Goal: Task Accomplishment & Management: Manage account settings

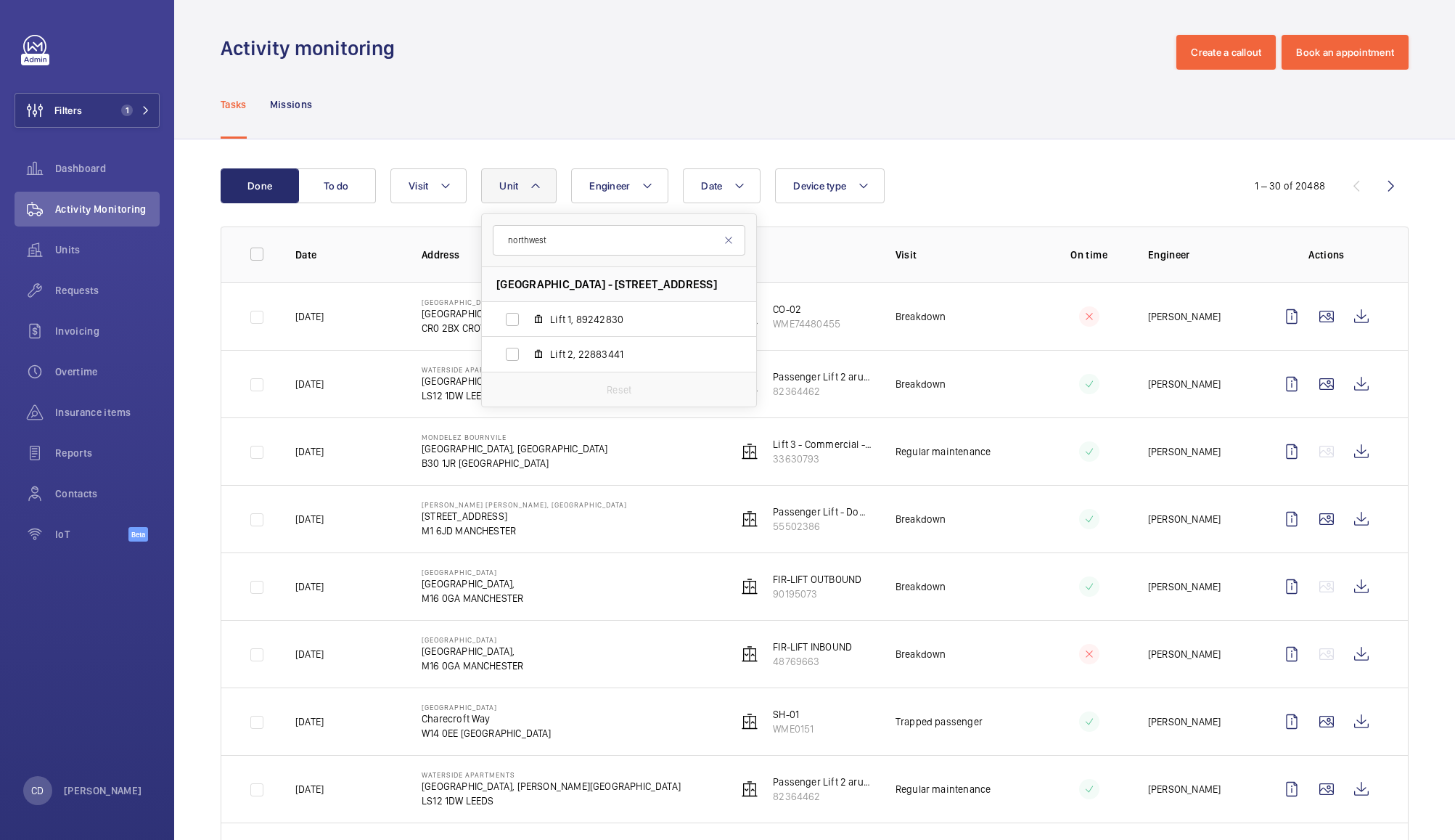
click at [606, 240] on input "northwest" at bounding box center [619, 241] width 253 height 31
click at [728, 242] on mat-icon at bounding box center [728, 241] width 12 height 12
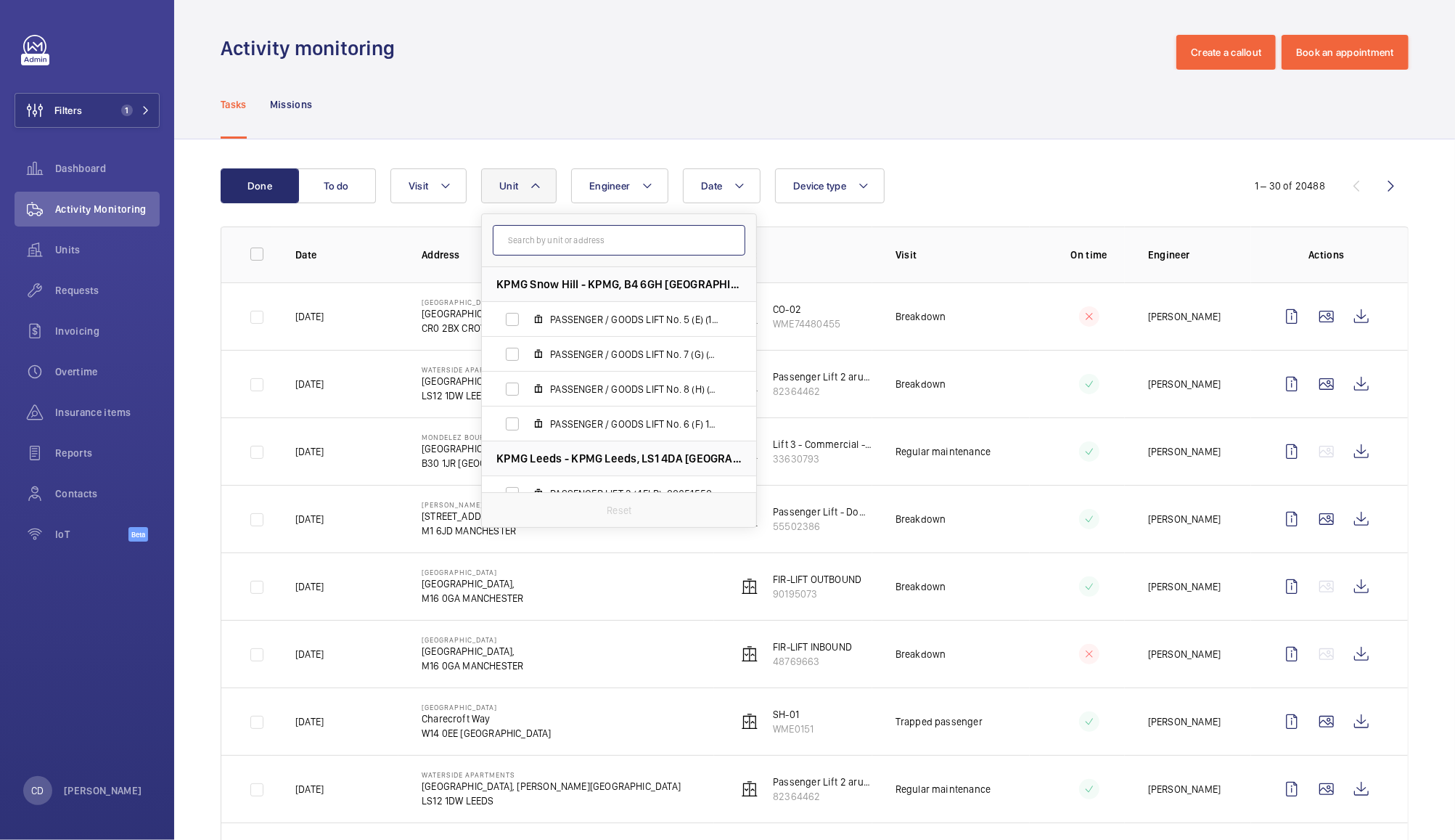
click at [651, 242] on input "text" at bounding box center [619, 241] width 253 height 31
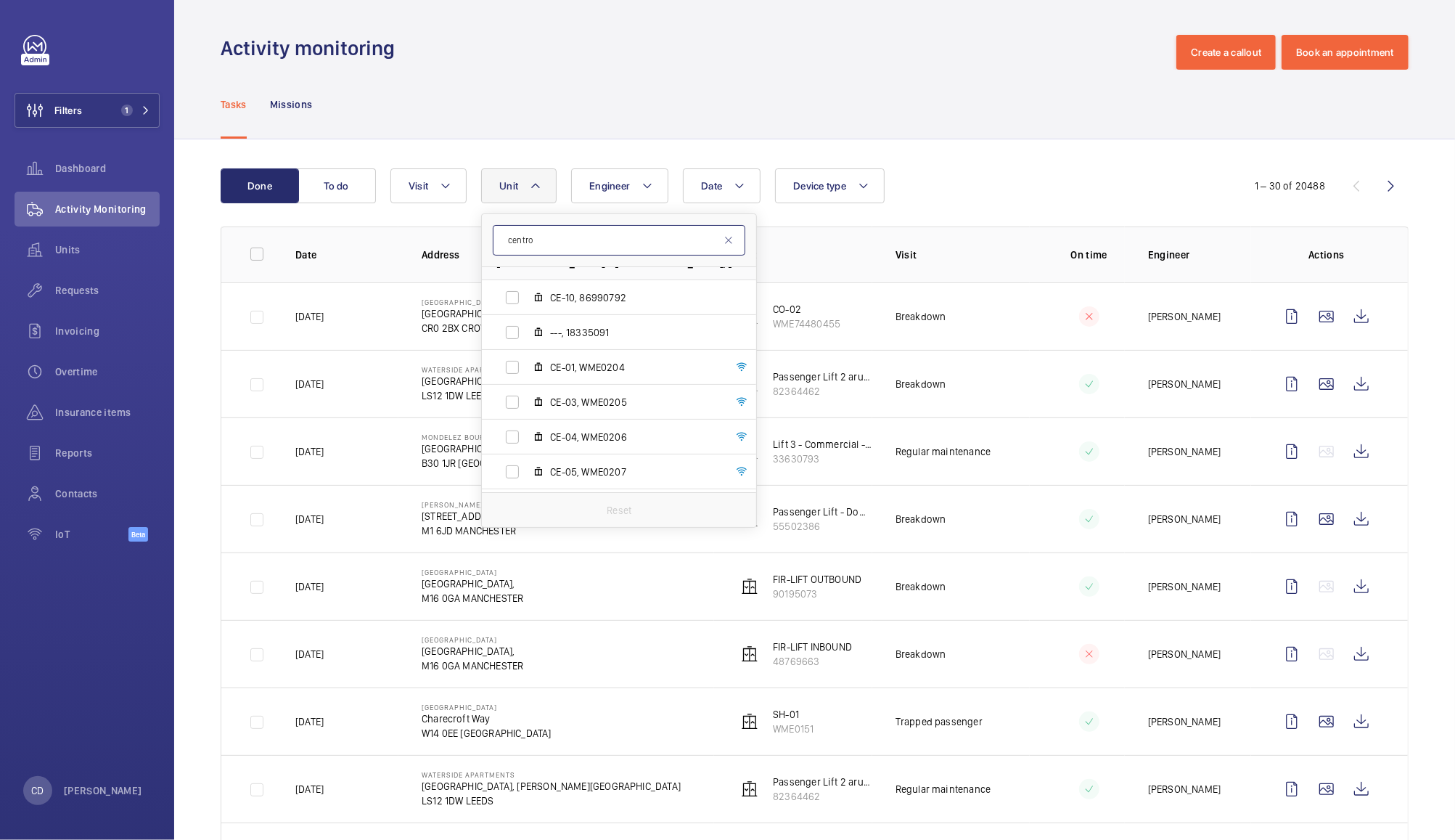
scroll to position [90, 0]
type input "centro"
click at [670, 78] on div "Tasks Missions" at bounding box center [814, 104] width 1188 height 69
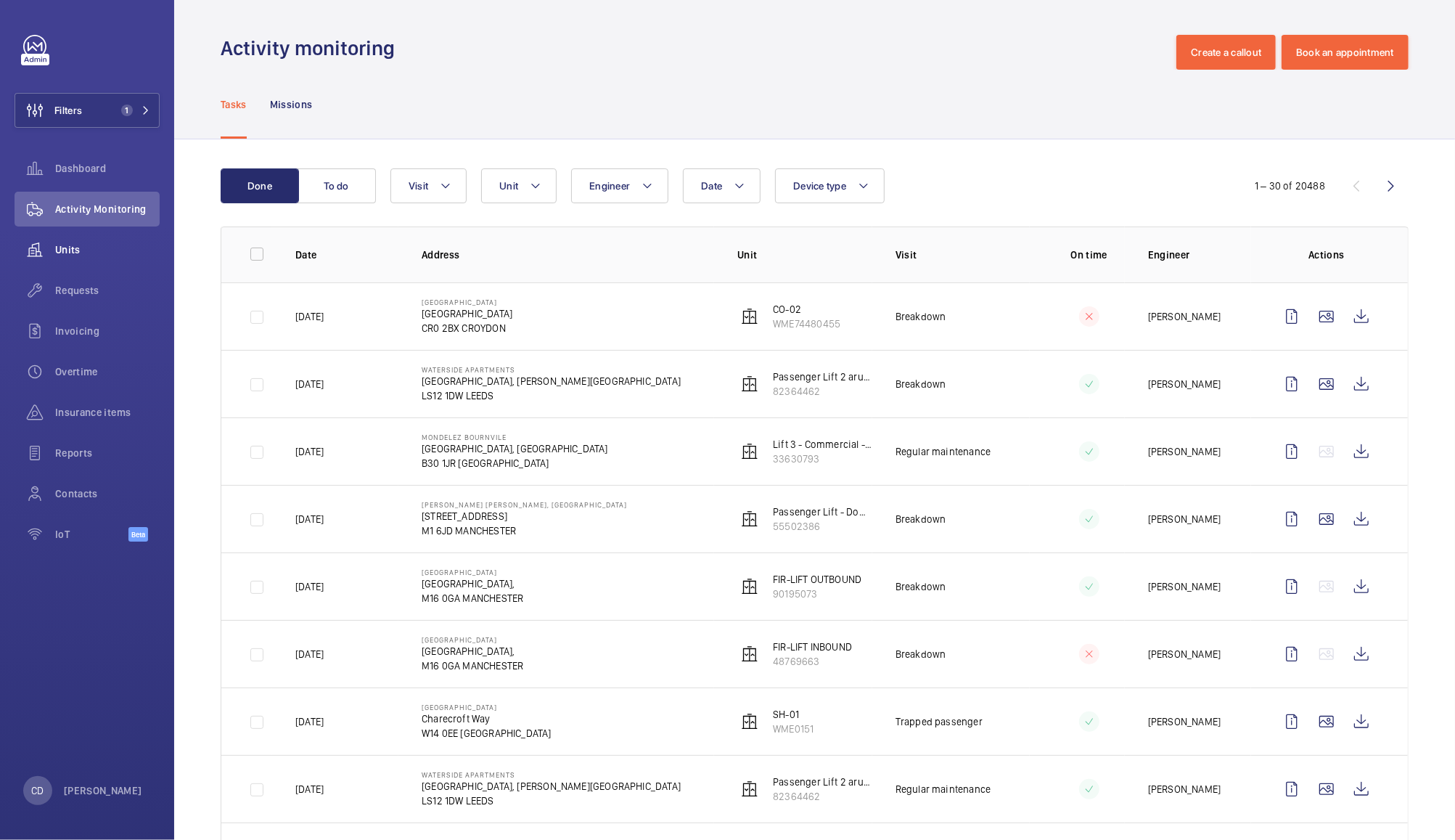
click at [53, 265] on wm-front-icon-button at bounding box center [35, 249] width 40 height 35
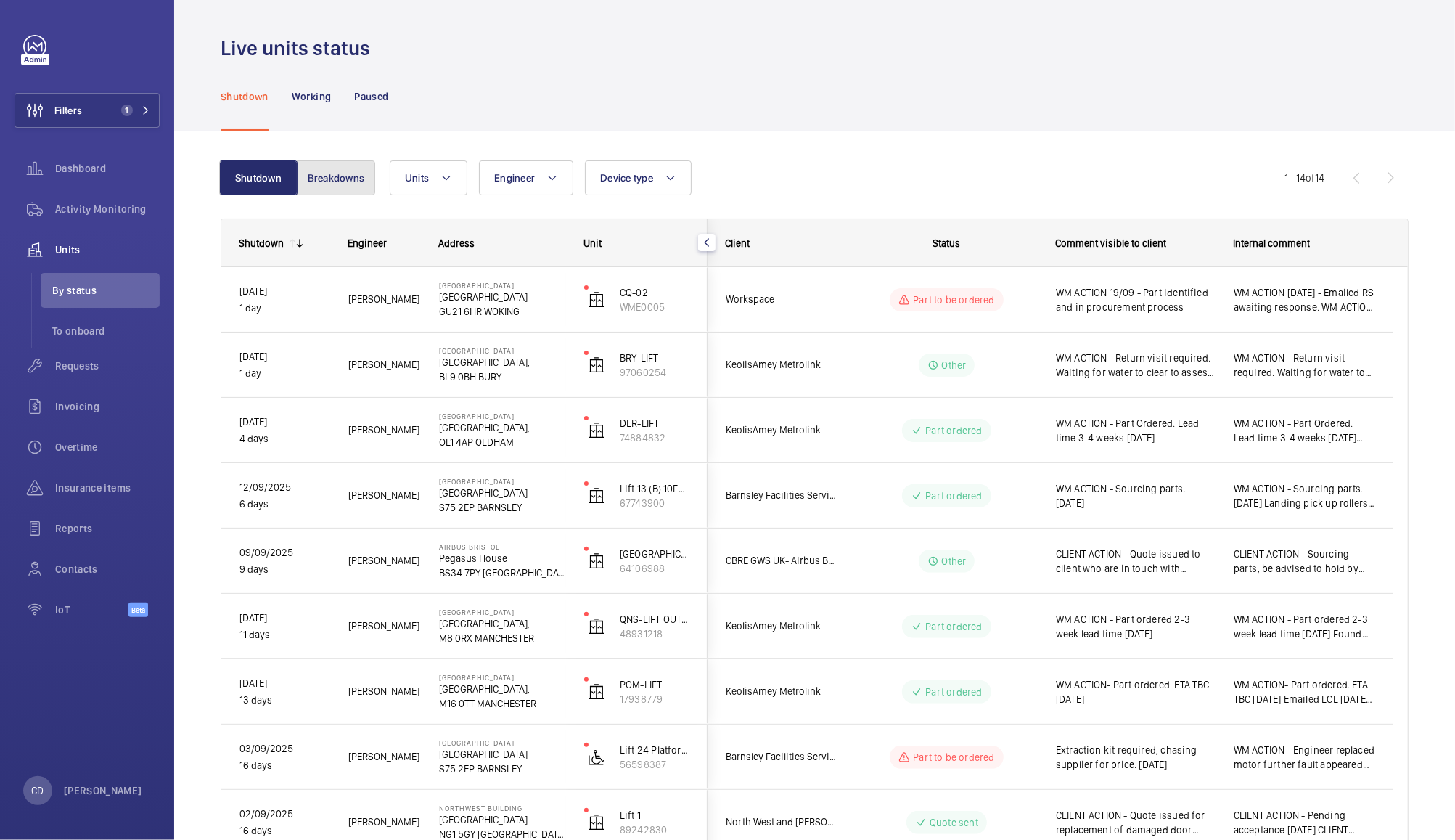
click at [342, 191] on button "Breakdowns" at bounding box center [336, 178] width 78 height 35
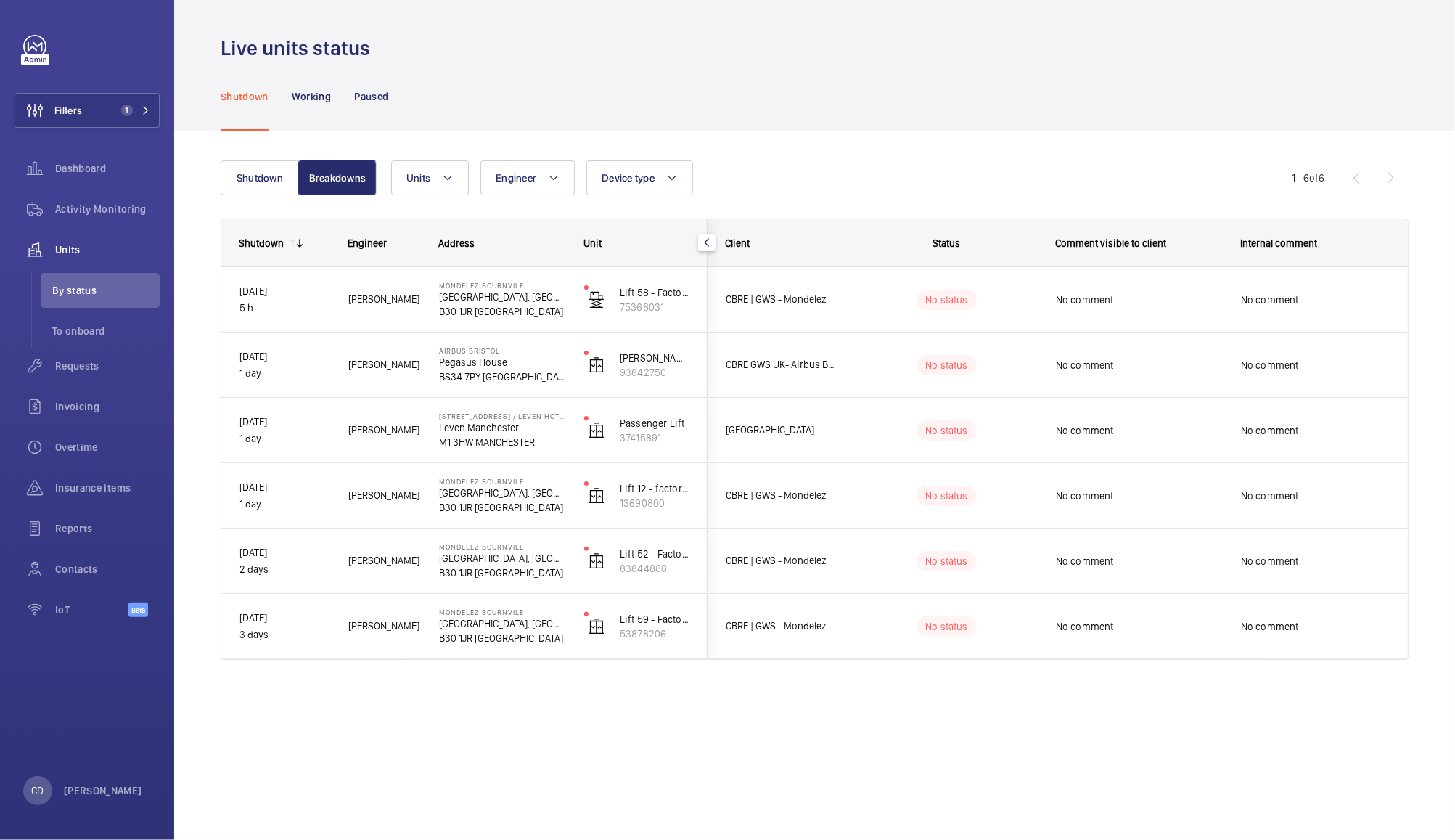
click at [49, 251] on wm-front-icon-button at bounding box center [35, 249] width 40 height 35
click at [104, 207] on span "Activity Monitoring" at bounding box center [107, 209] width 105 height 14
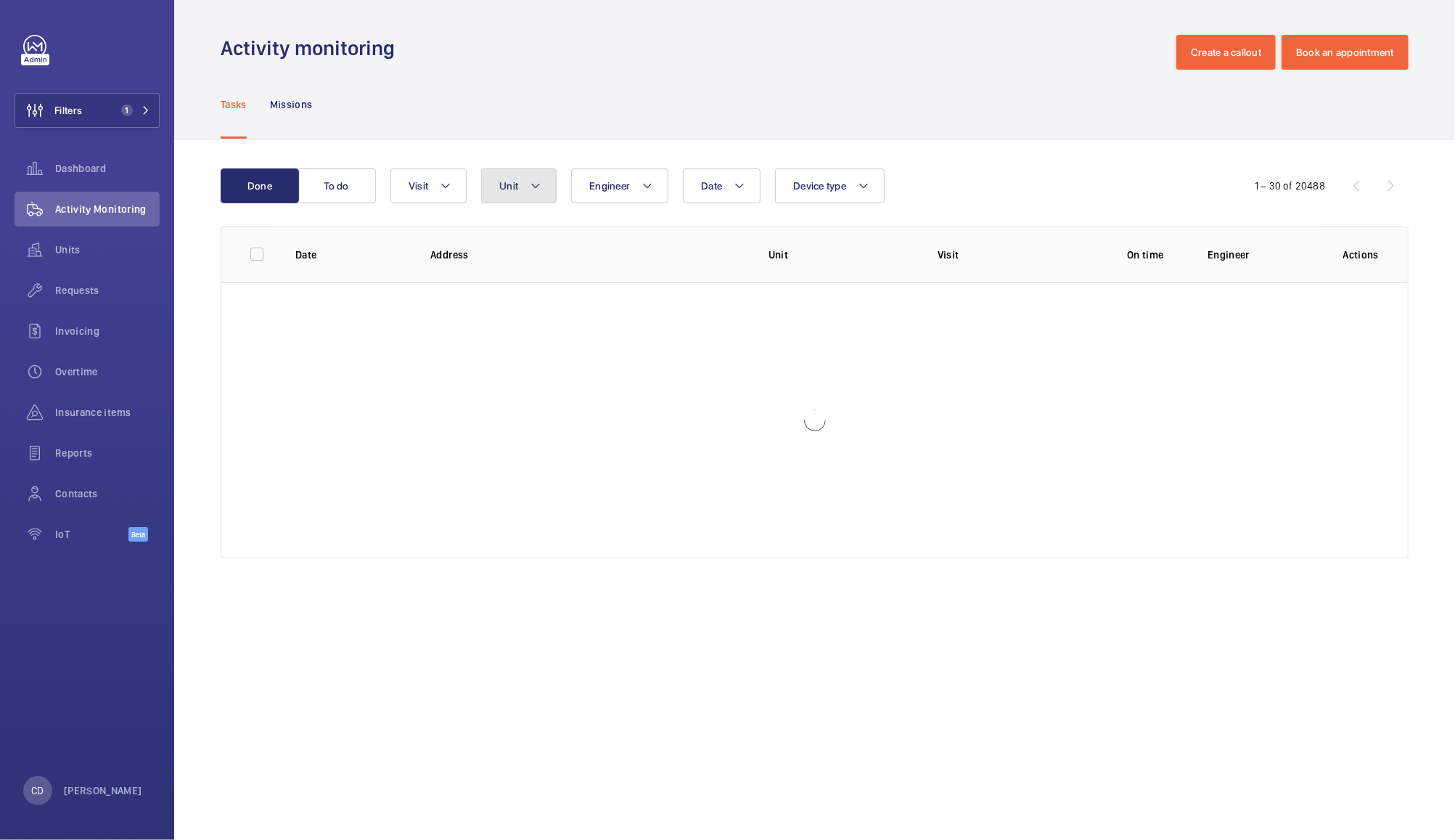
click at [523, 184] on button "Unit" at bounding box center [519, 186] width 75 height 35
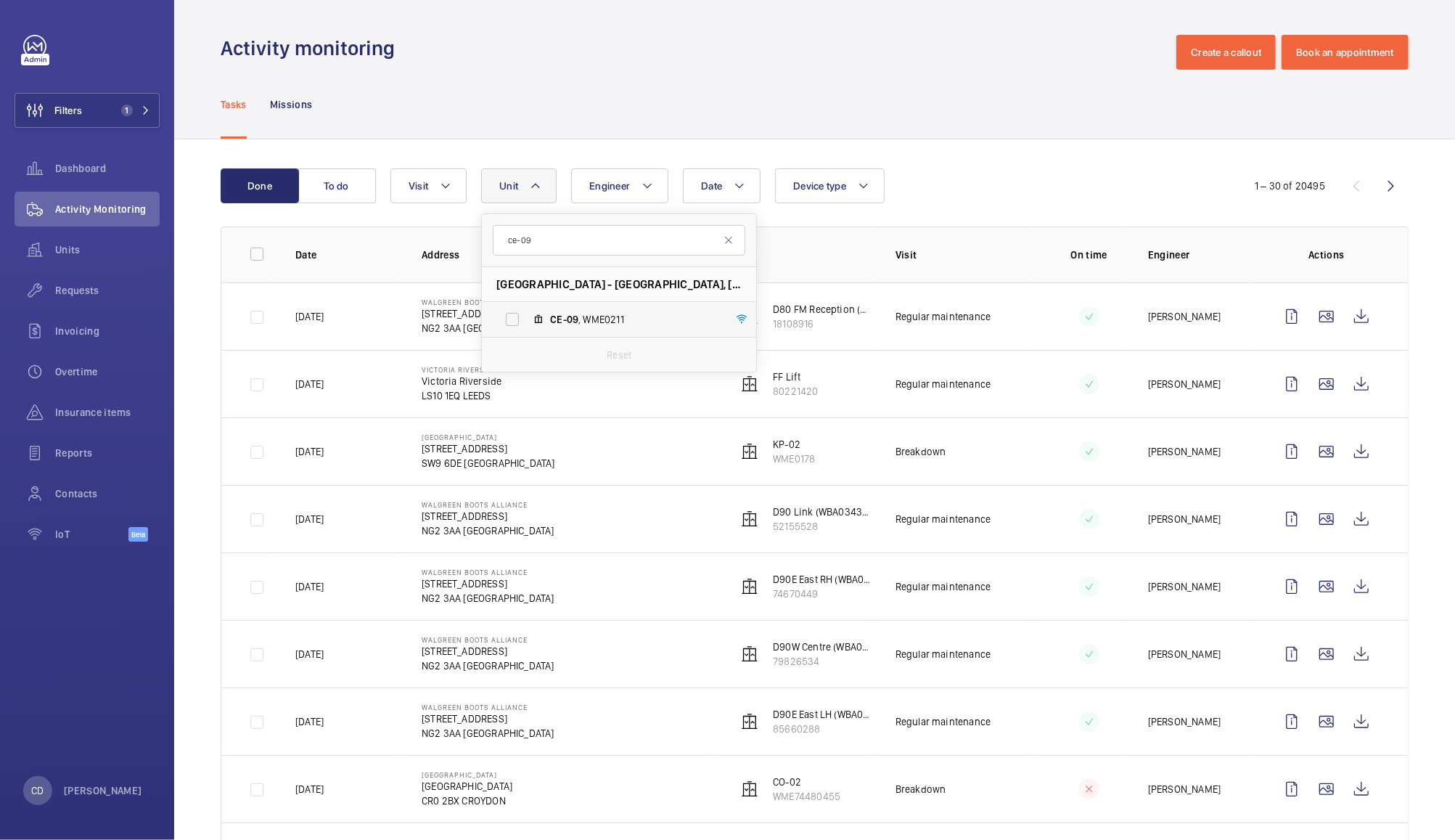
type input "ce-09"
click at [587, 314] on span "CE-09 , WME0211" at bounding box center [634, 318] width 168 height 14
click at [527, 314] on input "CE-09 , WME0211" at bounding box center [512, 319] width 29 height 29
checkbox input "true"
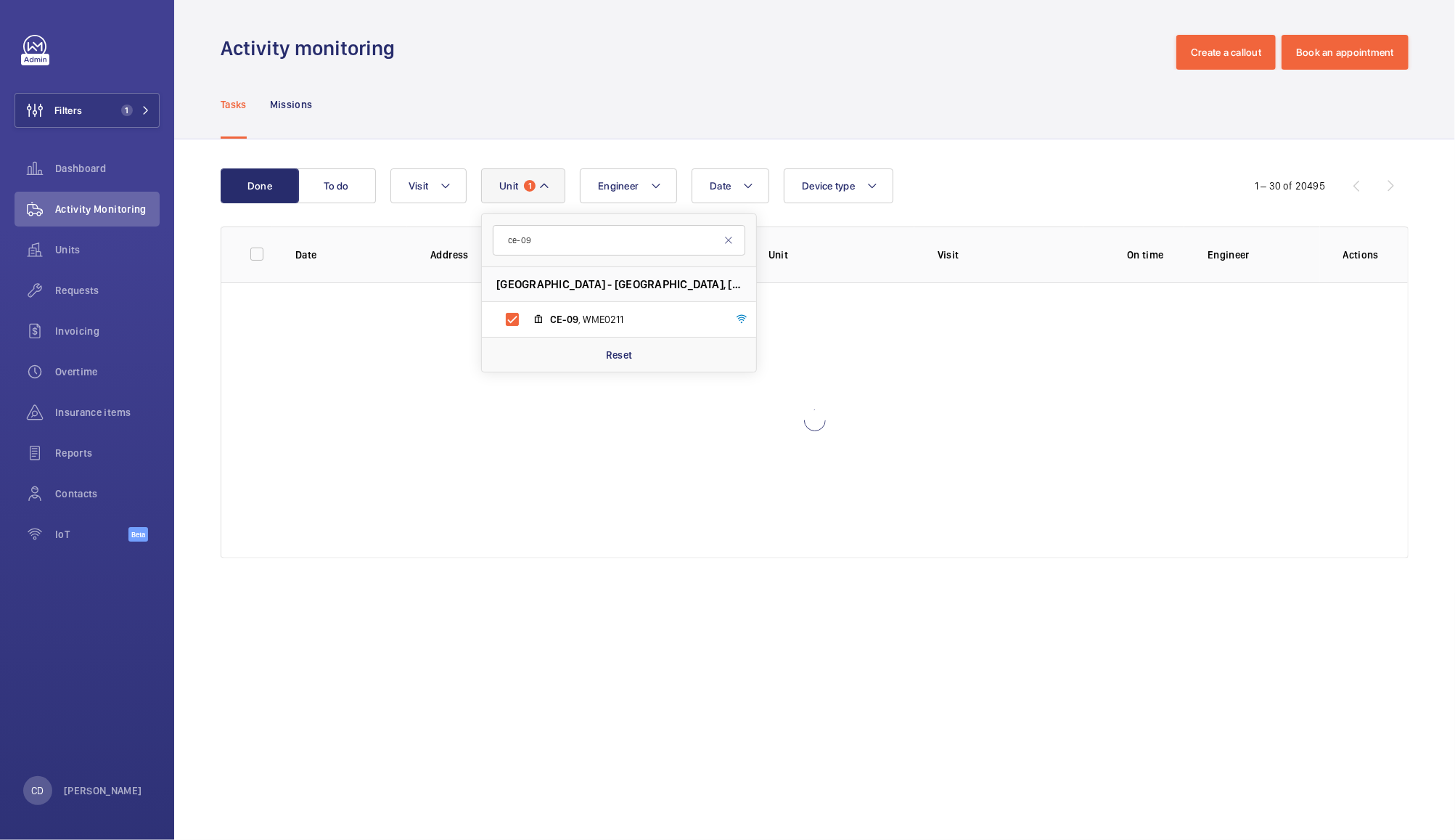
click at [935, 109] on div "Tasks Missions" at bounding box center [814, 104] width 1188 height 69
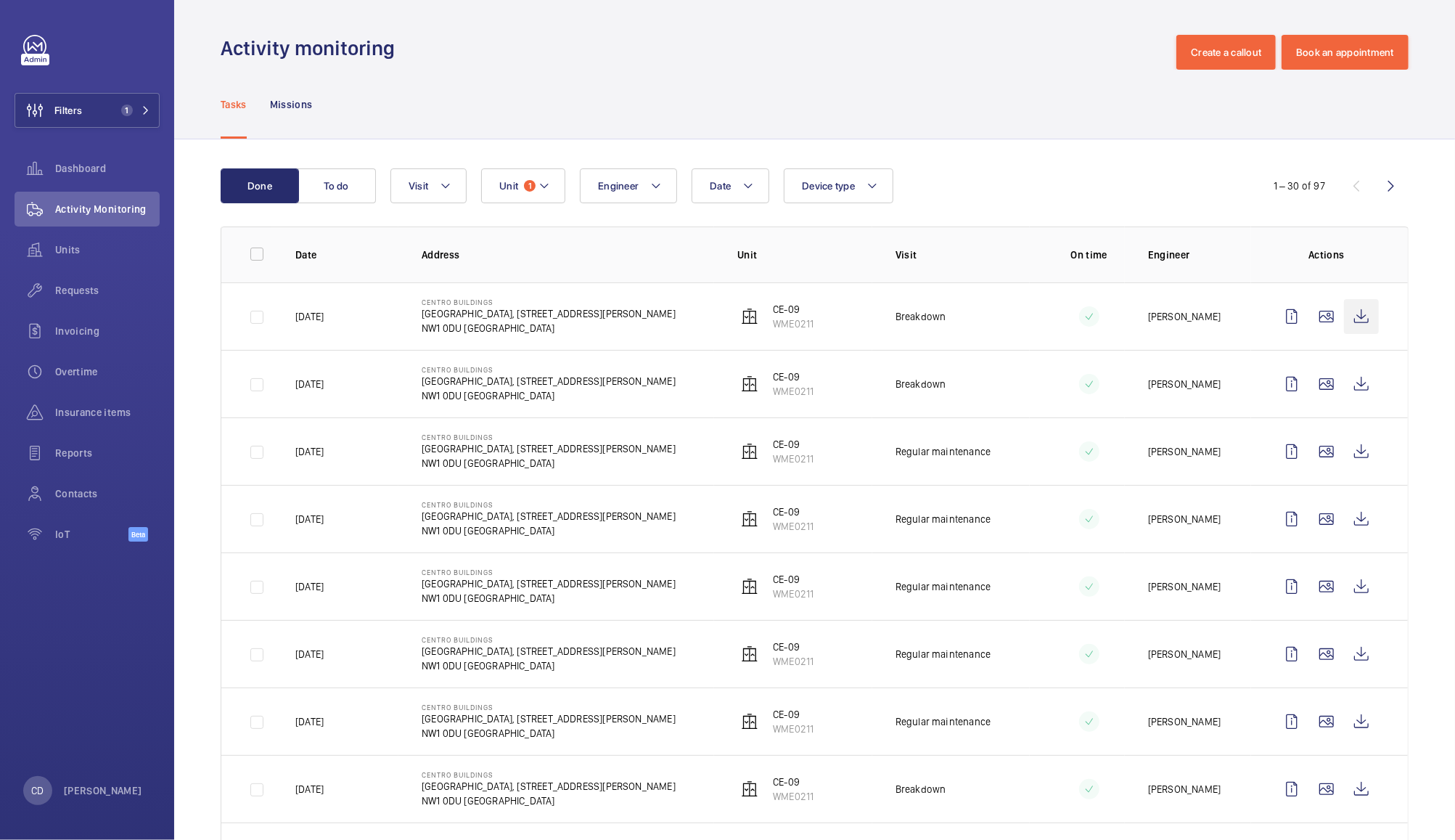
click at [1356, 328] on wm-front-icon-button at bounding box center [1362, 317] width 35 height 35
click at [1216, 48] on button "Create a callout" at bounding box center [1226, 52] width 99 height 35
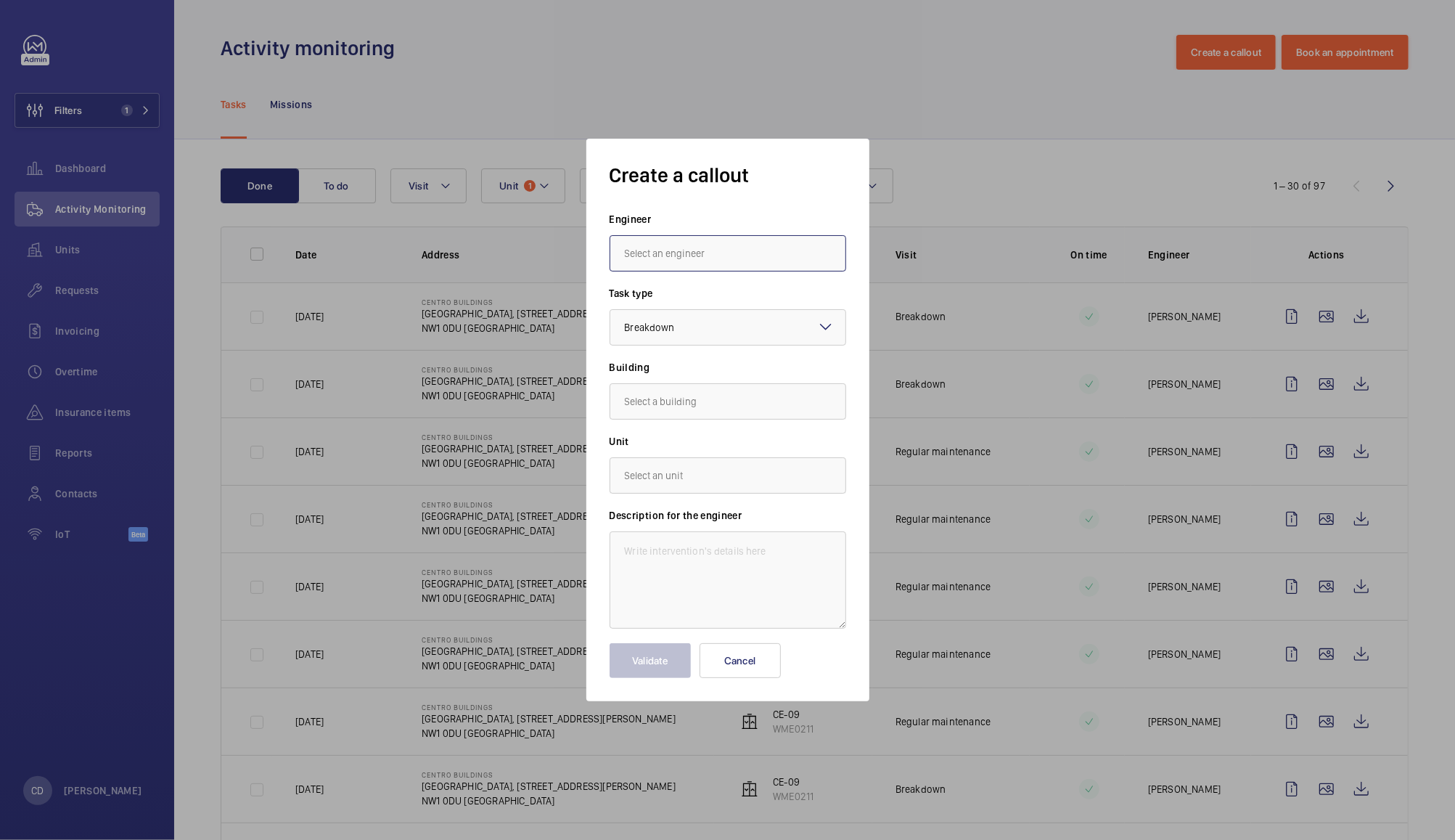
click at [759, 251] on input "text" at bounding box center [728, 253] width 237 height 37
click at [731, 296] on mat-option "Deniz Hussein" at bounding box center [728, 296] width 235 height 35
type input "Deniz Hussein"
click at [742, 330] on div at bounding box center [728, 327] width 235 height 35
click at [740, 409] on span "IOT Installation" at bounding box center [728, 407] width 206 height 14
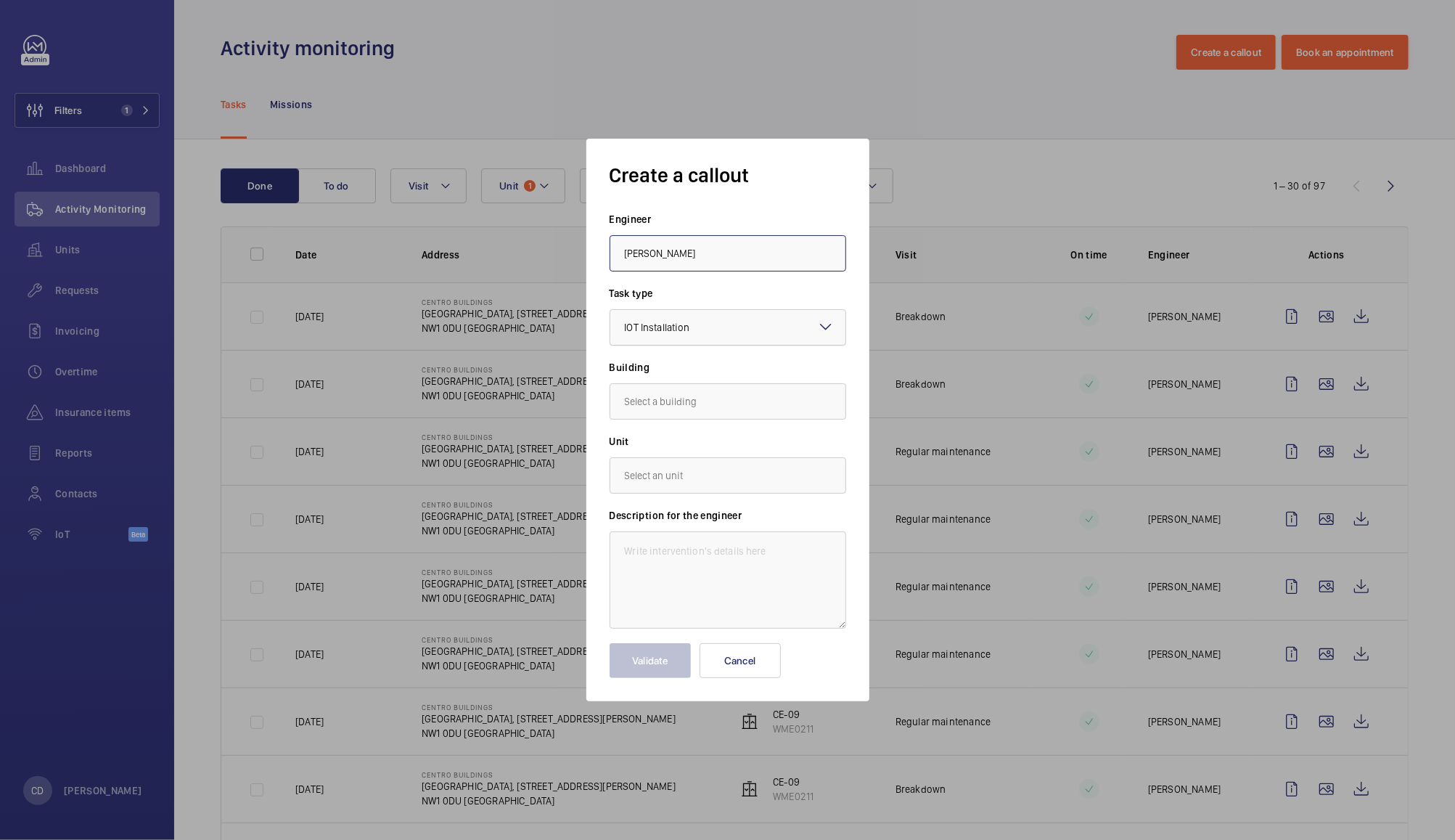
click at [765, 334] on div at bounding box center [728, 327] width 235 height 35
click at [750, 359] on div "Breakdown" at bounding box center [728, 371] width 235 height 36
click at [749, 396] on input "text" at bounding box center [728, 401] width 237 height 37
click at [767, 441] on span "Centro Buildings, 20-23 Mandela Street, Camden, London, NW1 0DU LONDON, NW1 0DU…" at bounding box center [728, 445] width 206 height 14
type input "Centro Buildings, 20-23 Mandela Street, Camden, London, NW1 0DU LONDON, NW1 0DU…"
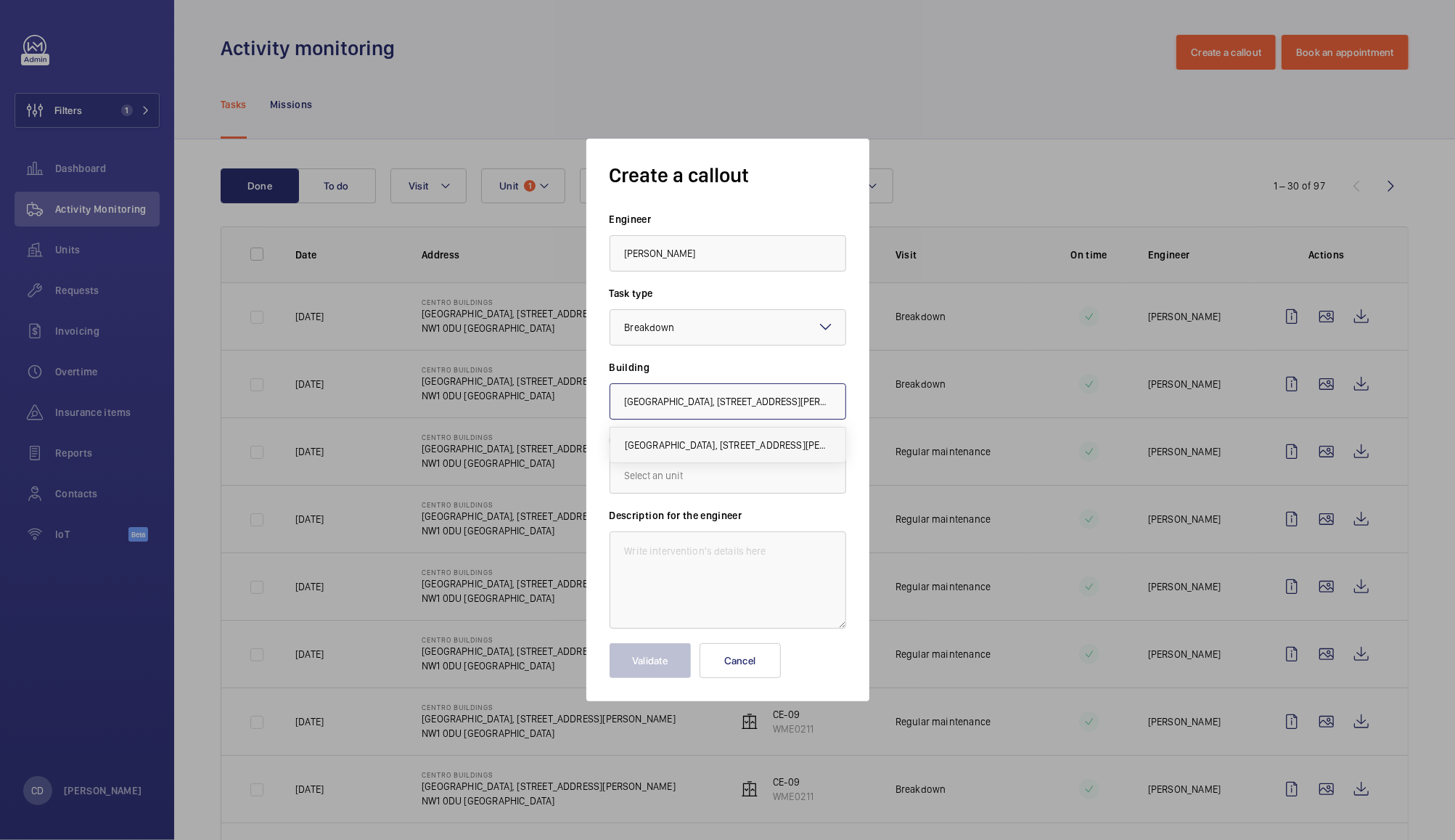
scroll to position [0, 207]
click at [754, 475] on input "text" at bounding box center [728, 475] width 237 height 37
click at [740, 515] on mat-option "WME0211 - CE-09" at bounding box center [728, 519] width 235 height 35
type input "WME0211 - CE-09"
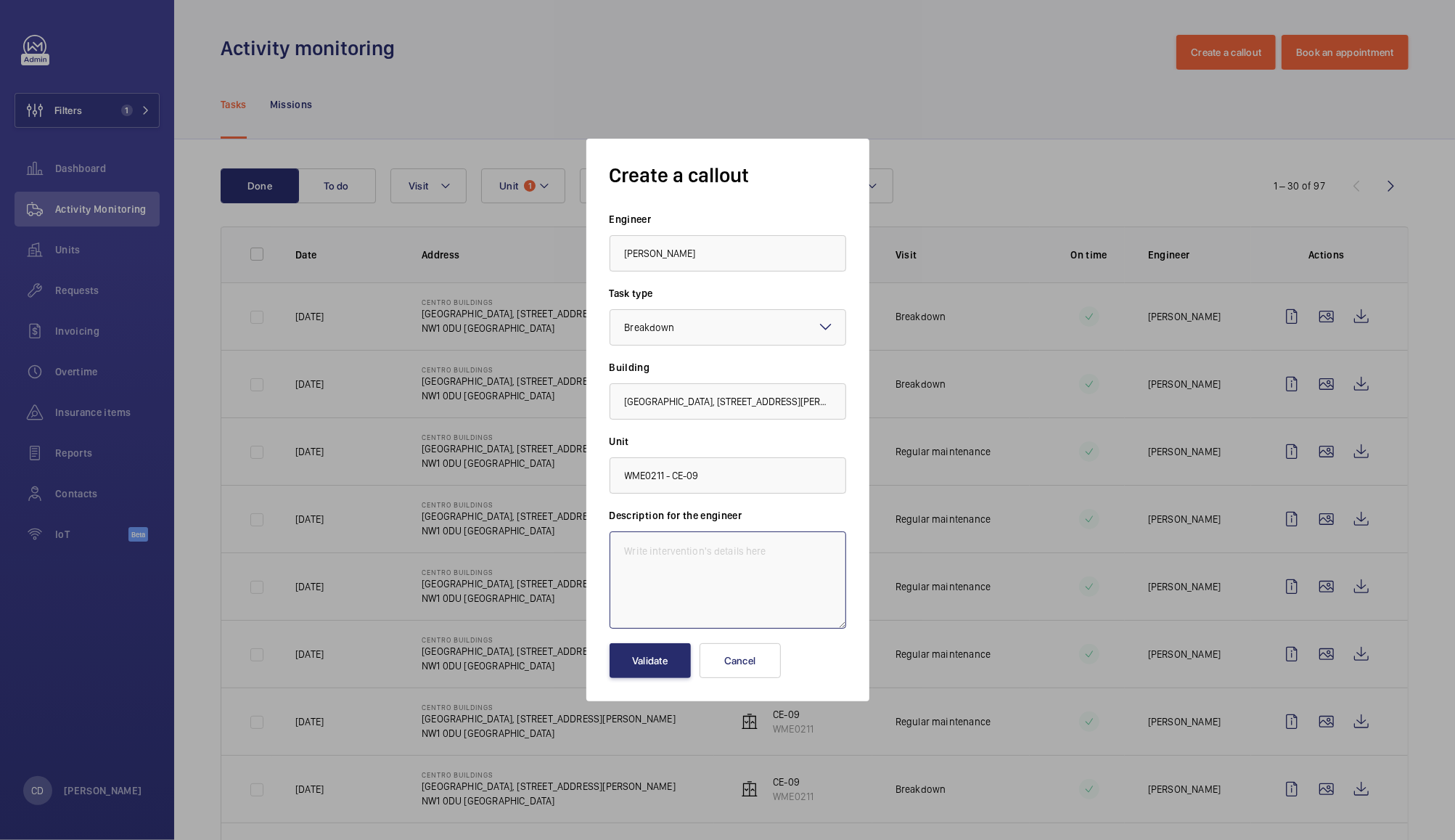
click at [746, 554] on textarea at bounding box center [728, 579] width 237 height 97
type textarea "Lift in Centro 2 (CE-09) is out of service"
click at [666, 663] on button "Validate" at bounding box center [651, 660] width 81 height 35
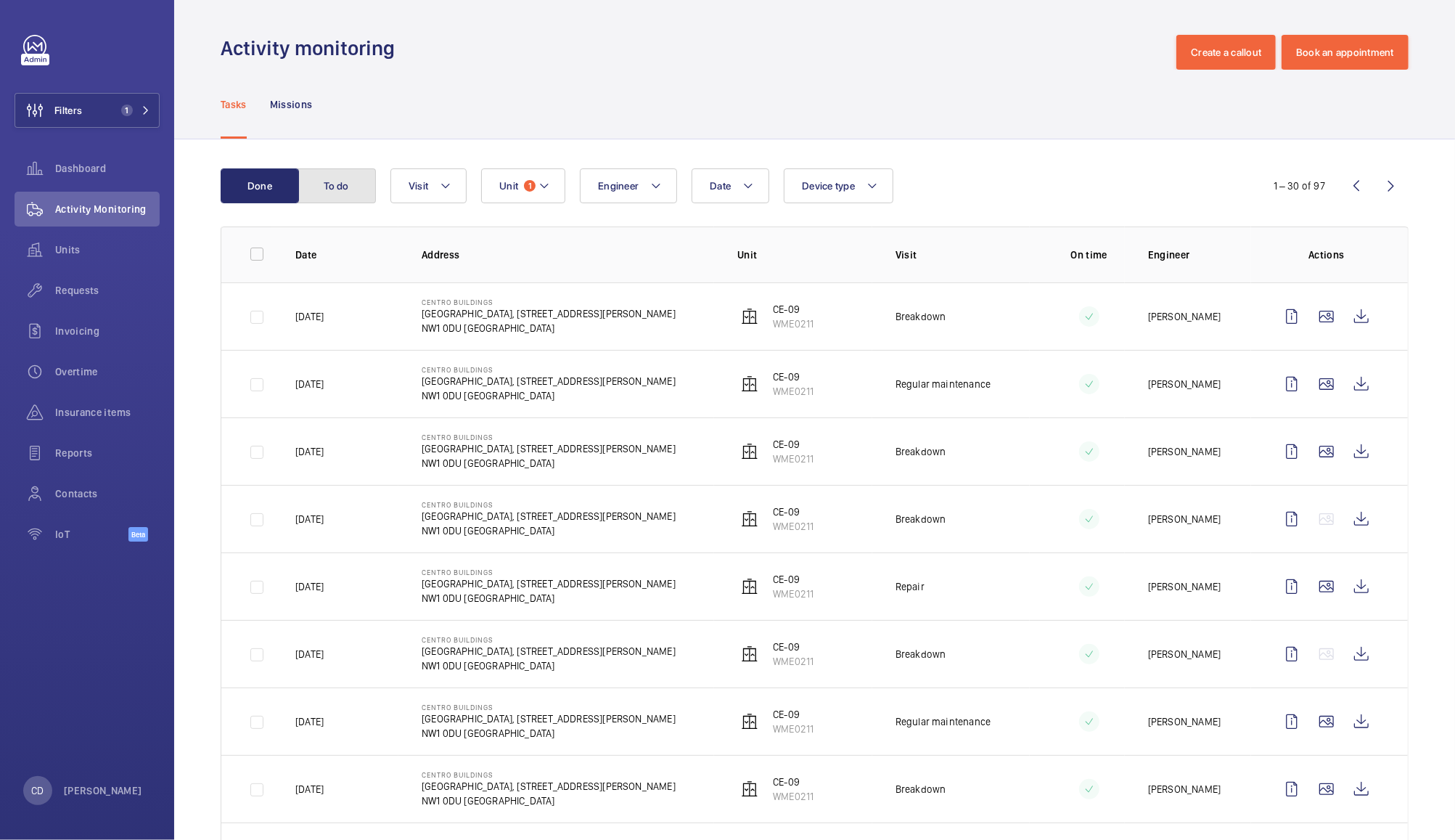
click at [336, 186] on button "To do" at bounding box center [336, 186] width 78 height 35
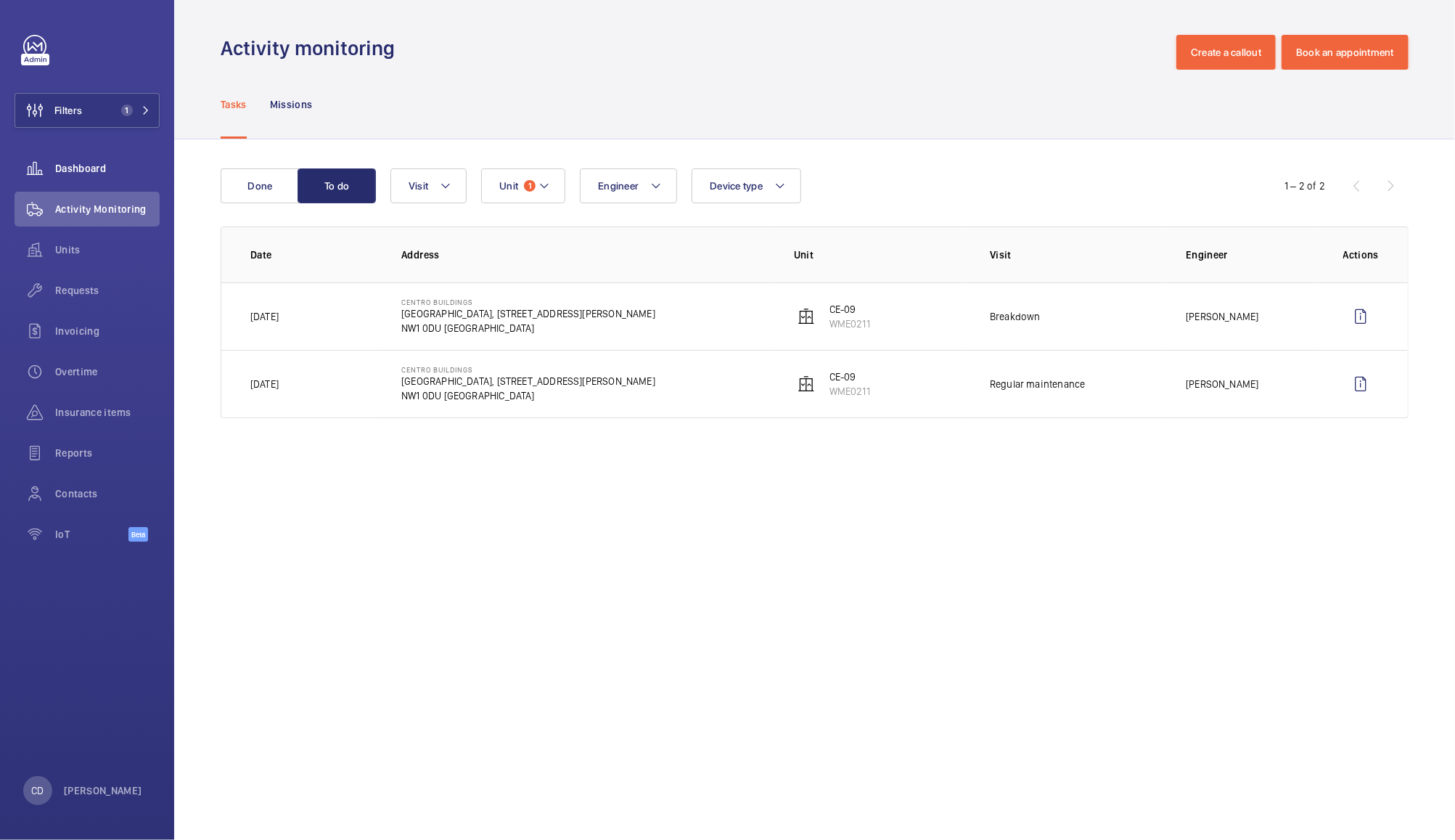
click at [90, 164] on span "Dashboard" at bounding box center [107, 167] width 105 height 14
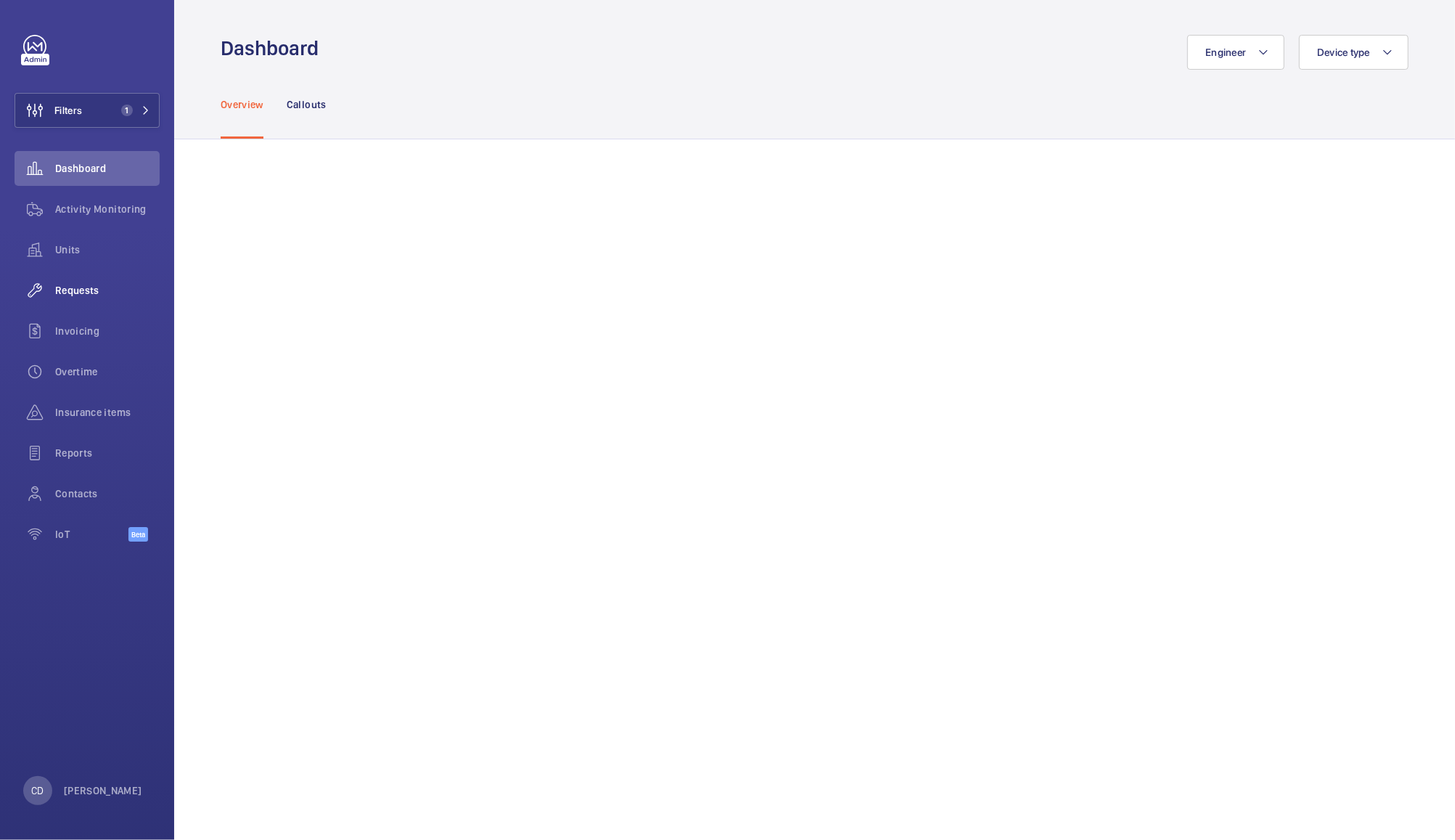
click at [52, 293] on wm-front-icon-button at bounding box center [35, 291] width 40 height 35
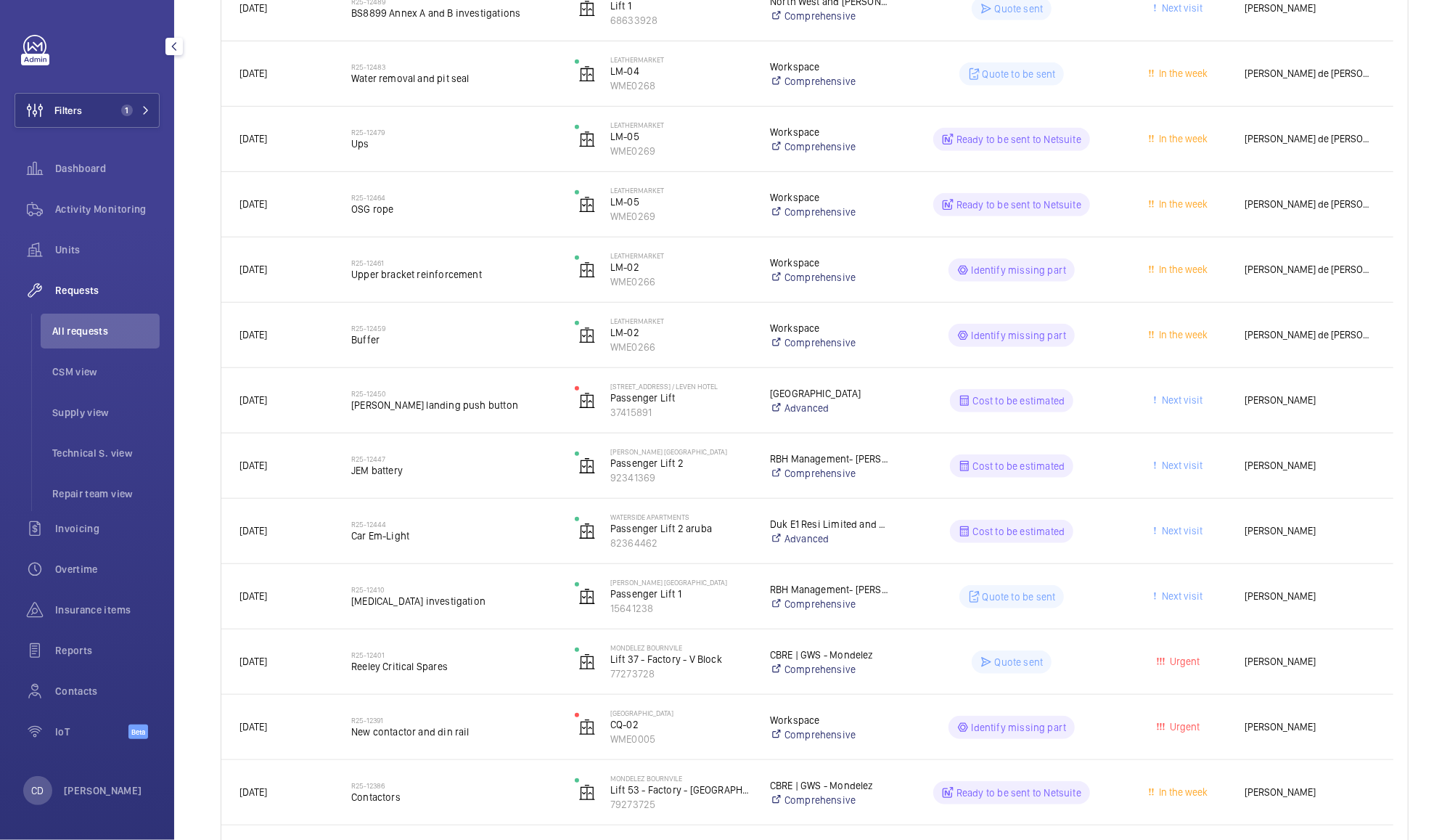
scroll to position [598, 0]
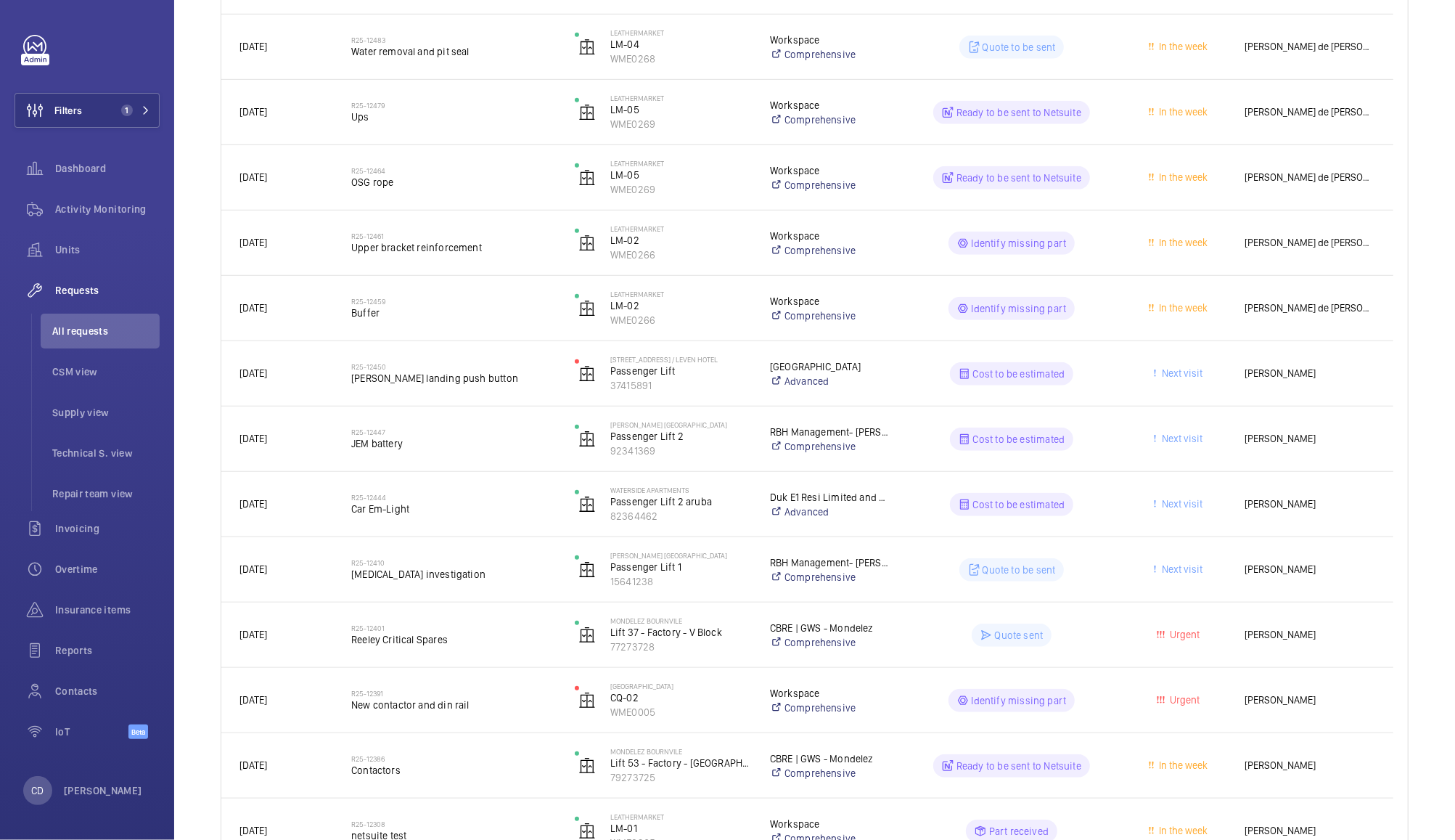
click at [1285, 440] on span "[PERSON_NAME]" at bounding box center [1311, 438] width 131 height 16
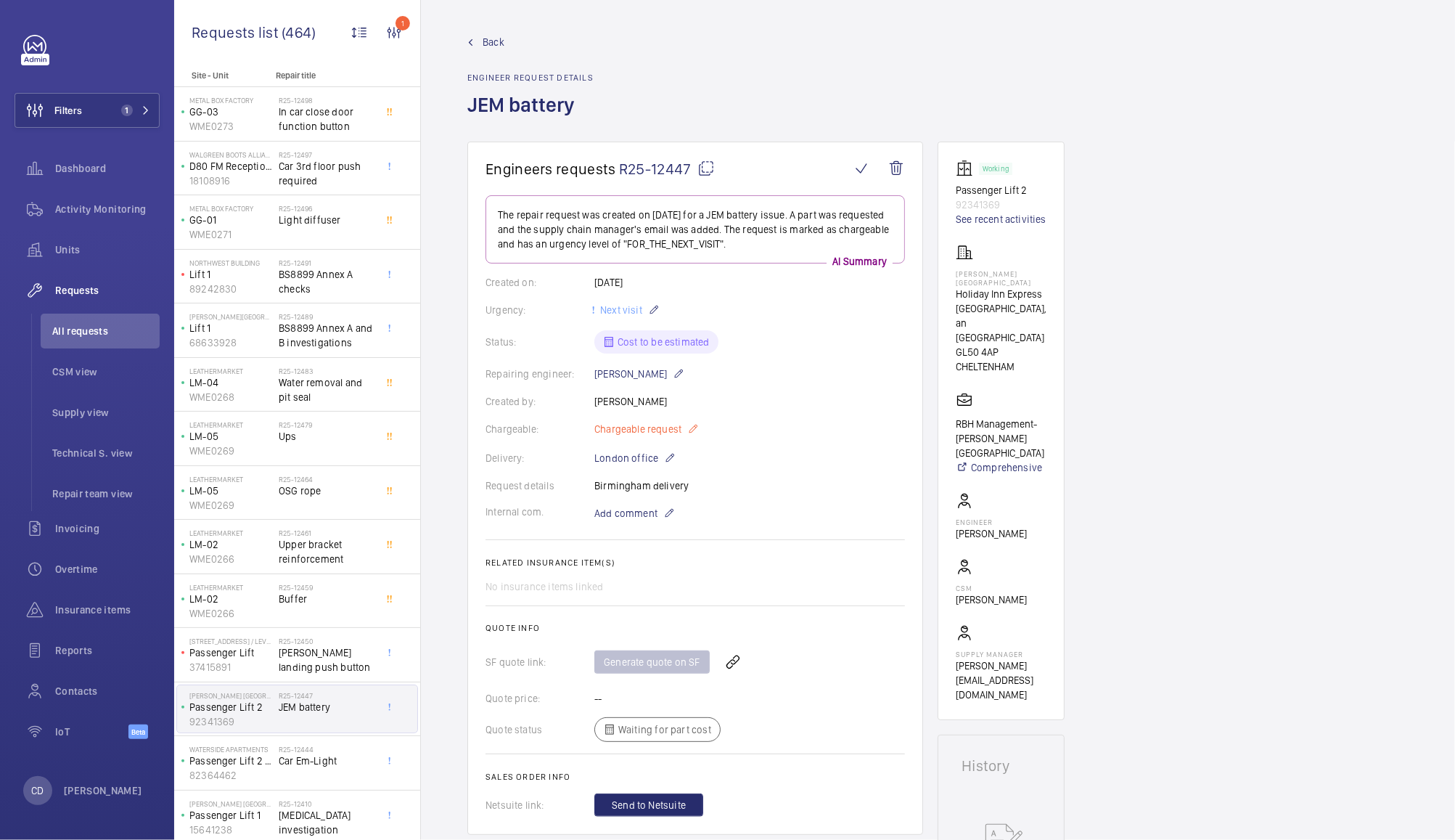
click at [674, 433] on span "Chargeable request" at bounding box center [638, 428] width 88 height 14
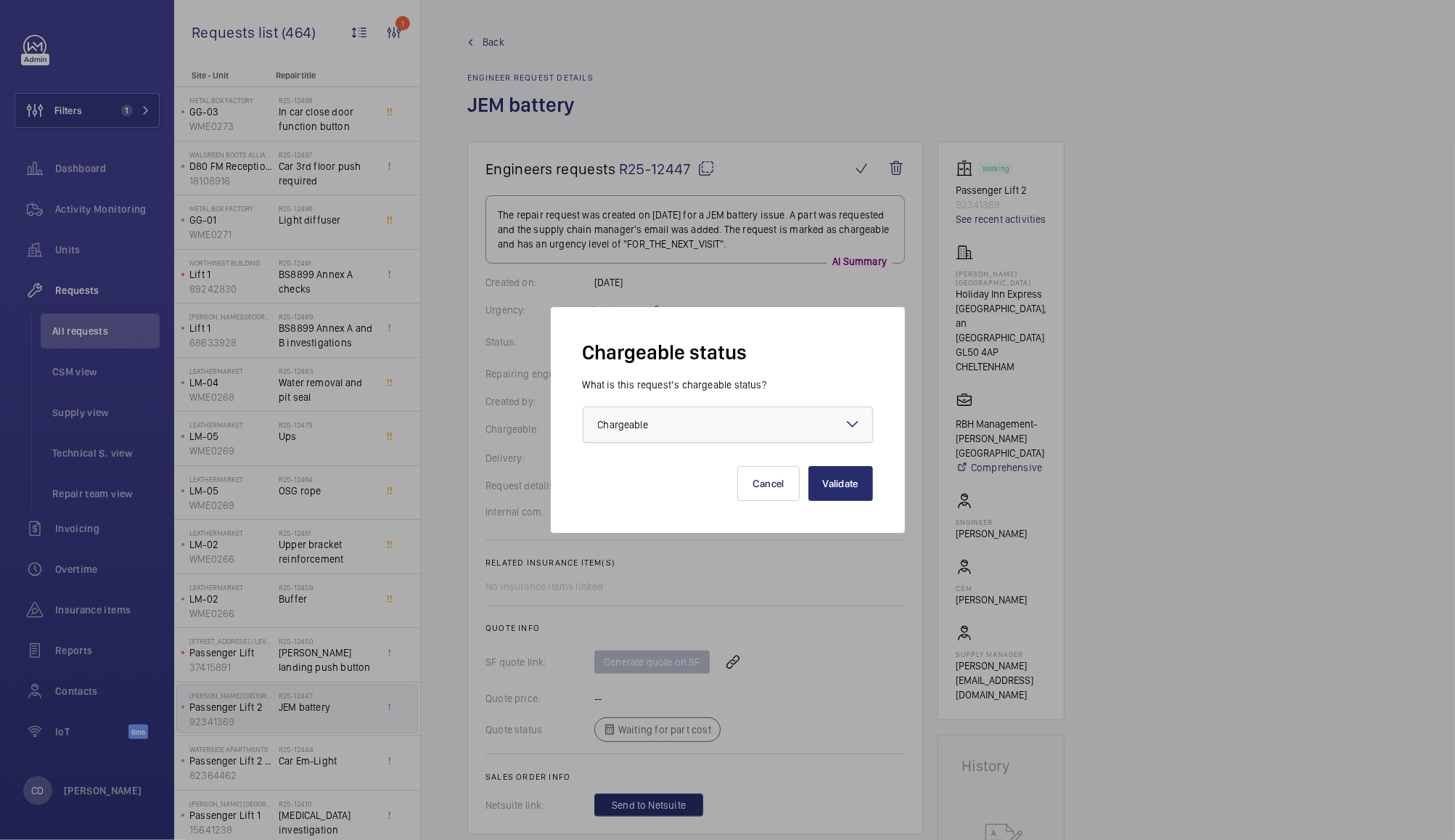
click at [776, 437] on div at bounding box center [728, 424] width 289 height 35
click at [731, 502] on span "Non chargeable" at bounding box center [728, 504] width 260 height 14
click at [851, 483] on button "Validate" at bounding box center [840, 483] width 64 height 35
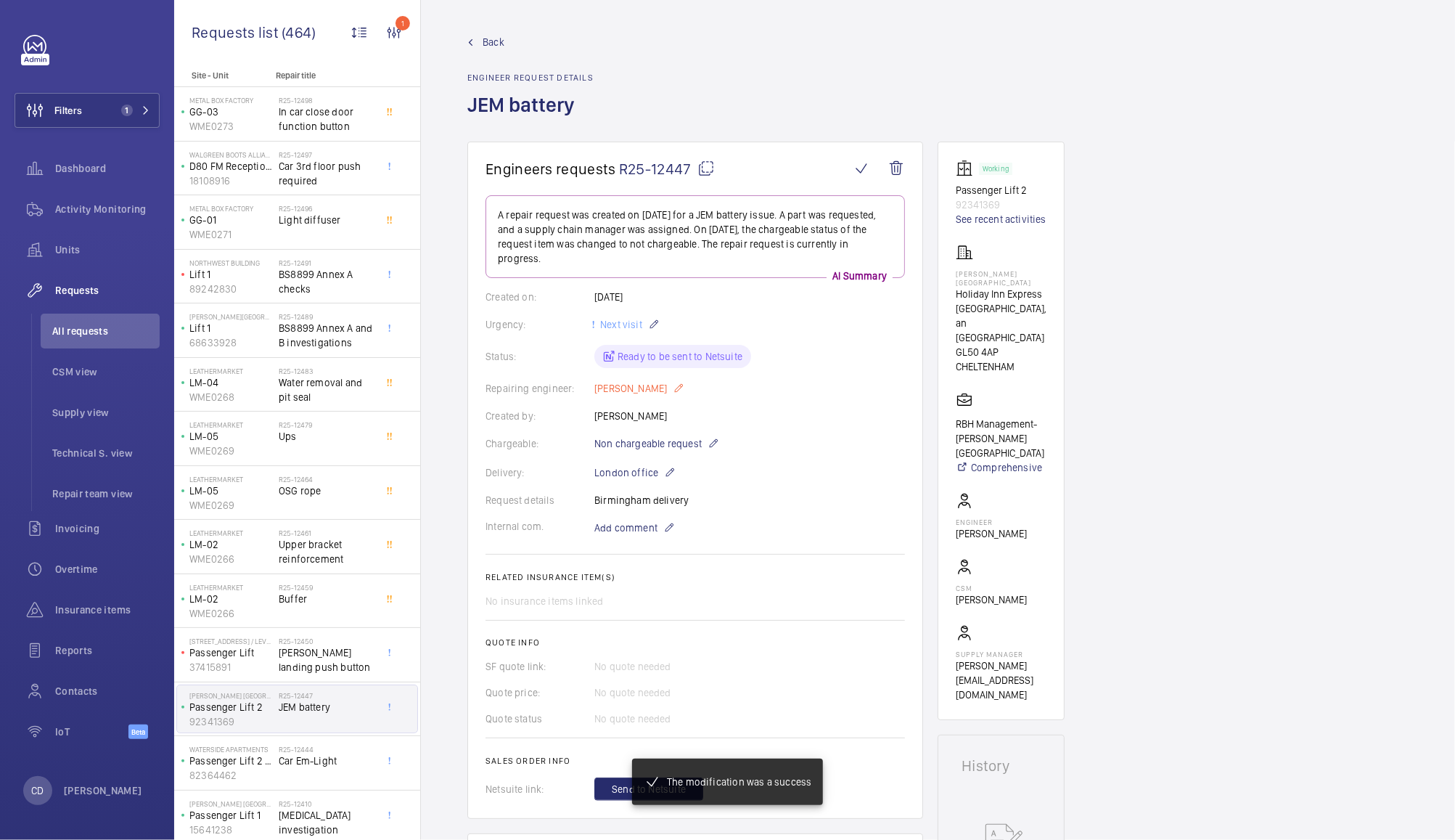
click at [645, 390] on p "[PERSON_NAME]" at bounding box center [640, 389] width 90 height 17
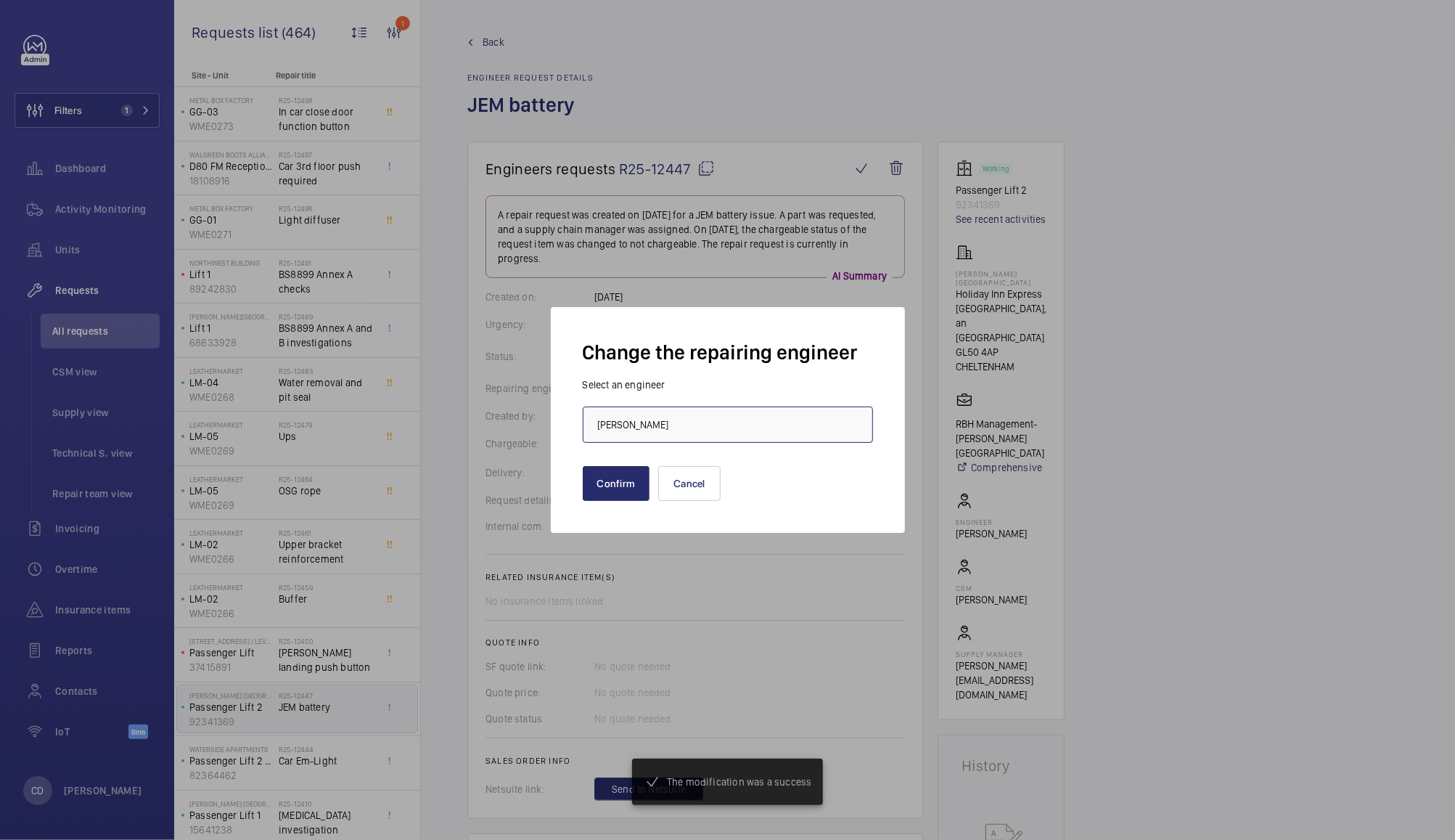
click at [733, 424] on input "[PERSON_NAME]" at bounding box center [728, 424] width 291 height 37
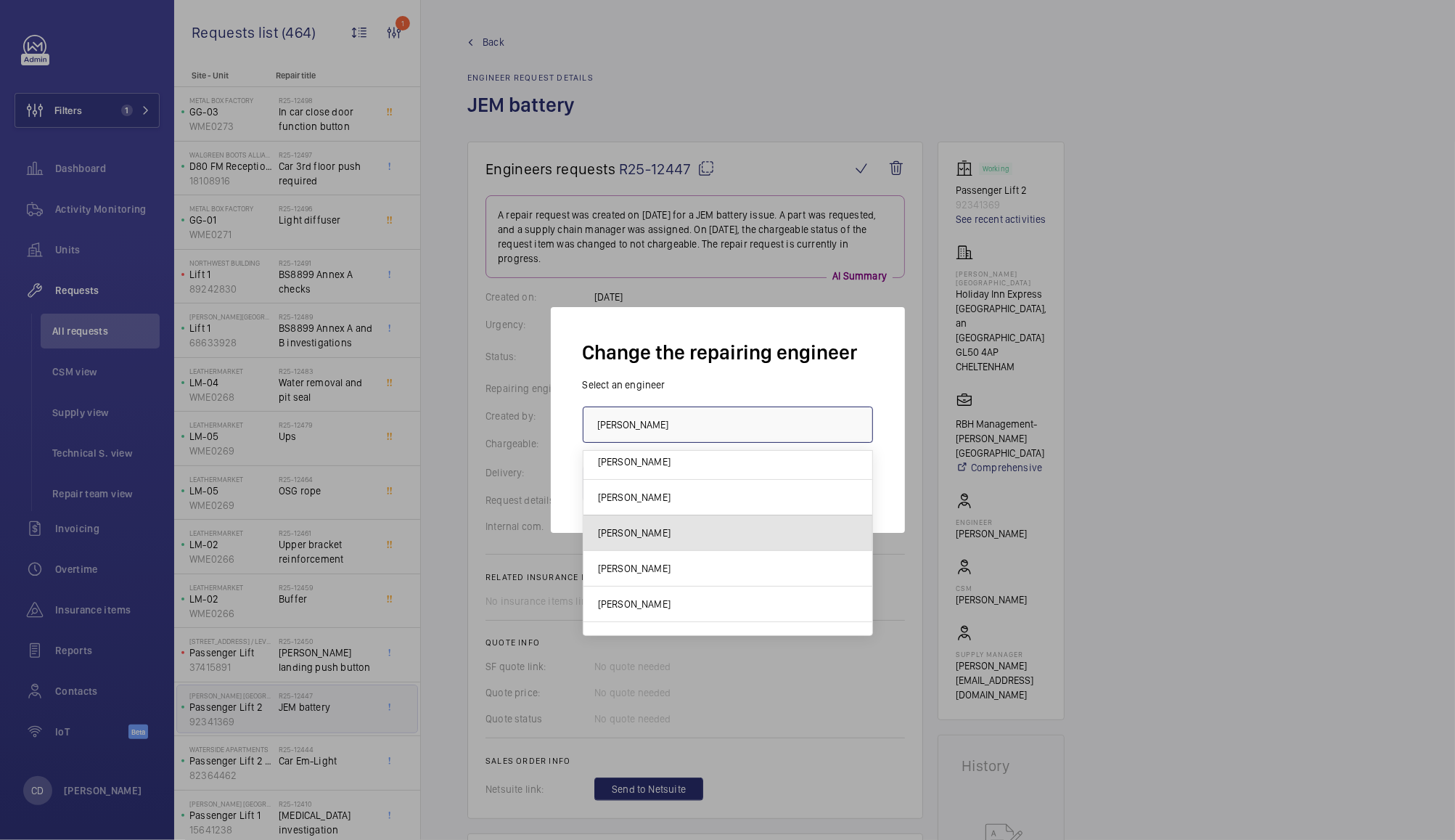
scroll to position [363, 0]
click at [781, 494] on mat-option "Andrew Hayes" at bounding box center [728, 496] width 289 height 36
type input "Andrew Hayes"
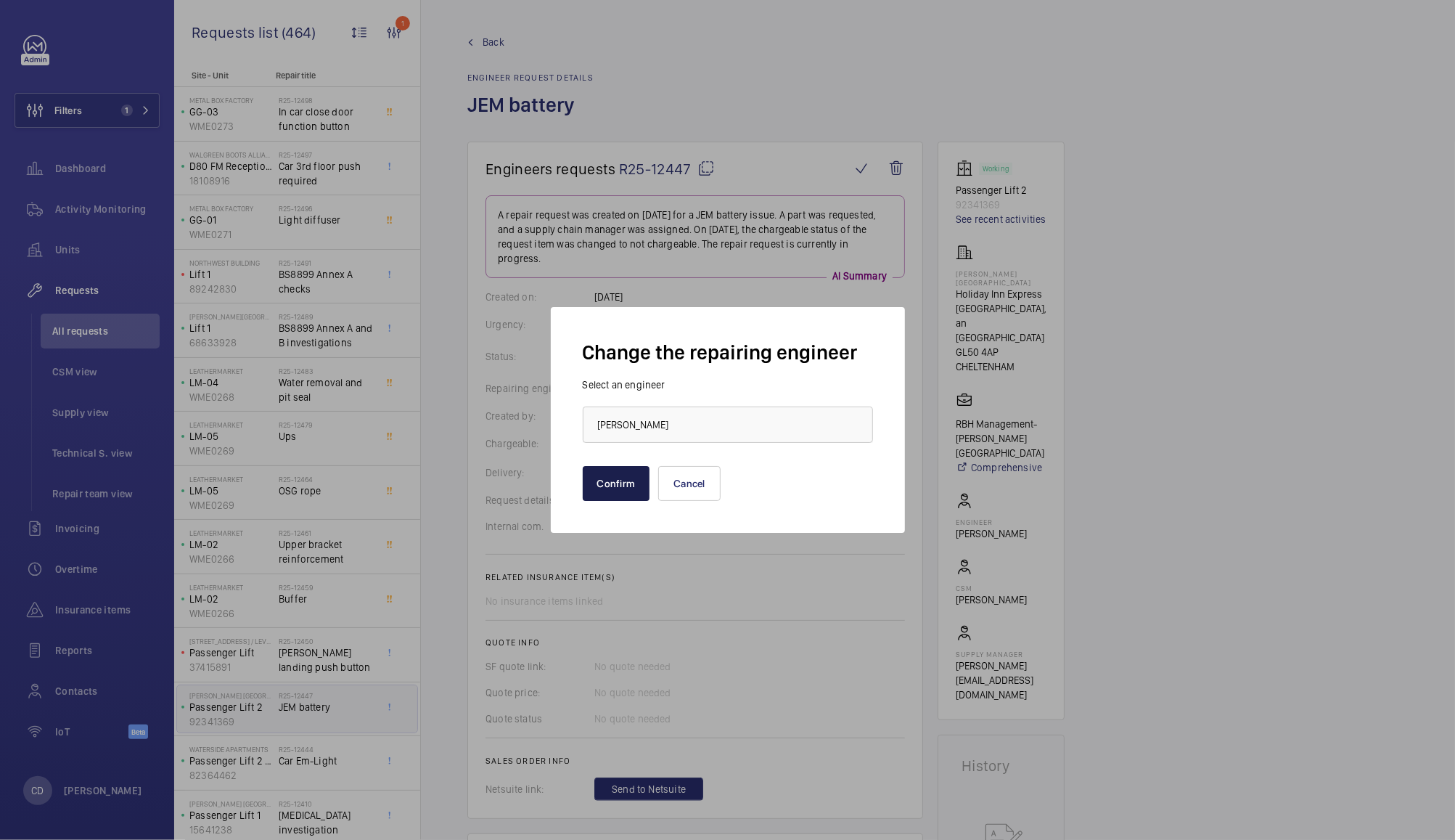
click at [610, 480] on button "Confirm" at bounding box center [617, 483] width 67 height 35
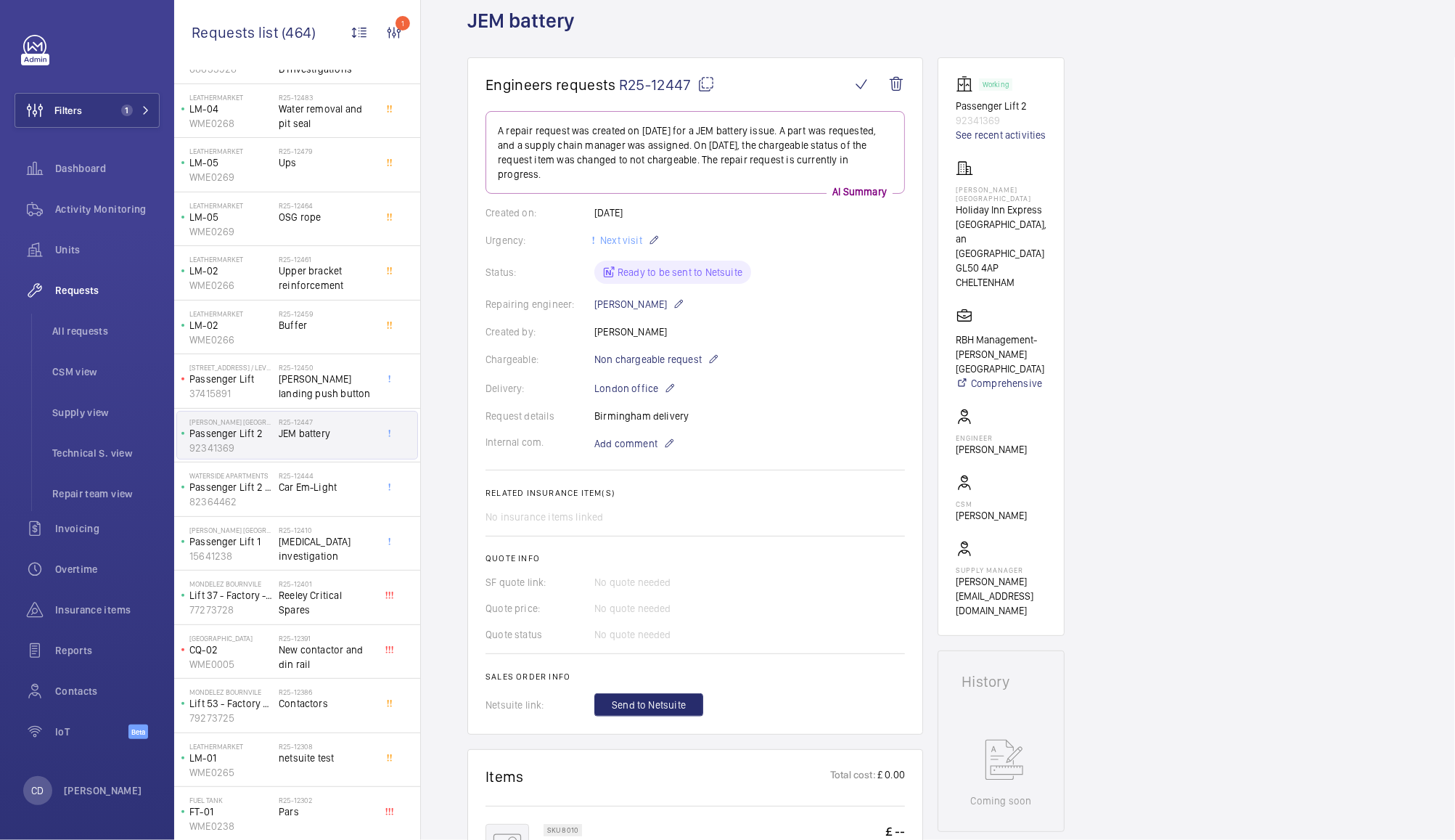
scroll to position [342, 0]
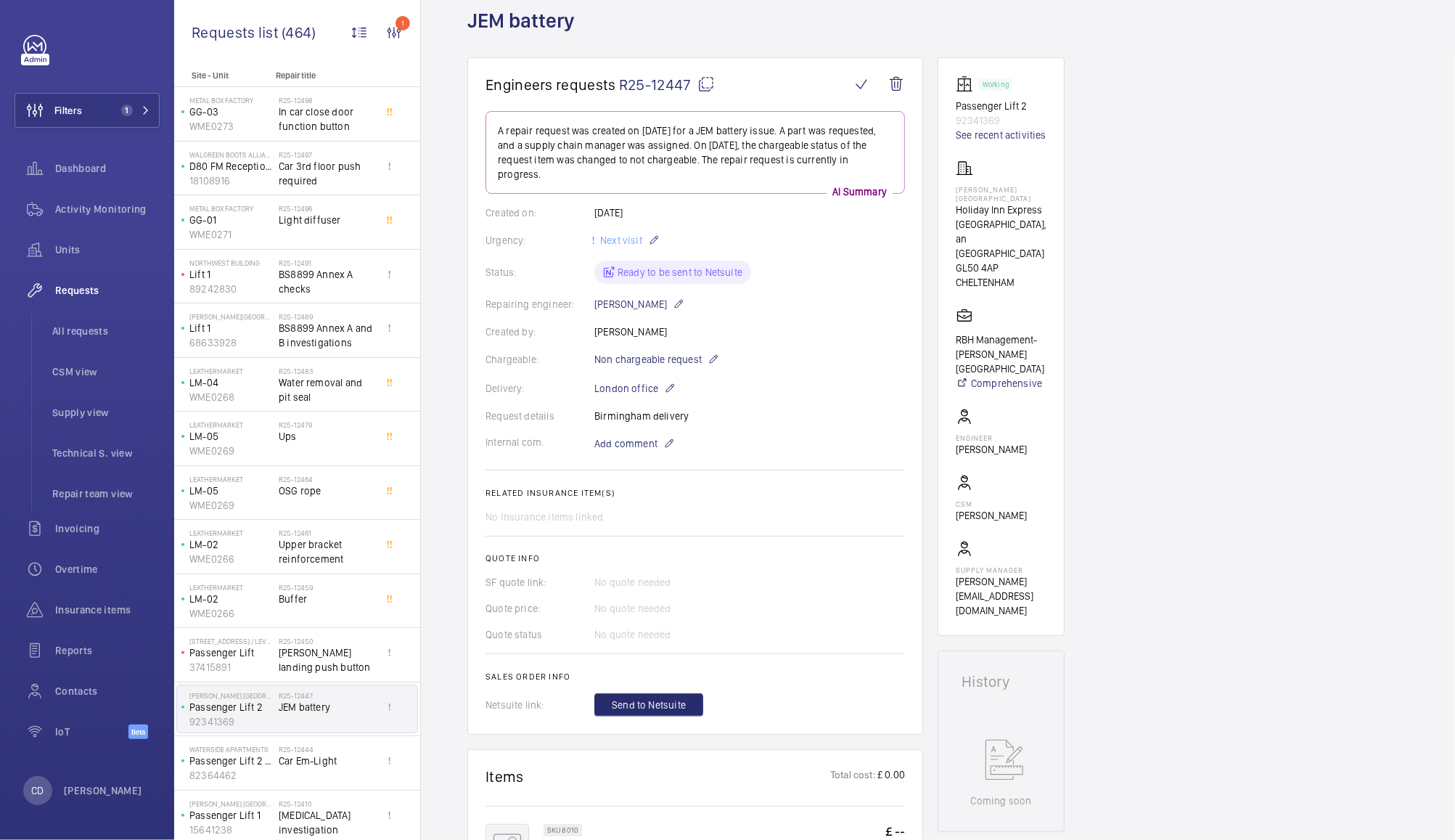
click at [88, 294] on span "Requests" at bounding box center [107, 290] width 105 height 14
click at [61, 325] on span "All requests" at bounding box center [106, 330] width 108 height 14
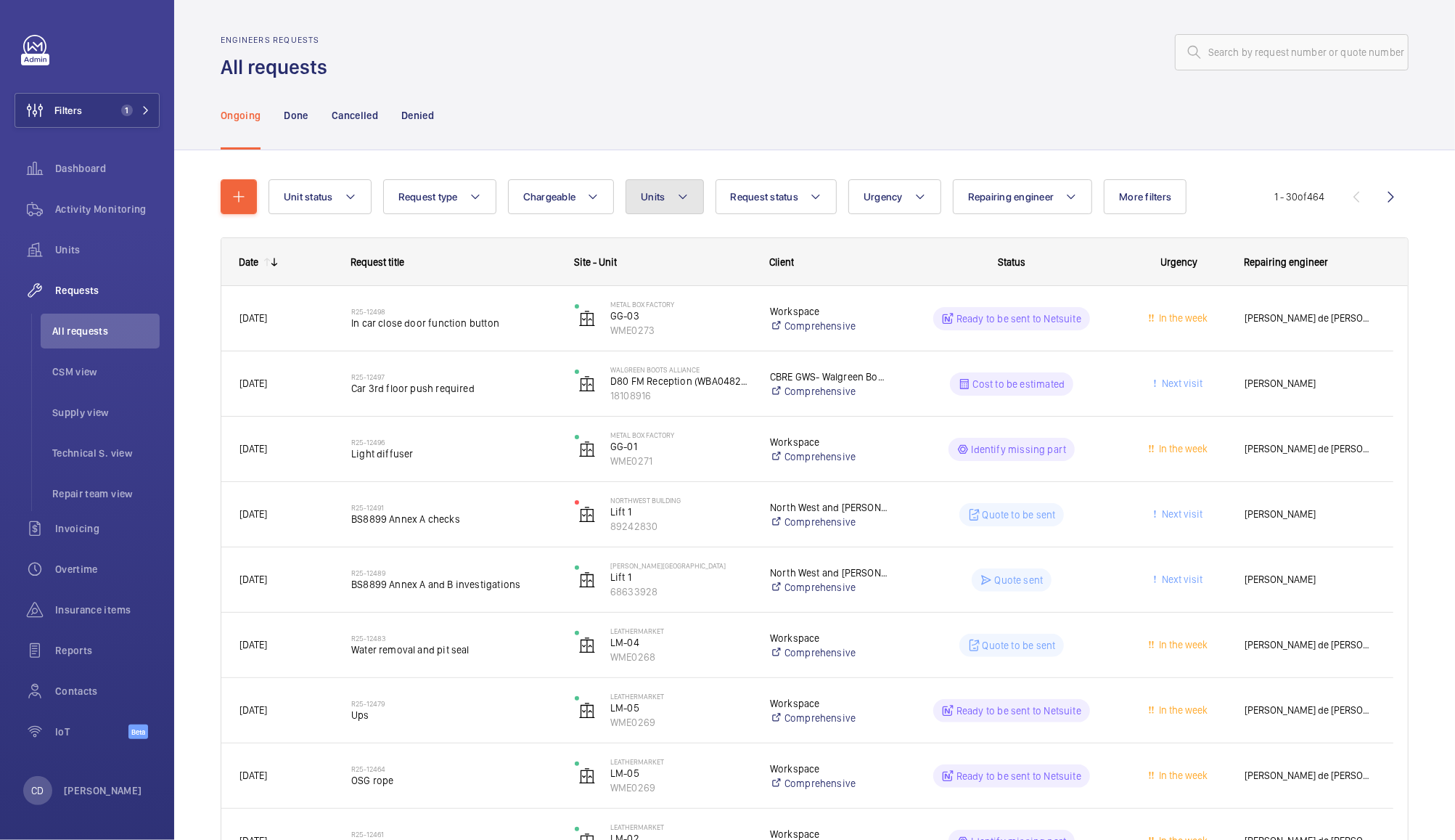
click at [662, 195] on span "Units" at bounding box center [652, 196] width 24 height 12
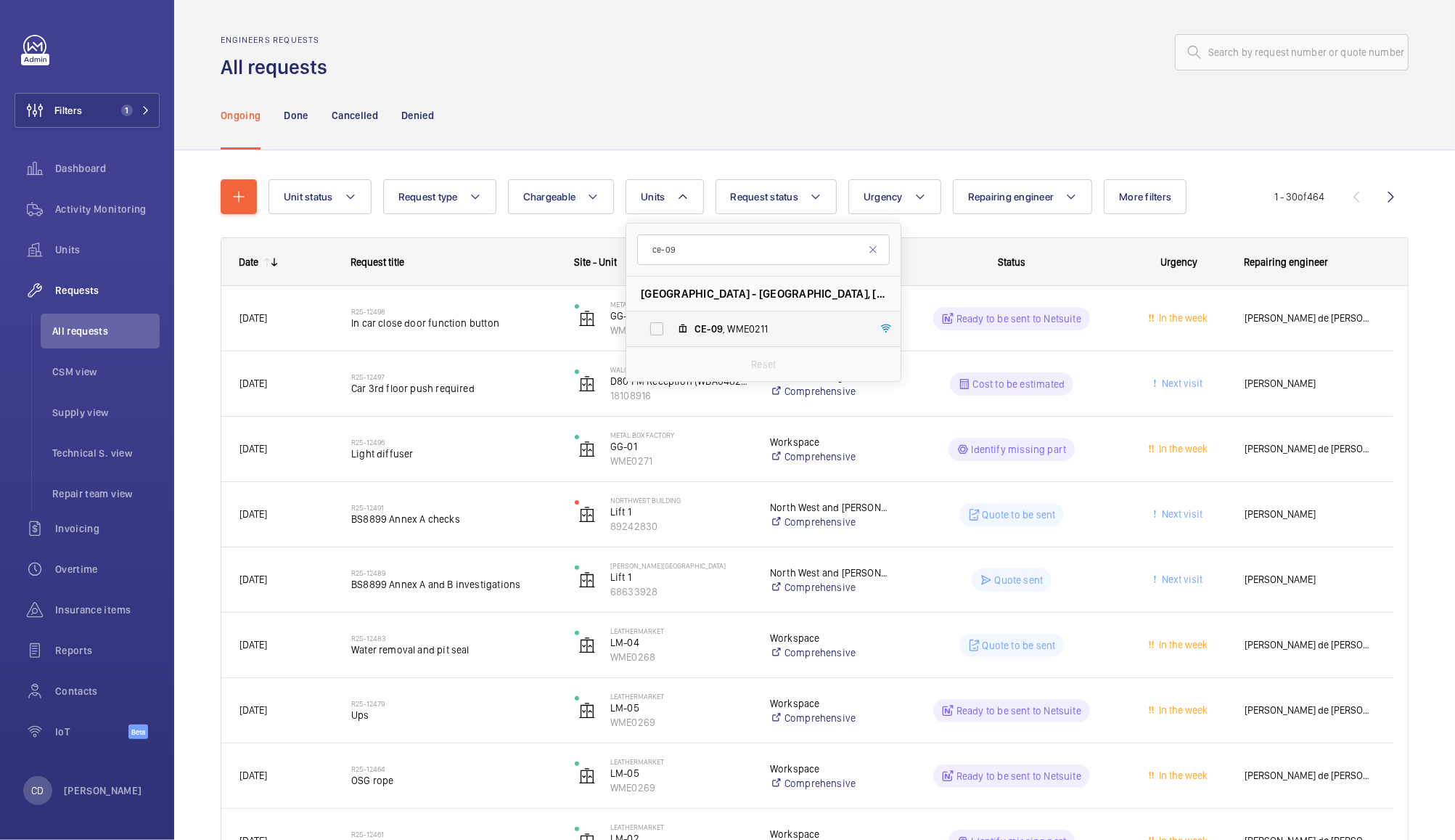
type input "ce-09"
click at [767, 344] on label "CE-09 , WME0211" at bounding box center [752, 329] width 251 height 35
click at [672, 344] on input "CE-09 , WME0211" at bounding box center [657, 329] width 29 height 29
checkbox input "true"
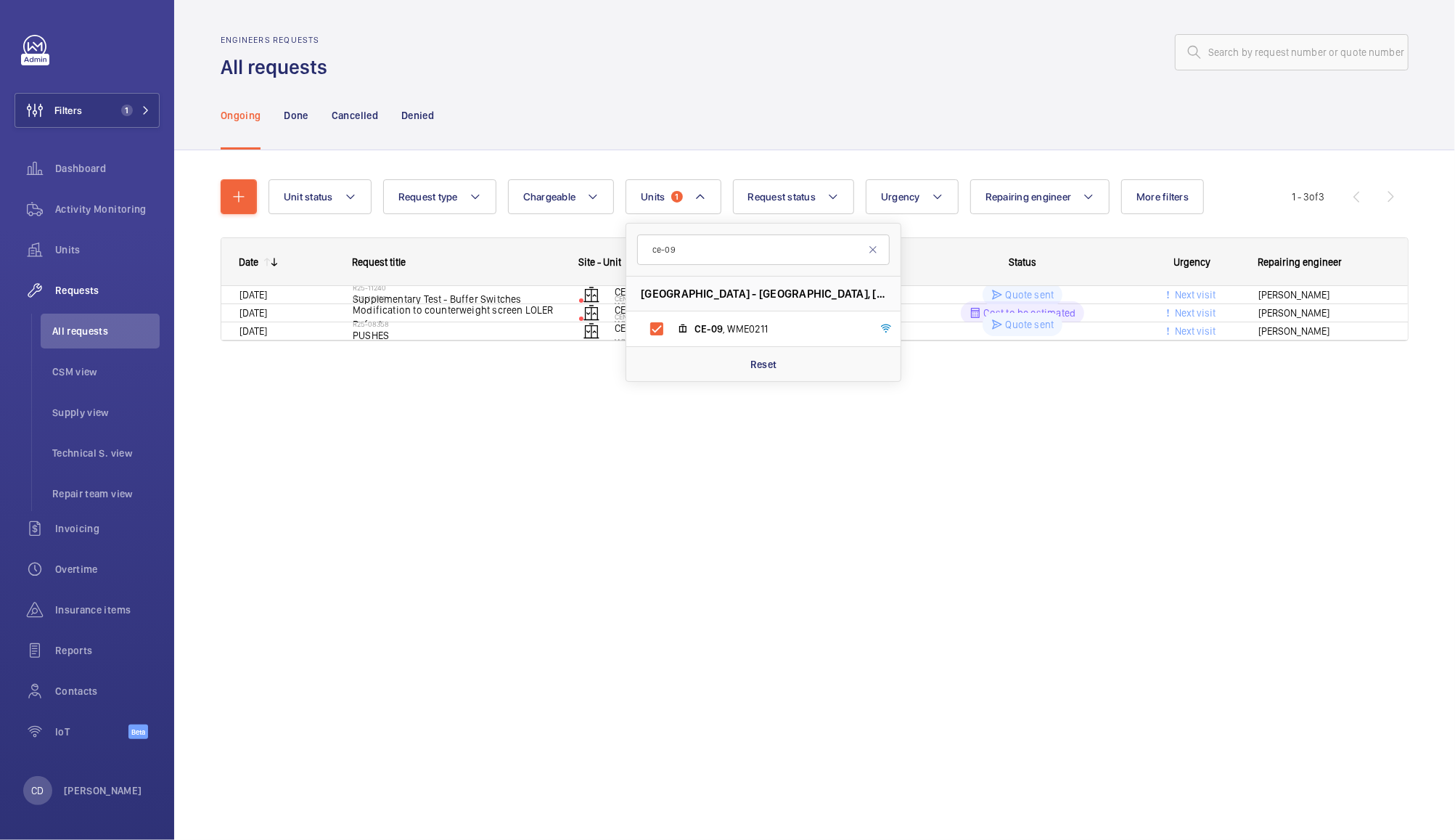
click at [911, 102] on div "Ongoing Done Cancelled Denied" at bounding box center [814, 115] width 1188 height 69
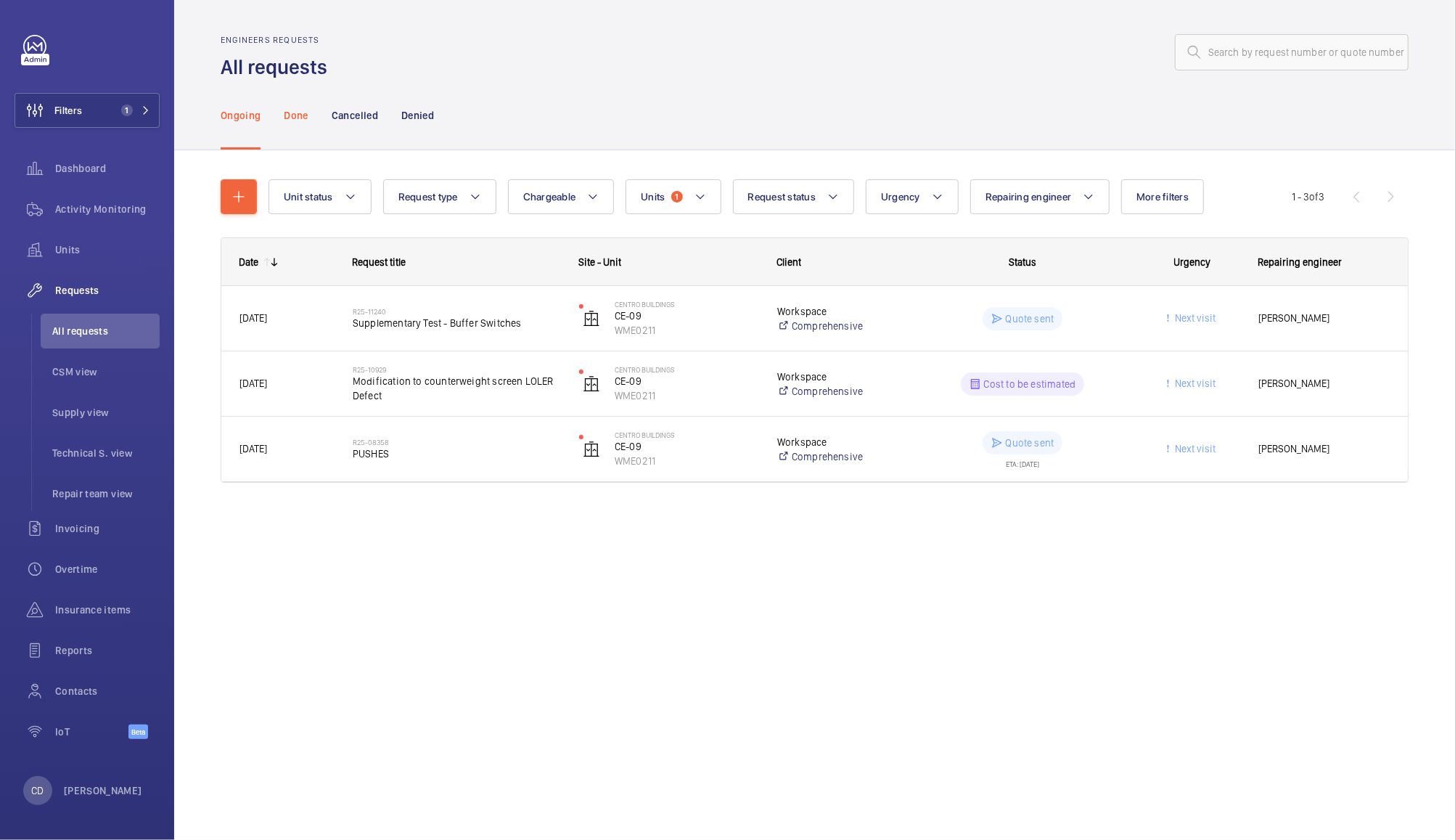
click at [302, 119] on p "Done" at bounding box center [295, 115] width 24 height 14
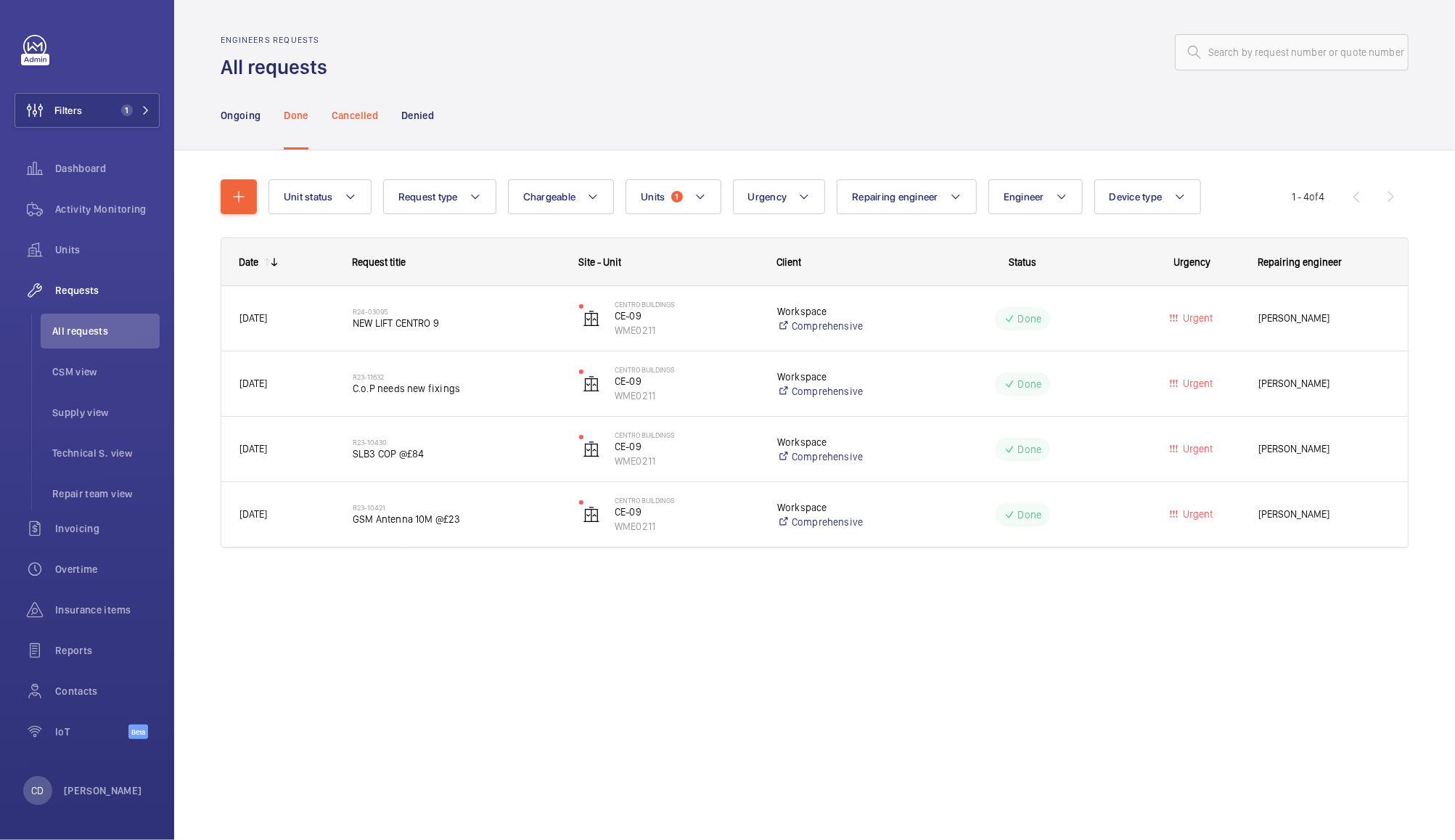
click at [362, 117] on p "Cancelled" at bounding box center [355, 115] width 46 height 14
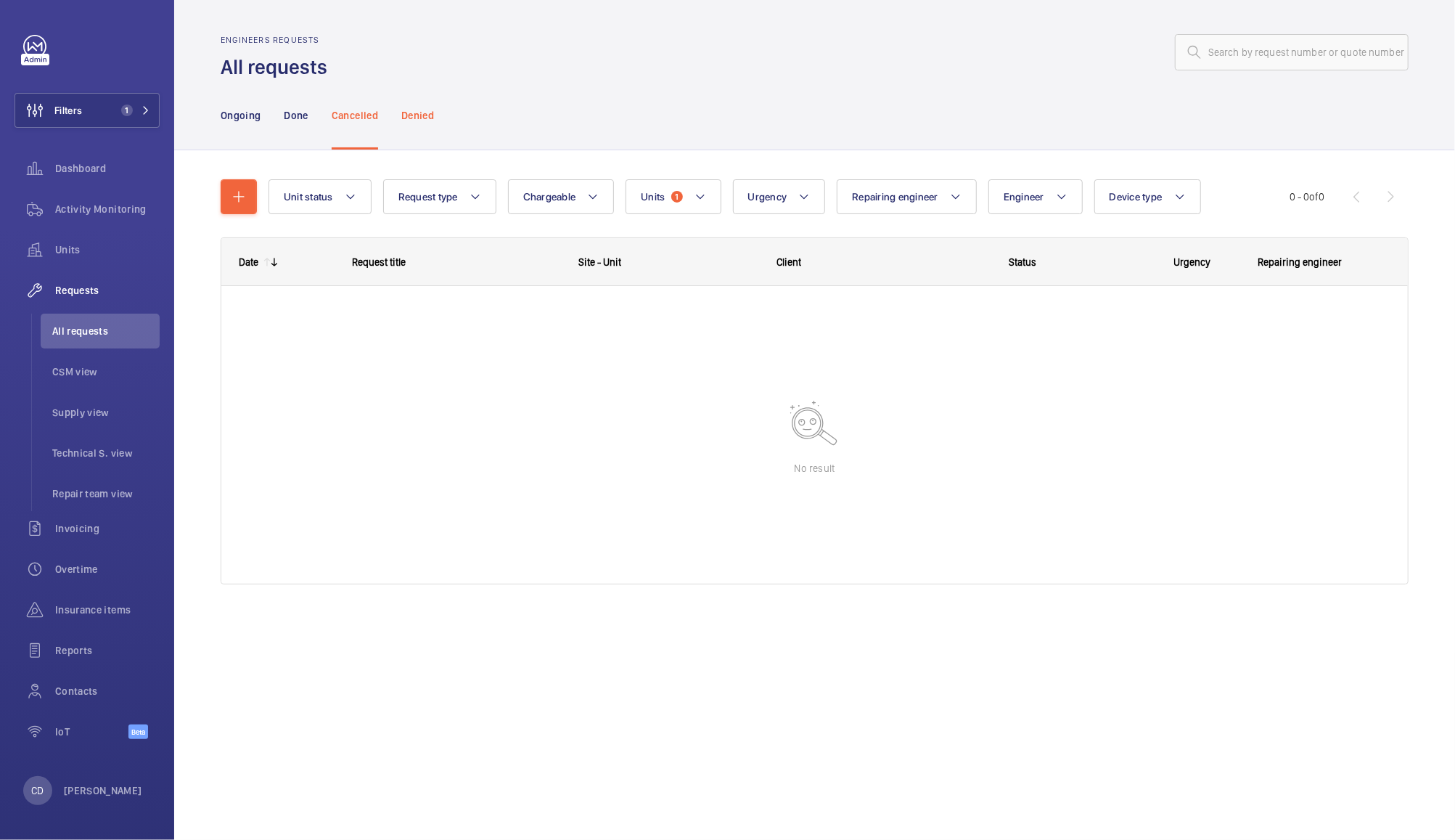
click at [407, 126] on div "Denied" at bounding box center [418, 115] width 33 height 69
click at [234, 125] on div "Ongoing" at bounding box center [240, 115] width 39 height 69
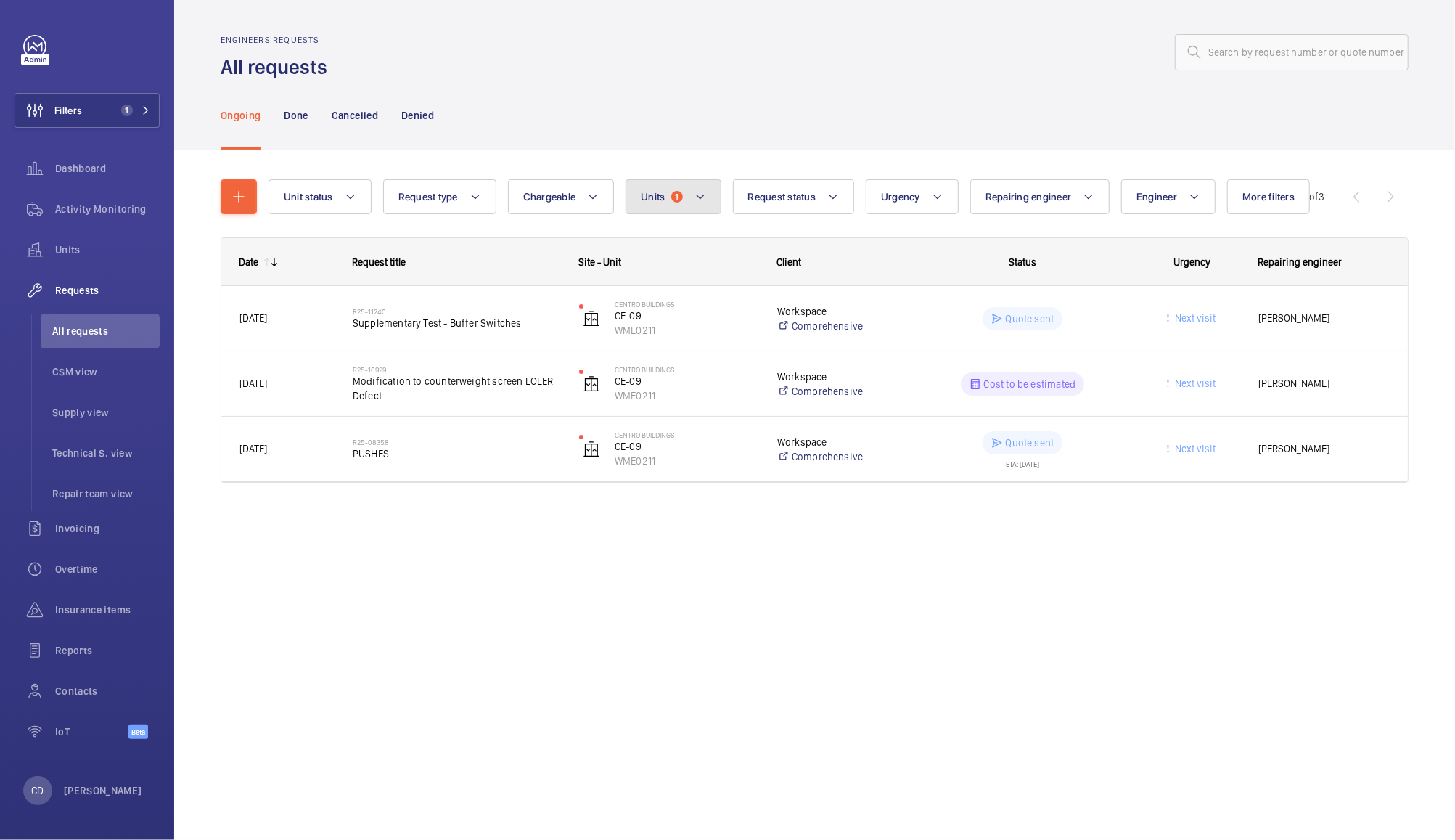
click at [681, 212] on button "Units 1" at bounding box center [673, 196] width 95 height 35
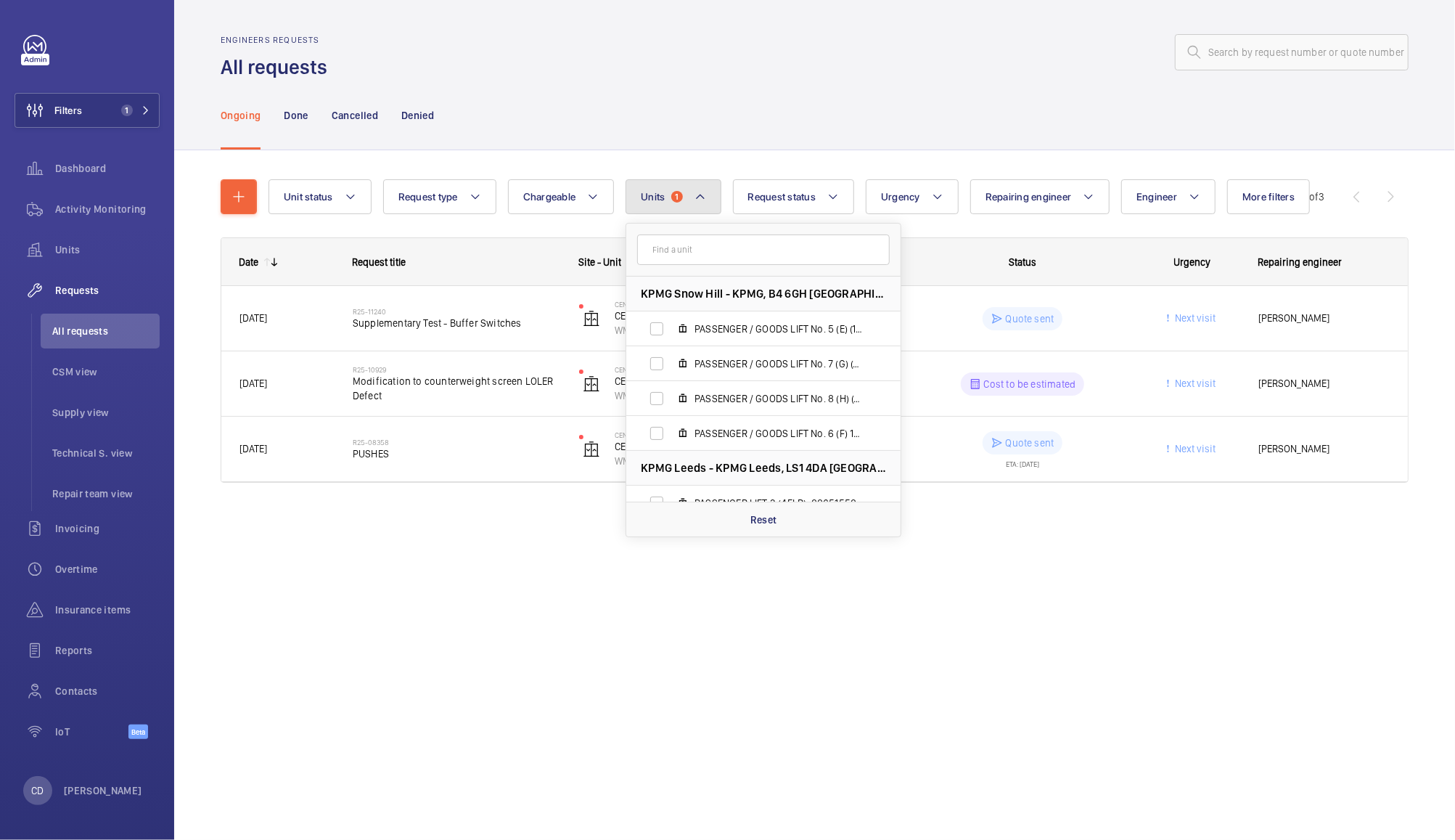
click at [685, 195] on button "Units 1" at bounding box center [673, 196] width 95 height 35
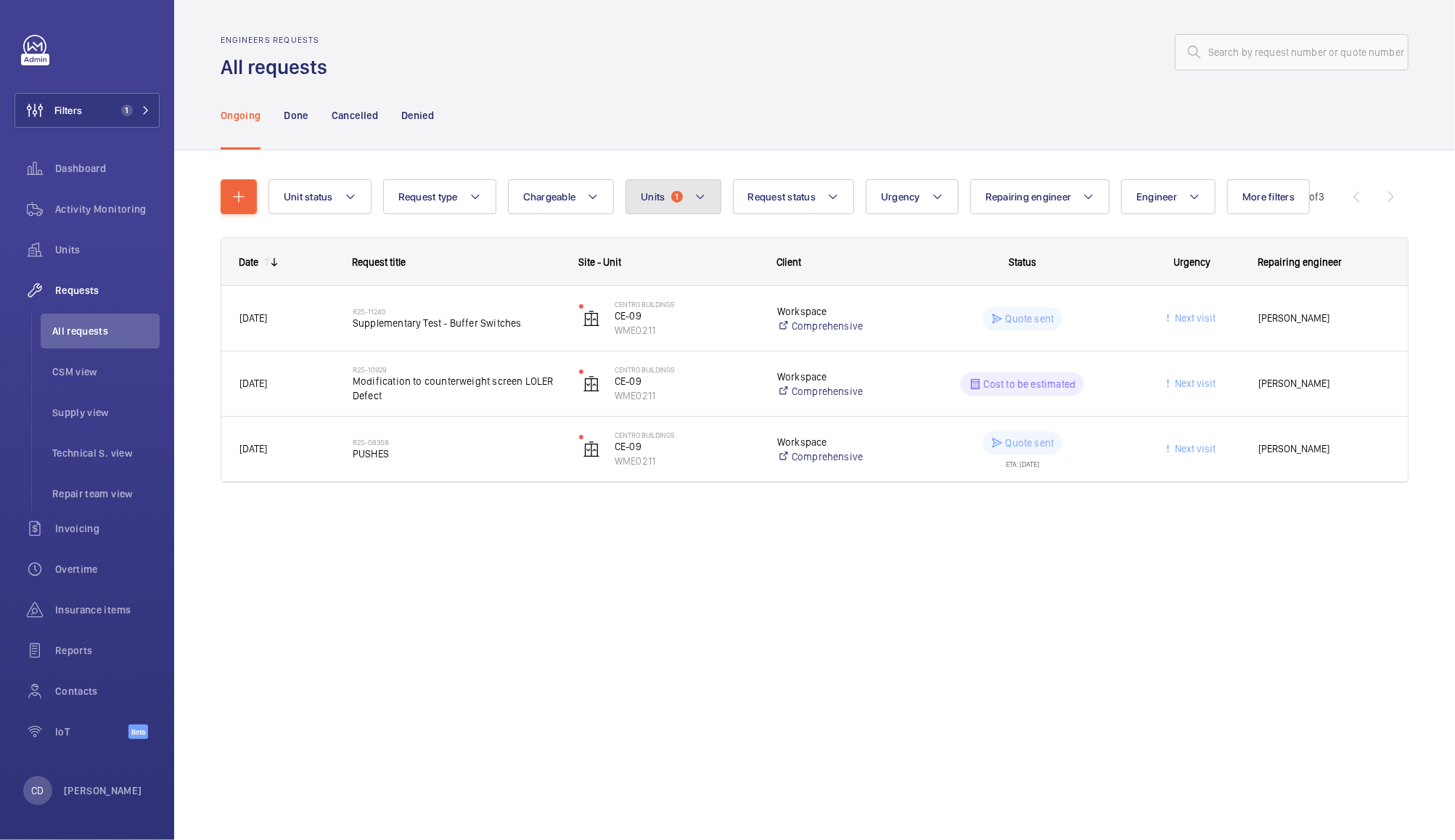
click at [691, 202] on button "Units 1" at bounding box center [673, 196] width 95 height 35
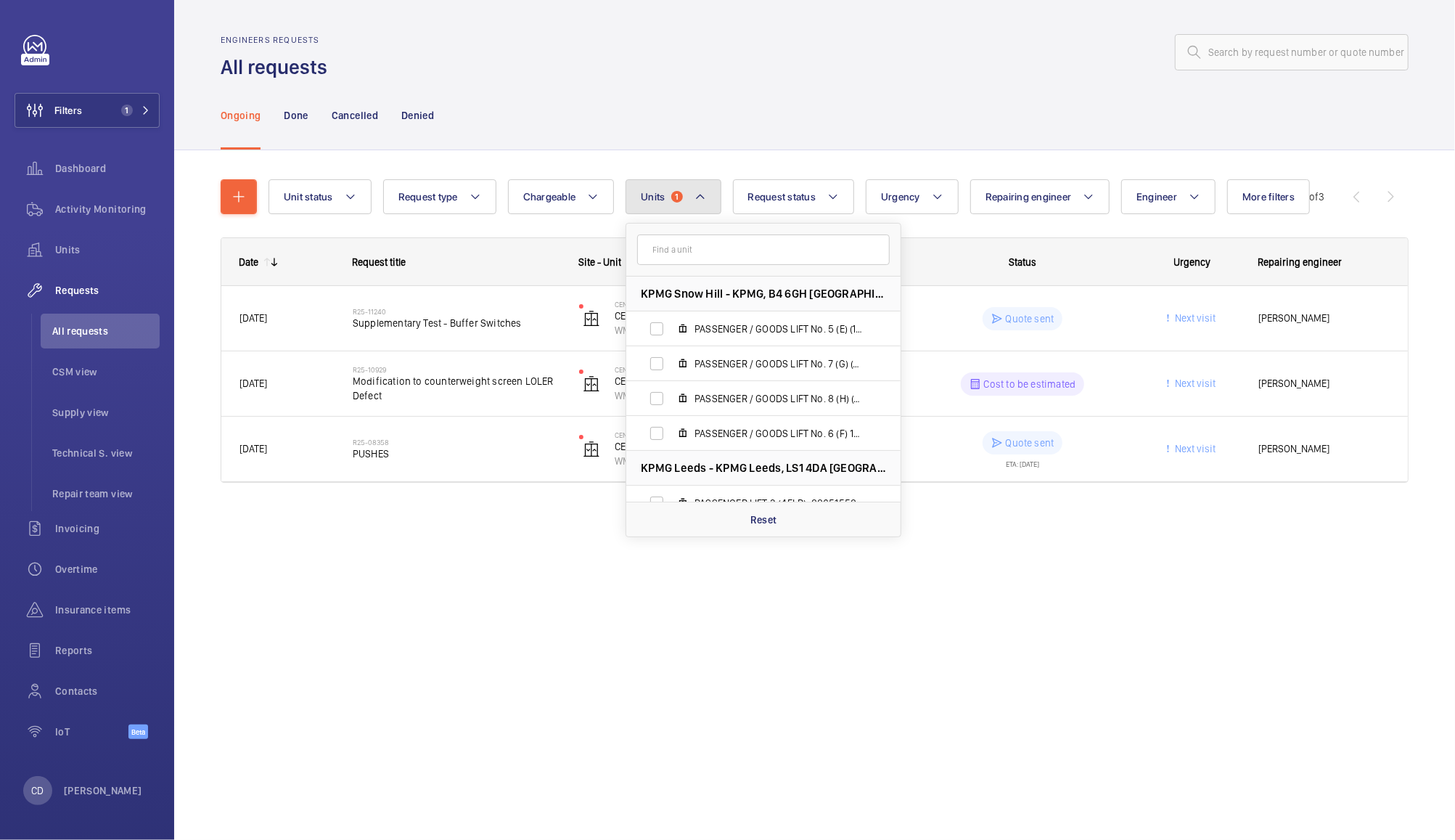
click at [681, 185] on button "Units 1" at bounding box center [673, 196] width 95 height 35
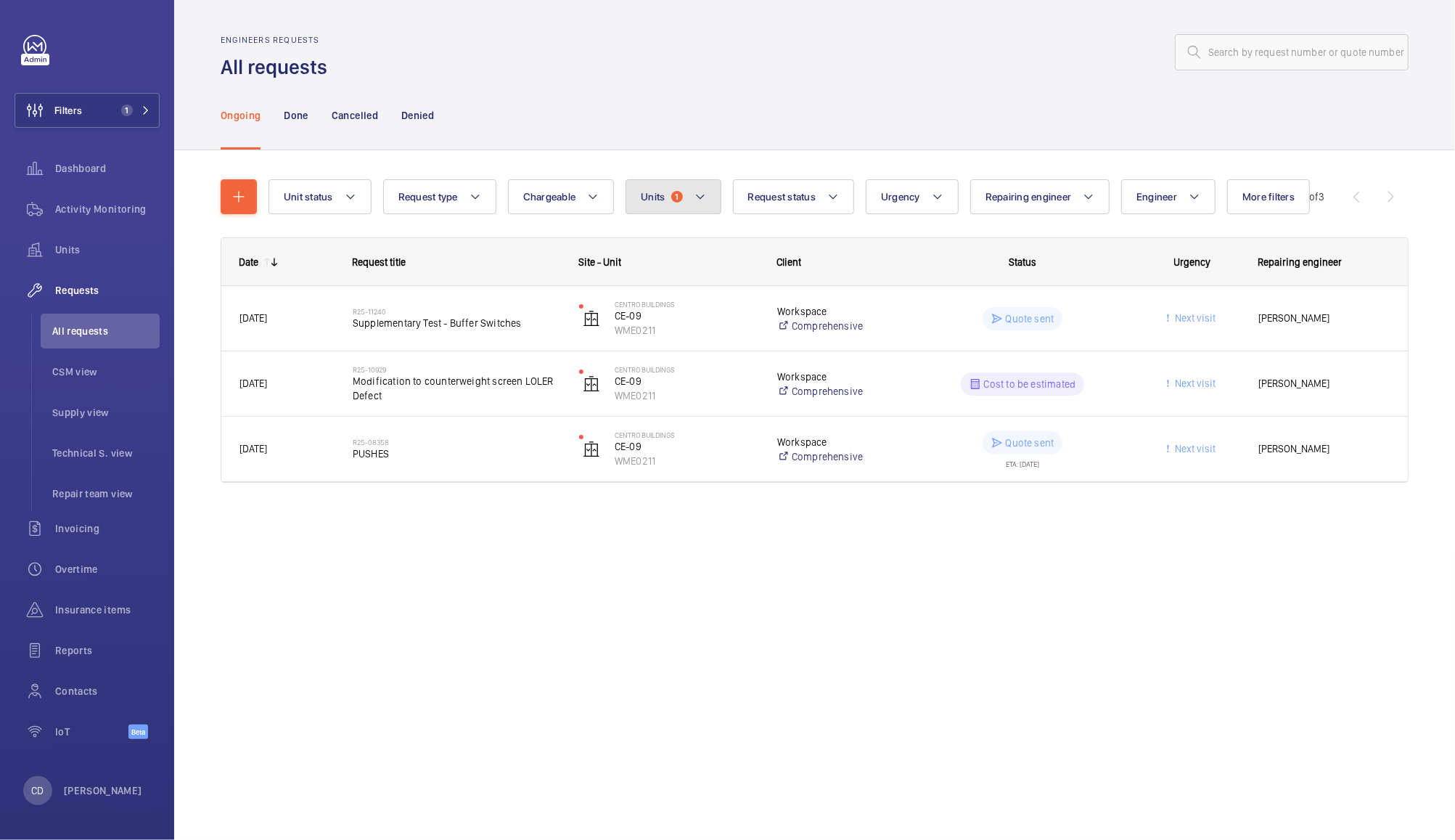
click at [676, 196] on span "1" at bounding box center [677, 196] width 12 height 12
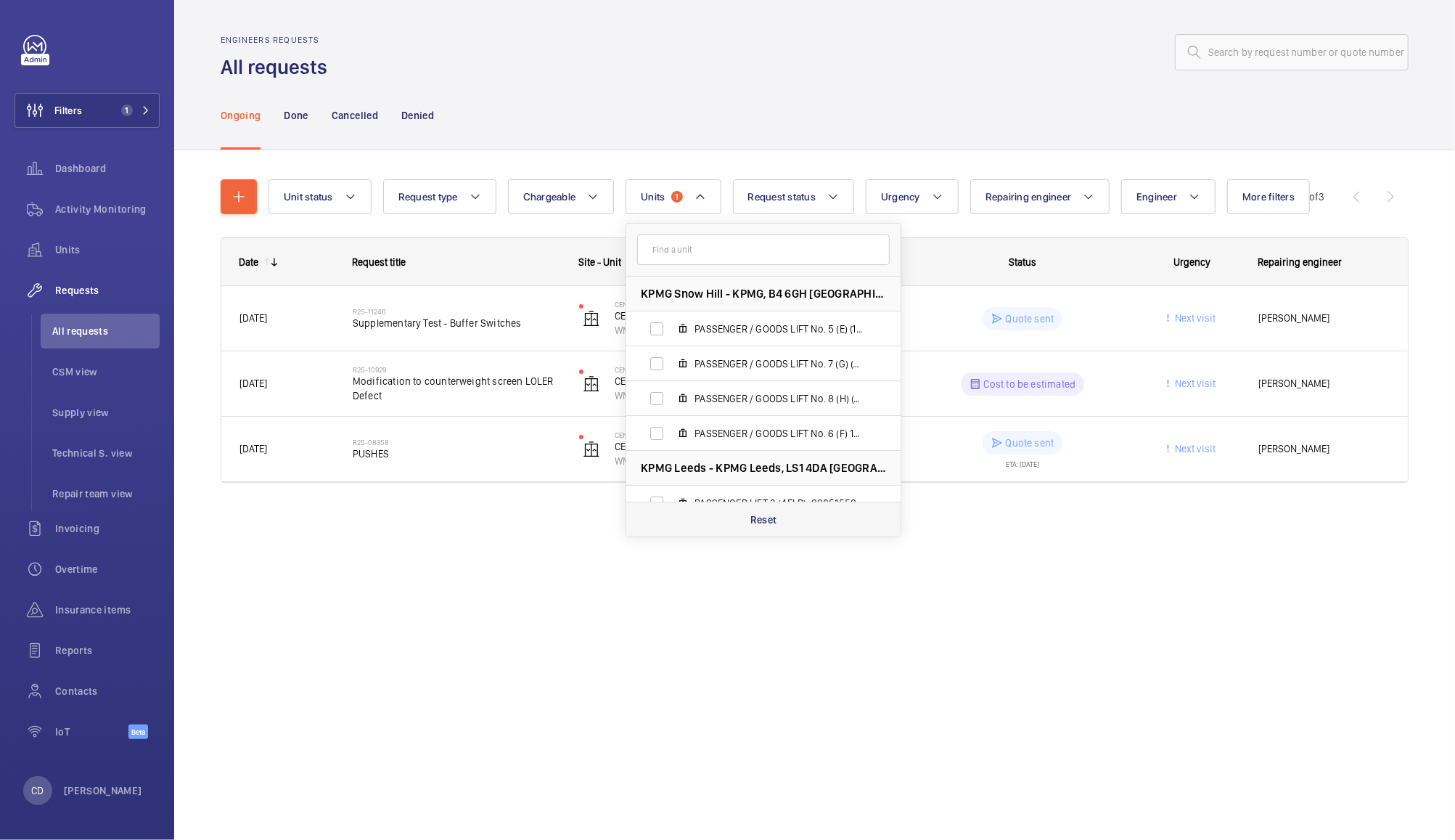
click at [779, 533] on div "Reset" at bounding box center [763, 519] width 274 height 35
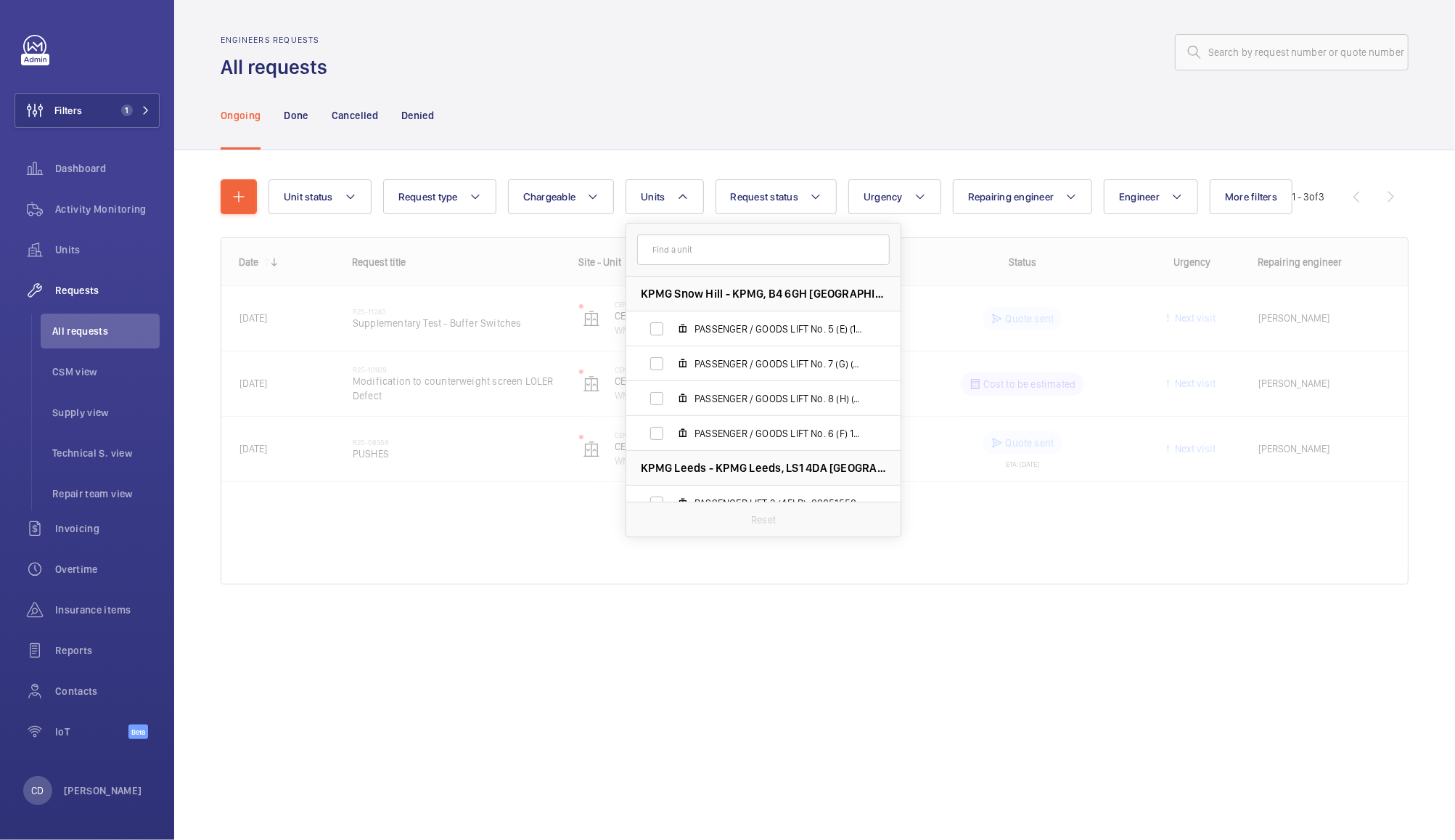
click at [732, 89] on div "Ongoing Done Cancelled Denied" at bounding box center [814, 115] width 1188 height 69
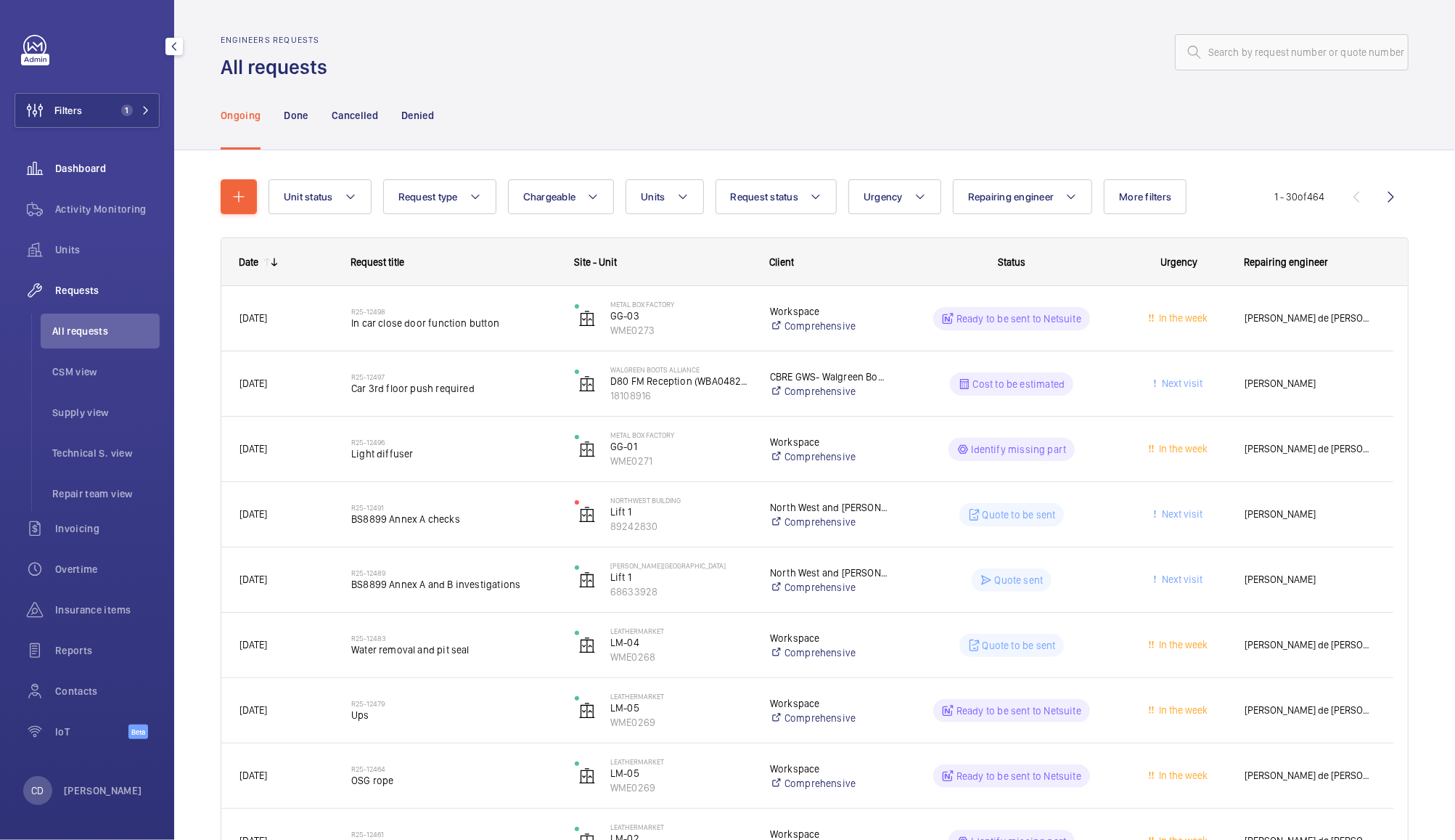
click at [87, 165] on span "Dashboard" at bounding box center [107, 167] width 105 height 14
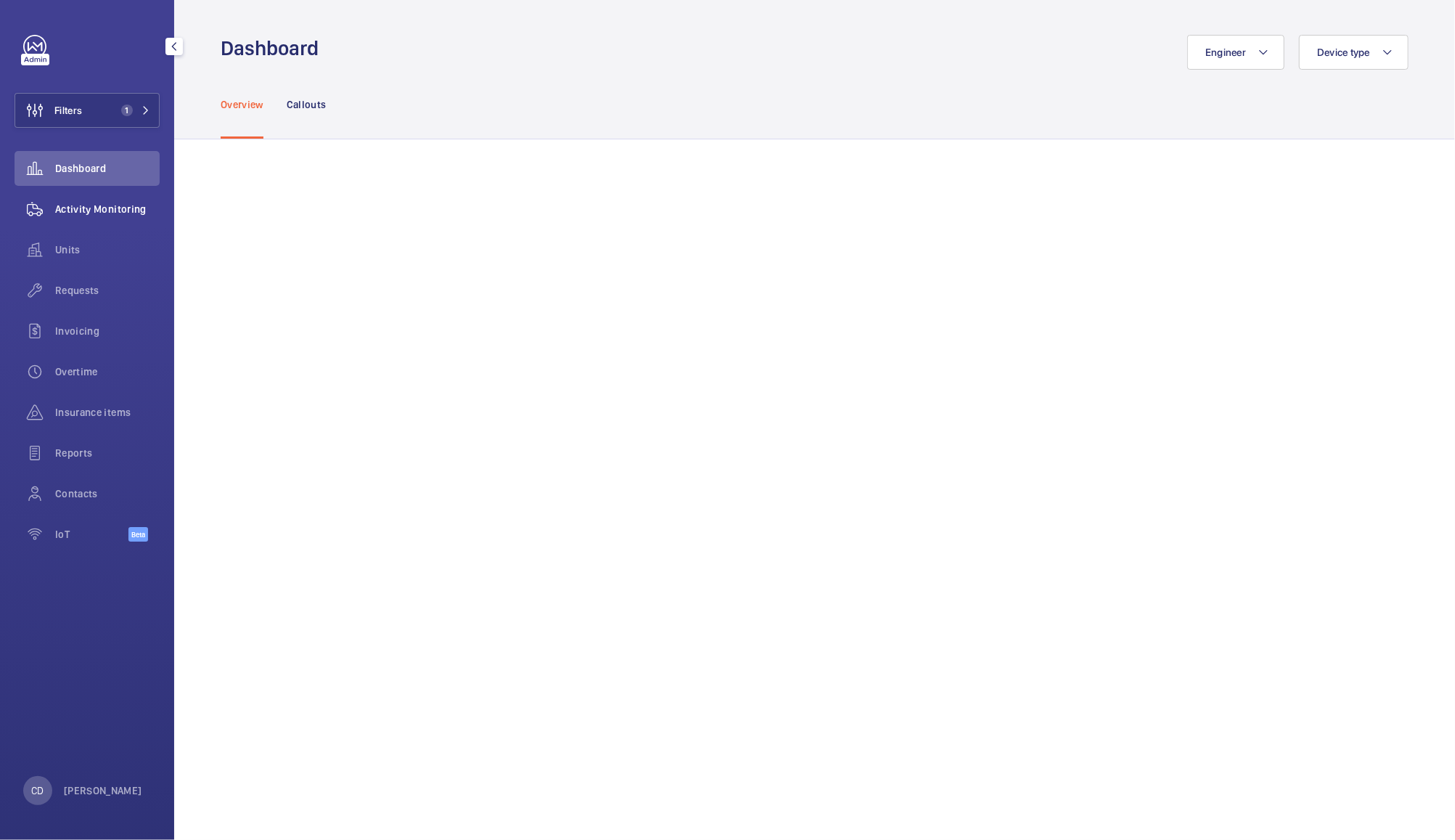
click at [89, 213] on span "Activity Monitoring" at bounding box center [107, 209] width 105 height 14
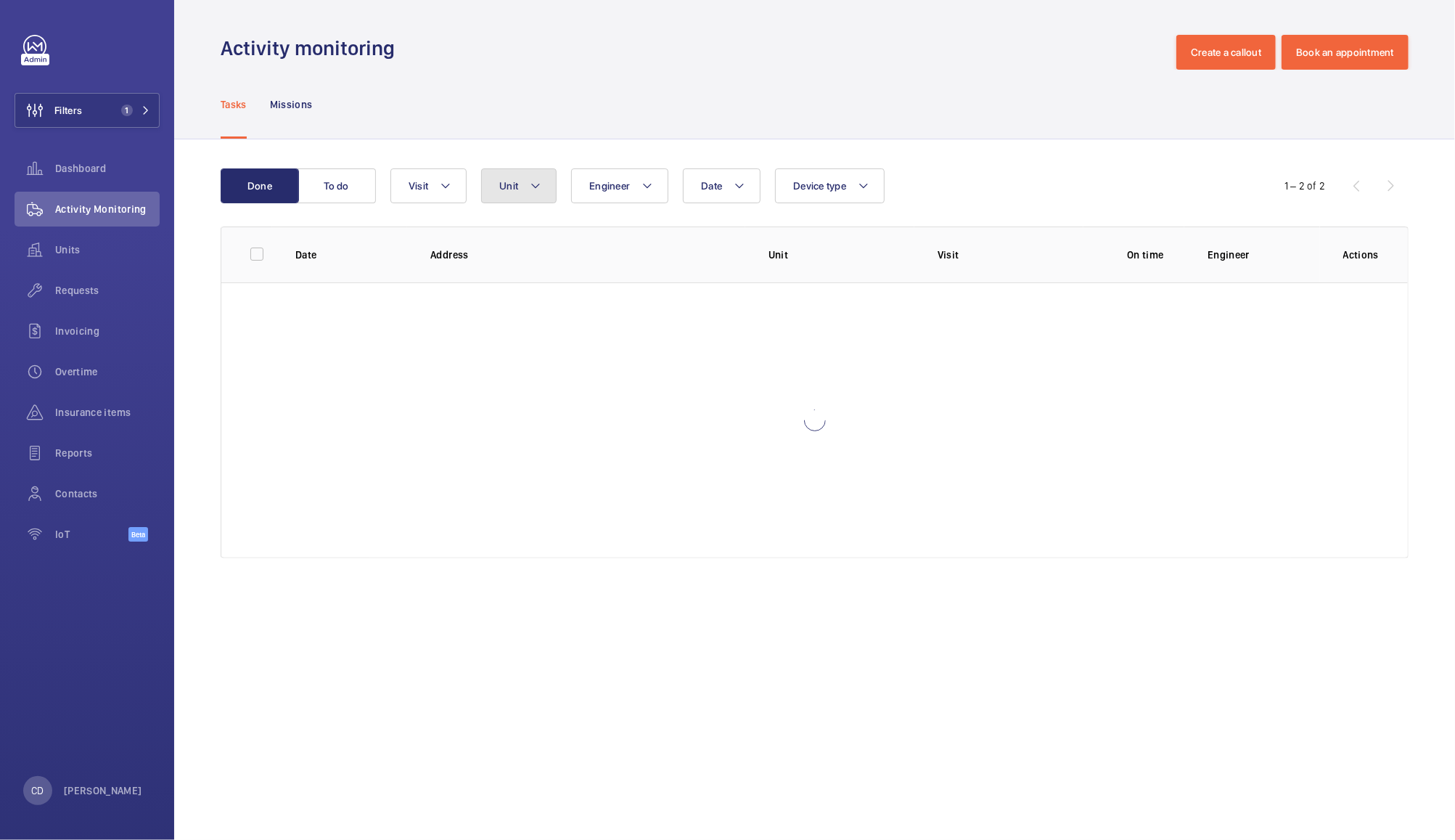
click at [523, 191] on button "Unit" at bounding box center [519, 186] width 75 height 35
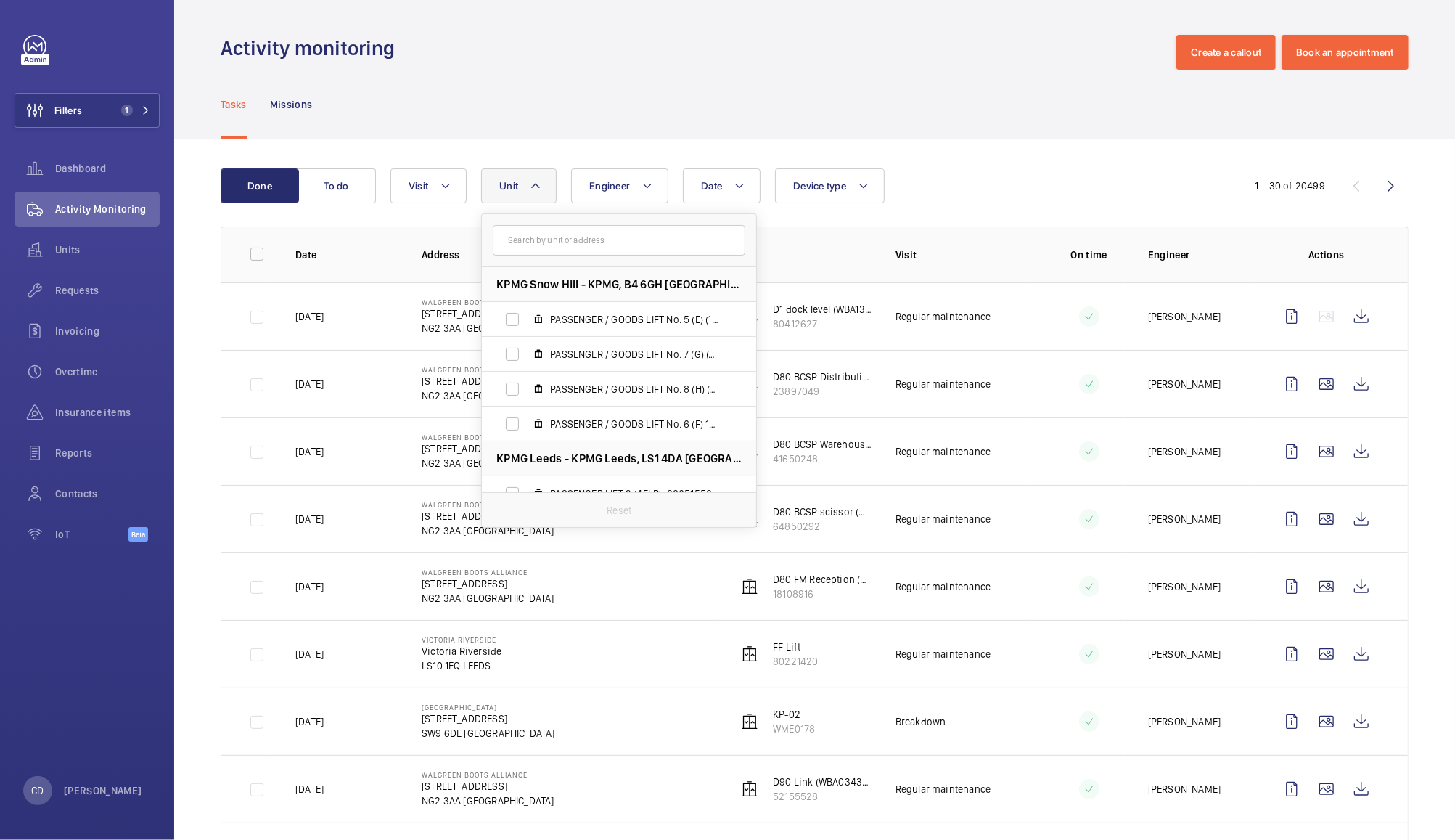
click at [599, 242] on input "text" at bounding box center [619, 241] width 253 height 31
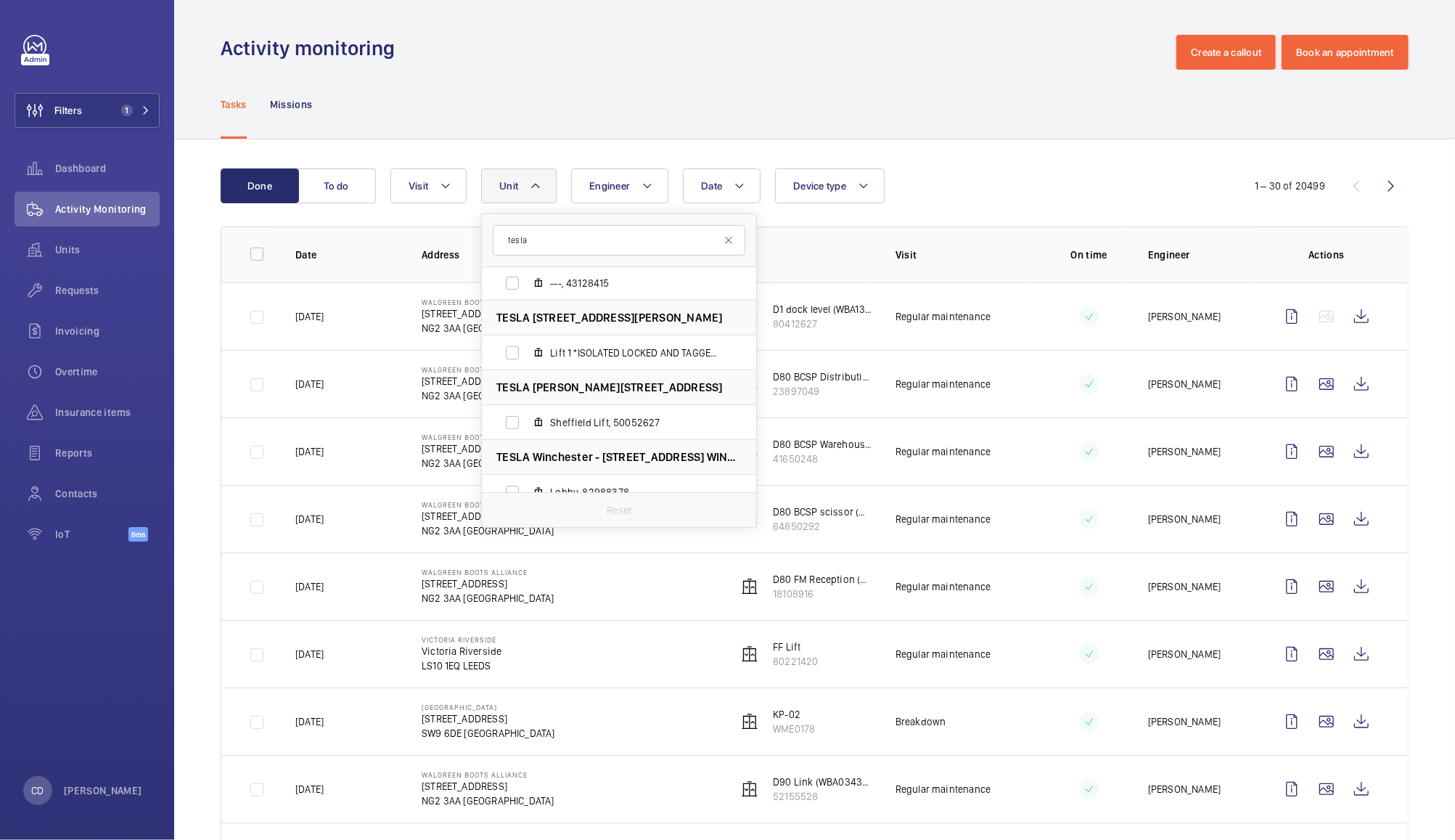
scroll to position [700, 0]
type input "tesla"
click at [570, 417] on span "Sheffield Lift, 50052627" at bounding box center [634, 420] width 168 height 14
click at [527, 417] on input "Sheffield Lift, 50052627" at bounding box center [512, 420] width 29 height 29
checkbox input "true"
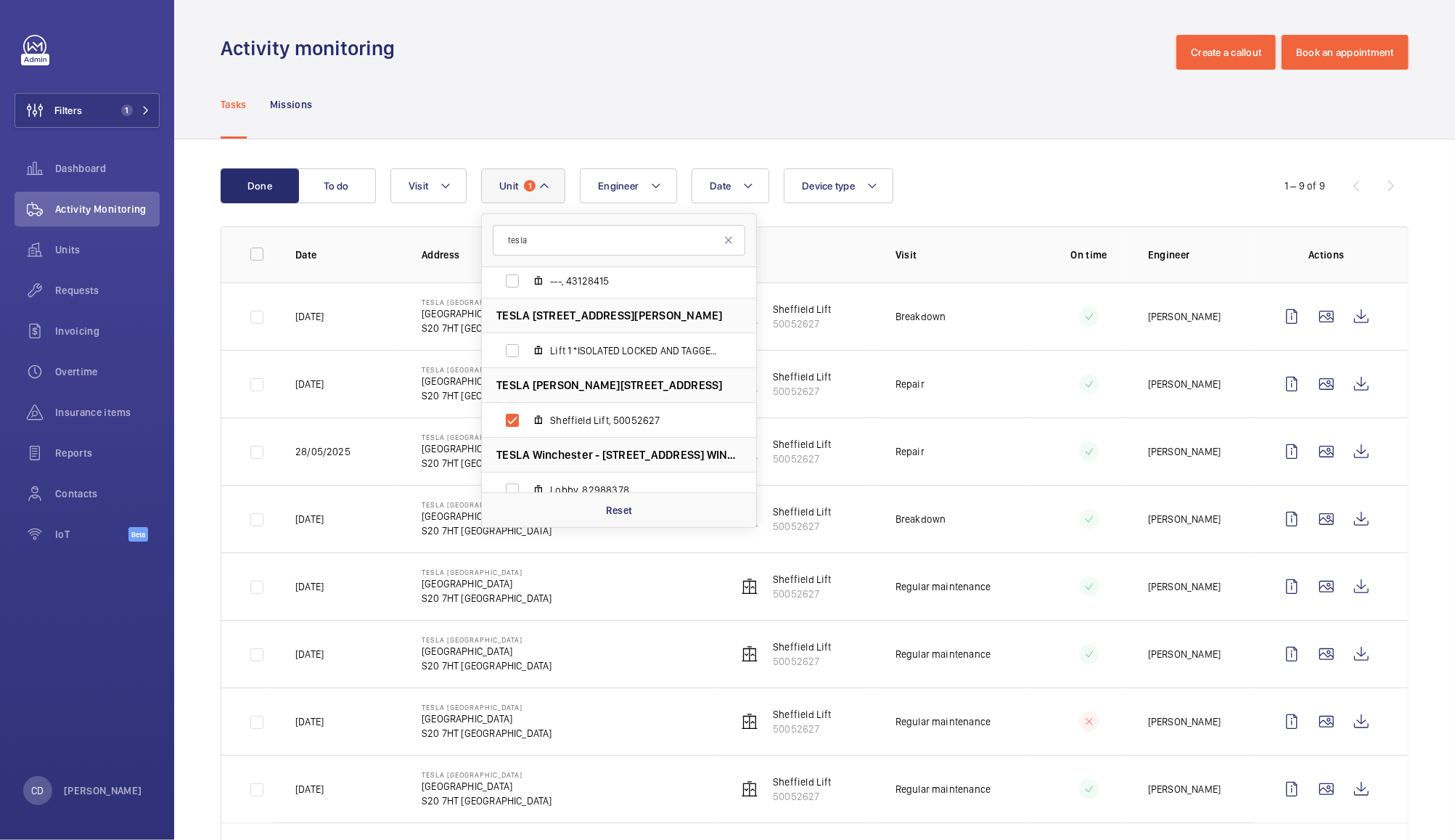
click at [993, 149] on div "Done To do Date Engineer Unit 1 tesla Tesla Wolverhampton - Tesla Centre and Bo…" at bounding box center [814, 532] width 1281 height 786
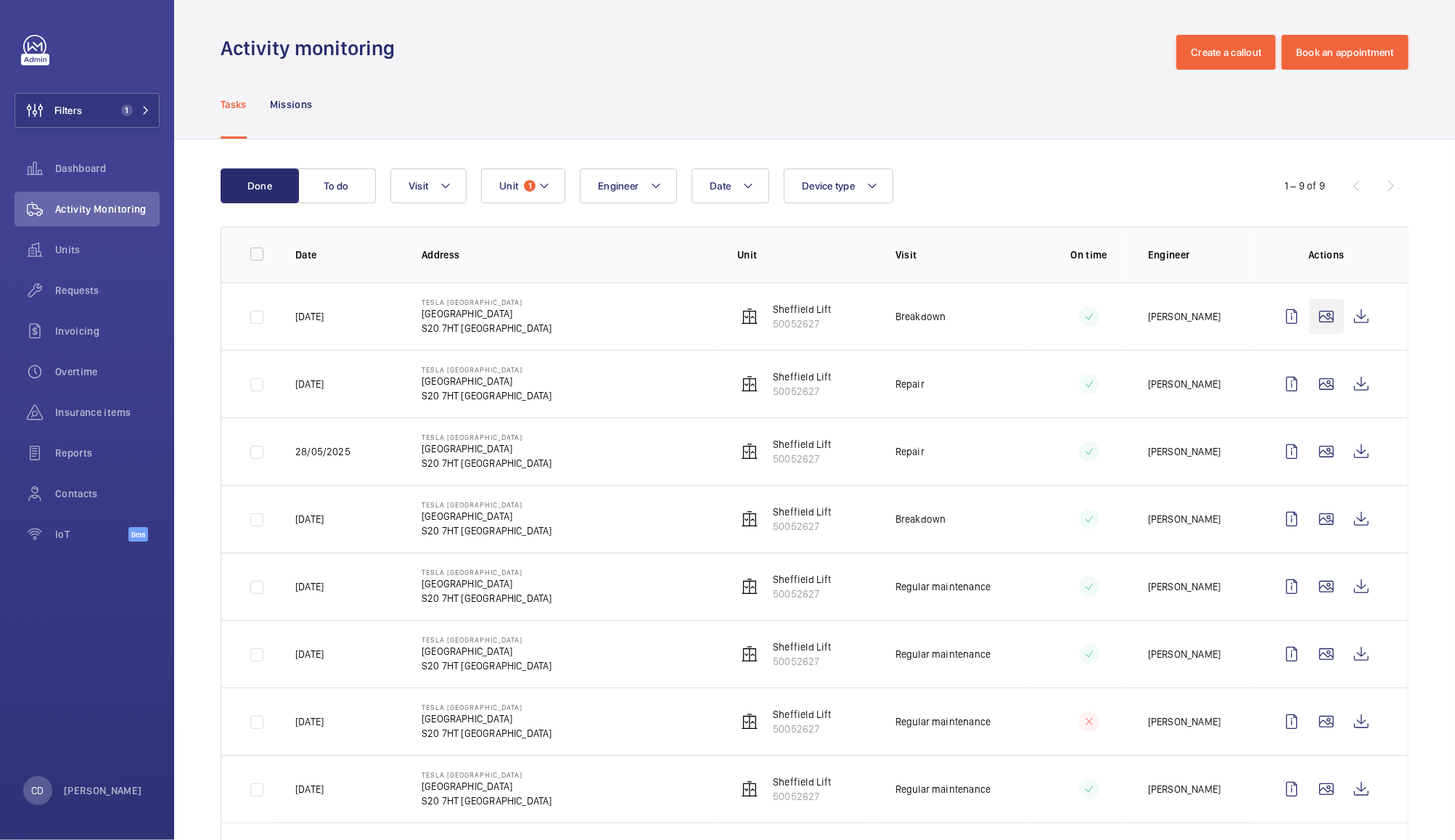
click at [1315, 318] on wm-front-icon-button at bounding box center [1327, 317] width 35 height 35
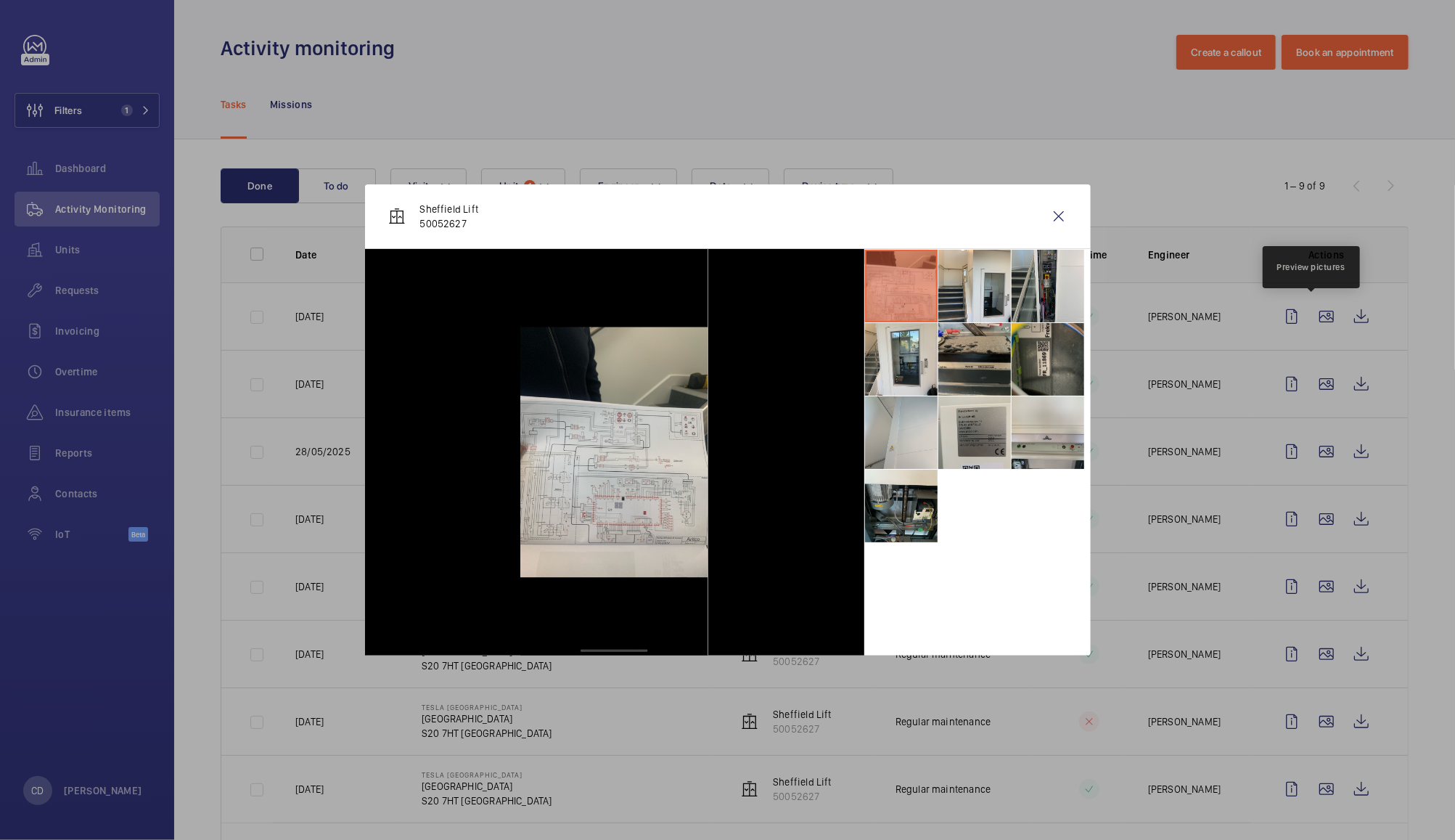
click at [976, 350] on li at bounding box center [974, 359] width 72 height 72
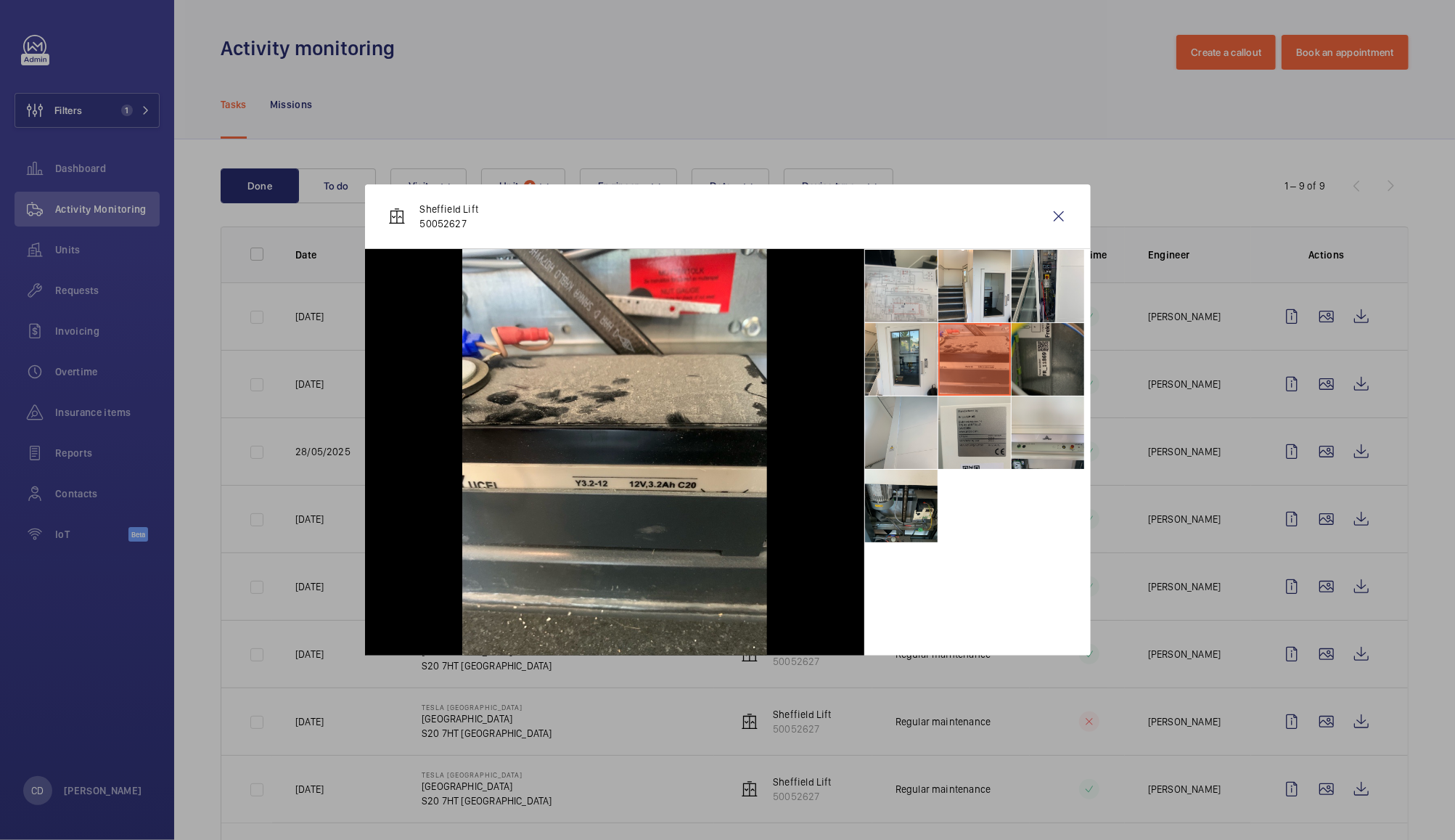
click at [1045, 368] on li at bounding box center [1048, 359] width 72 height 72
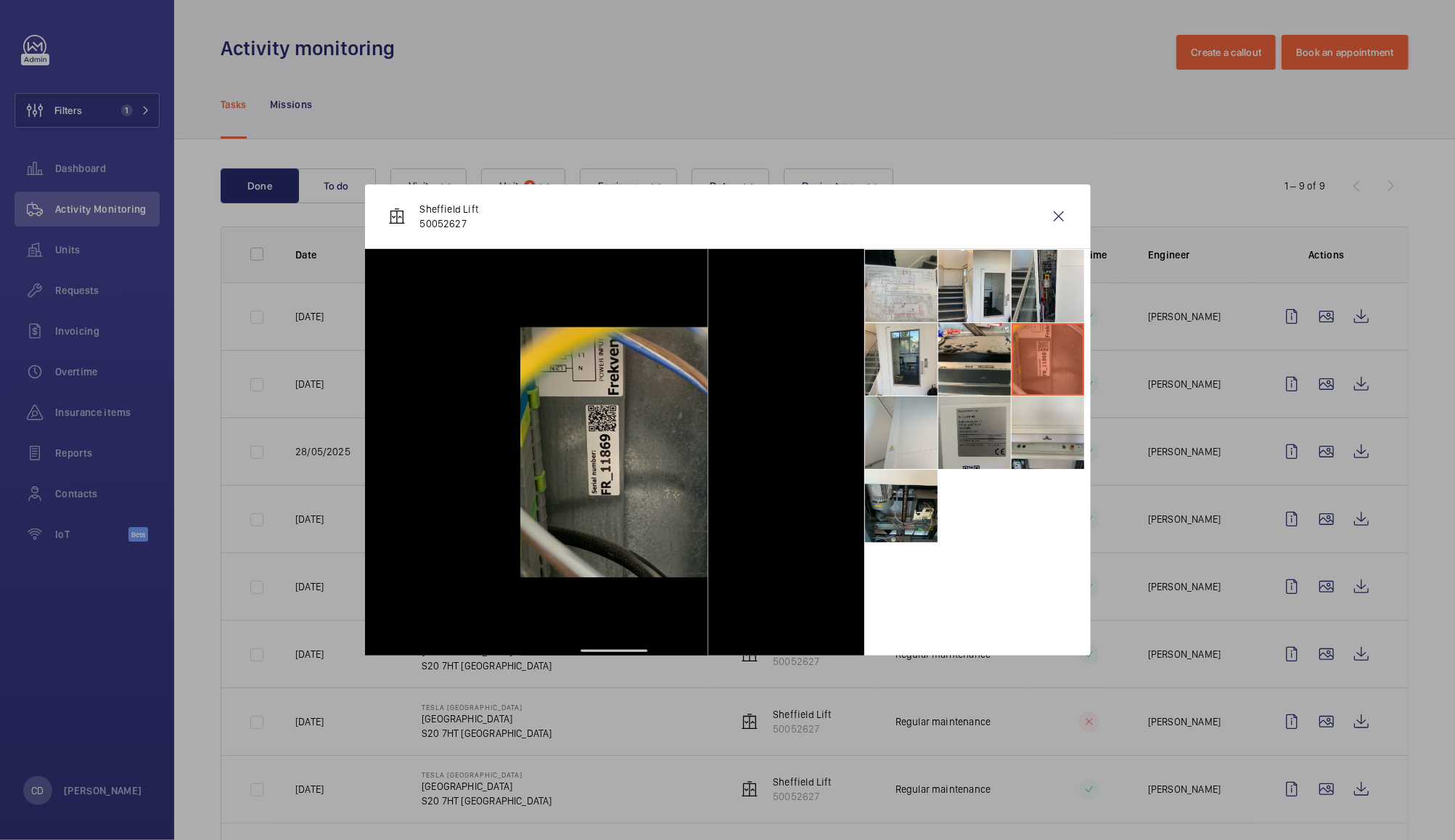
click at [991, 434] on li at bounding box center [974, 432] width 72 height 72
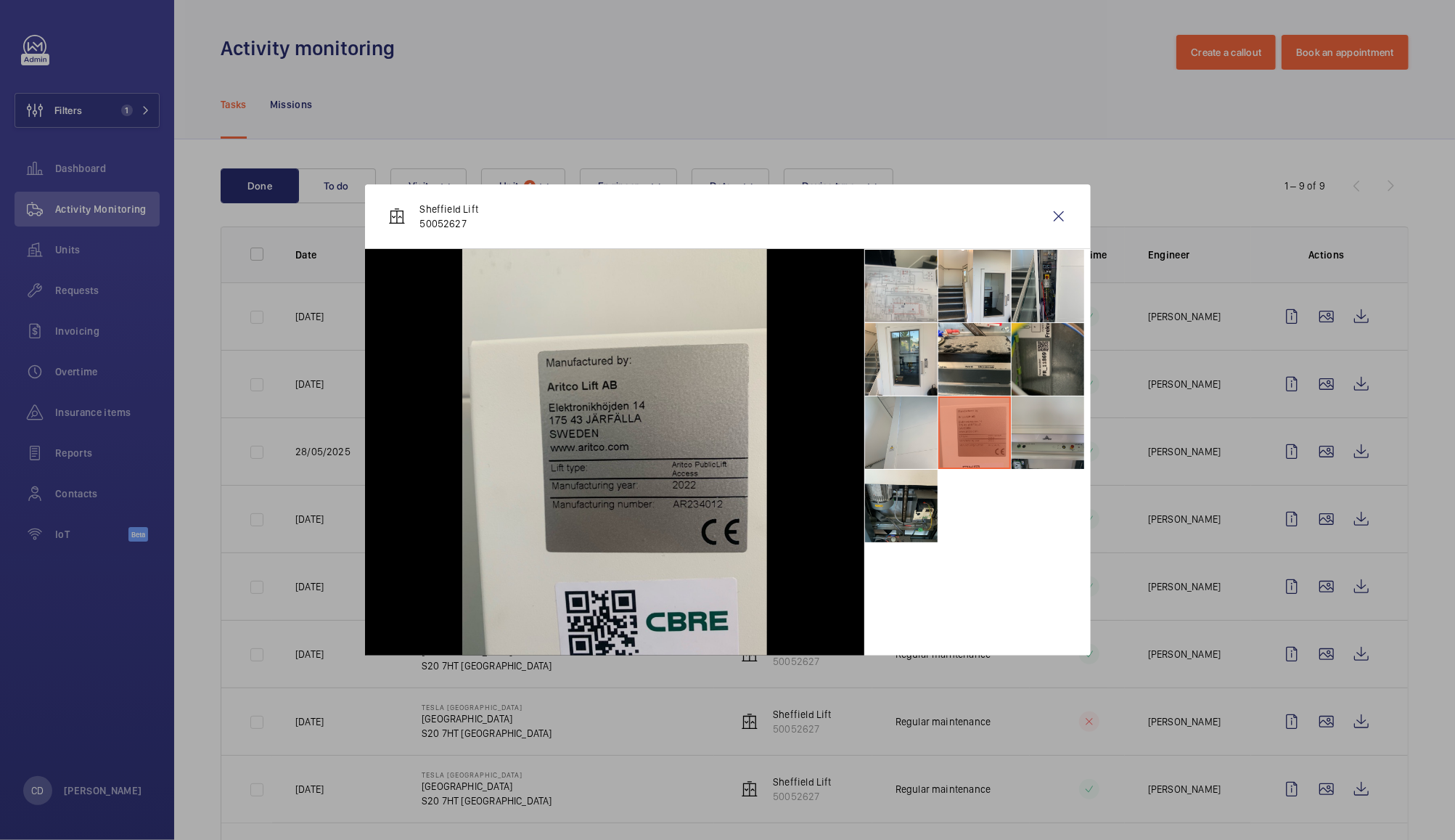
click at [1054, 430] on li at bounding box center [1048, 432] width 72 height 72
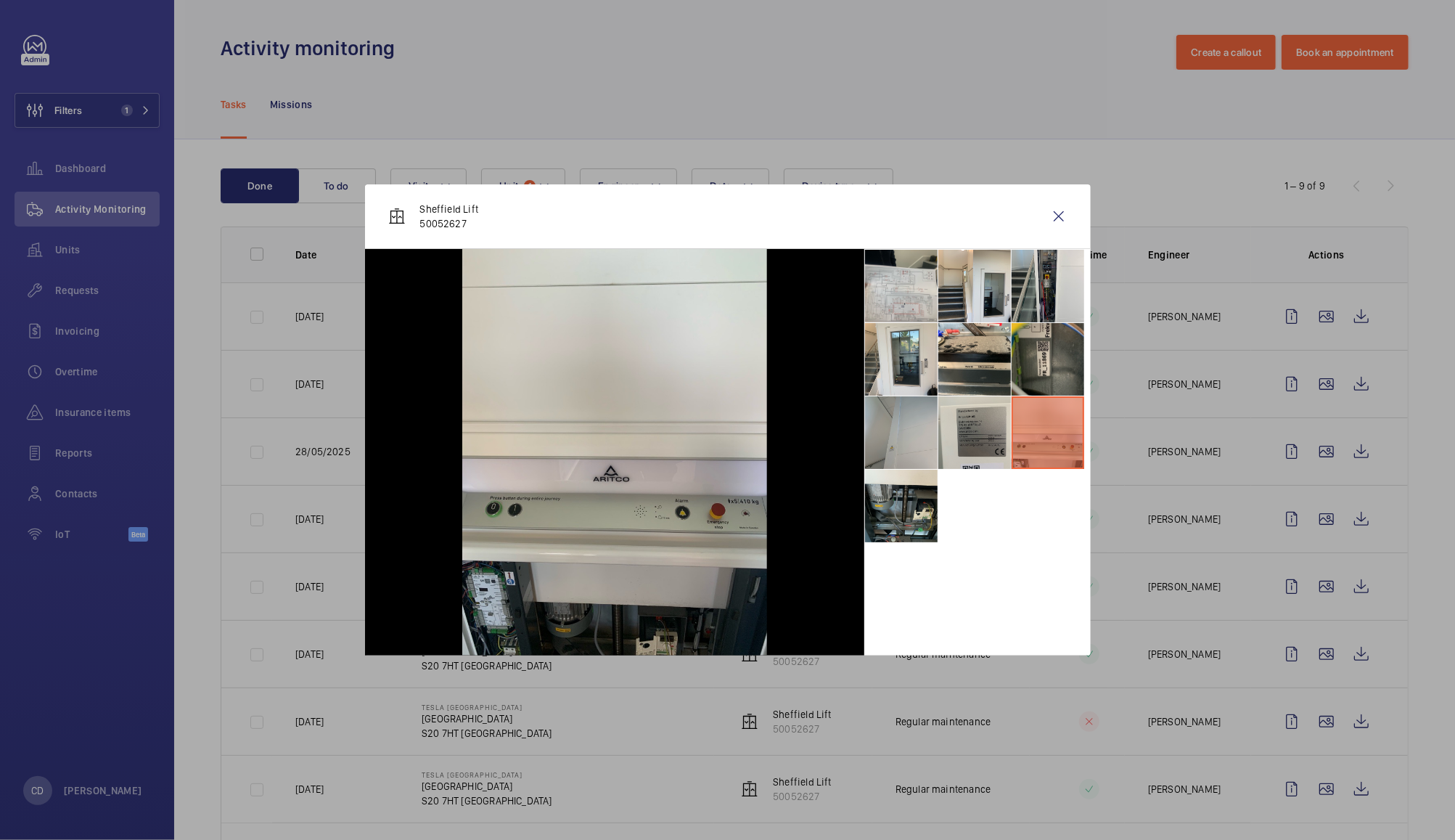
click at [918, 436] on li at bounding box center [901, 432] width 72 height 72
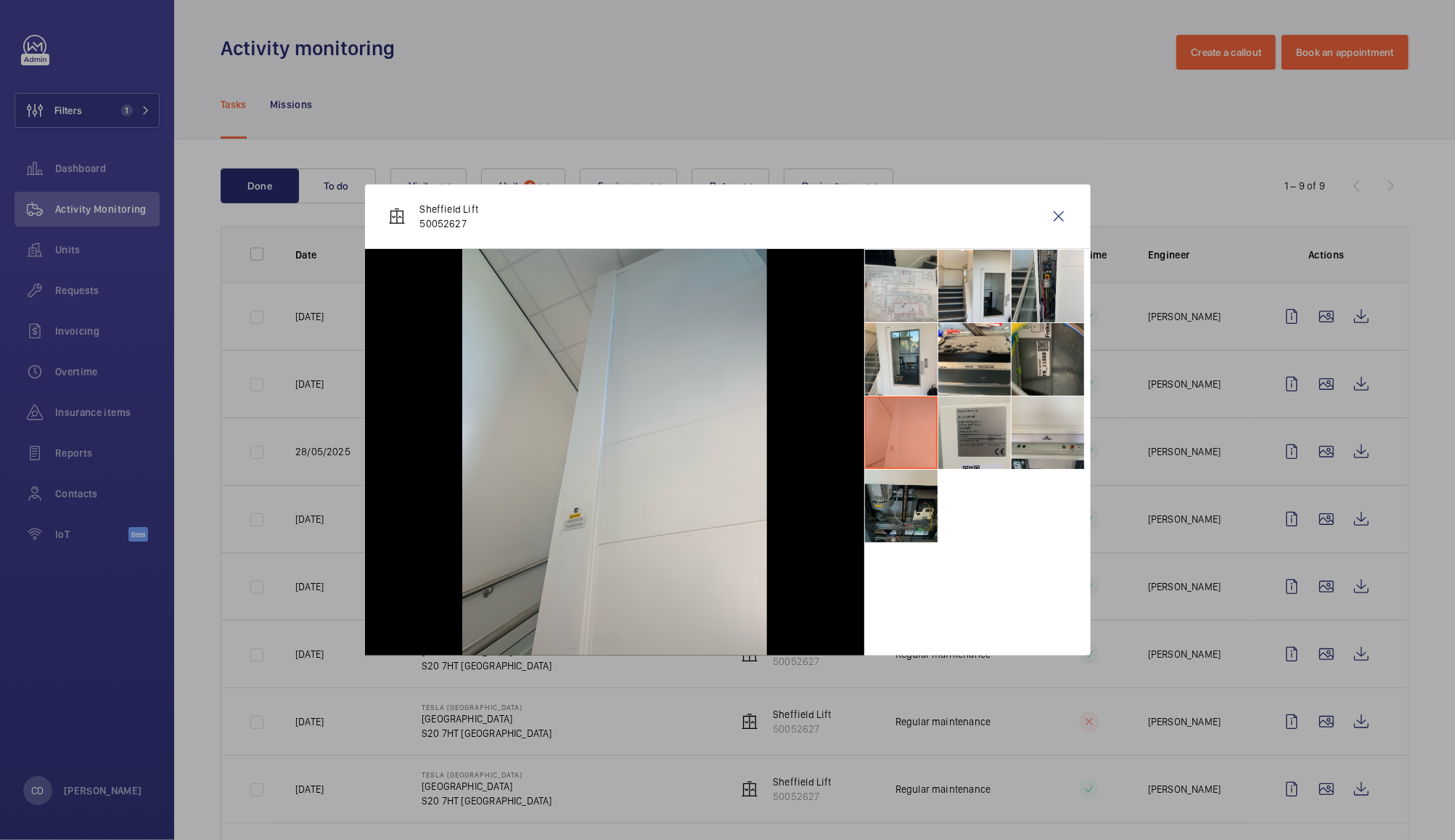
click at [914, 516] on li at bounding box center [901, 505] width 72 height 72
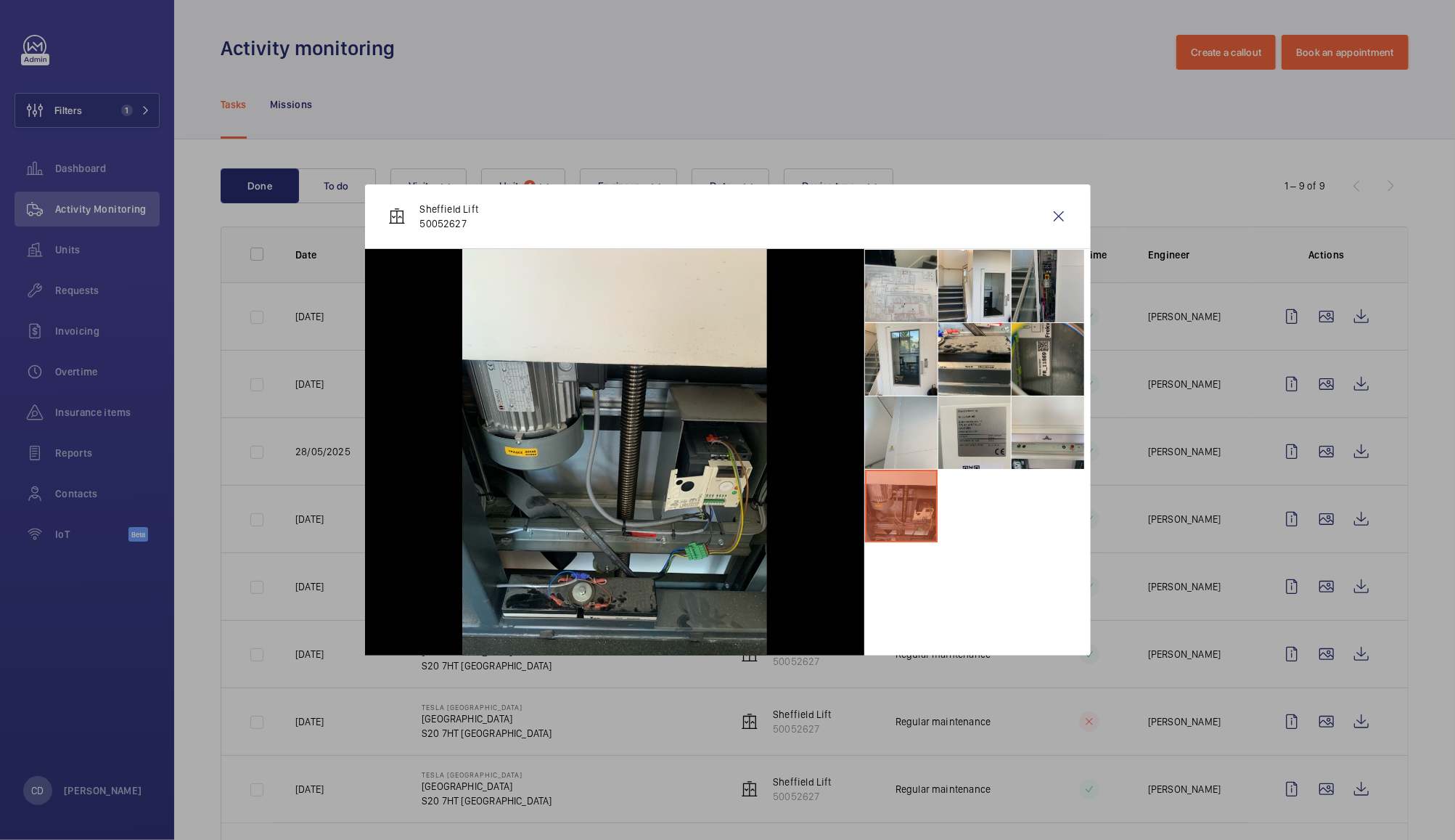
click at [1055, 288] on li at bounding box center [1048, 285] width 72 height 72
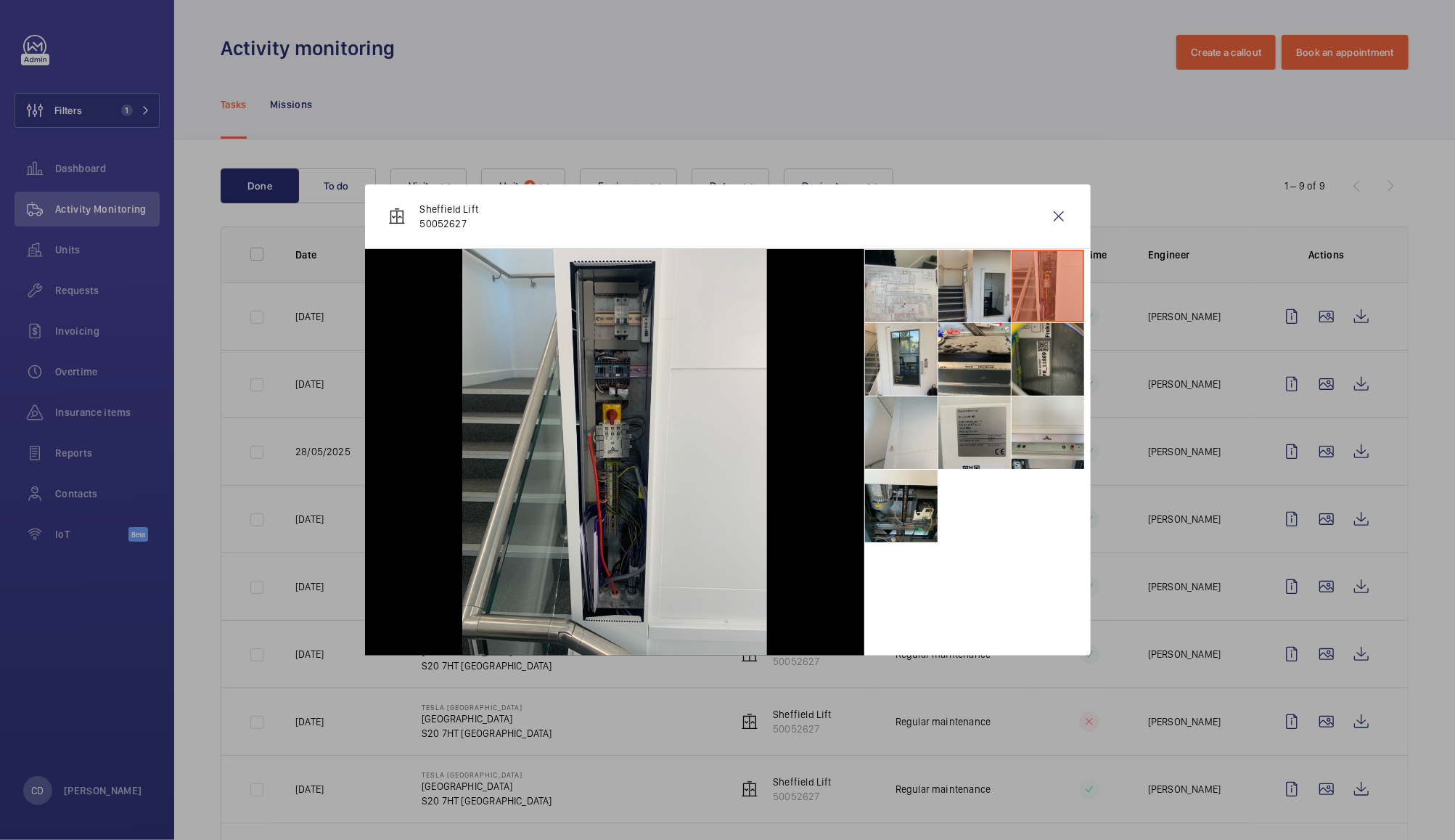
click at [976, 301] on li at bounding box center [974, 285] width 72 height 72
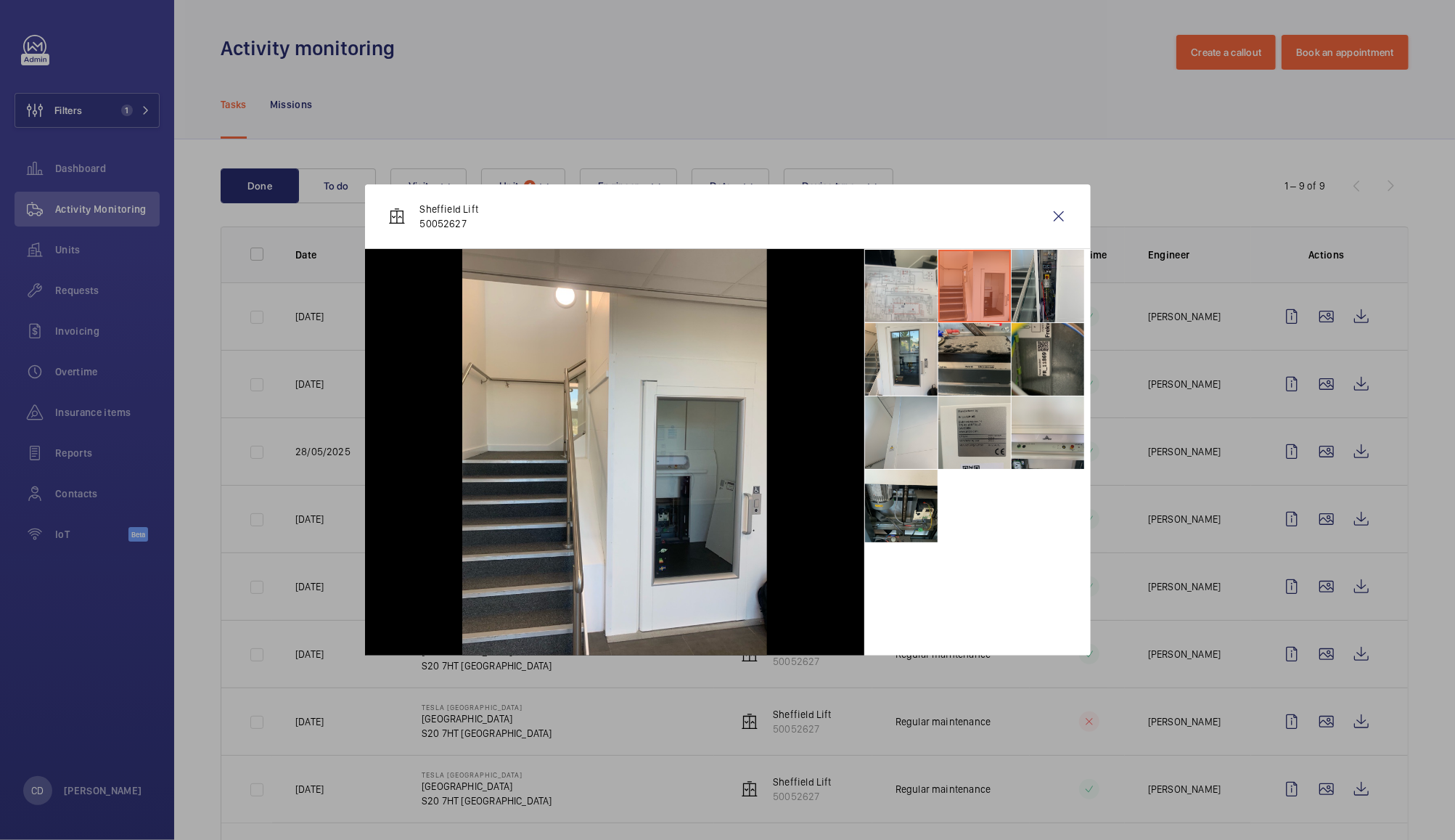
click at [977, 370] on li at bounding box center [974, 359] width 72 height 72
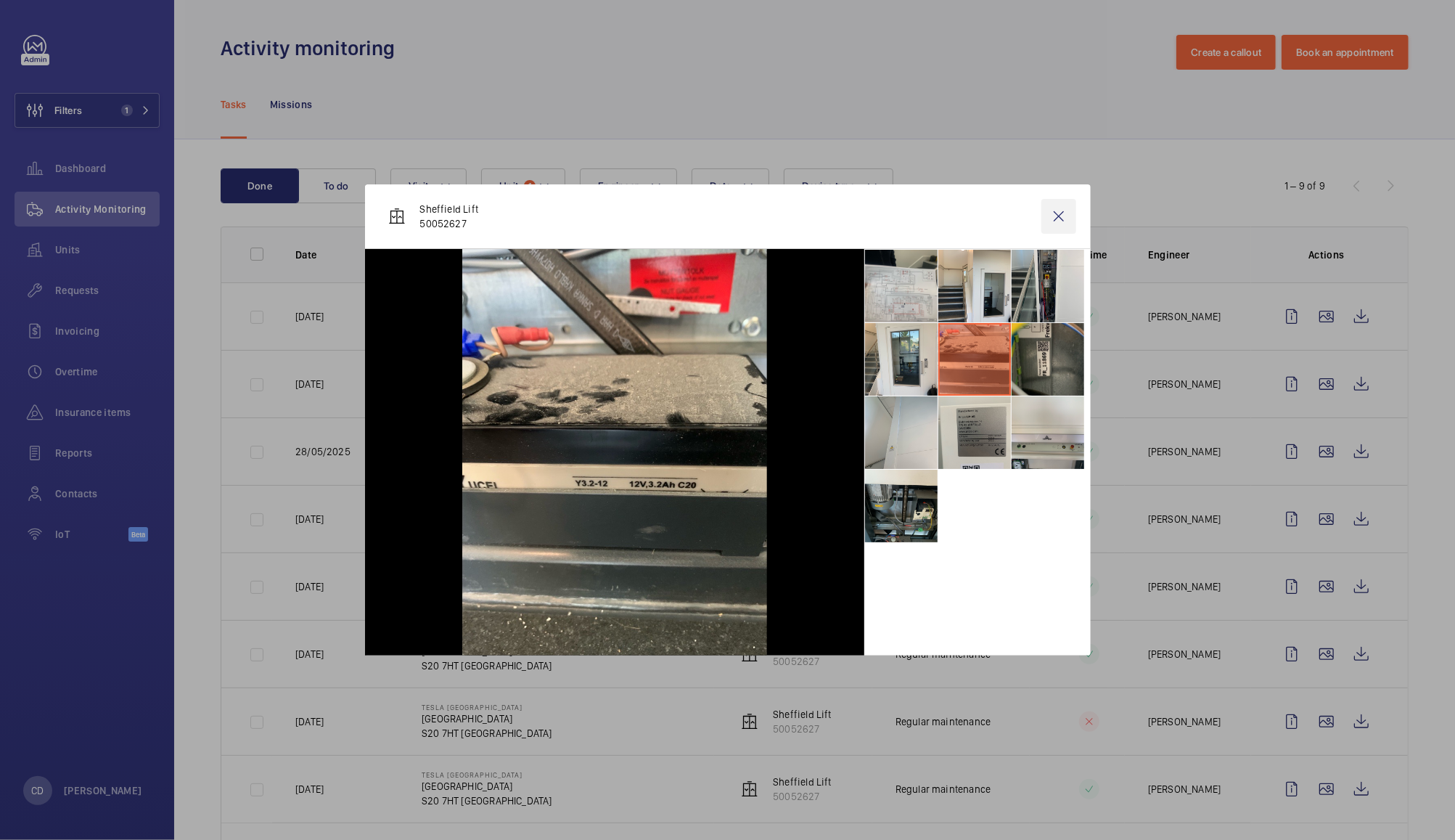
click at [1062, 231] on wm-front-icon-button at bounding box center [1059, 216] width 35 height 35
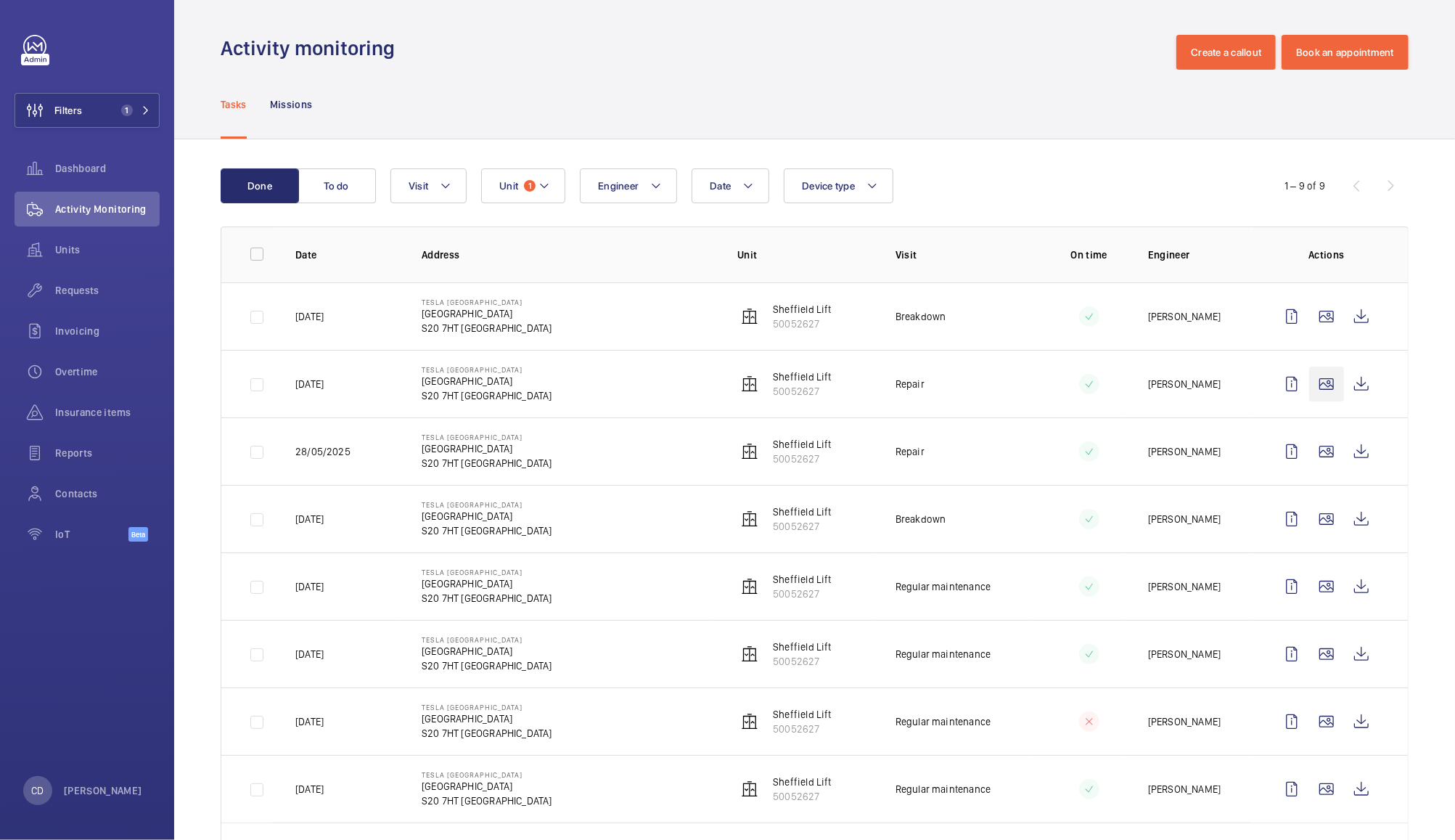
click at [1311, 385] on wm-front-icon-button at bounding box center [1327, 384] width 35 height 35
click at [1314, 388] on div at bounding box center [728, 420] width 1455 height 840
click at [1313, 384] on wm-front-icon-button at bounding box center [1327, 384] width 35 height 35
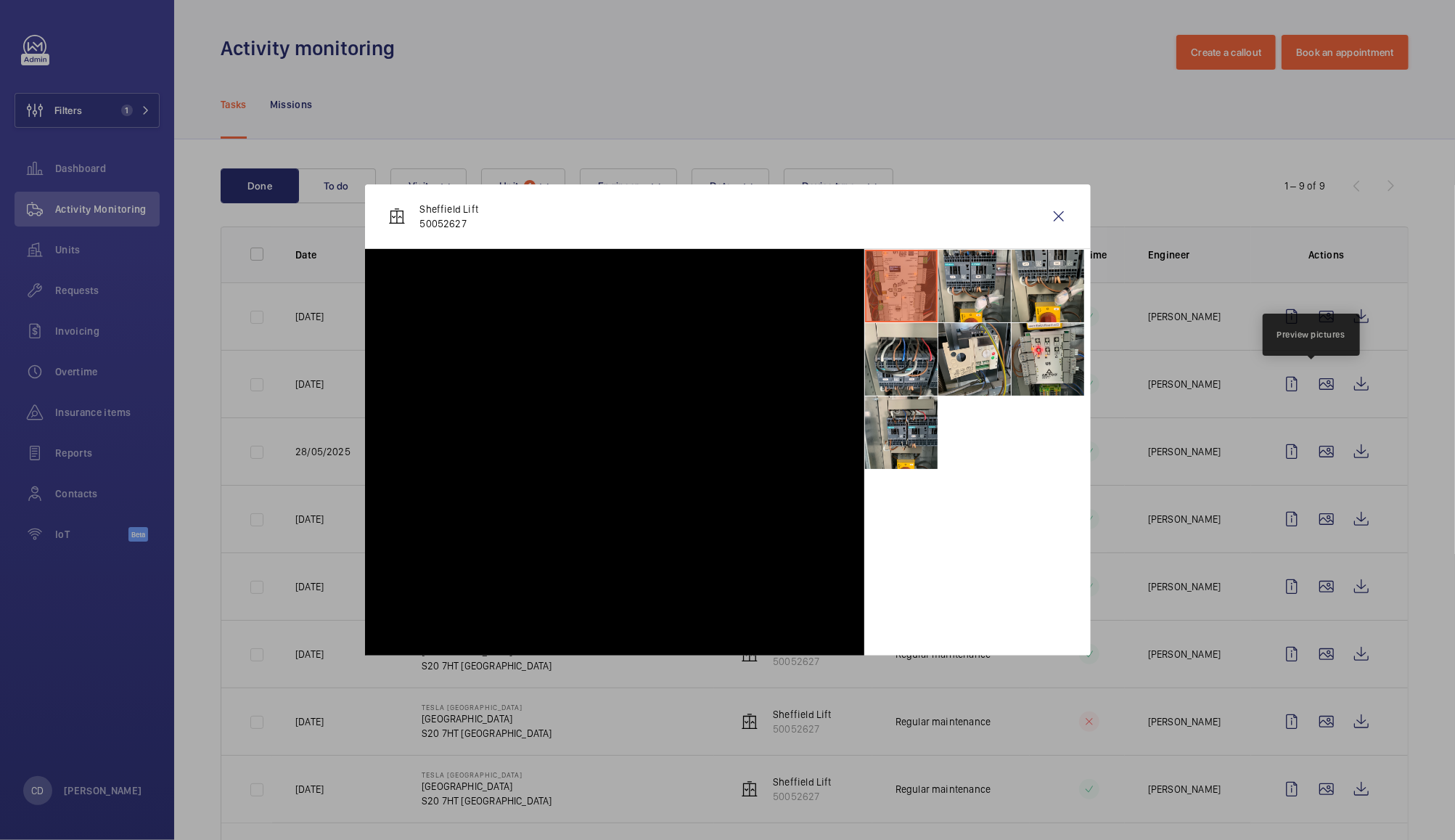
click at [1314, 386] on div at bounding box center [728, 420] width 1455 height 840
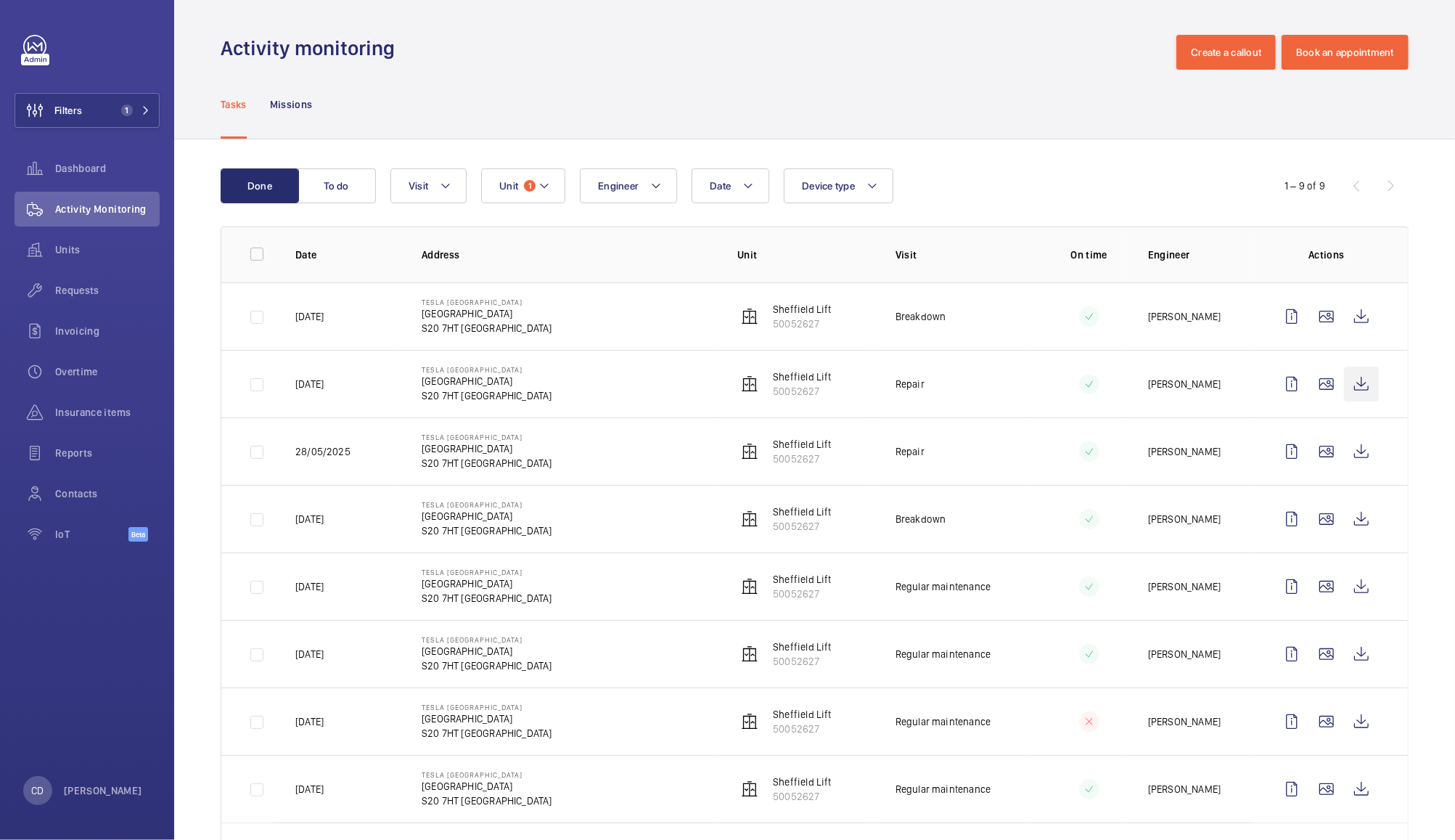
click at [1344, 390] on wm-front-icon-button at bounding box center [1362, 384] width 35 height 35
click at [1345, 326] on wm-front-icon-button at bounding box center [1362, 317] width 35 height 35
click at [1347, 521] on wm-front-icon-button at bounding box center [1362, 519] width 35 height 35
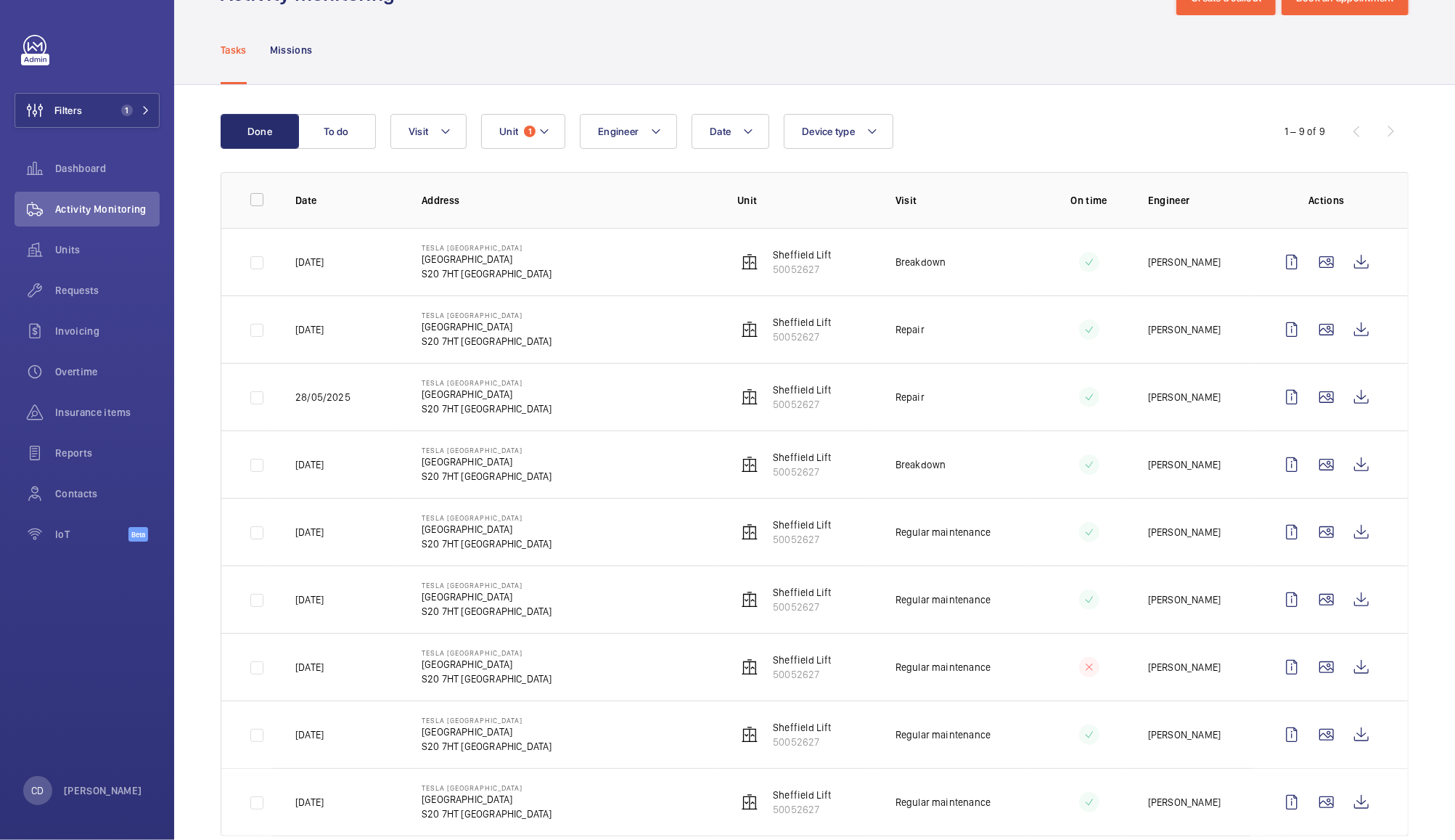
scroll to position [88, 0]
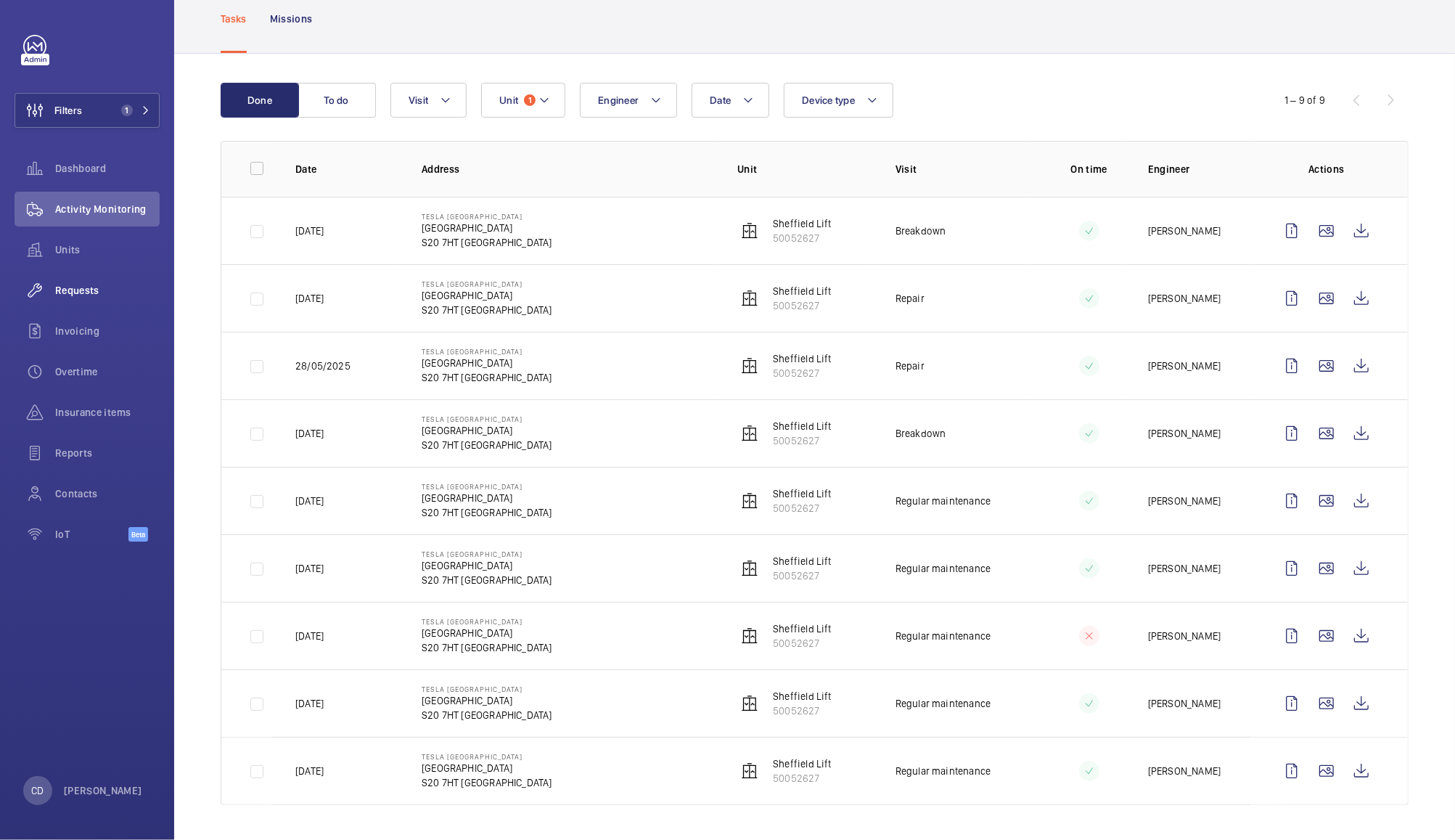
click at [77, 285] on span "Requests" at bounding box center [107, 290] width 105 height 14
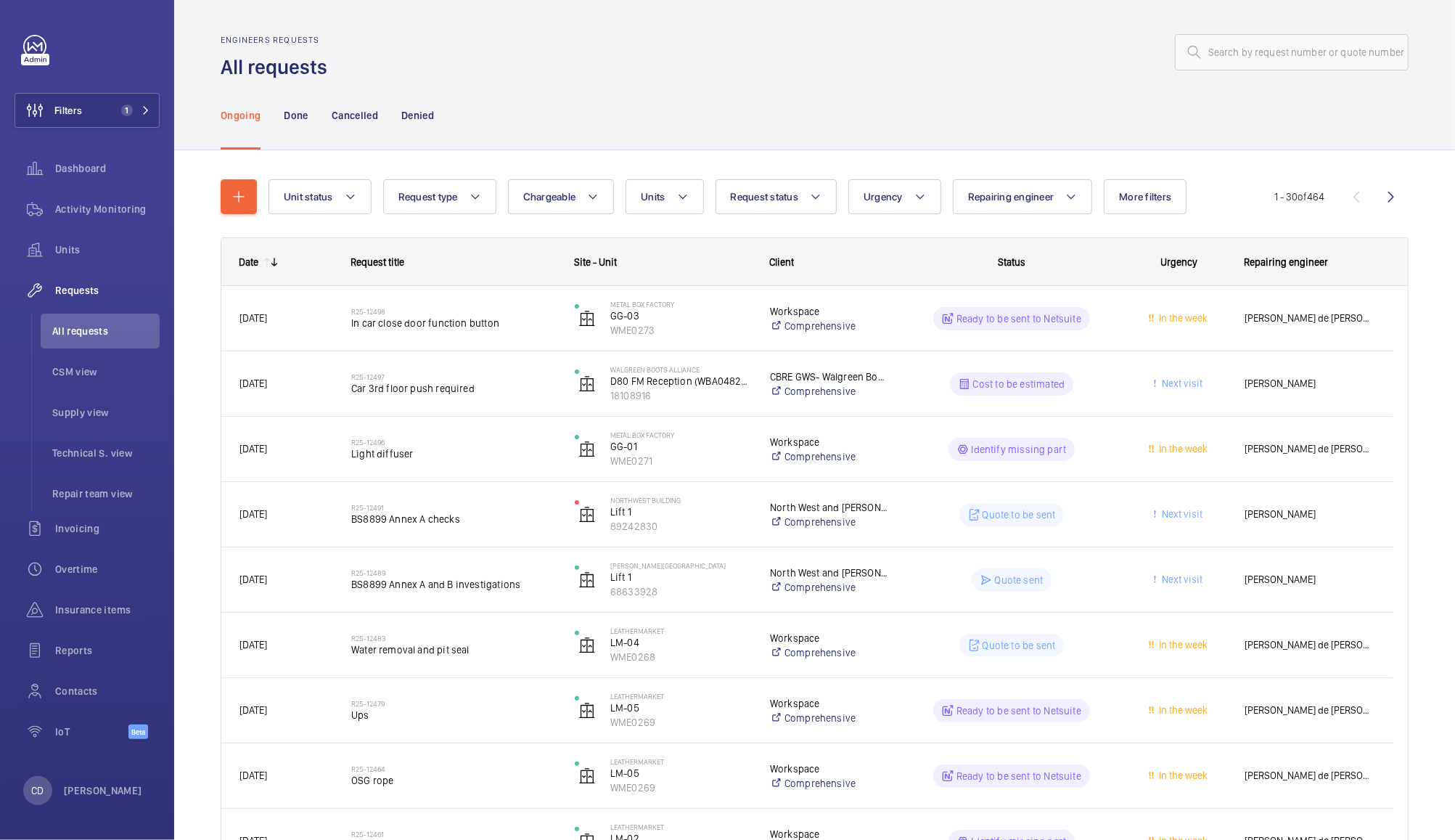
click at [436, 383] on span "Car 3rd floor push required" at bounding box center [453, 388] width 205 height 14
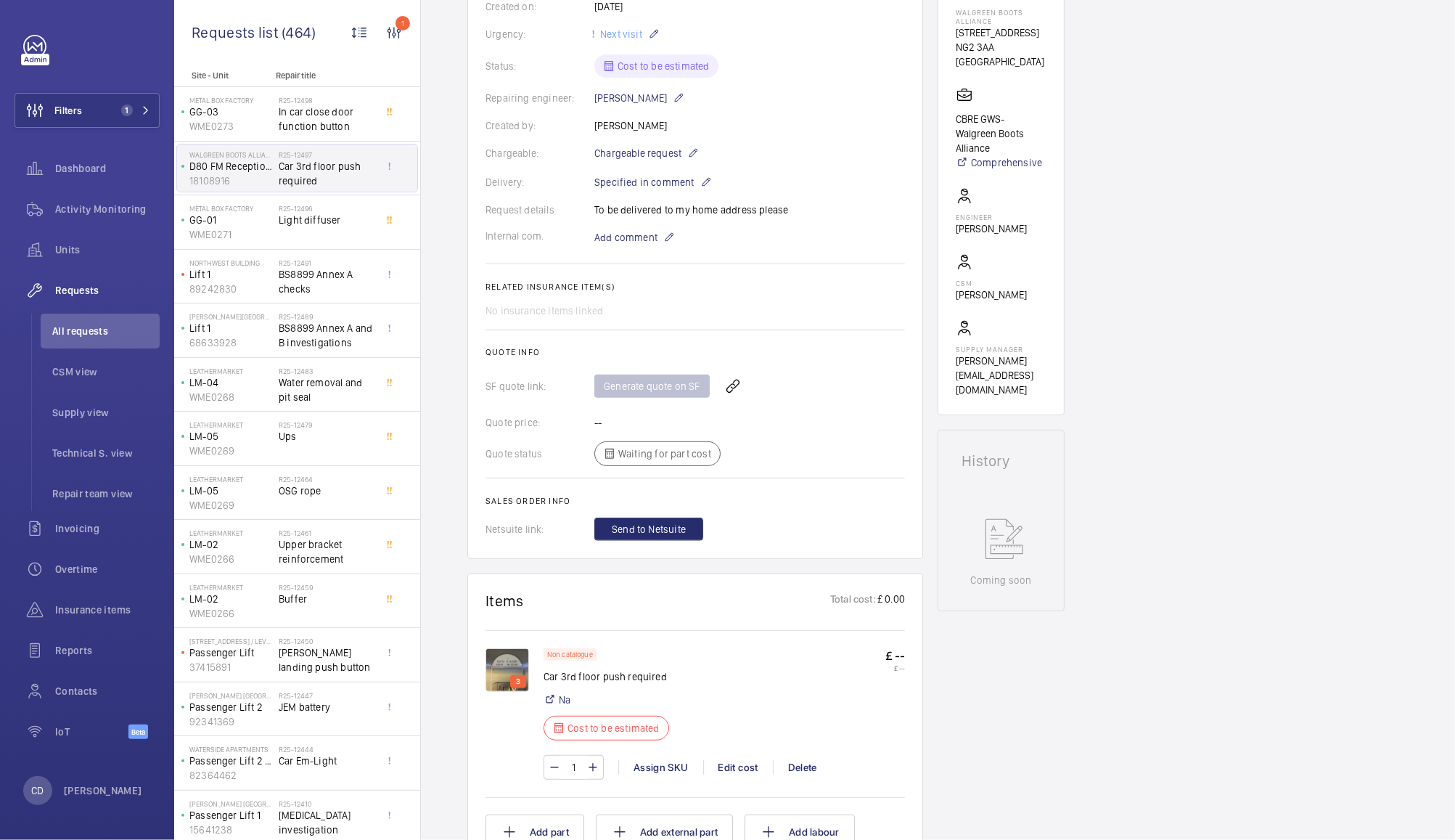
scroll to position [355, 0]
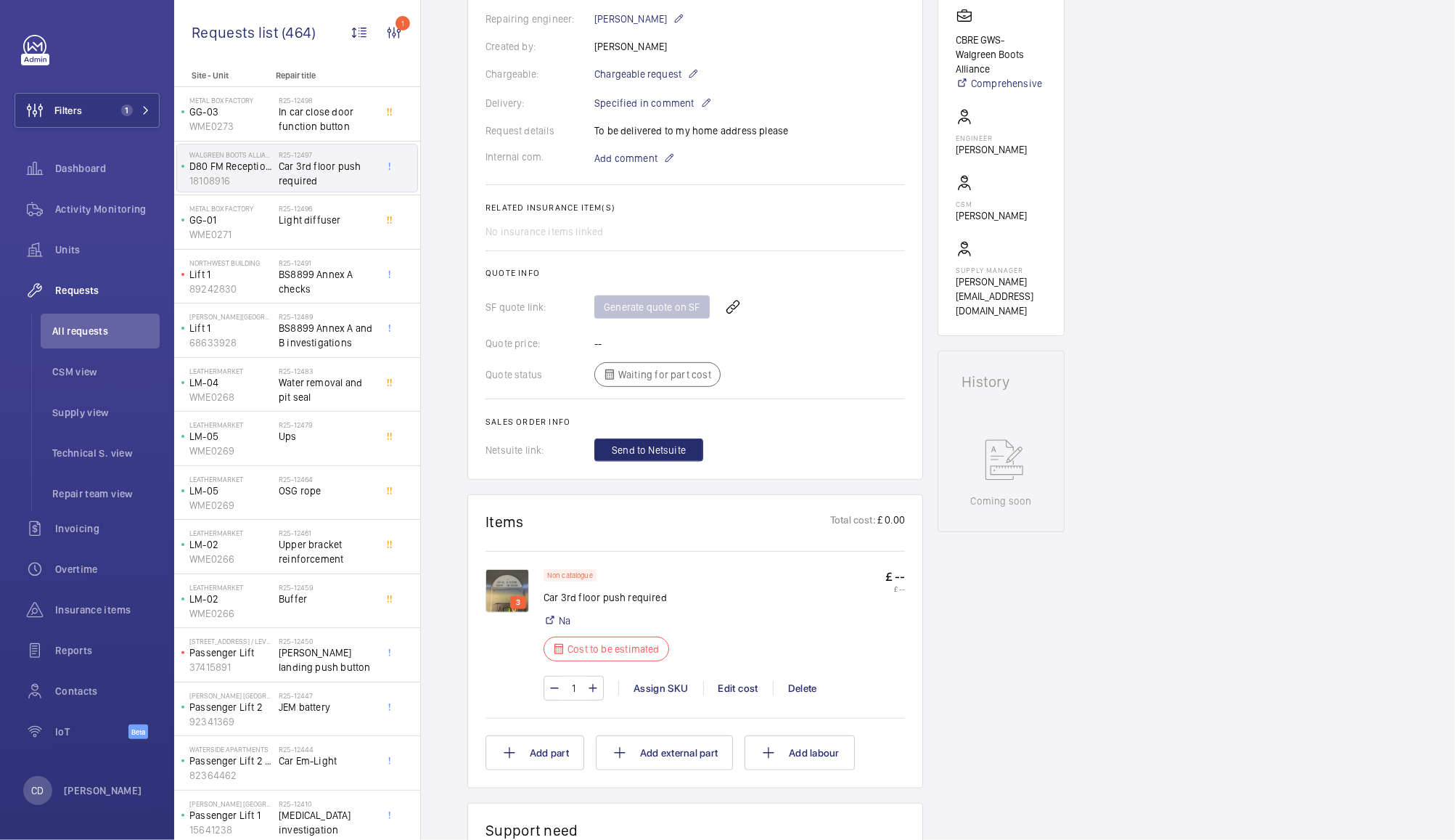
click at [511, 595] on img at bounding box center [507, 590] width 43 height 43
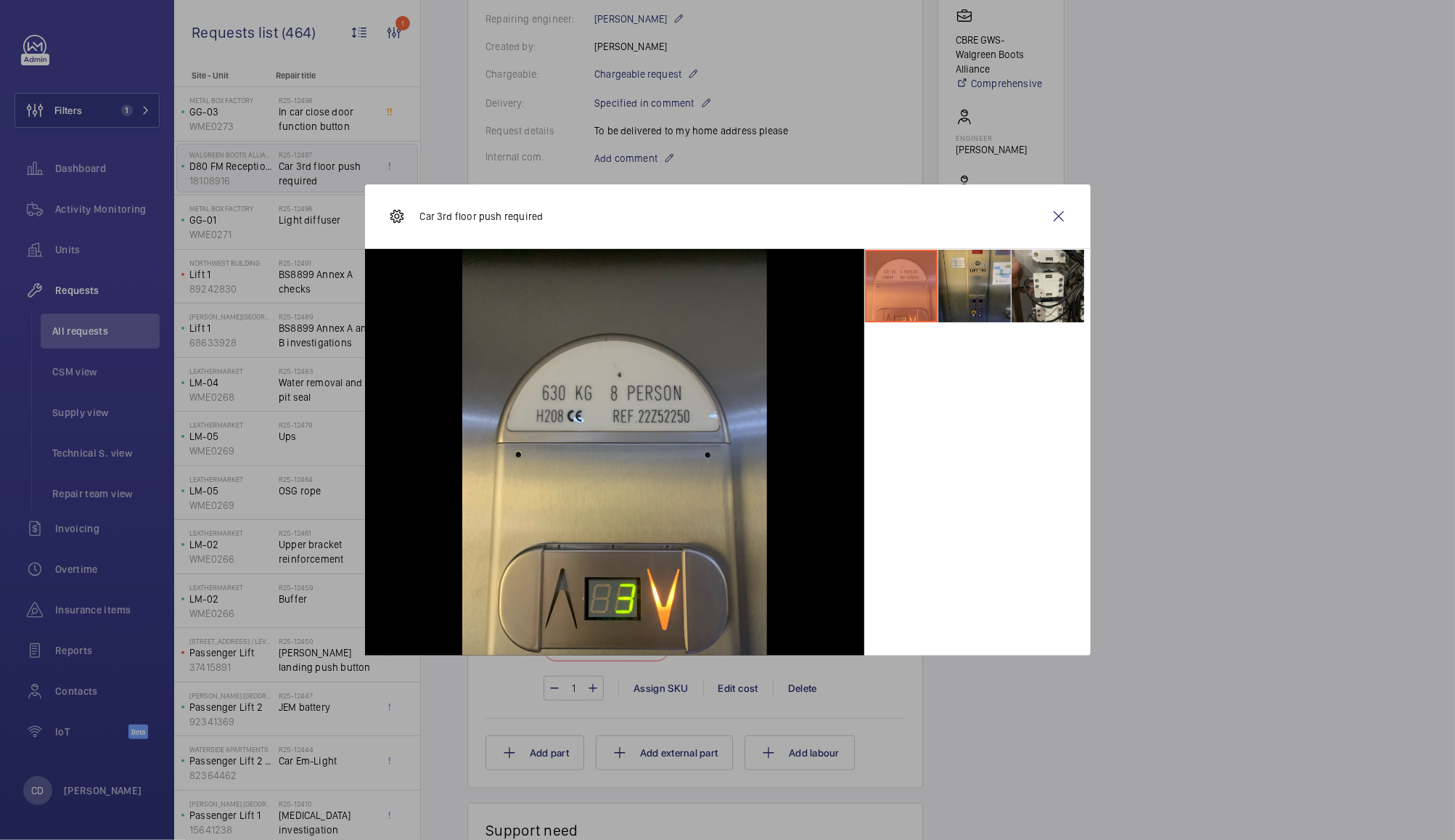
click at [985, 294] on li at bounding box center [974, 285] width 72 height 72
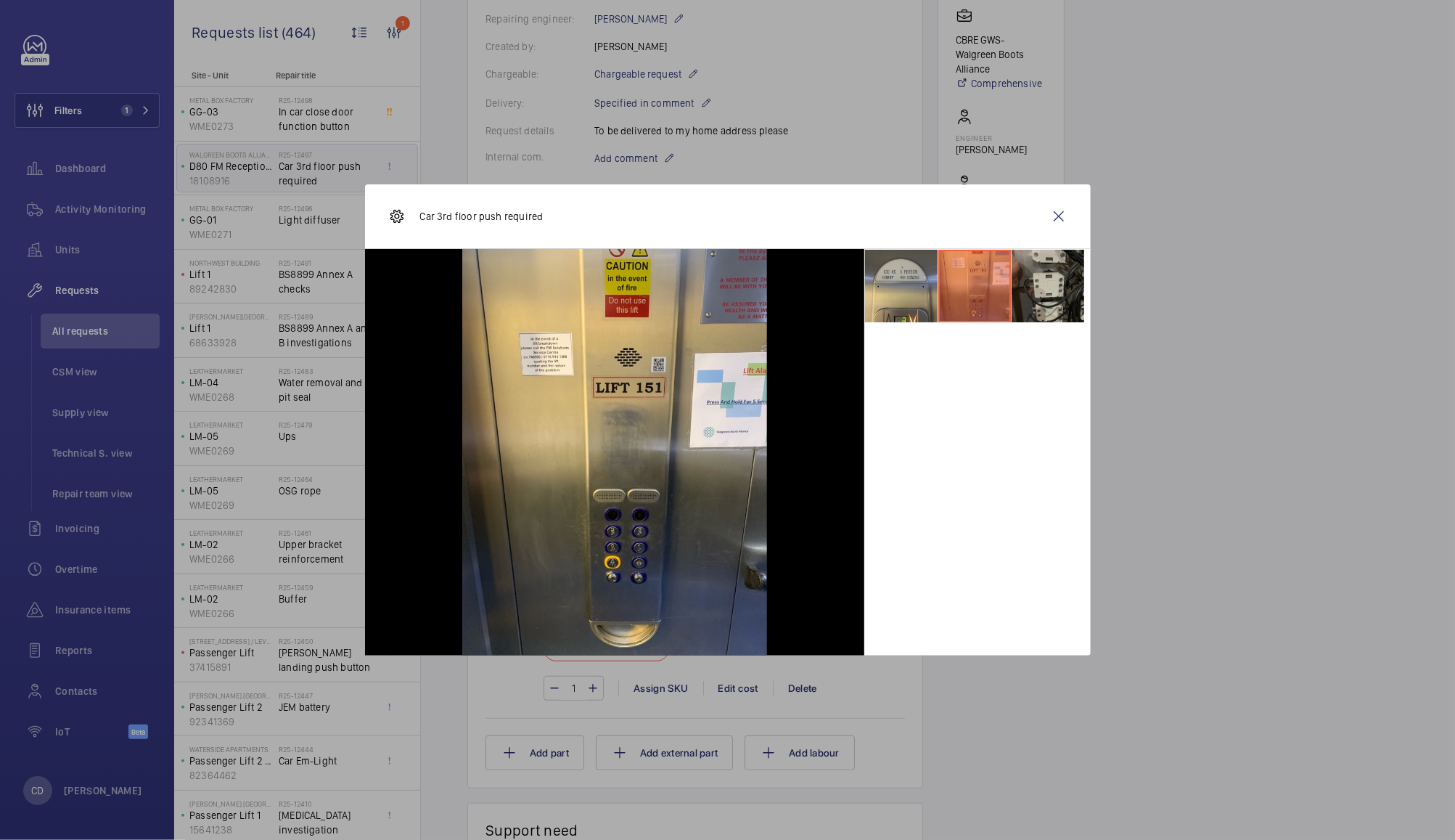
click at [1060, 300] on li at bounding box center [1048, 285] width 72 height 72
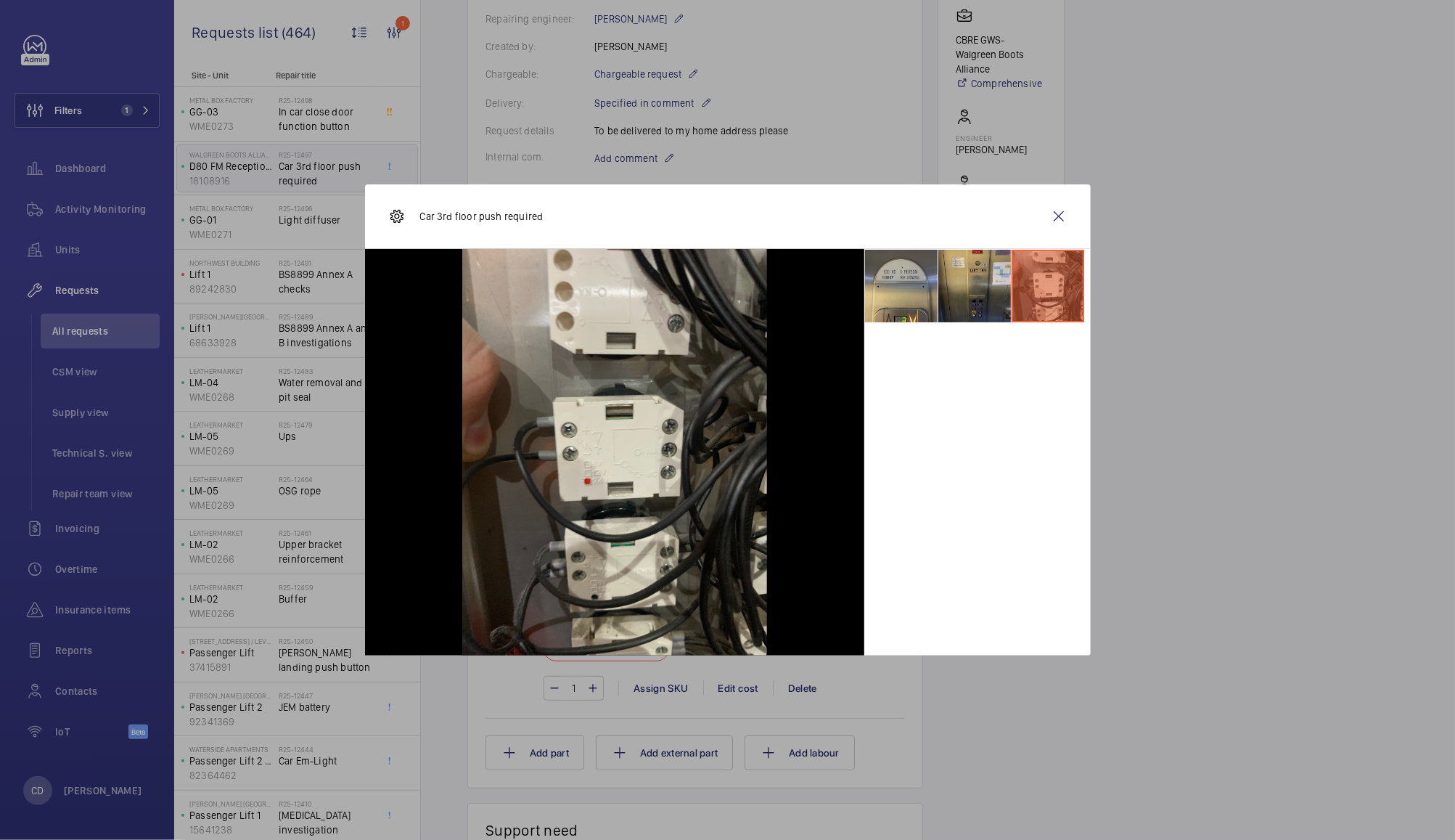
click at [982, 304] on li at bounding box center [974, 285] width 72 height 72
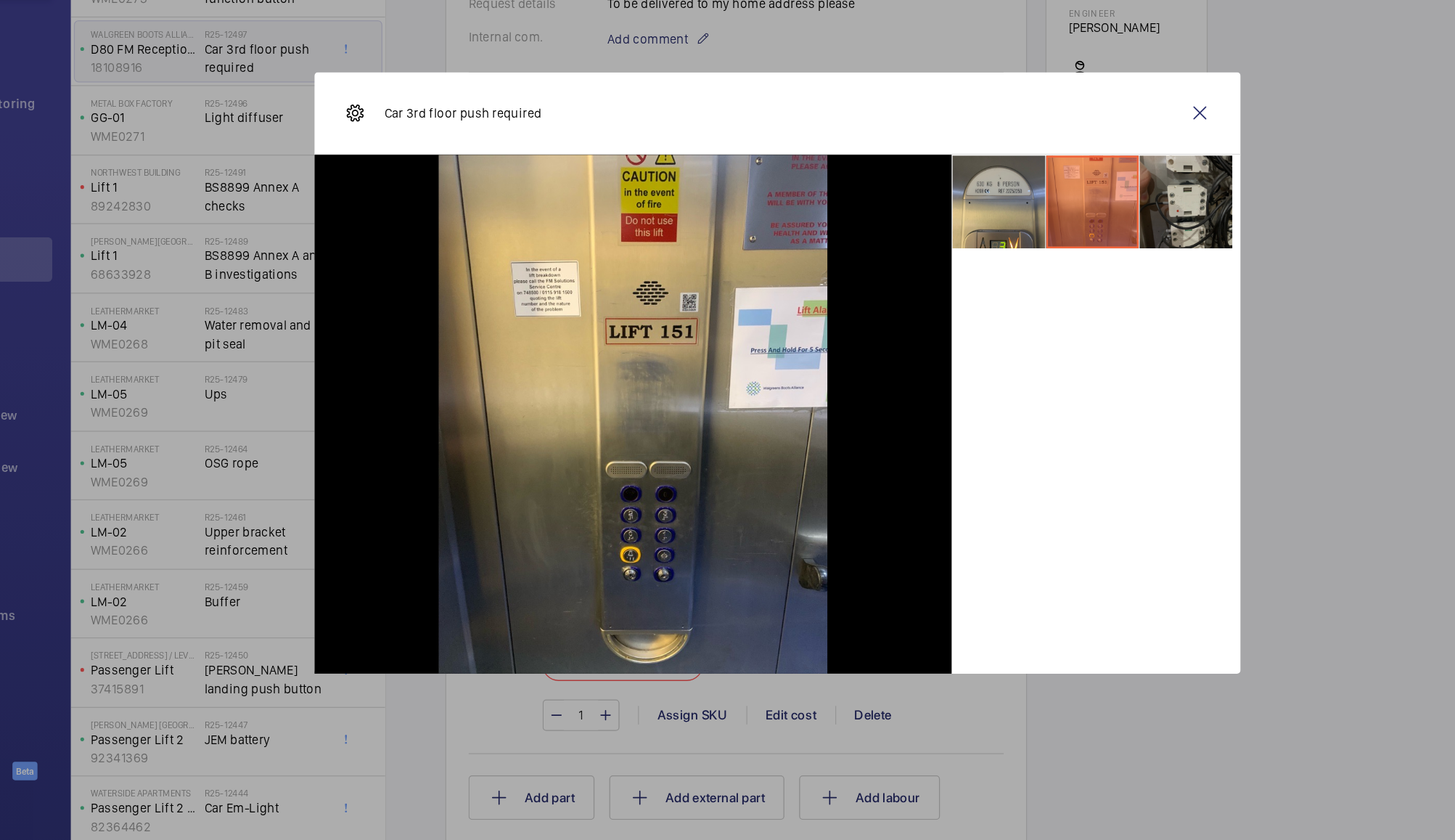
click at [1062, 285] on li at bounding box center [1048, 285] width 72 height 72
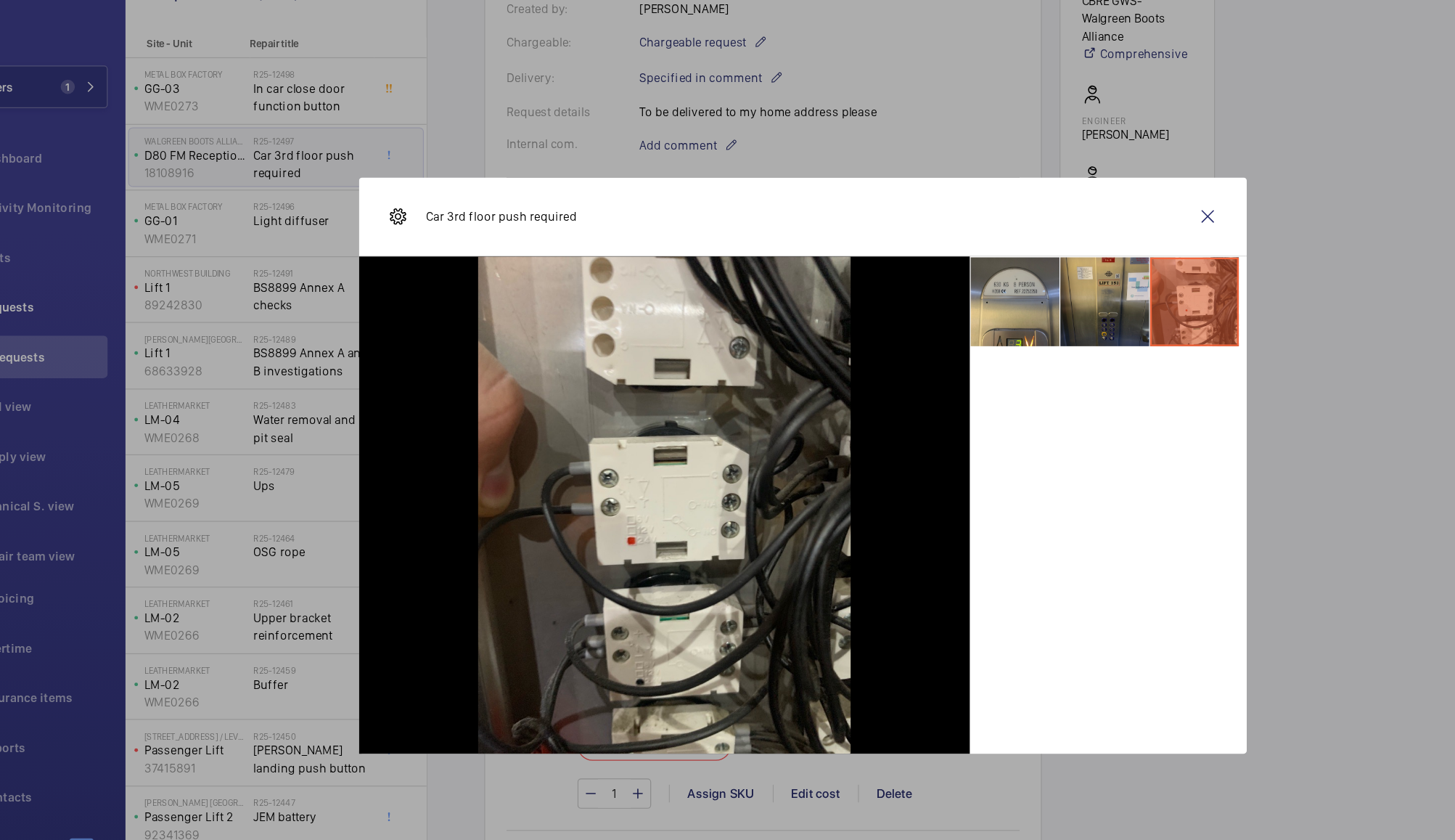
click at [966, 292] on li at bounding box center [974, 285] width 72 height 72
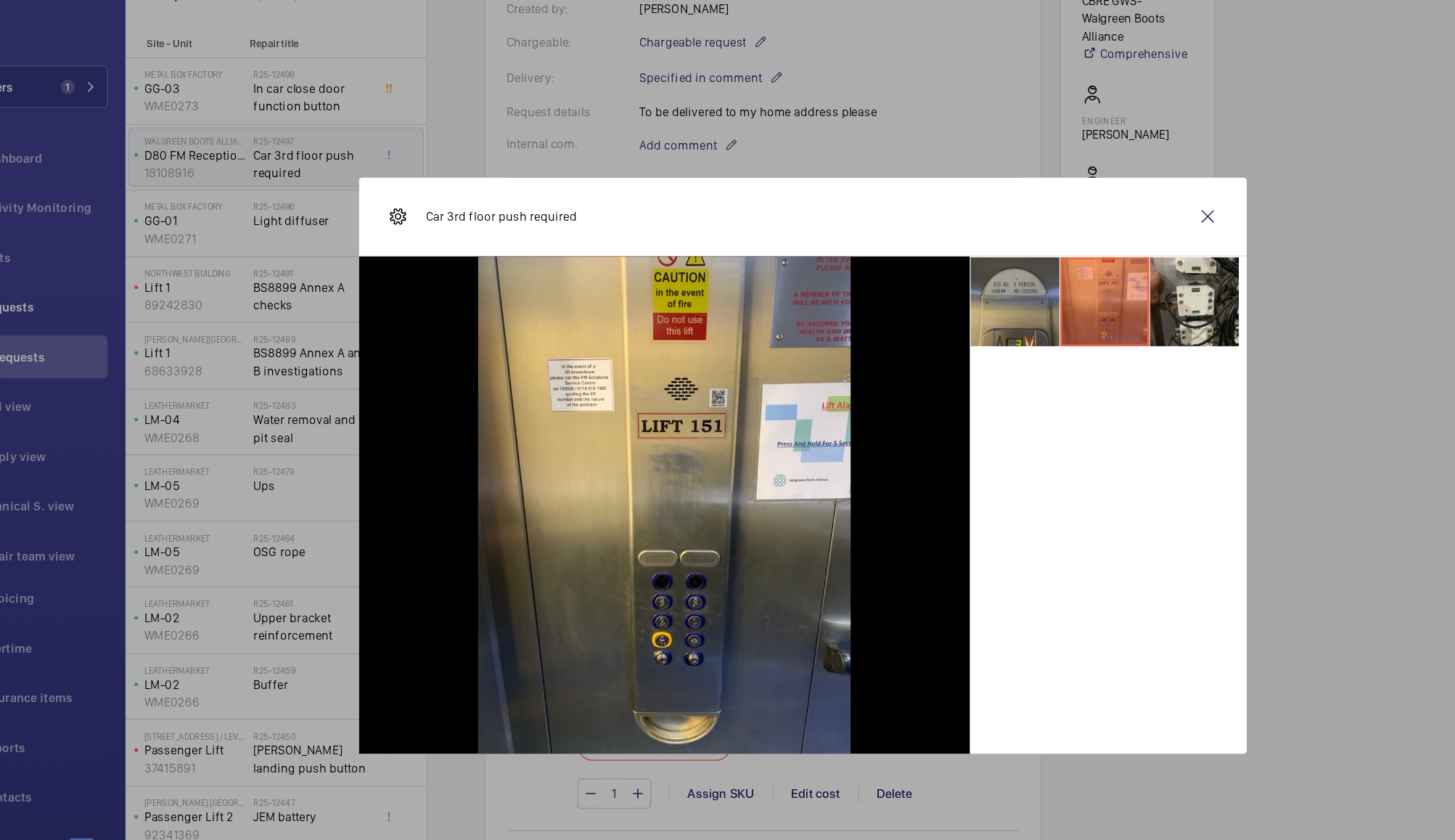
click at [904, 285] on li at bounding box center [901, 285] width 72 height 72
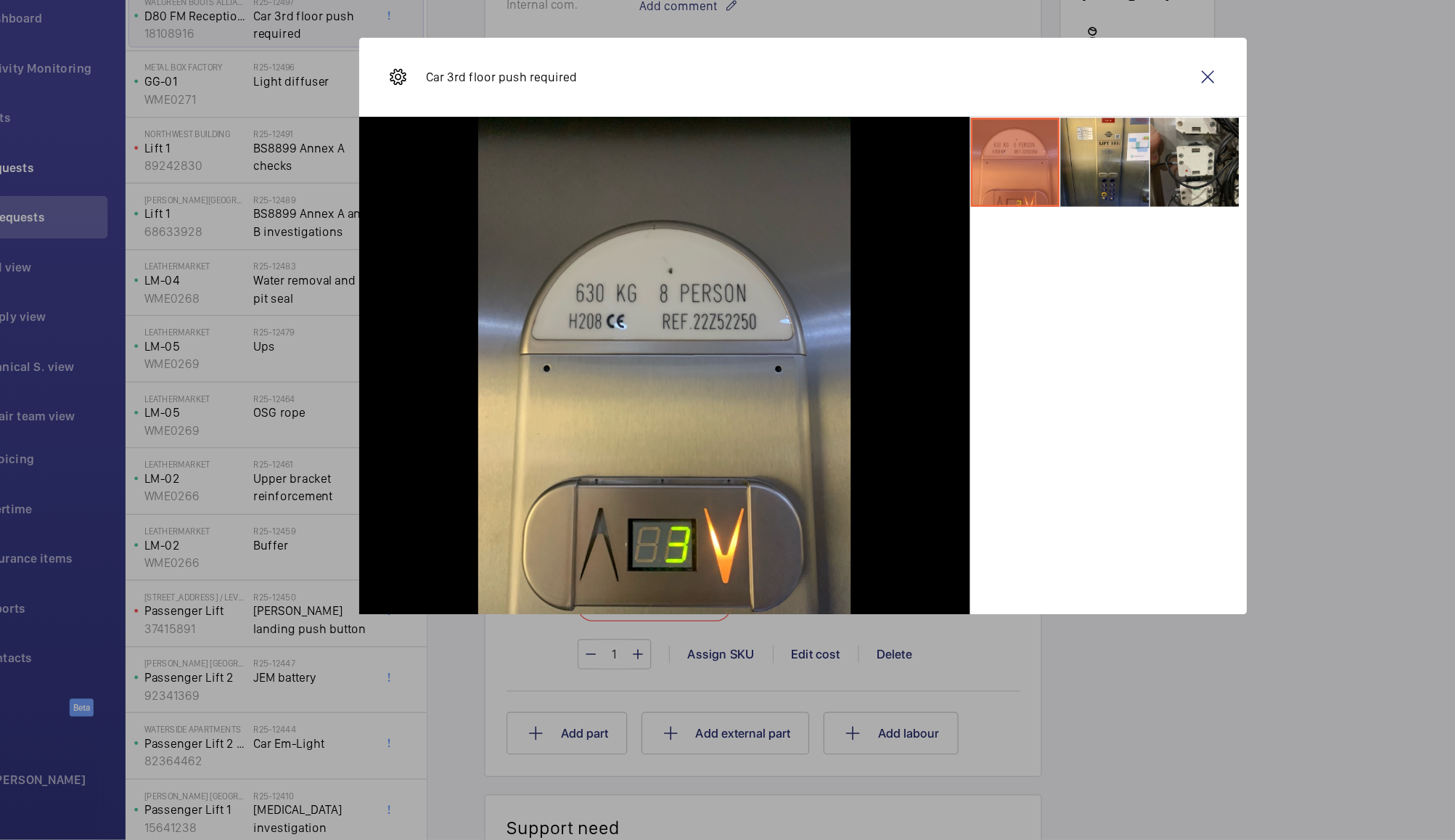
scroll to position [0, 0]
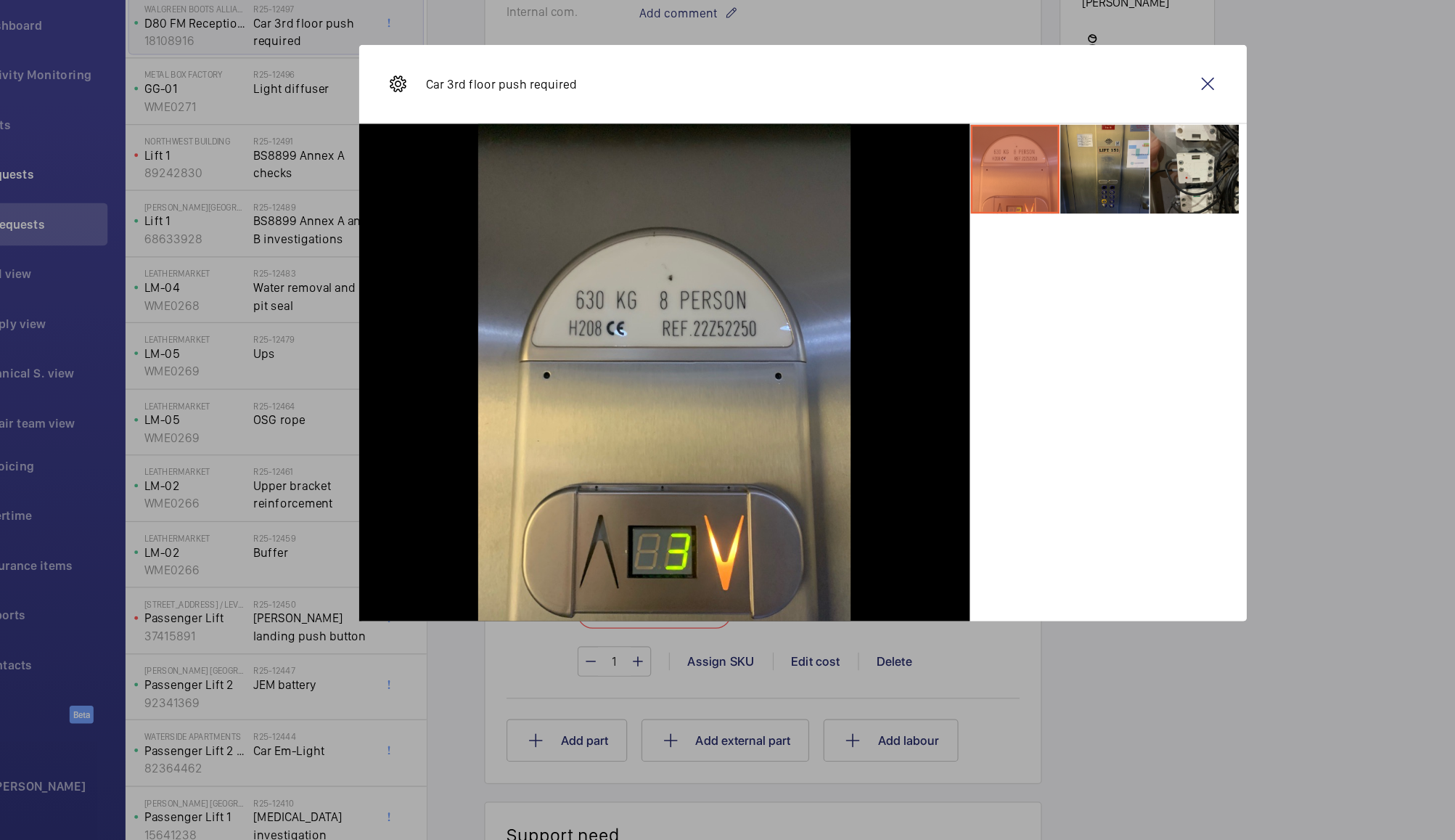
click at [968, 300] on li at bounding box center [974, 285] width 72 height 72
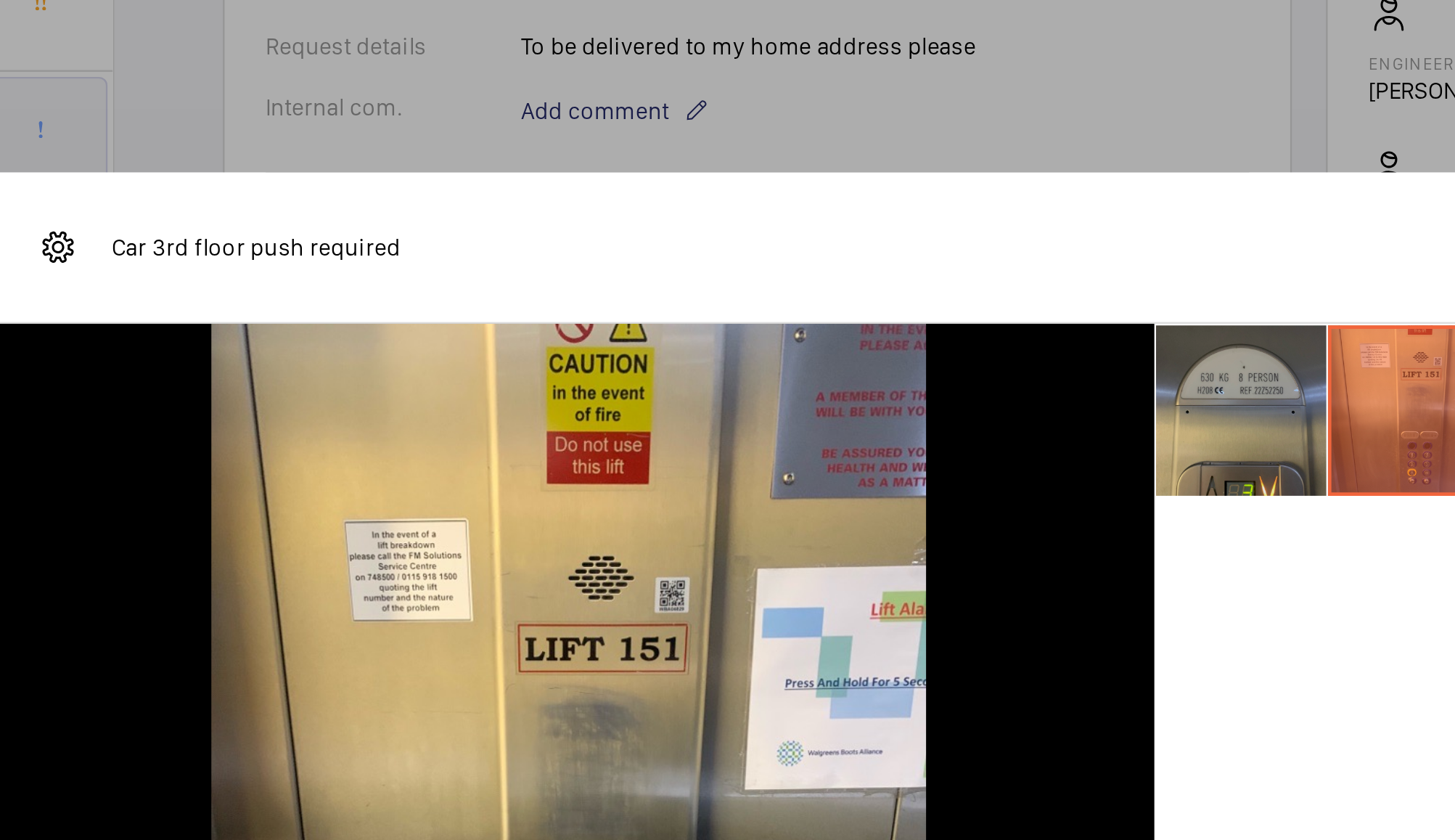
click at [900, 285] on li at bounding box center [901, 285] width 72 height 72
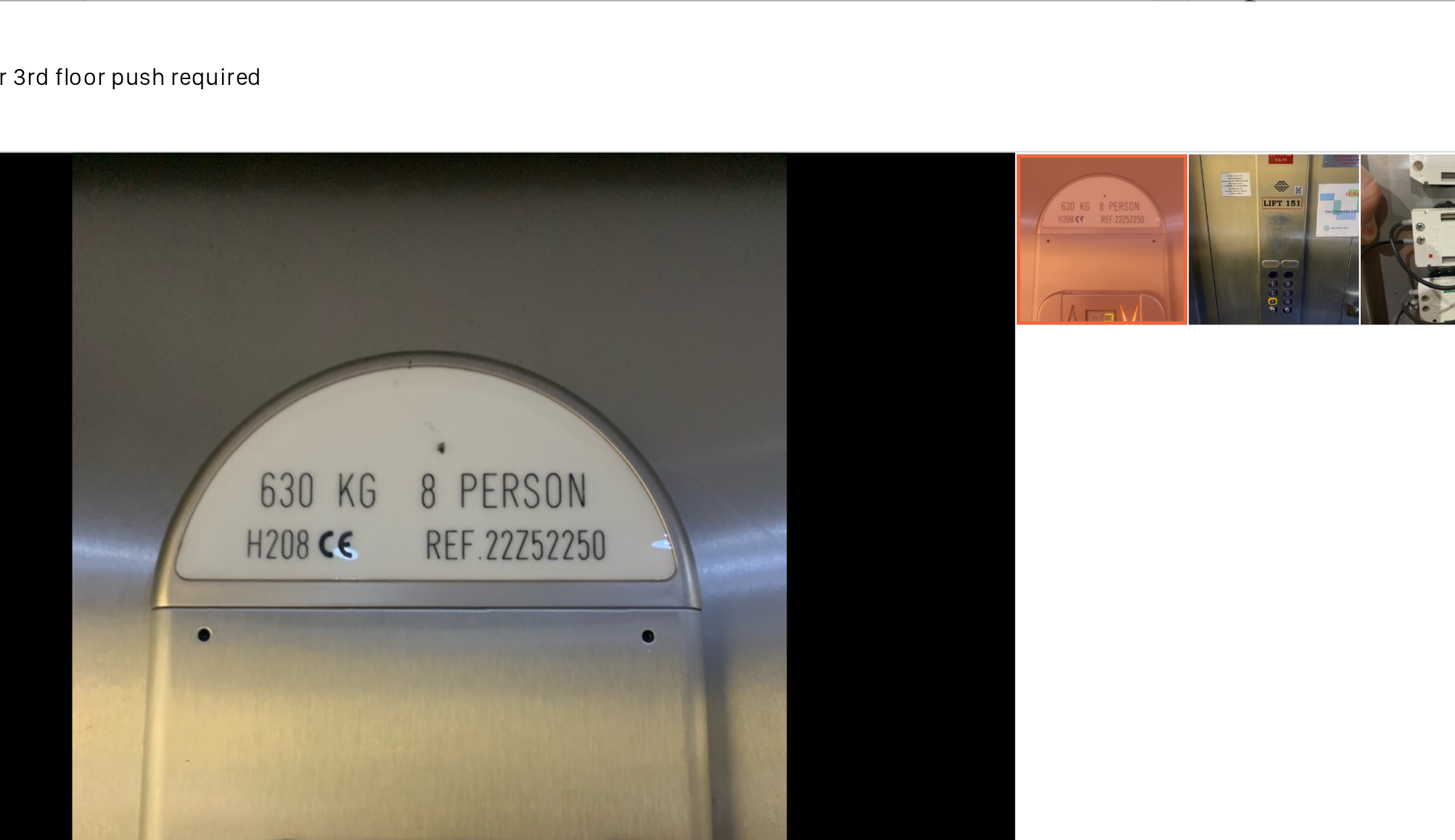
click at [977, 295] on li at bounding box center [974, 285] width 72 height 72
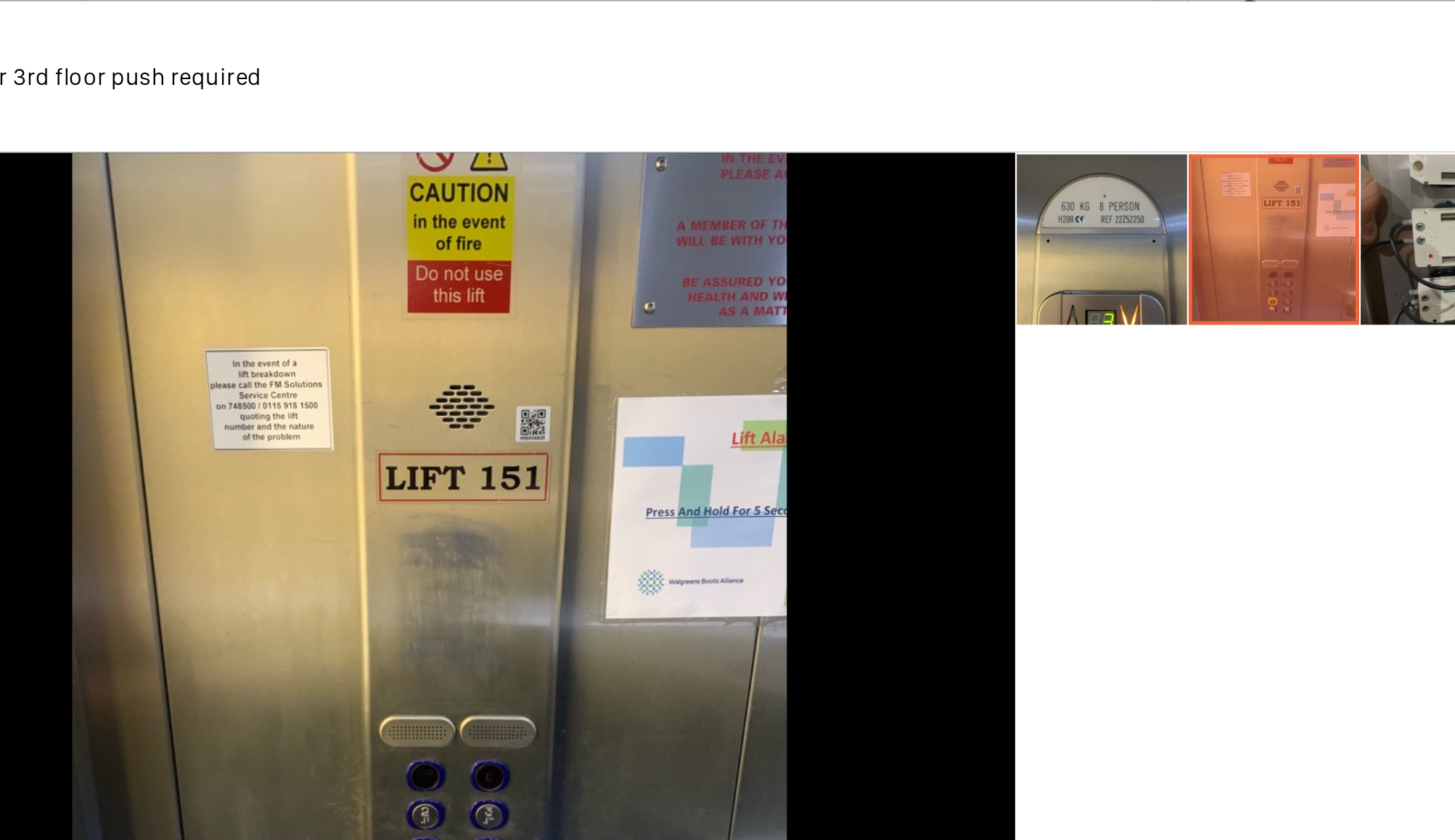
click at [1028, 291] on li at bounding box center [1048, 285] width 72 height 72
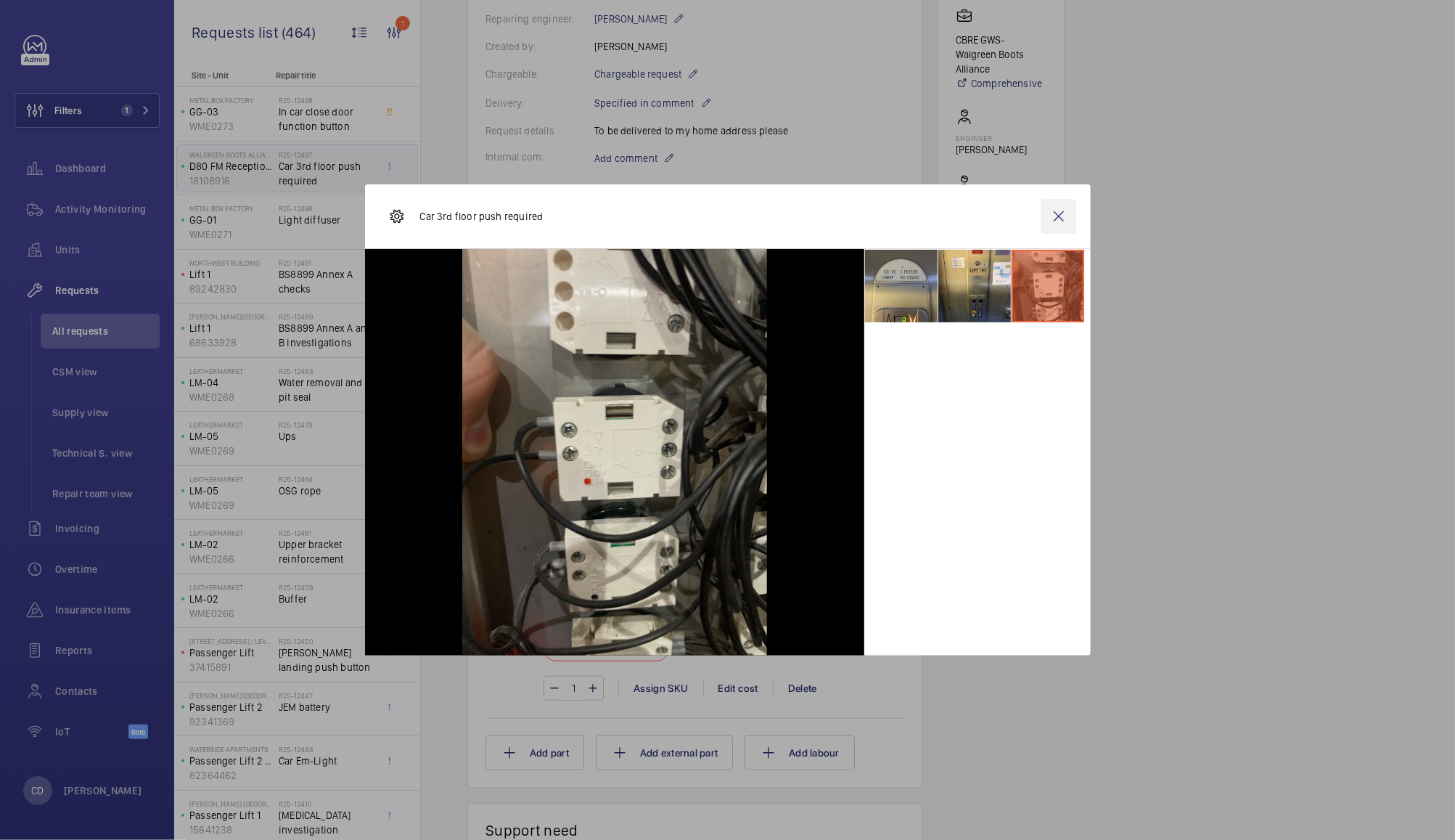
click at [1059, 216] on wm-front-icon-button at bounding box center [1059, 216] width 35 height 35
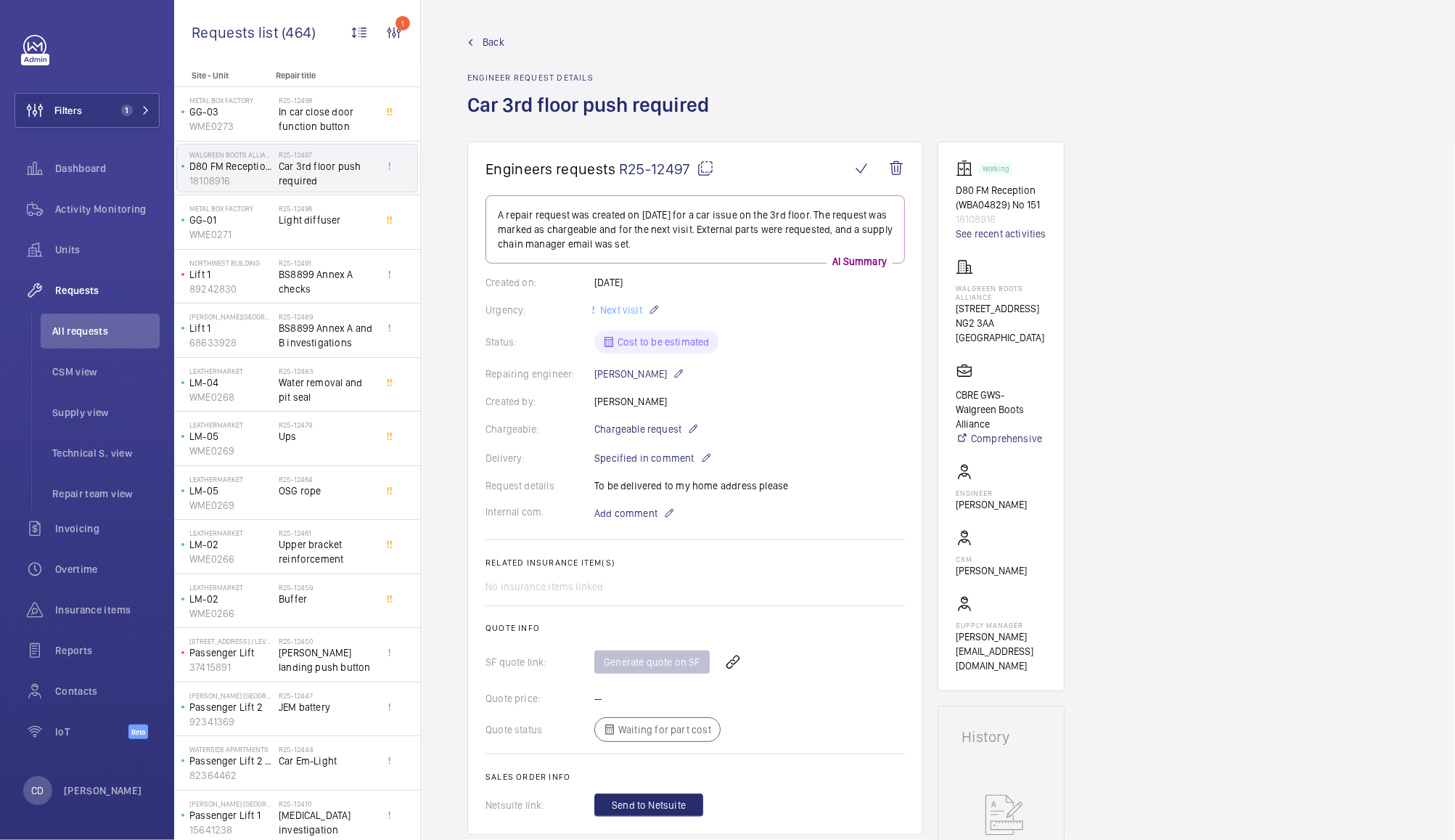
scroll to position [342, 0]
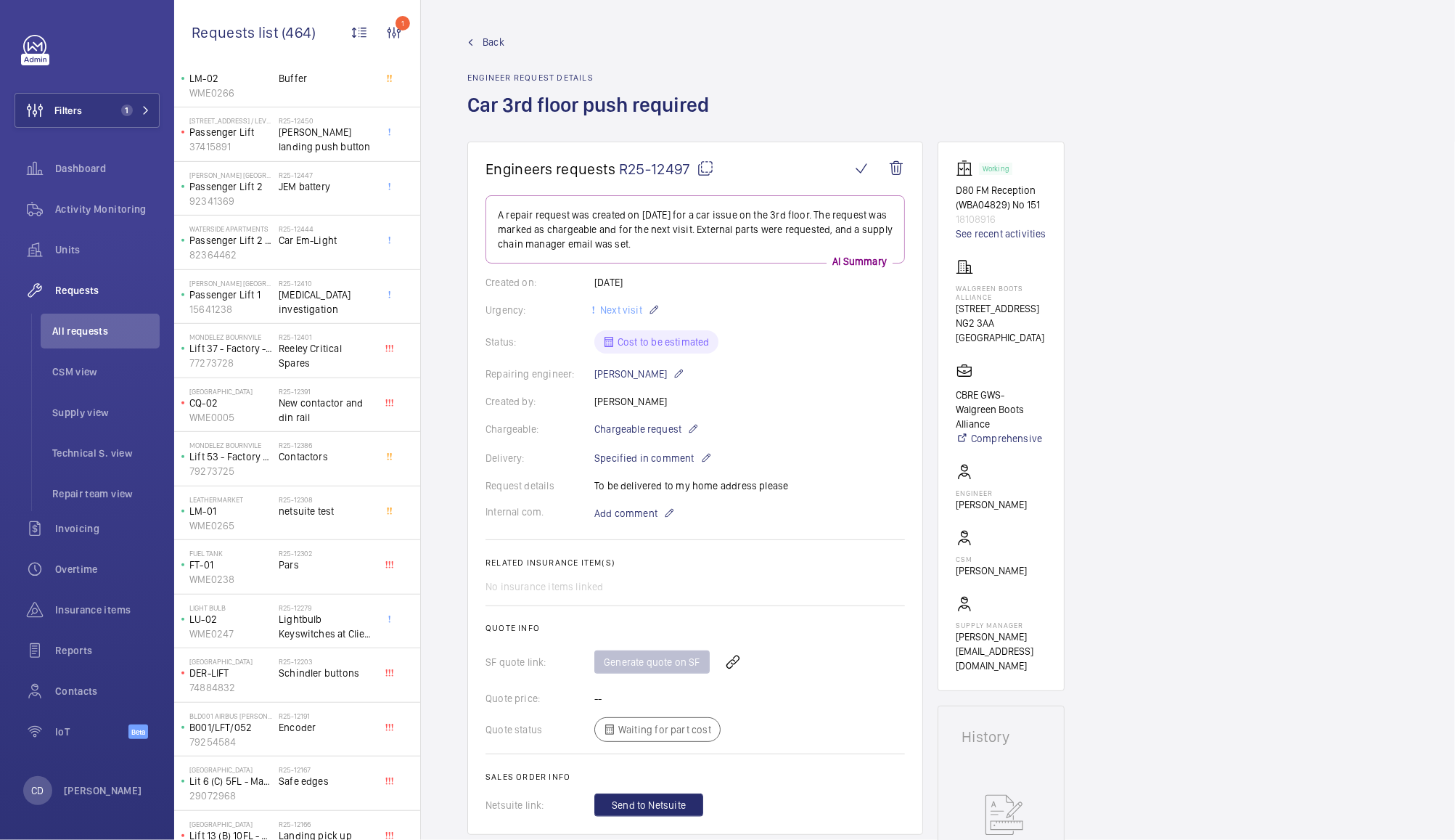
scroll to position [615, 0]
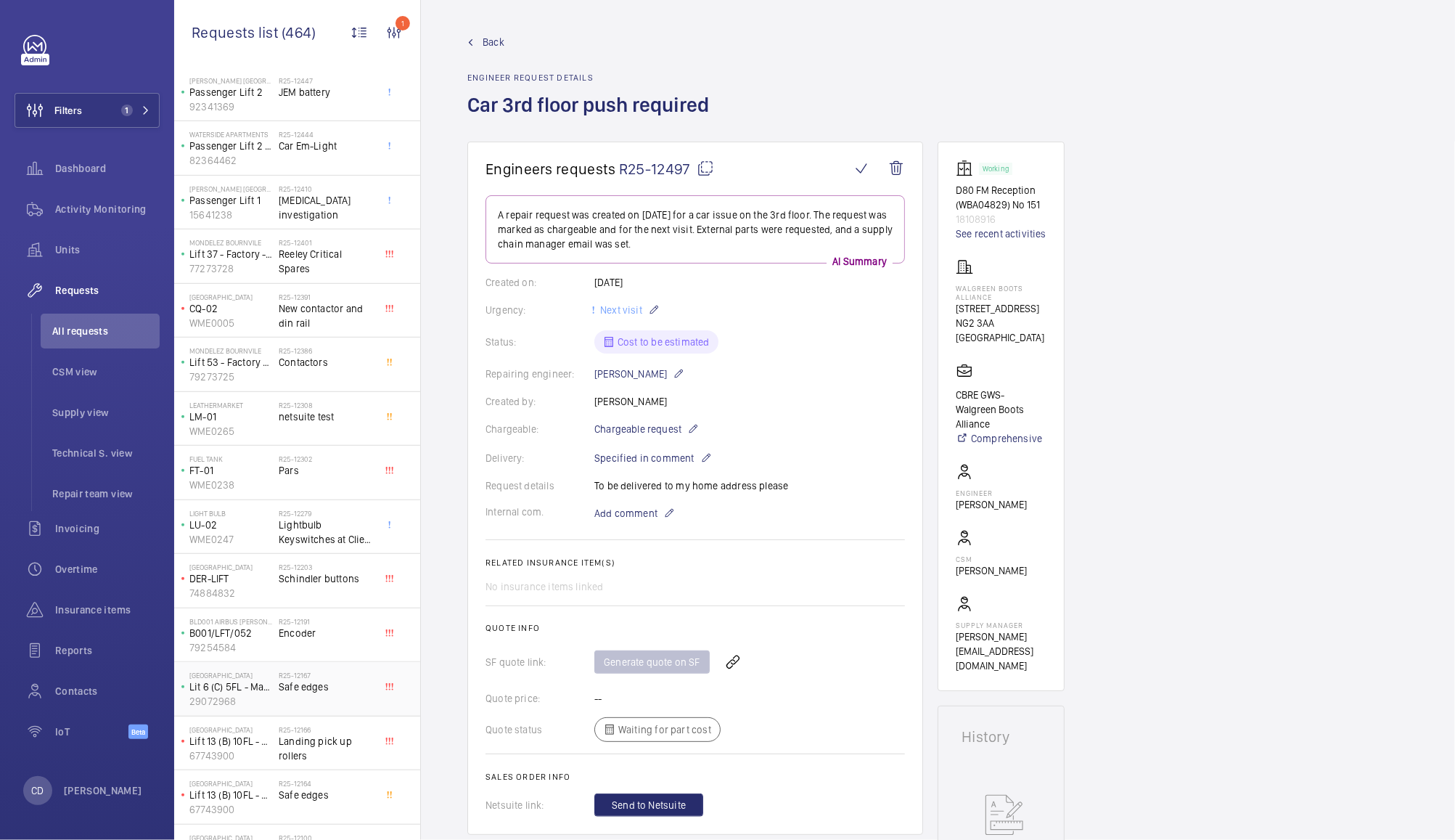
click at [309, 695] on div "R25-12167 Safe edges" at bounding box center [327, 692] width 96 height 42
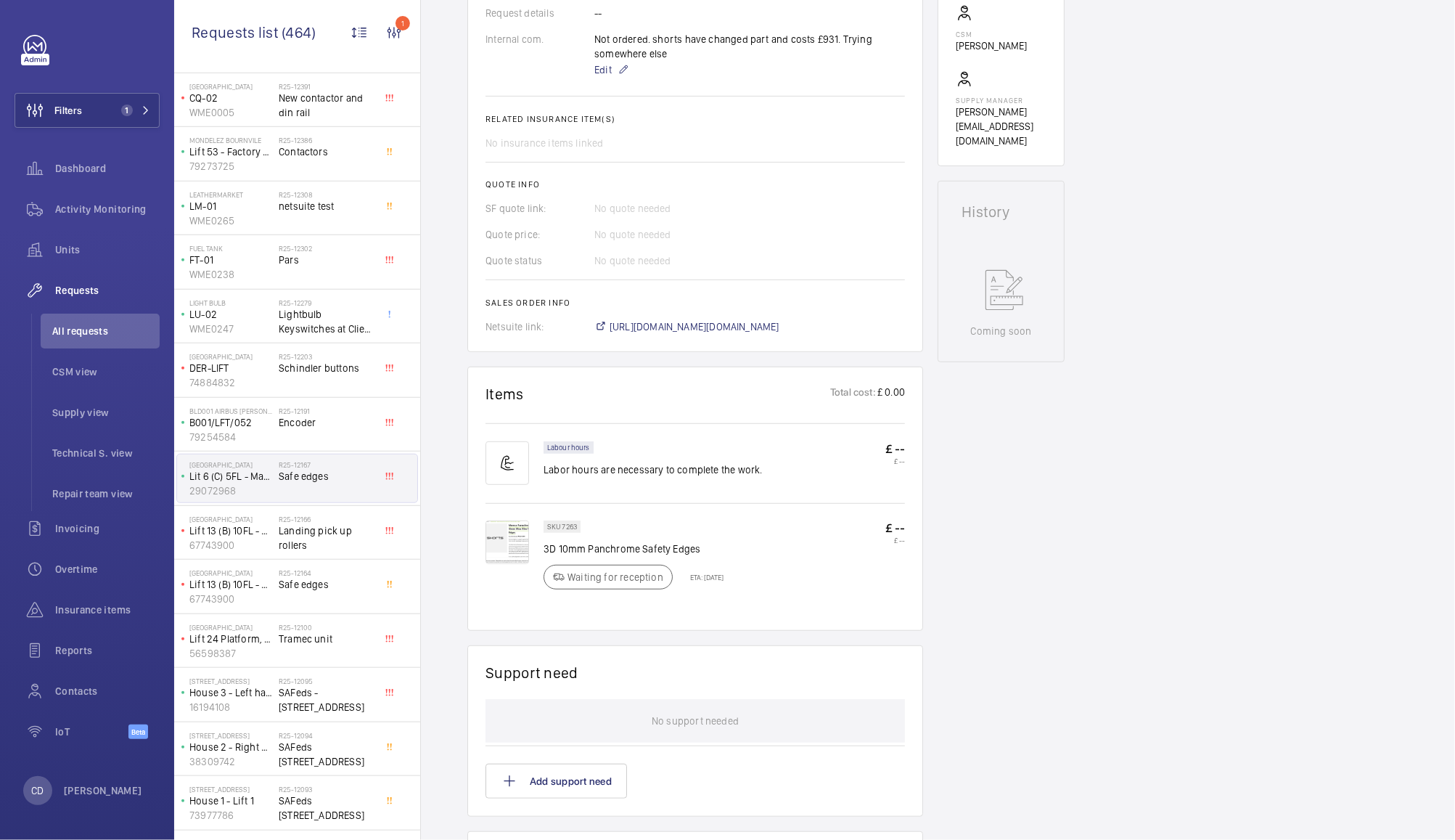
scroll to position [827, 0]
click at [319, 589] on div "R25-12164 Safe edges" at bounding box center [327, 587] width 96 height 42
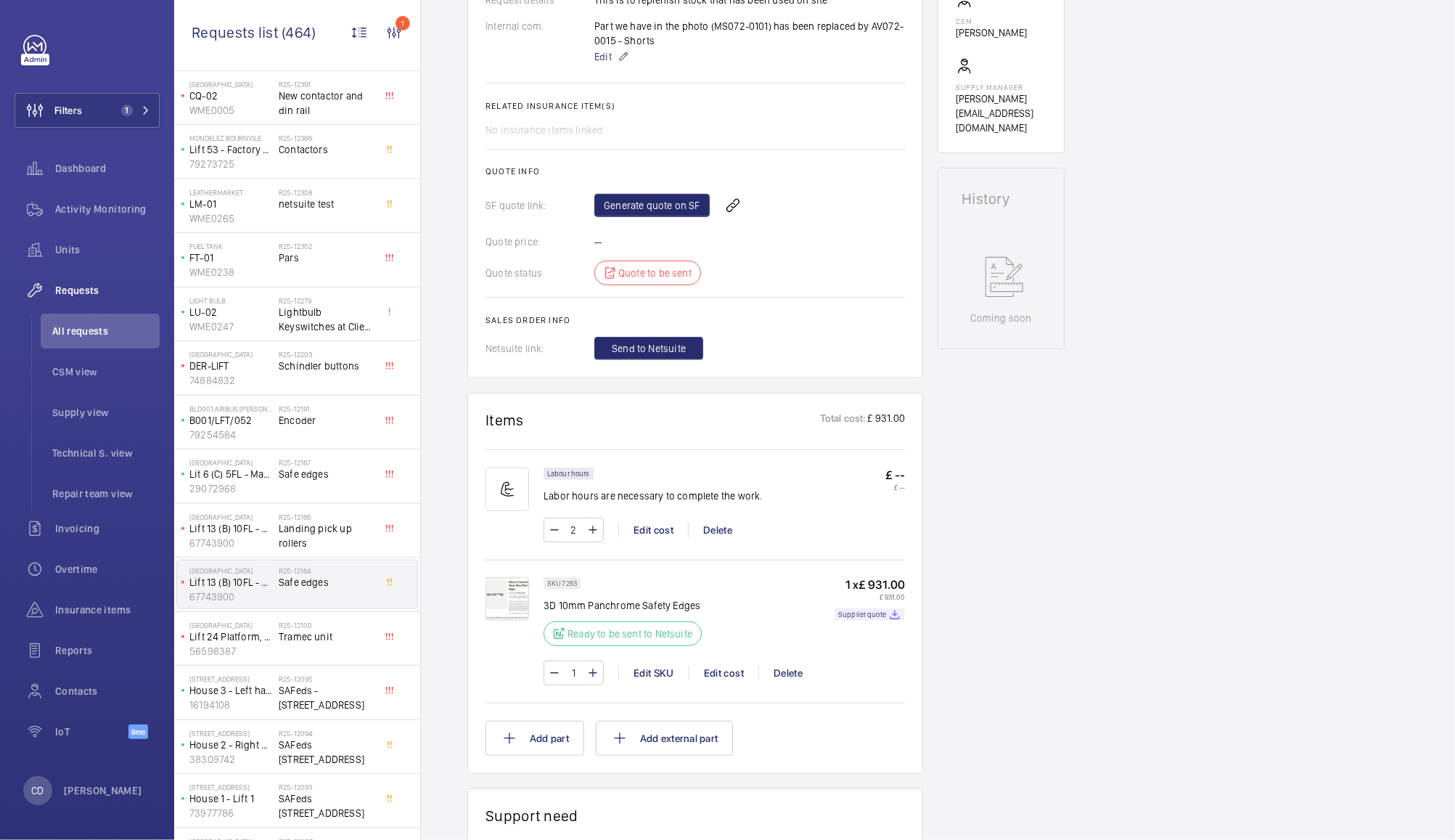
scroll to position [512, 0]
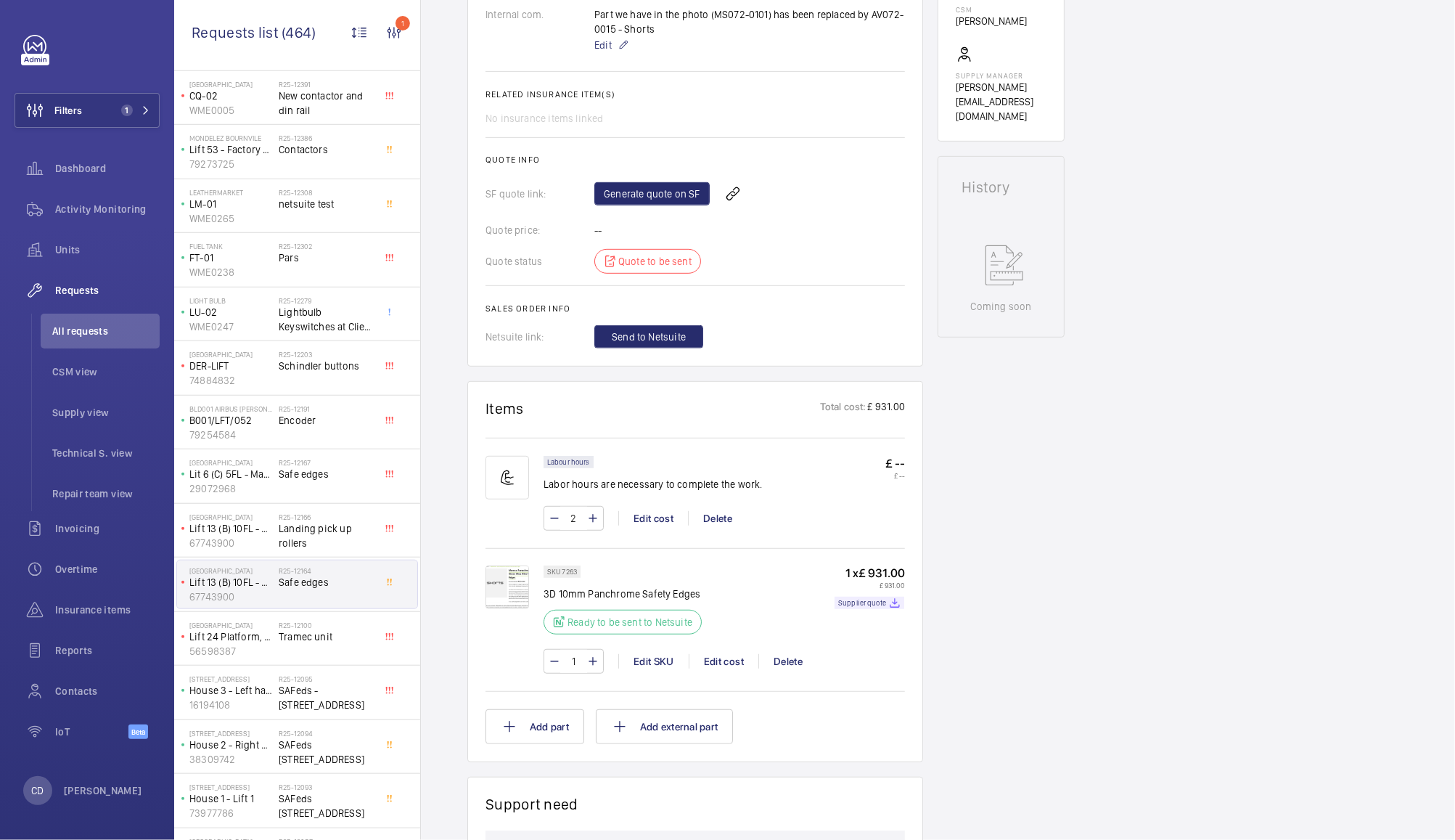
click at [499, 593] on img at bounding box center [507, 587] width 43 height 43
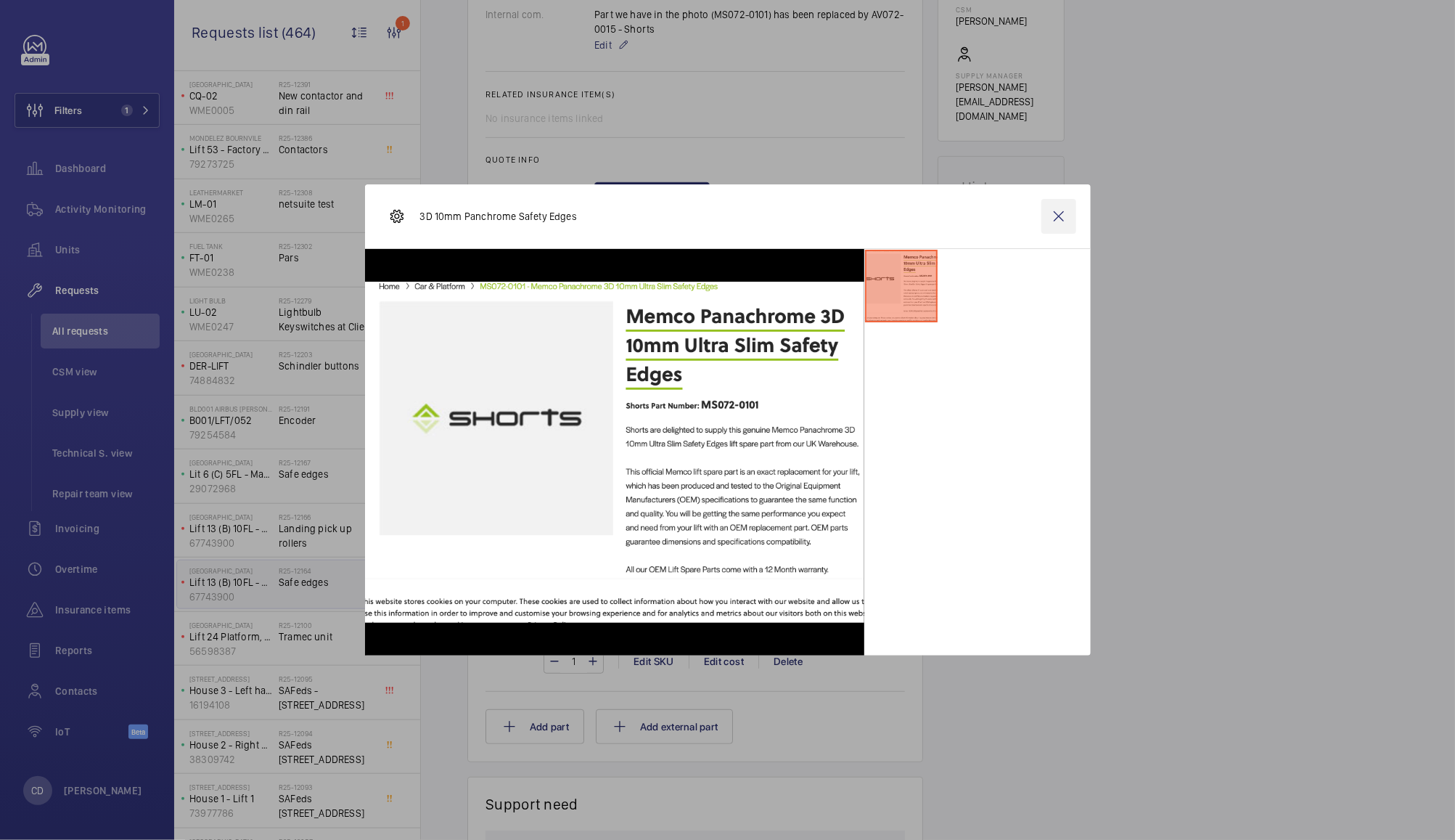
click at [1057, 206] on wm-front-icon-button at bounding box center [1059, 216] width 35 height 35
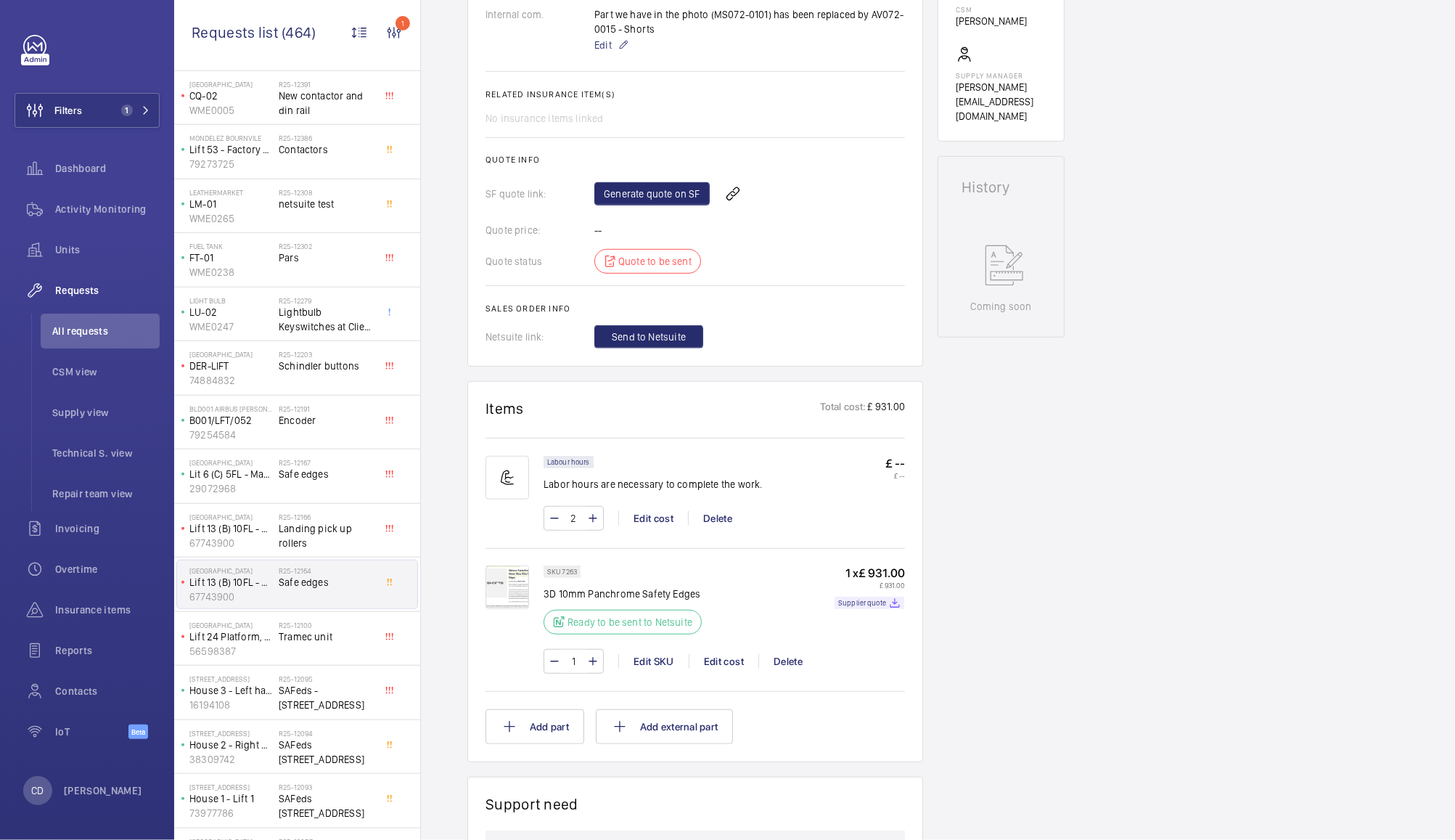
click at [88, 330] on span "All requests" at bounding box center [106, 330] width 108 height 14
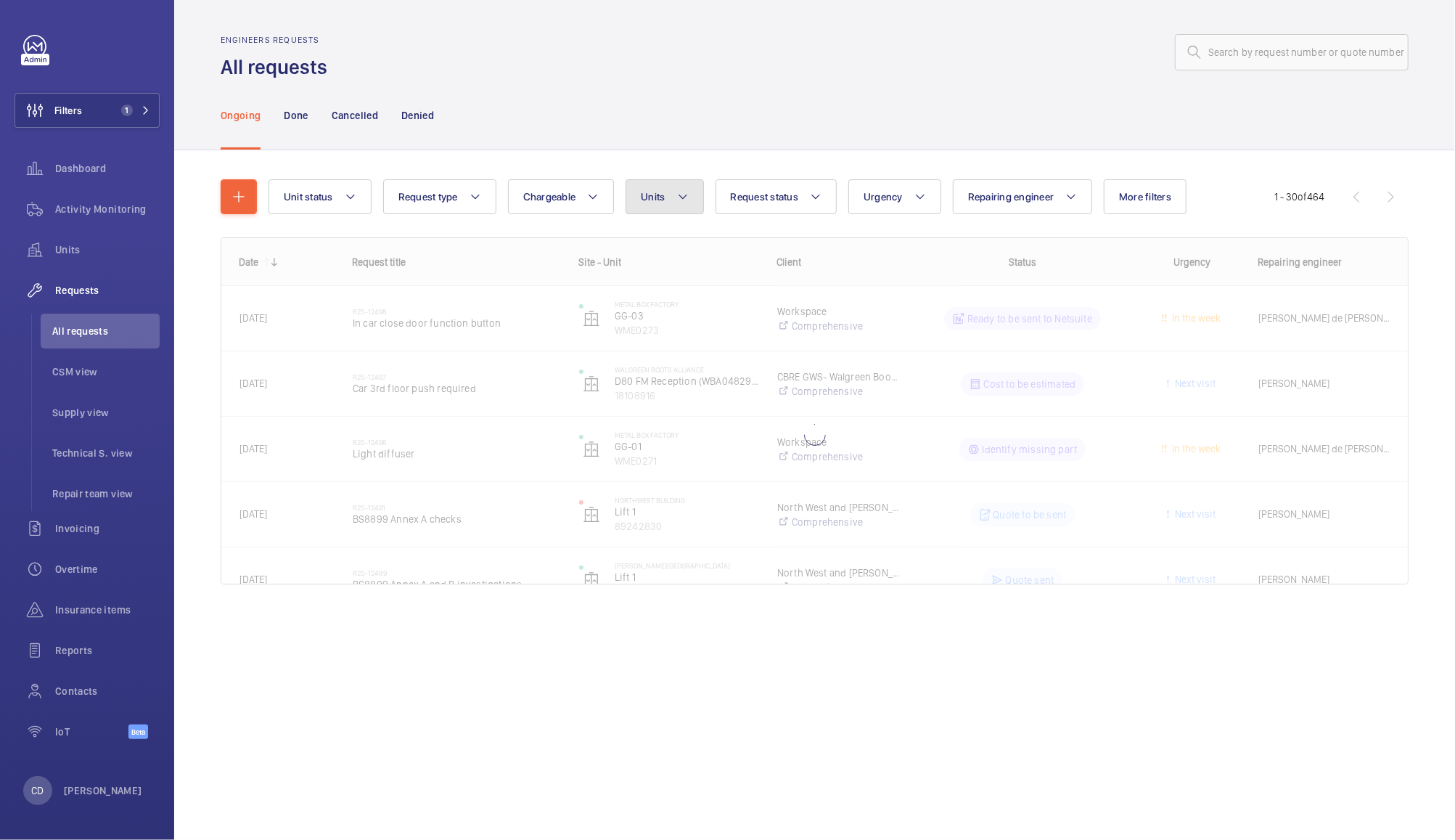
click at [670, 210] on button "Units" at bounding box center [664, 196] width 78 height 35
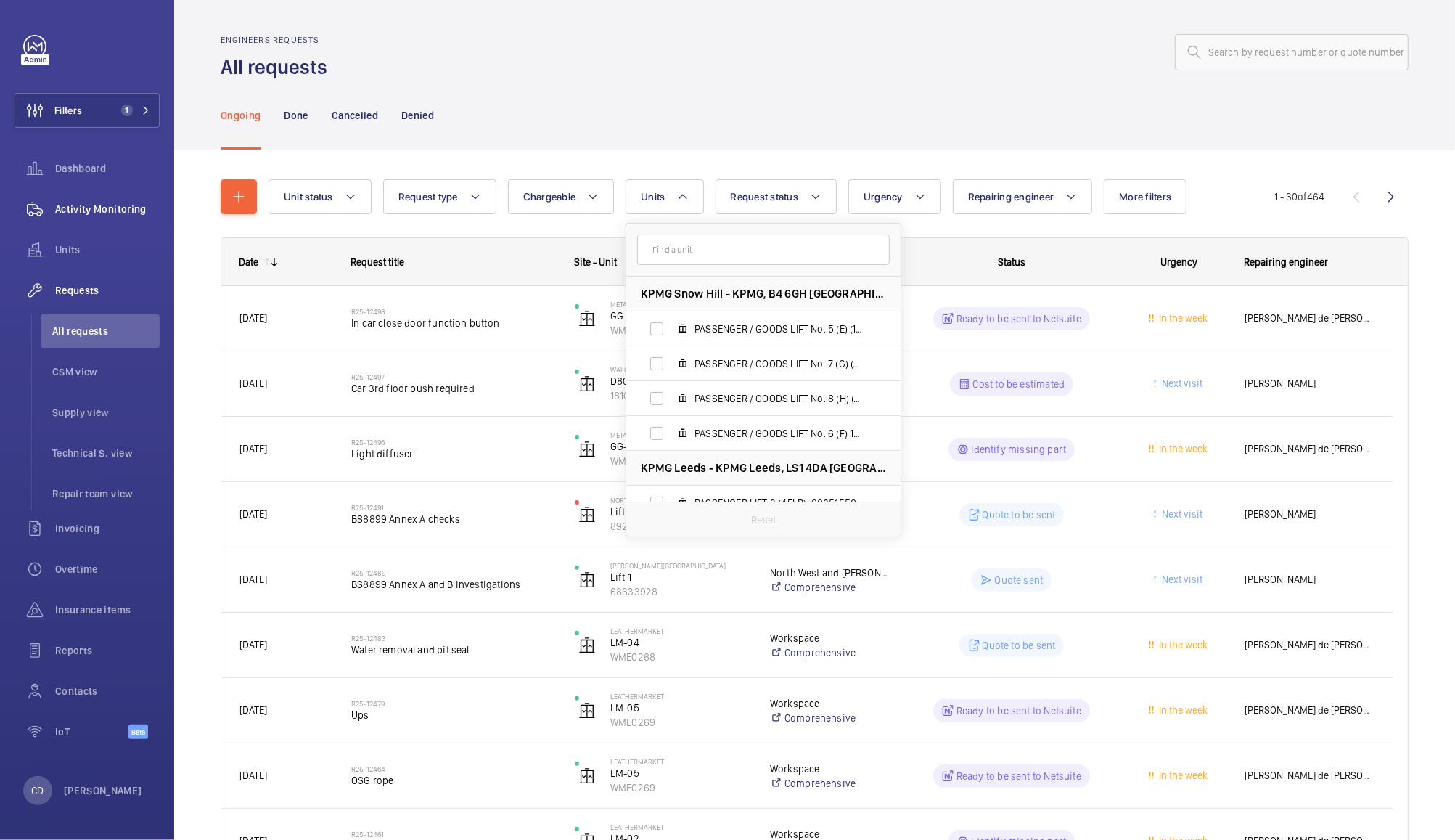
click at [93, 195] on div "Activity Monitoring" at bounding box center [87, 209] width 145 height 35
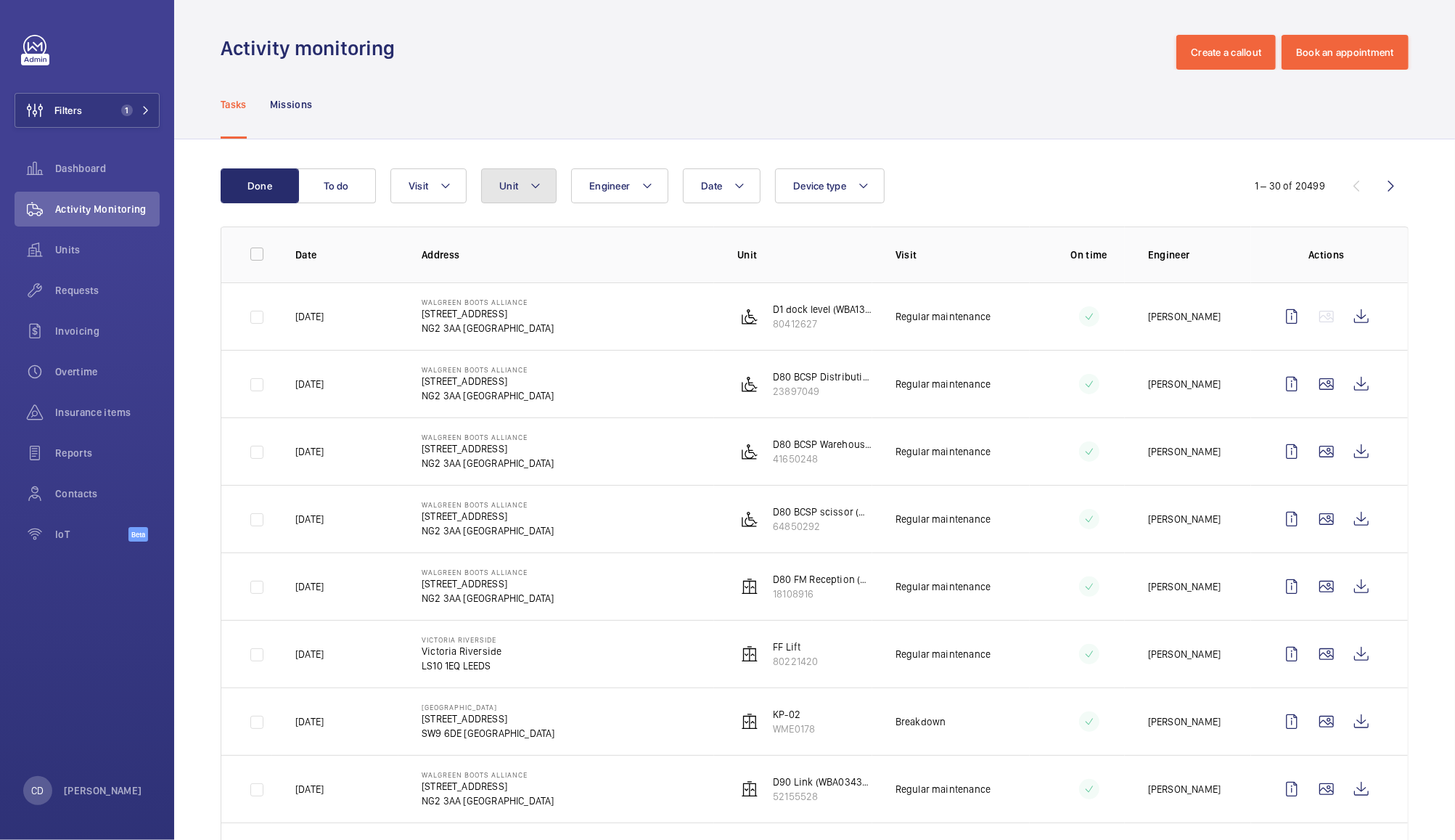
click at [520, 199] on button "Unit" at bounding box center [519, 186] width 75 height 35
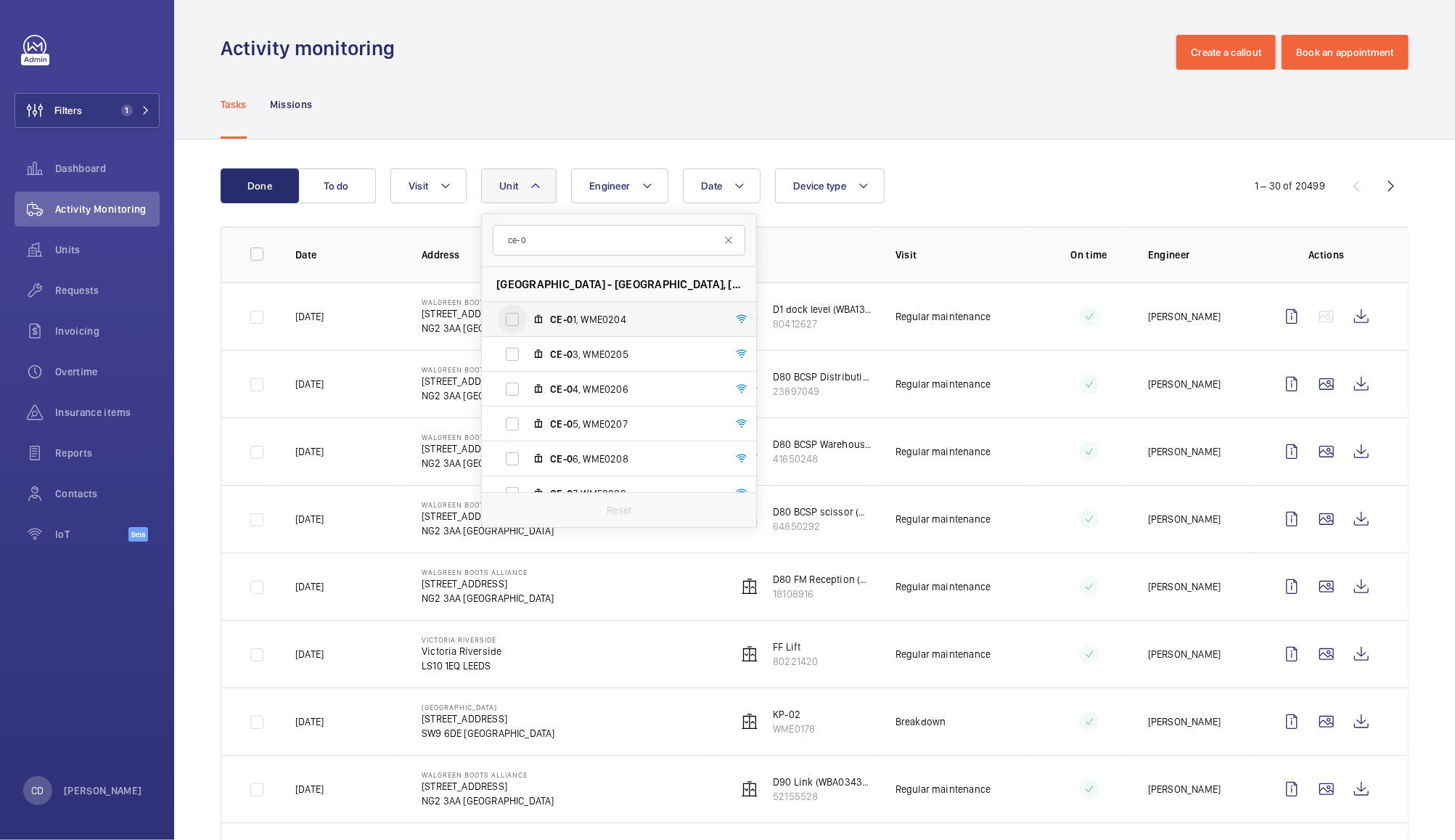
type input "ce-0"
click at [505, 314] on input "CE-0 1, WME0204" at bounding box center [512, 319] width 29 height 29
checkbox input "true"
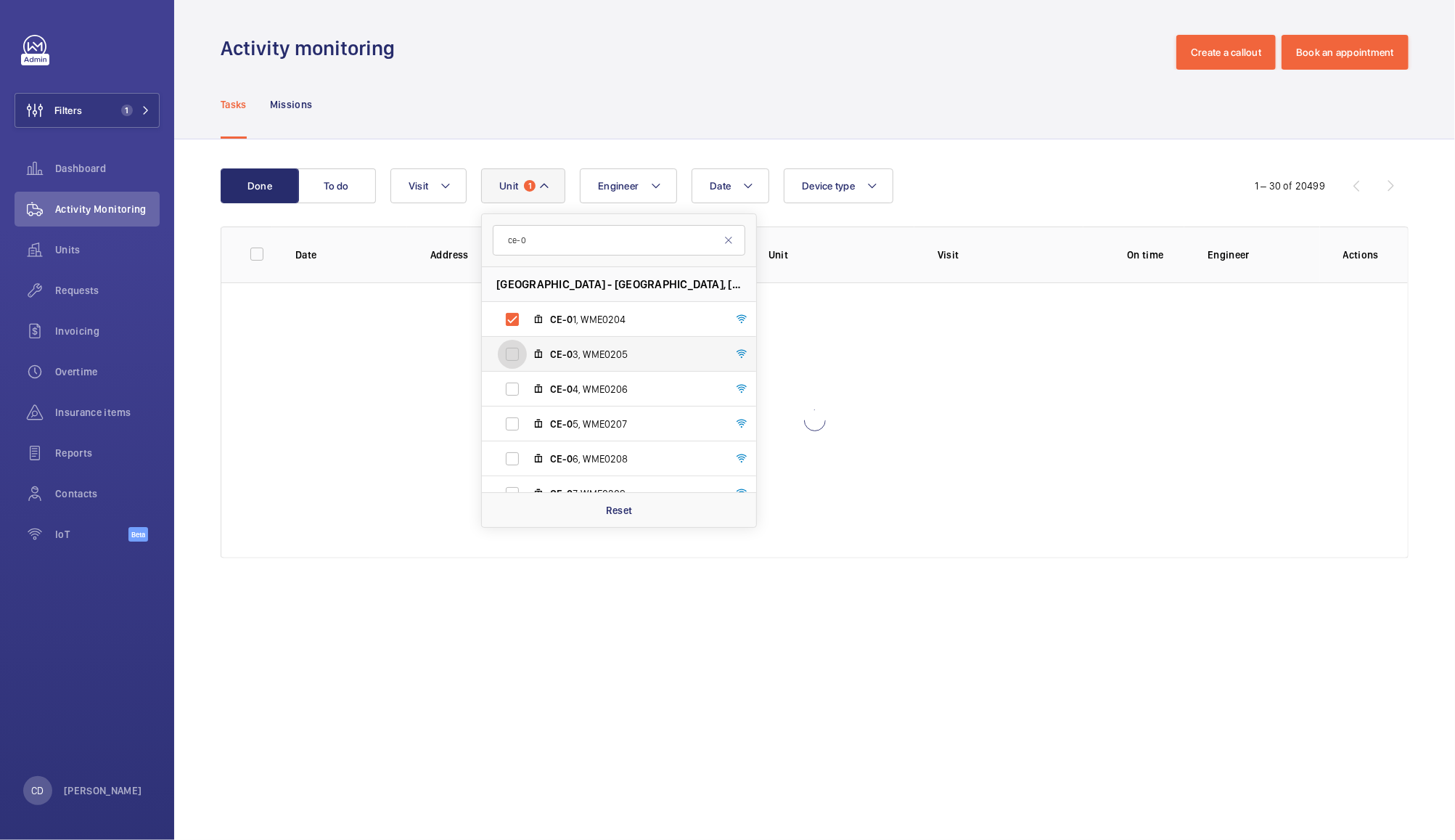
click at [511, 352] on input "CE-0 3, WME0205" at bounding box center [512, 354] width 29 height 29
checkbox input "true"
click at [517, 380] on input "CE-0 4, WME0206" at bounding box center [512, 389] width 29 height 29
checkbox input "true"
click at [508, 420] on input "CE-0 5, WME0207" at bounding box center [512, 423] width 29 height 29
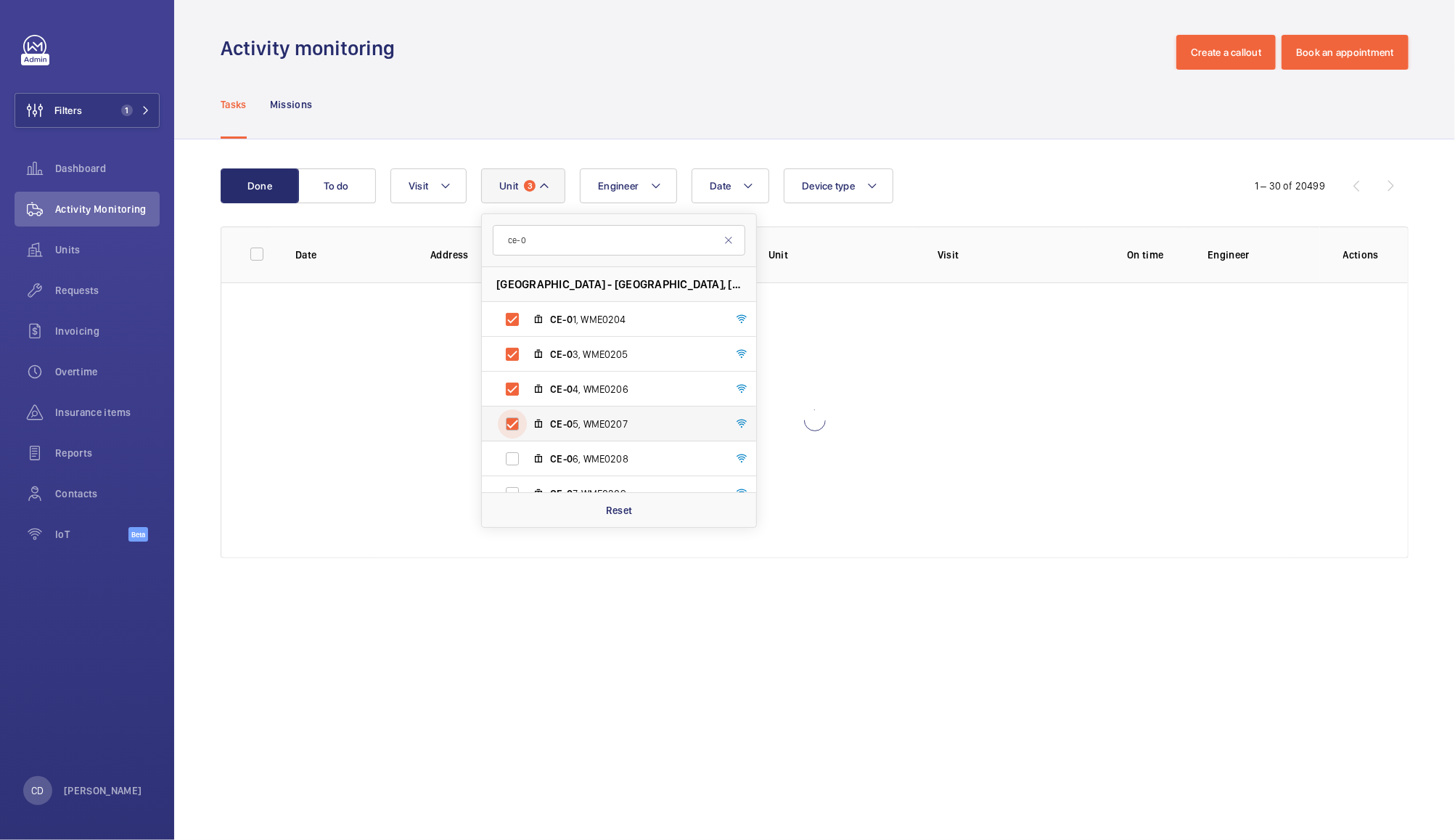
checkbox input "true"
click at [517, 463] on input "CE-0 6, WME0208" at bounding box center [512, 459] width 29 height 29
checkbox input "true"
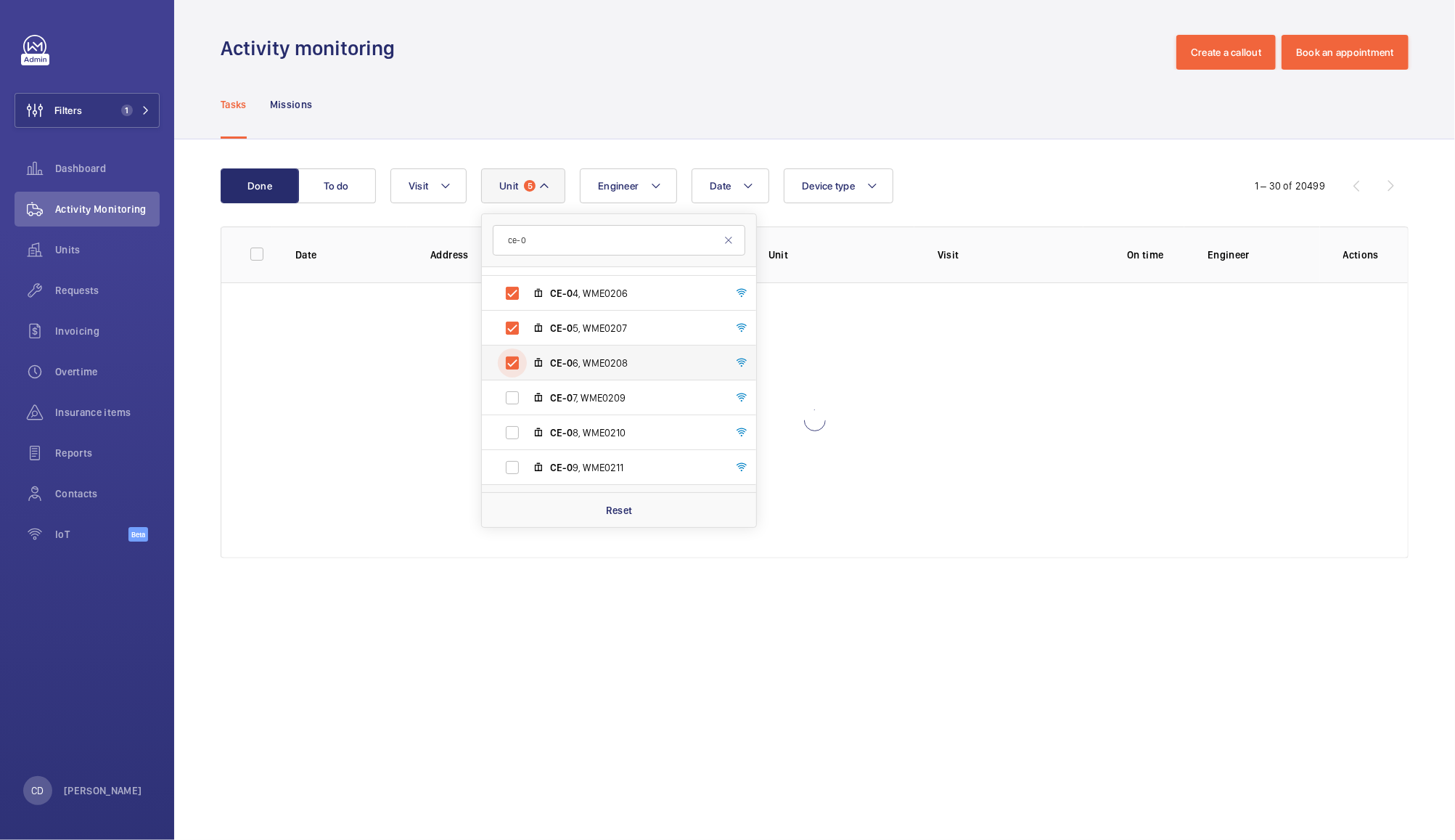
scroll to position [88, 0]
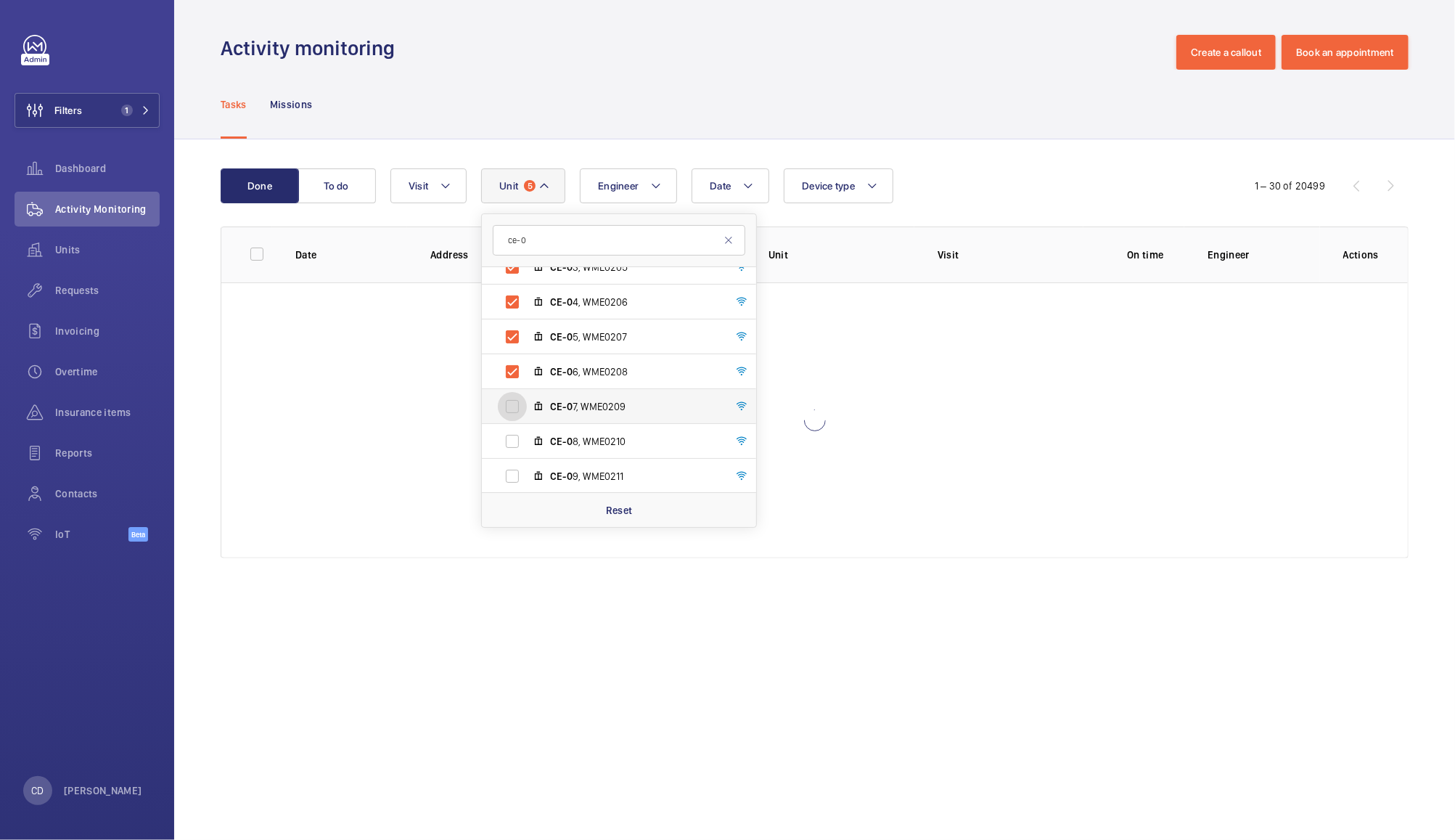
click at [509, 400] on input "CE-0 7, WME0209" at bounding box center [512, 406] width 29 height 29
checkbox input "true"
click at [523, 441] on input "CE-0 8, WME0210" at bounding box center [512, 442] width 29 height 29
checkbox input "true"
click at [520, 471] on input "CE-0 9, WME0211" at bounding box center [512, 476] width 29 height 29
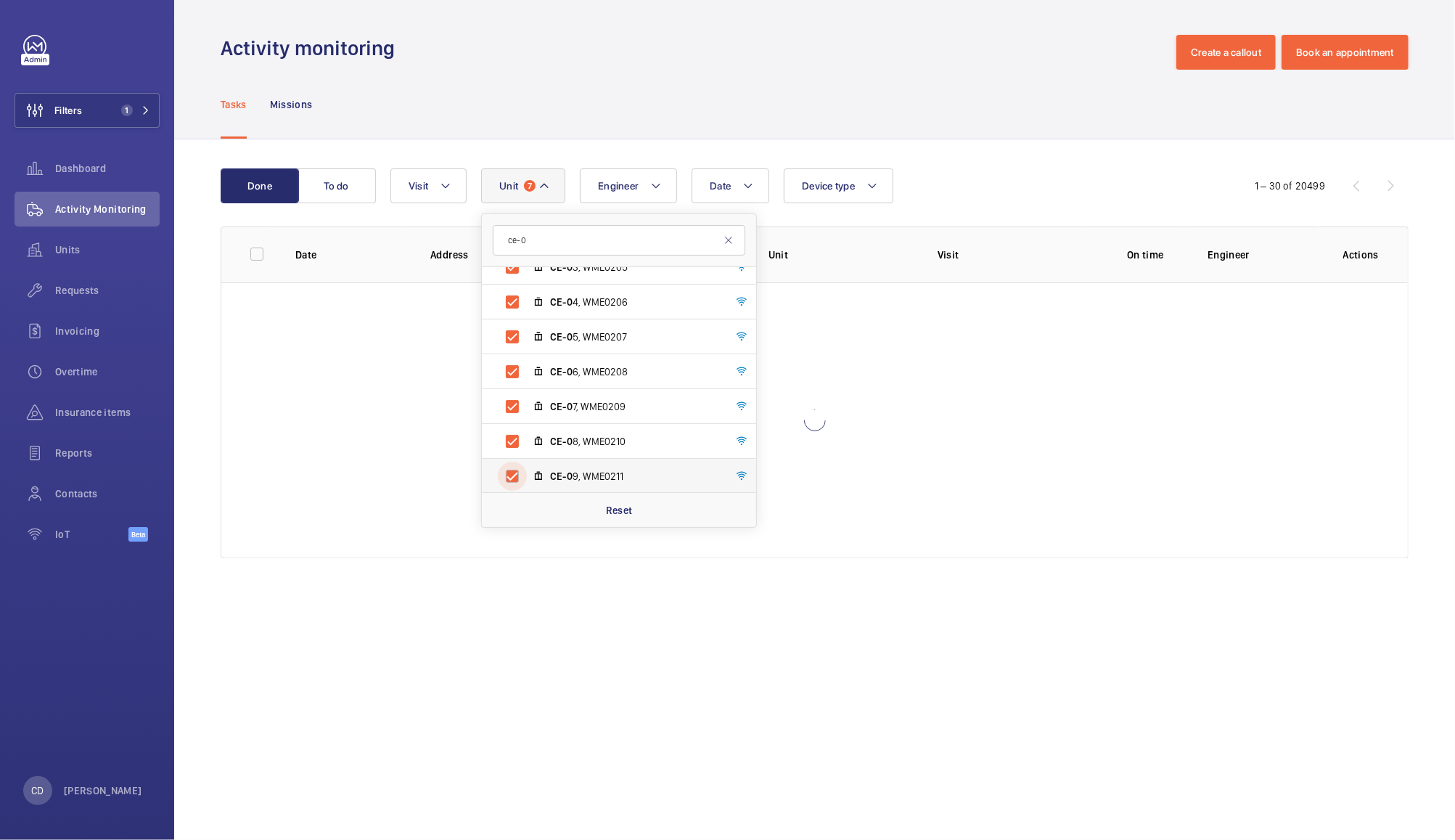
checkbox input "true"
click at [954, 91] on div "Tasks Missions" at bounding box center [814, 104] width 1188 height 69
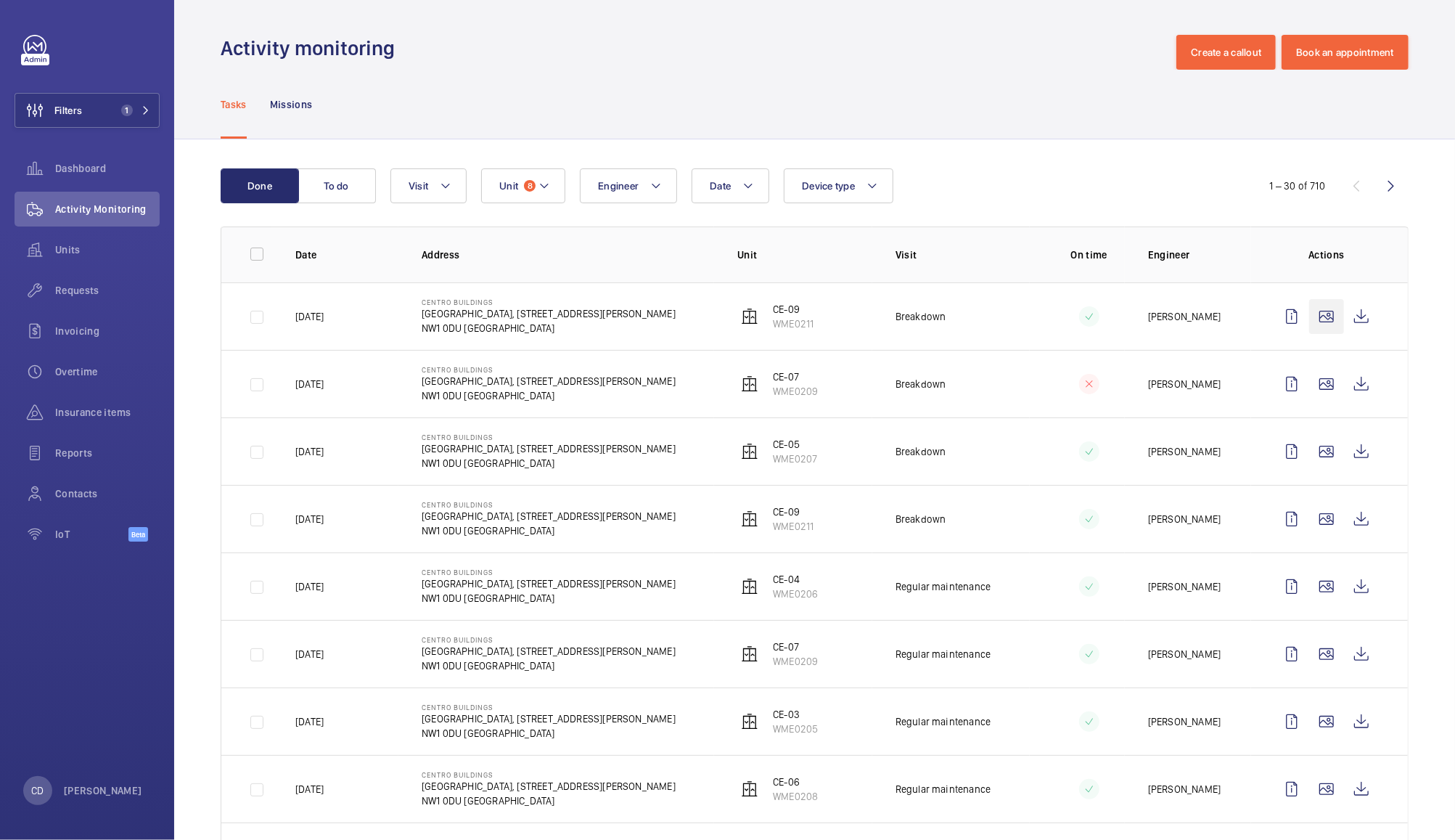
click at [1310, 319] on wm-front-icon-button at bounding box center [1327, 317] width 35 height 35
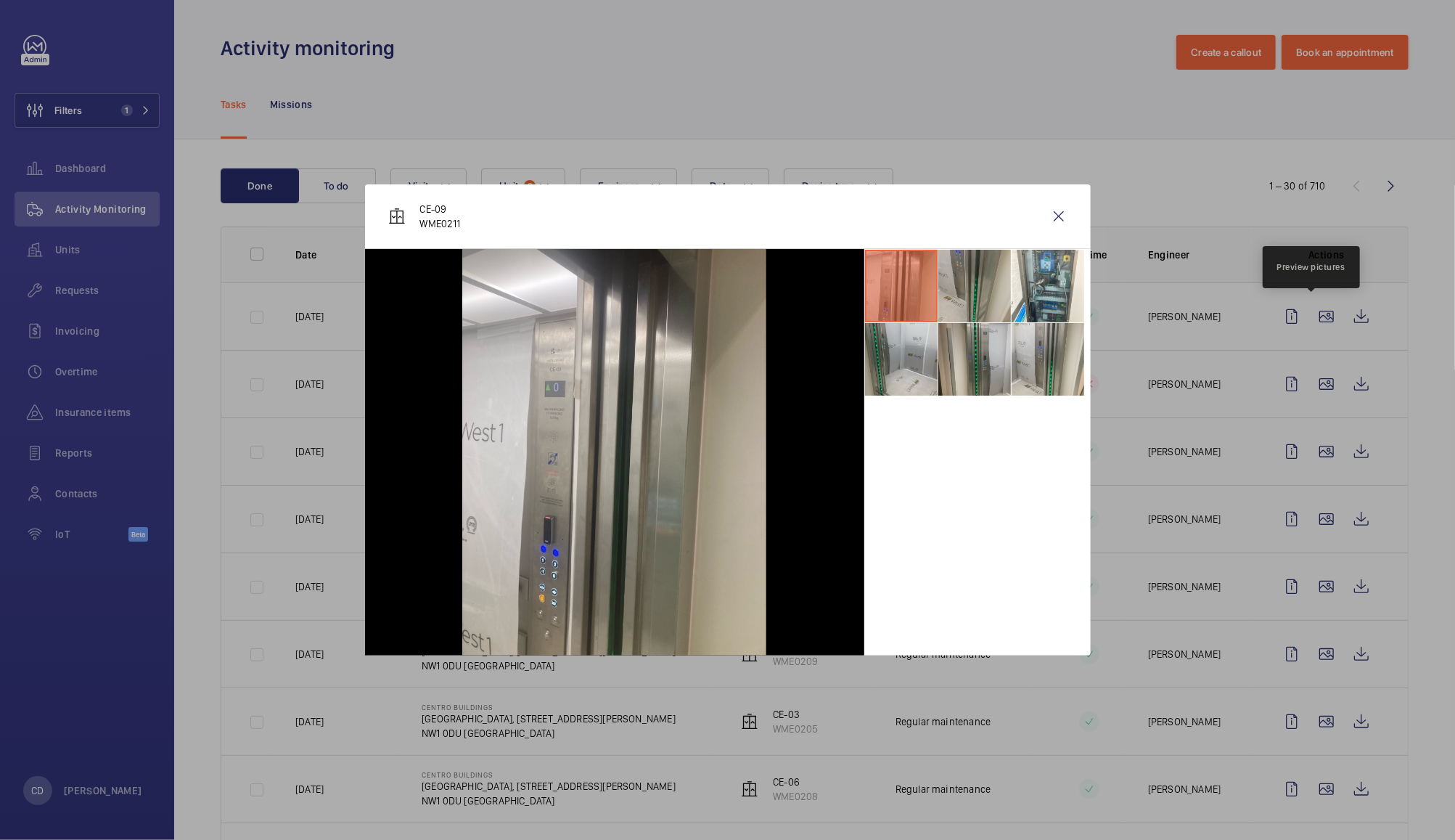
click at [988, 300] on li at bounding box center [974, 285] width 72 height 72
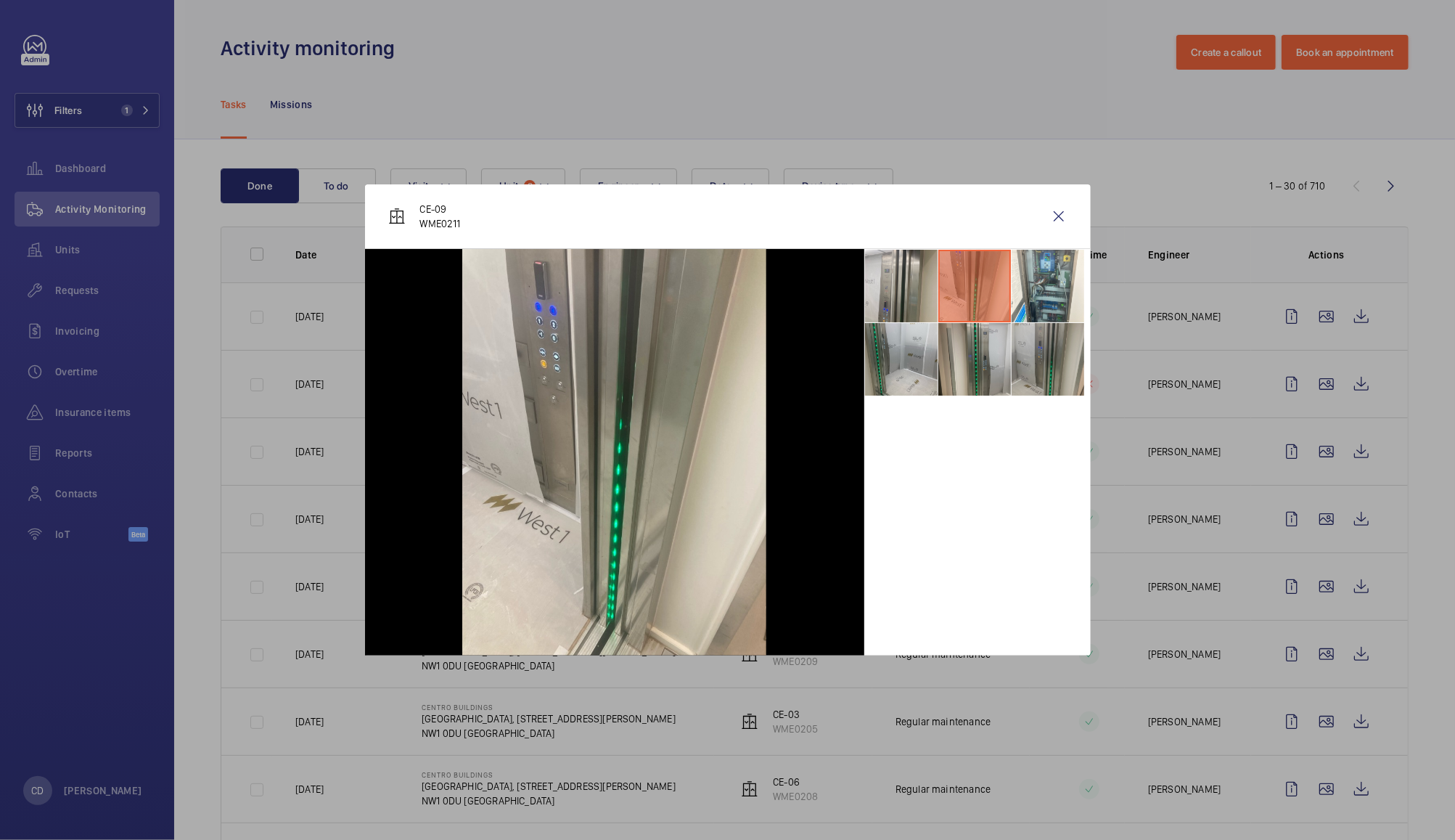
click at [1042, 371] on li at bounding box center [1048, 359] width 72 height 72
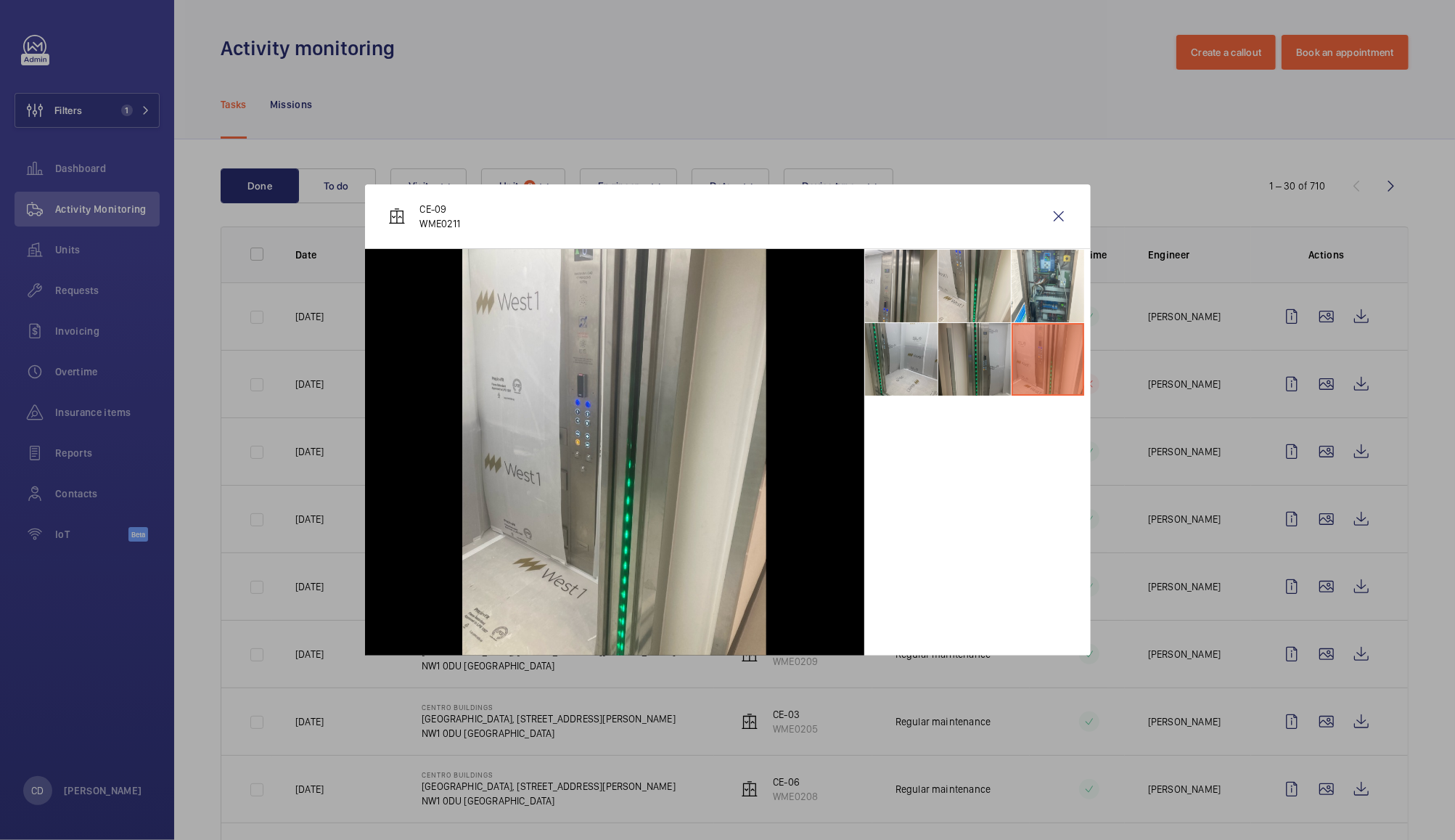
click at [991, 361] on li at bounding box center [974, 359] width 72 height 72
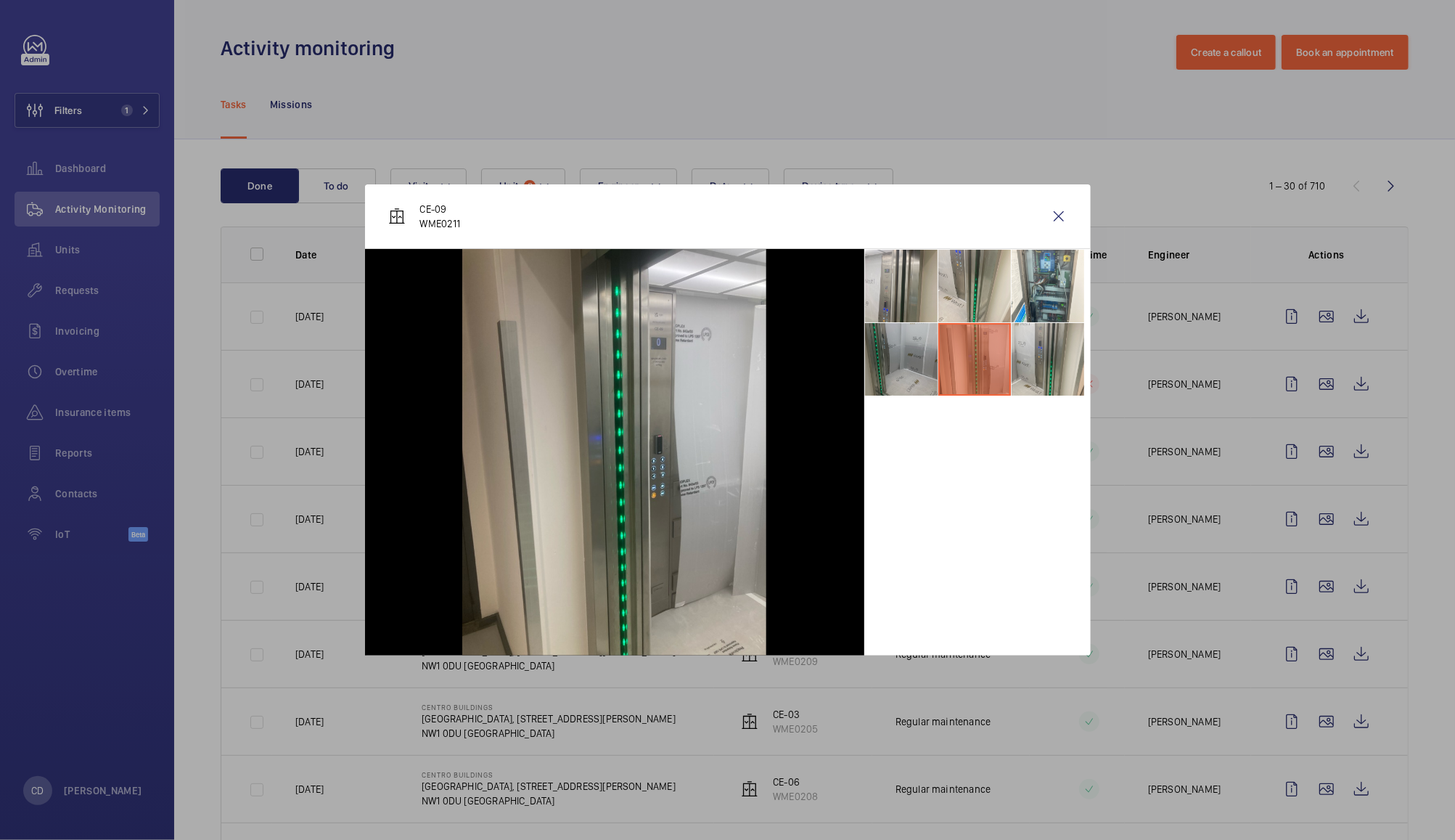
click at [921, 374] on li at bounding box center [901, 359] width 72 height 72
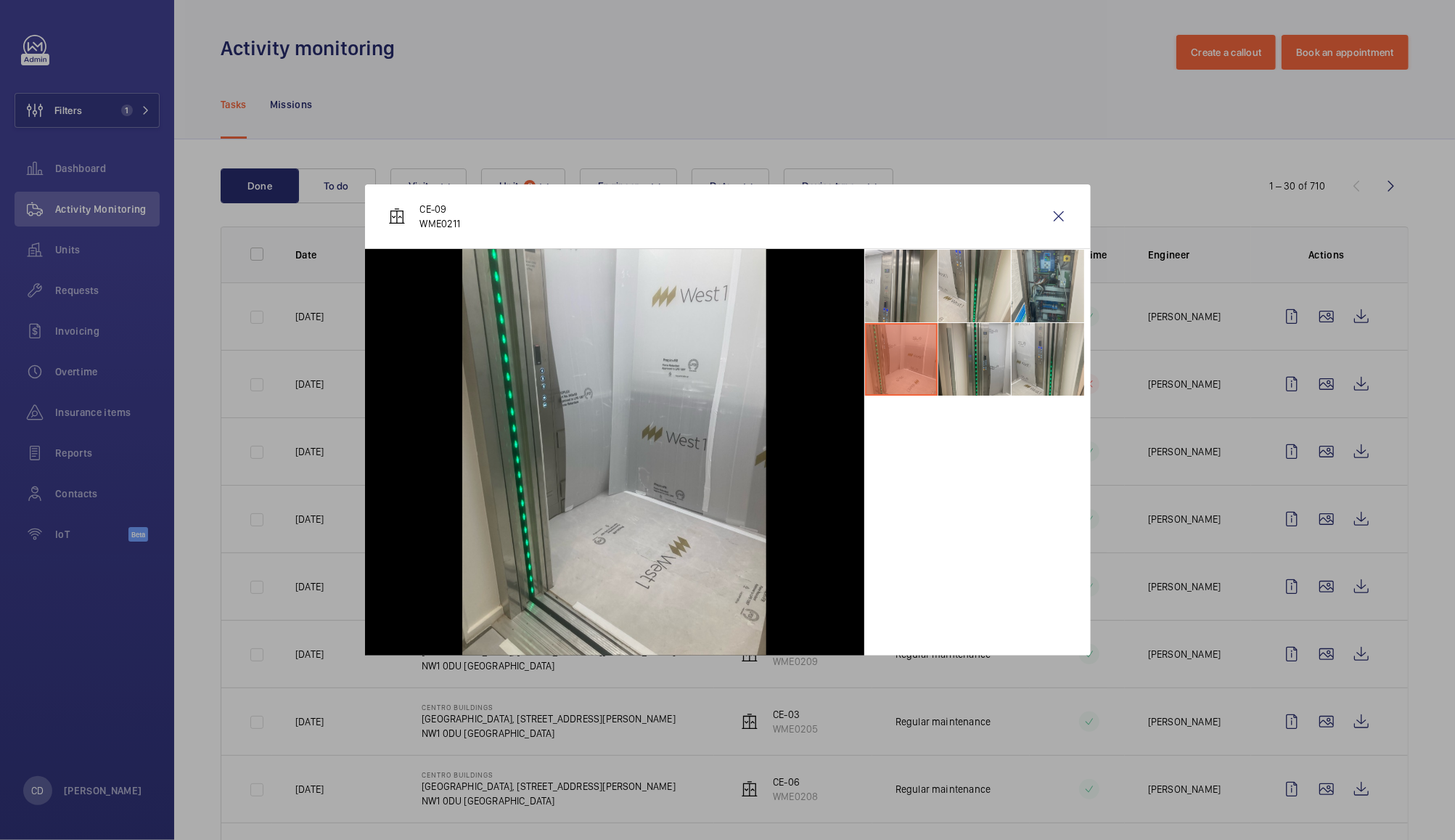
click at [1060, 282] on li at bounding box center [1048, 285] width 72 height 72
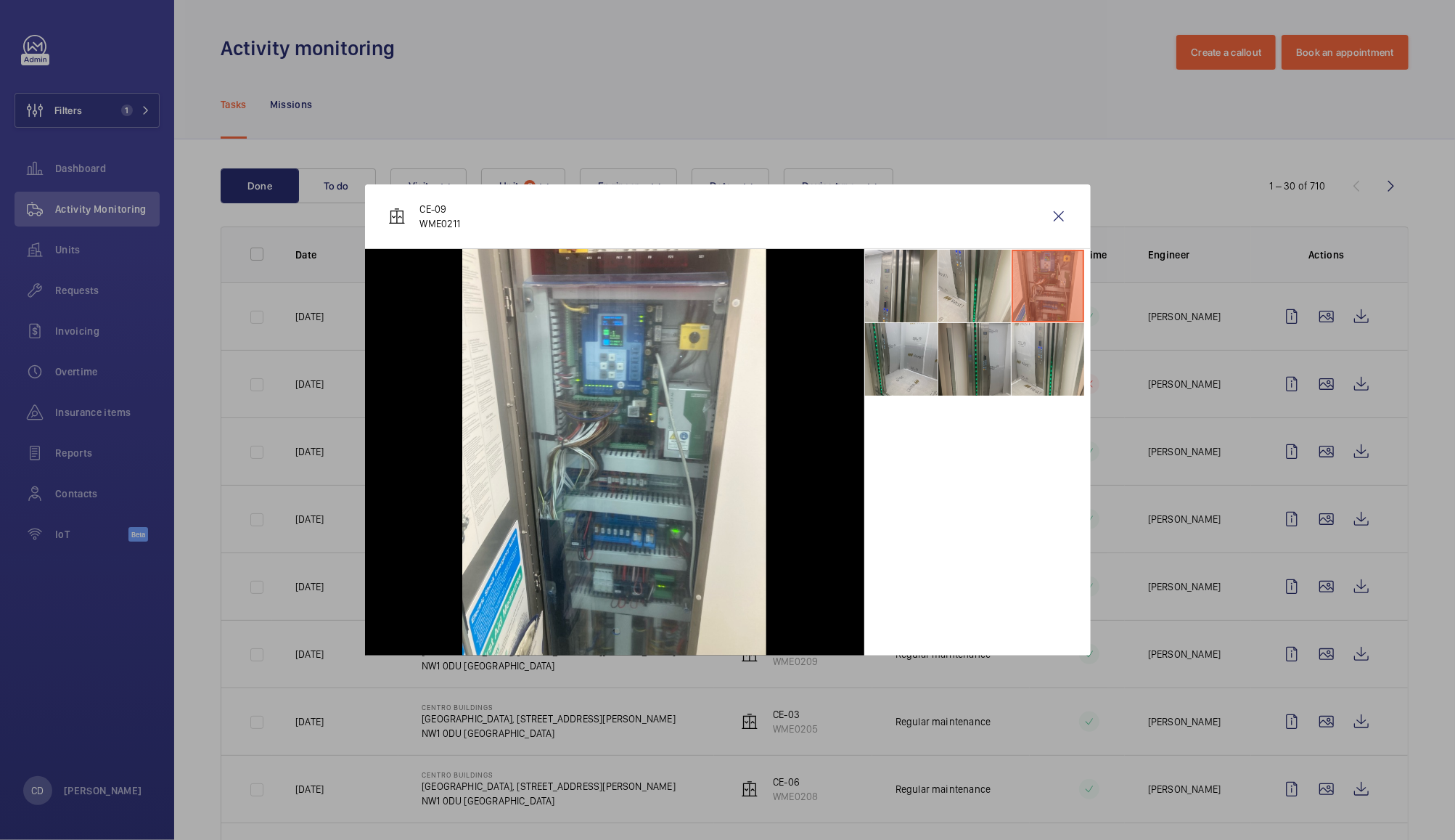
click at [980, 376] on li at bounding box center [974, 359] width 72 height 72
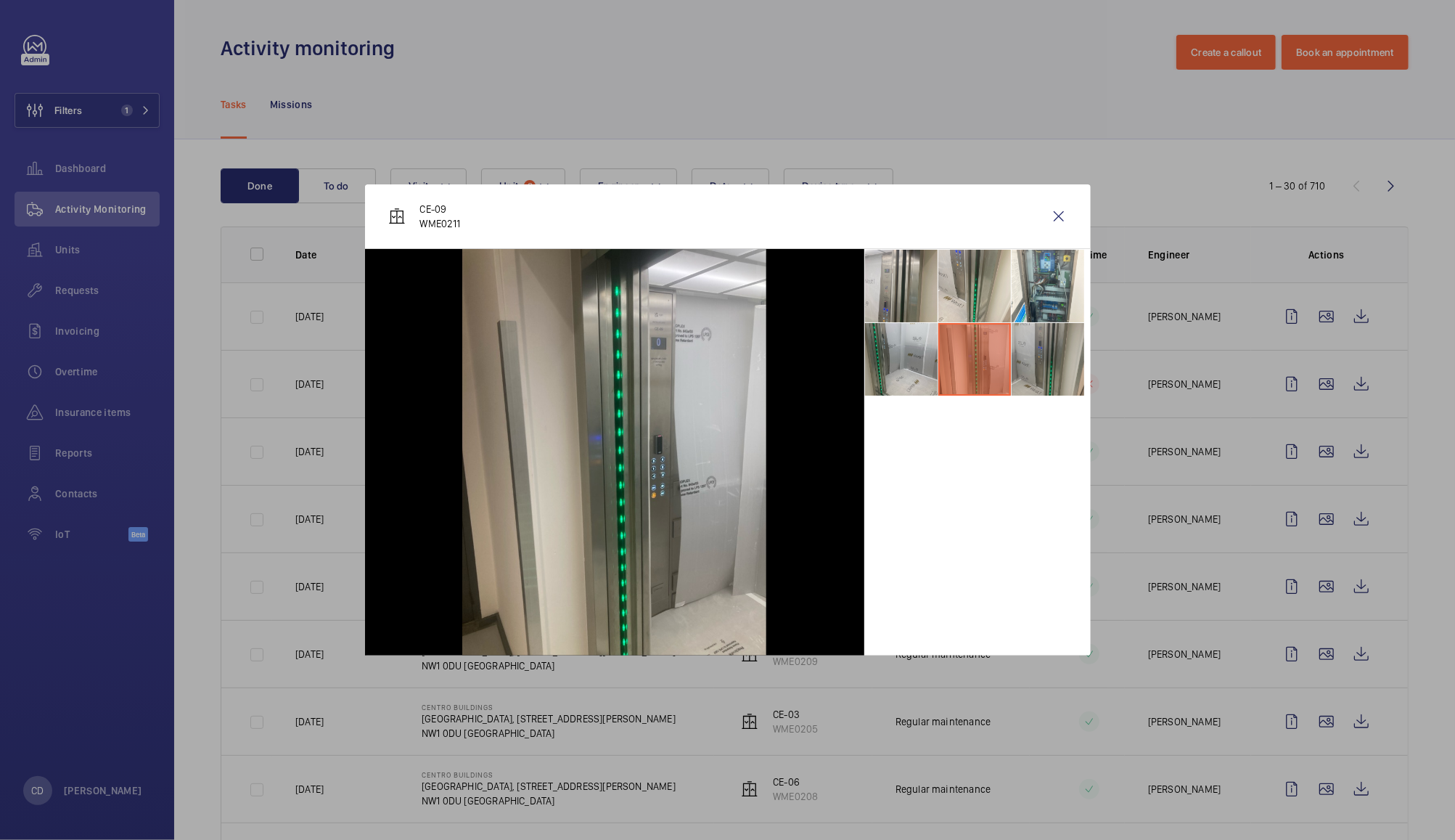
click at [1048, 369] on li at bounding box center [1048, 359] width 72 height 72
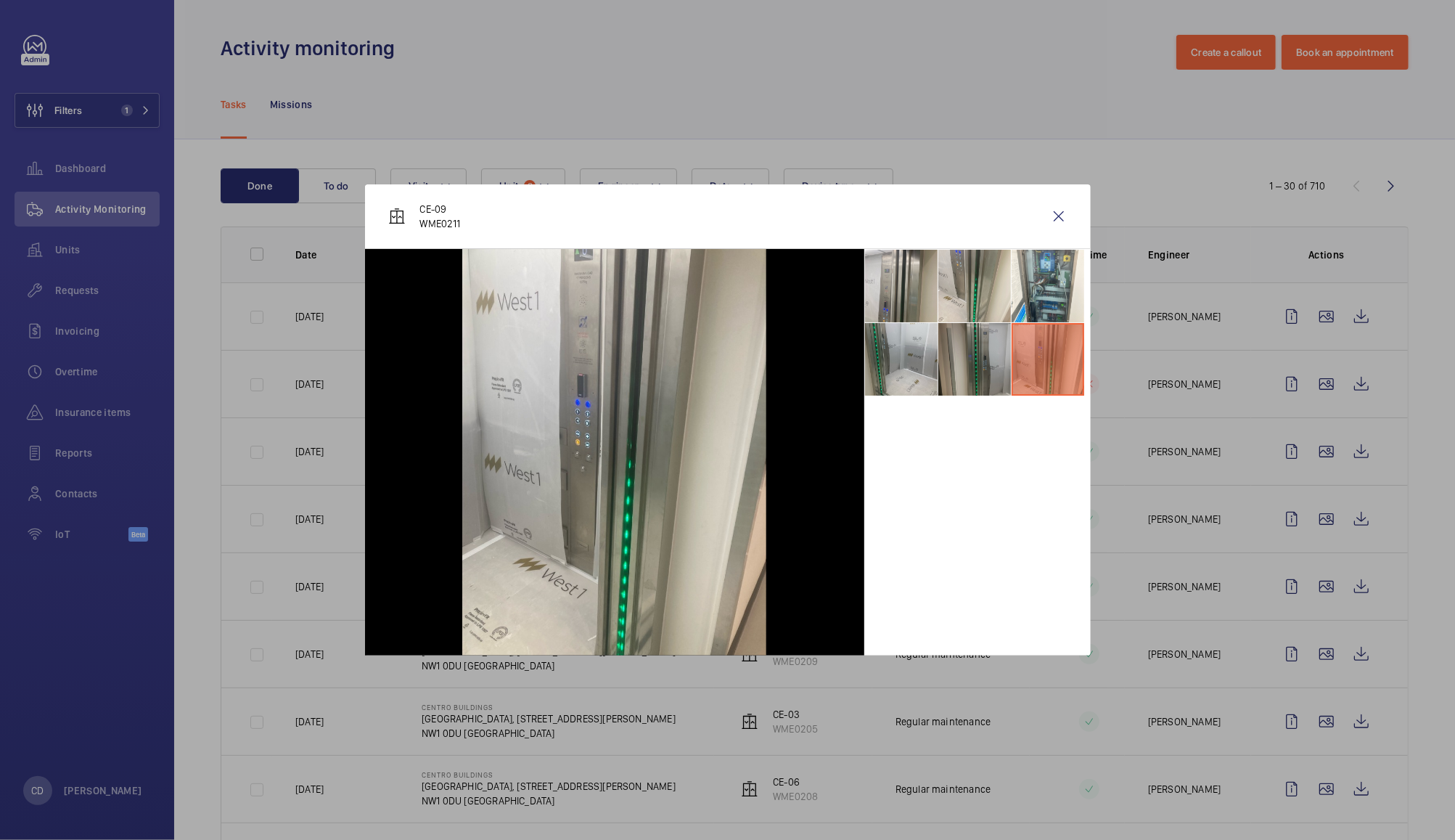
click at [974, 368] on li at bounding box center [974, 359] width 72 height 72
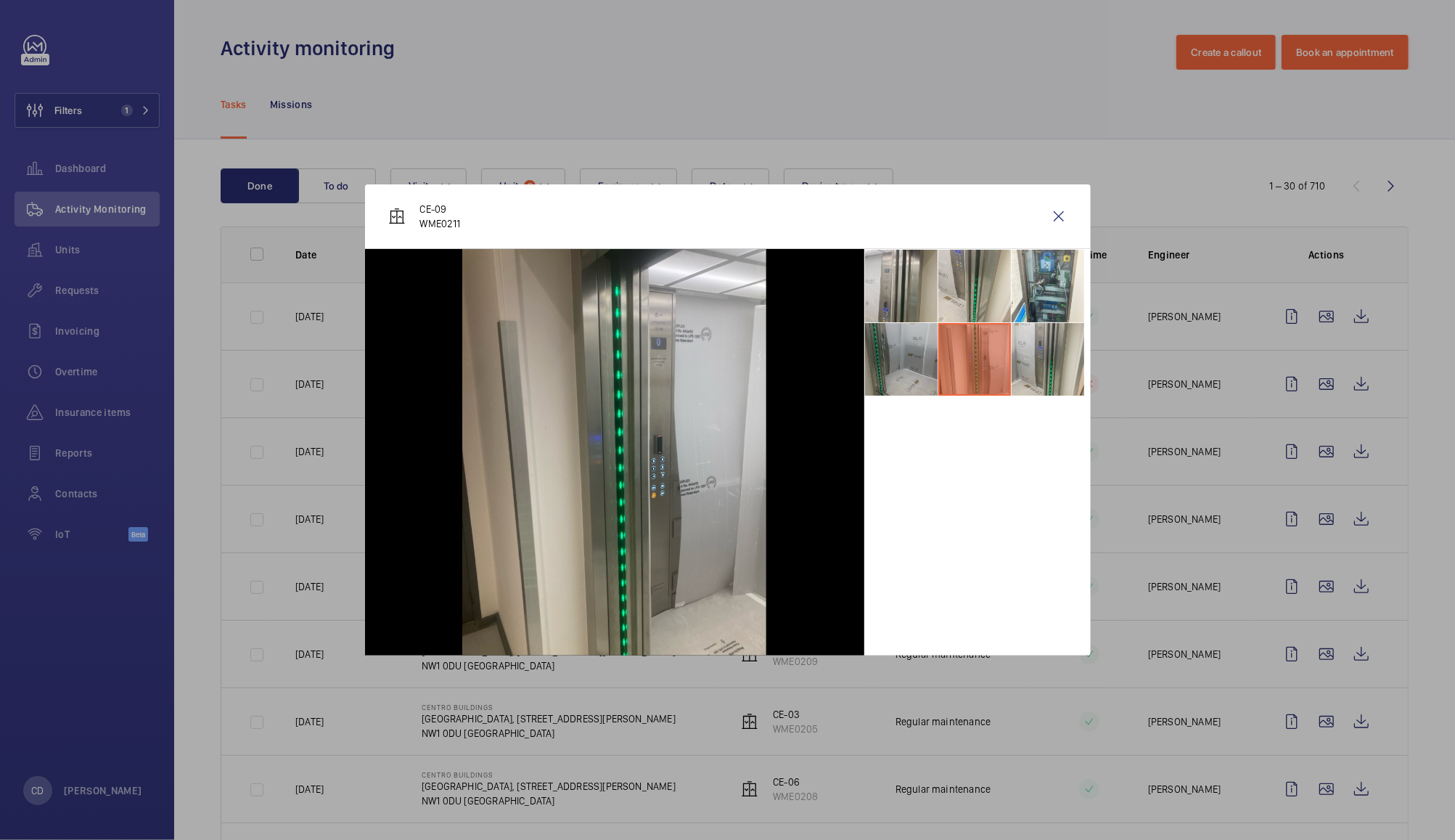
click at [917, 362] on li at bounding box center [901, 359] width 72 height 72
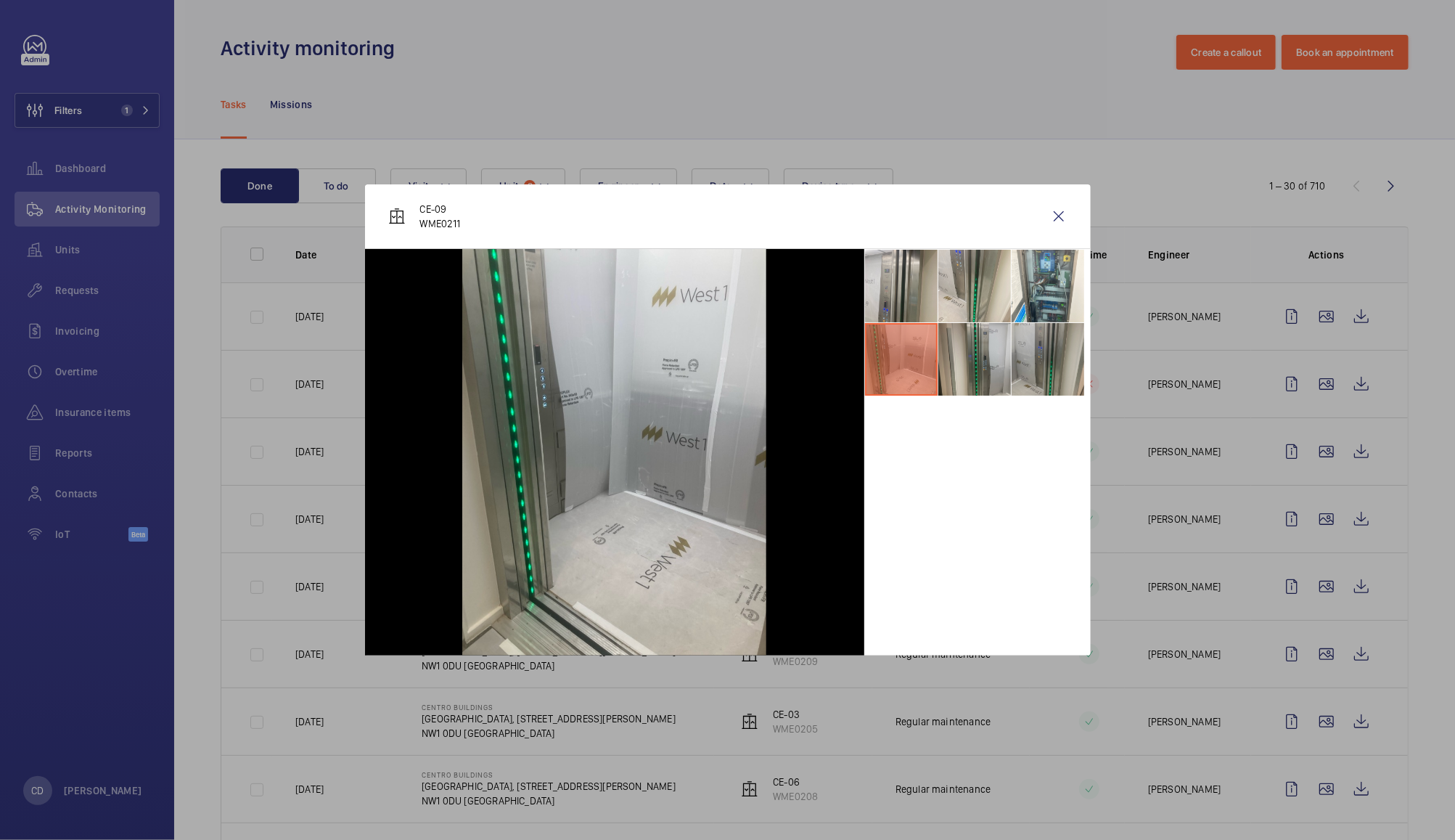
click at [1015, 352] on li at bounding box center [1048, 359] width 72 height 72
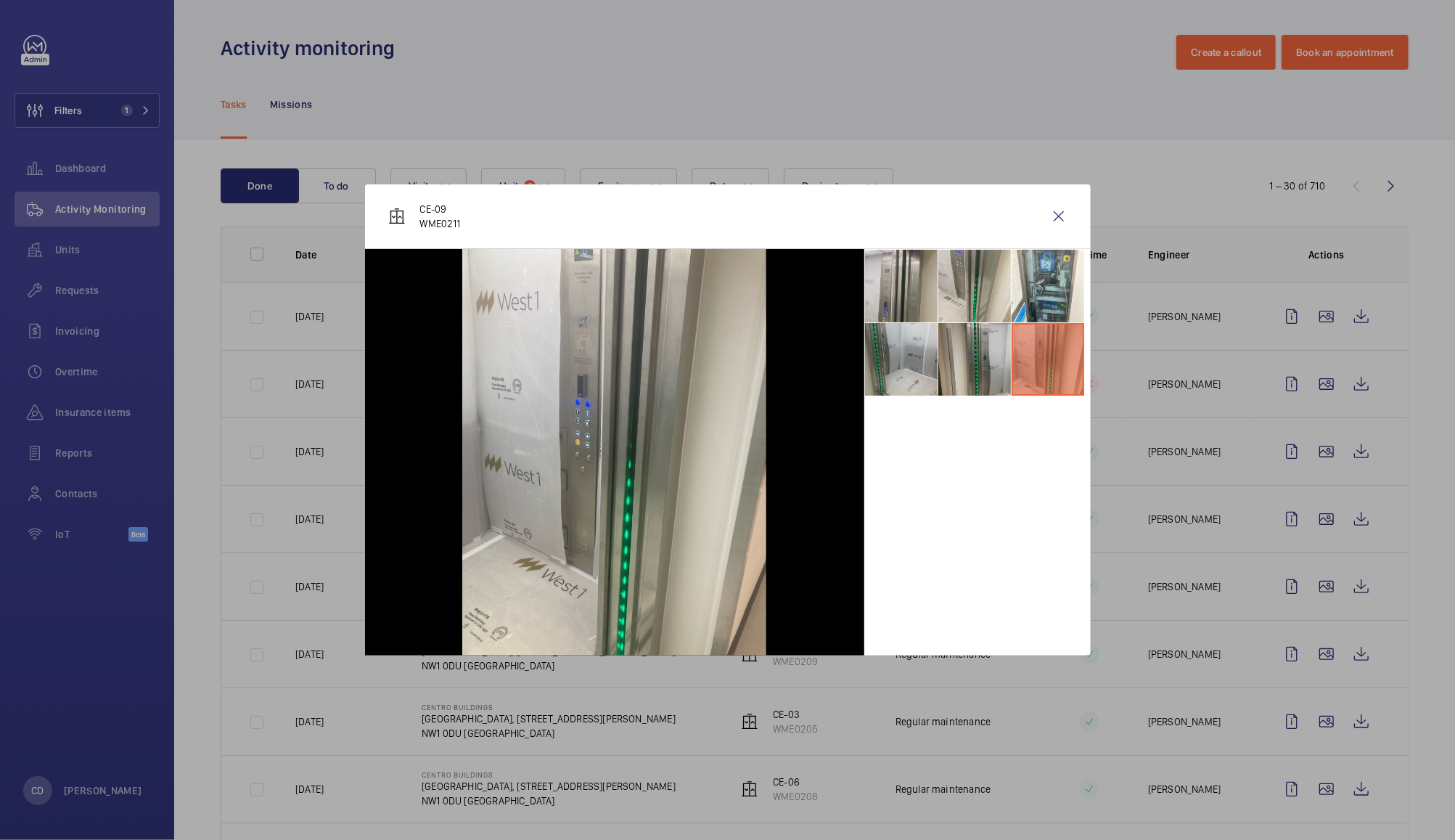
click at [1068, 356] on li at bounding box center [1048, 359] width 72 height 72
click at [1048, 358] on li at bounding box center [1048, 359] width 72 height 72
click at [1063, 273] on li at bounding box center [1048, 285] width 72 height 72
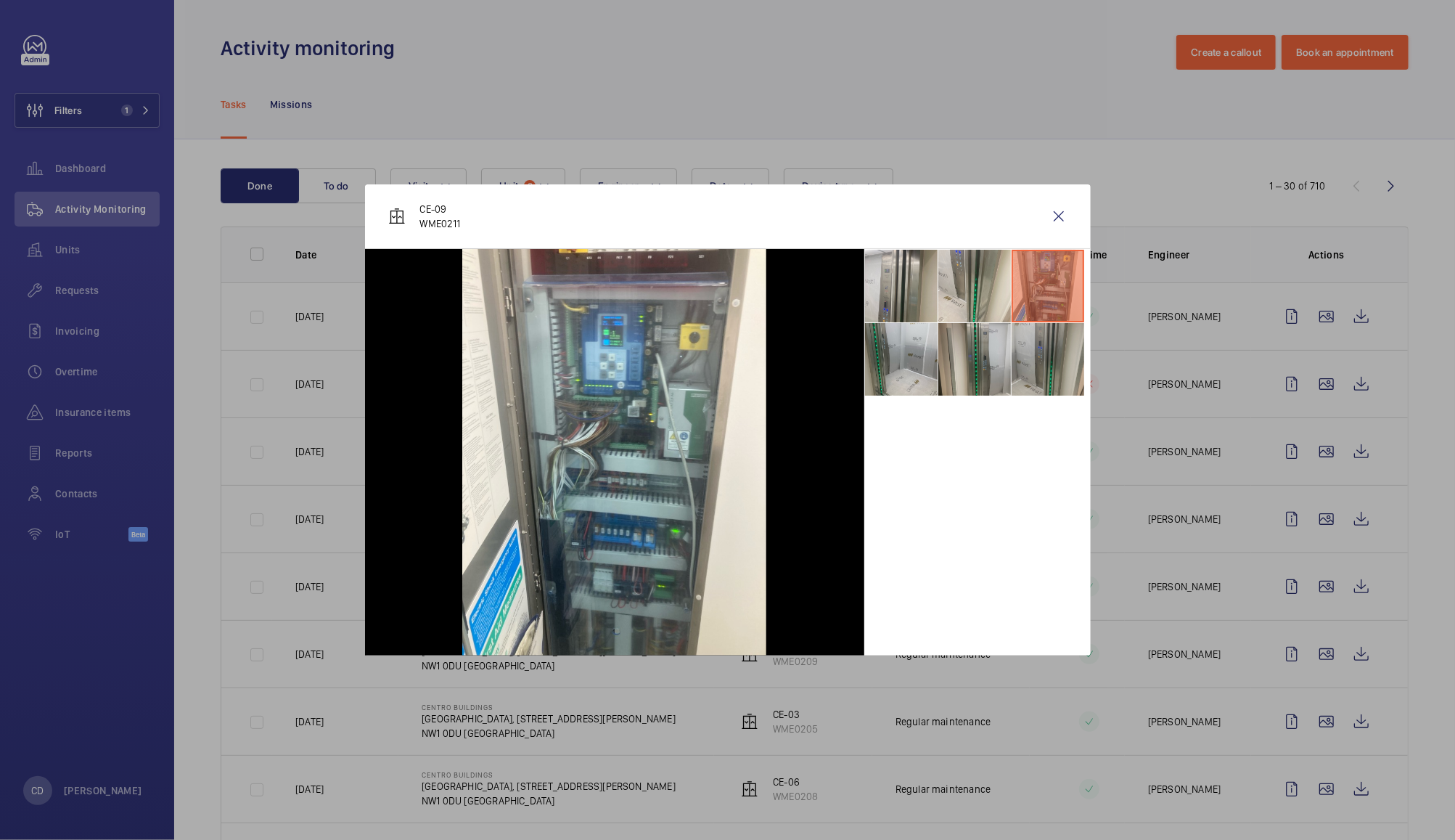
click at [1053, 369] on li at bounding box center [1048, 359] width 72 height 72
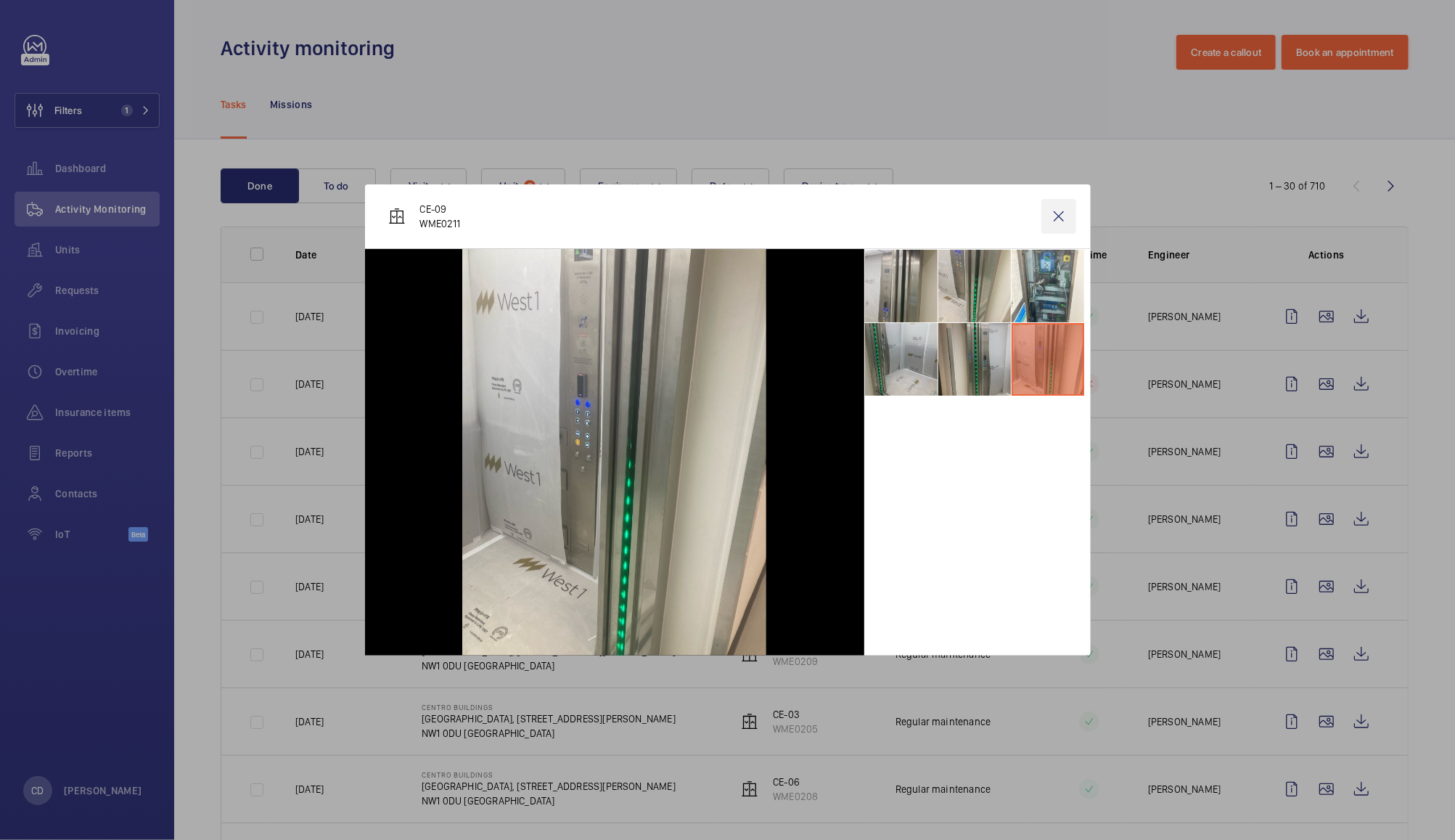
click at [1059, 216] on wm-front-icon-button at bounding box center [1059, 216] width 35 height 35
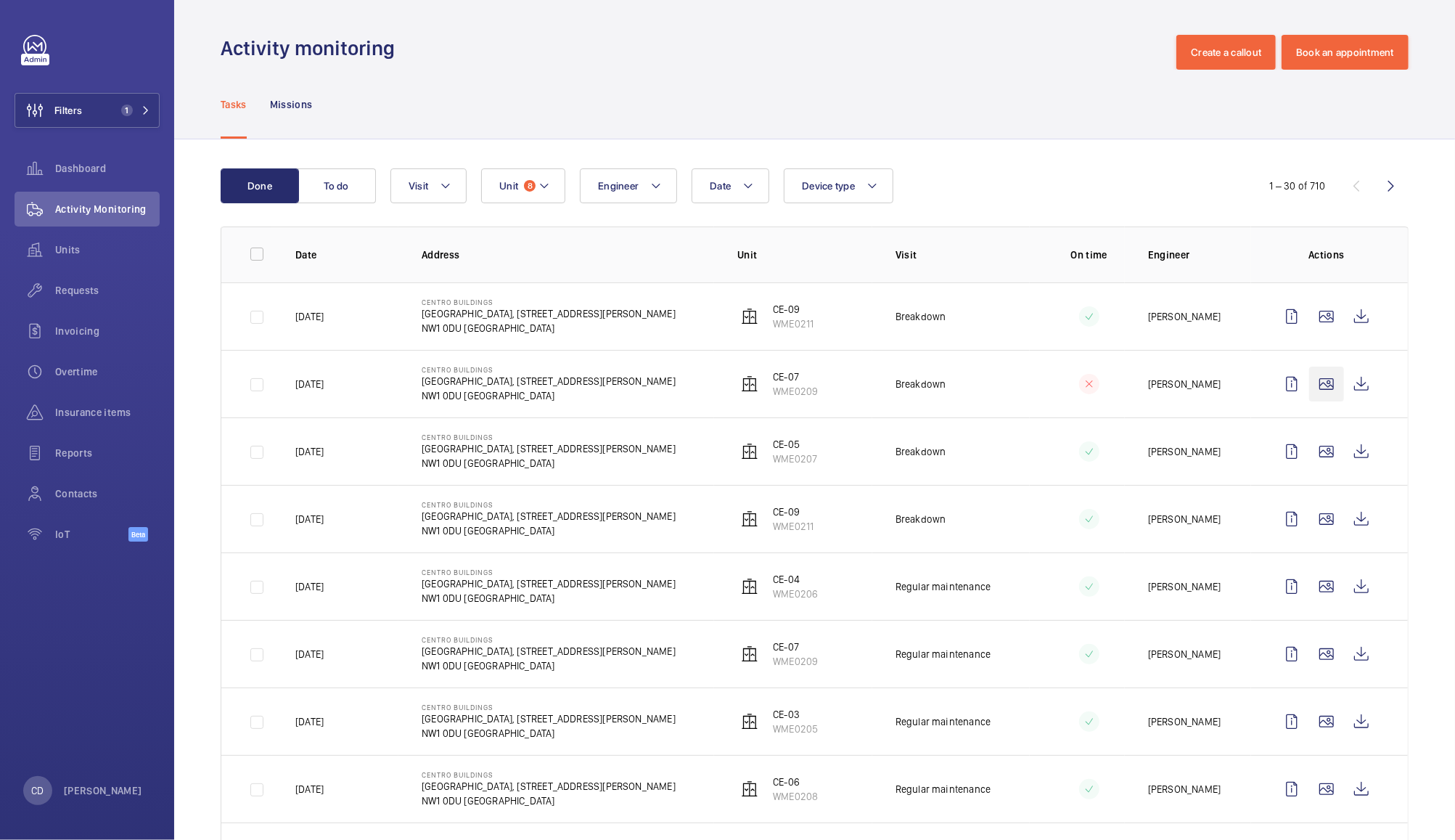
click at [1314, 379] on wm-front-icon-button at bounding box center [1327, 384] width 35 height 35
click at [1310, 319] on wm-front-icon-button at bounding box center [1327, 317] width 35 height 35
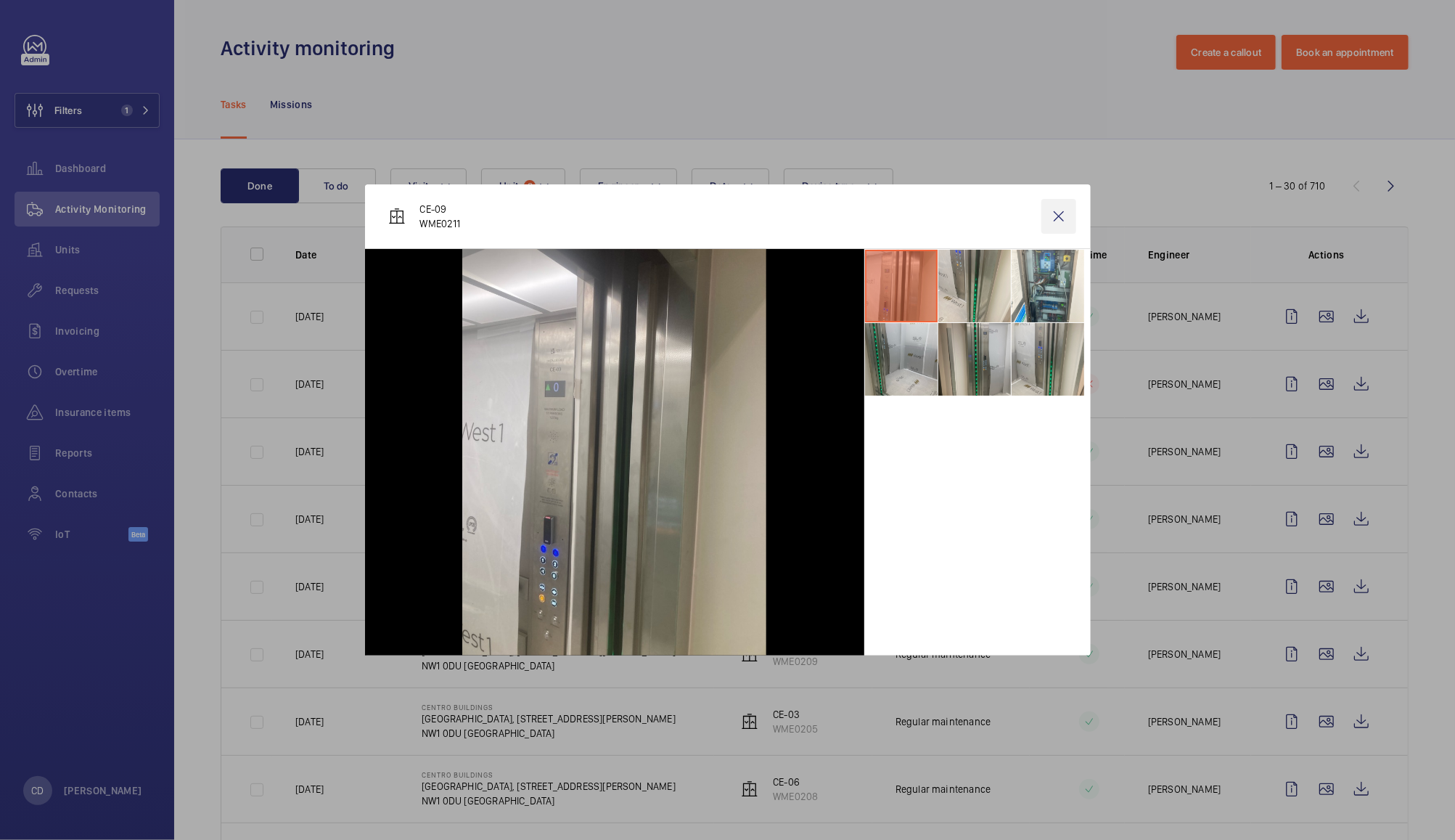
click at [1057, 223] on wm-front-icon-button at bounding box center [1059, 216] width 35 height 35
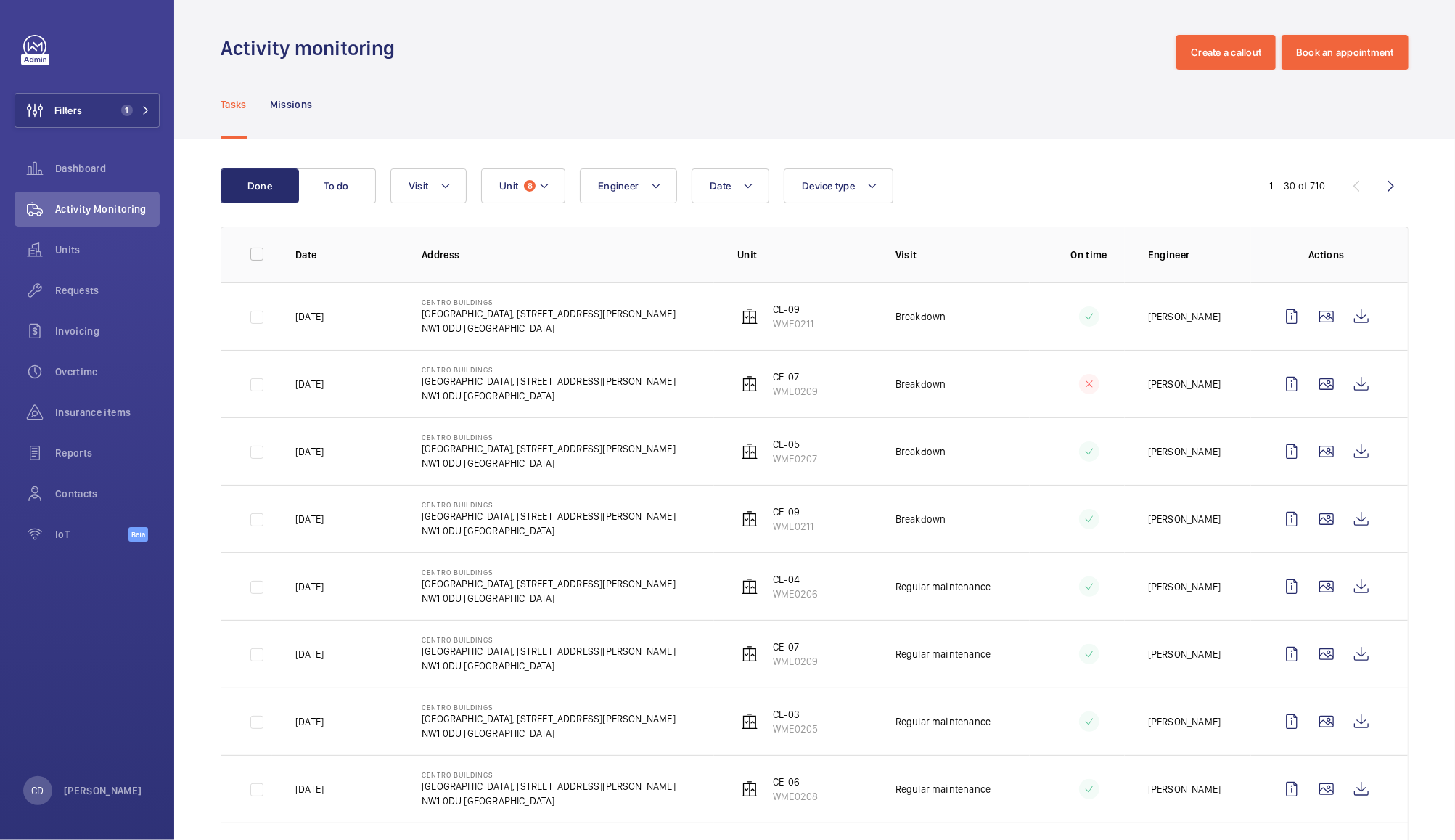
click at [97, 206] on span "Activity Monitoring" at bounding box center [107, 209] width 105 height 14
click at [527, 199] on button "Unit 8" at bounding box center [523, 186] width 85 height 35
click at [529, 186] on span "8" at bounding box center [530, 186] width 12 height 12
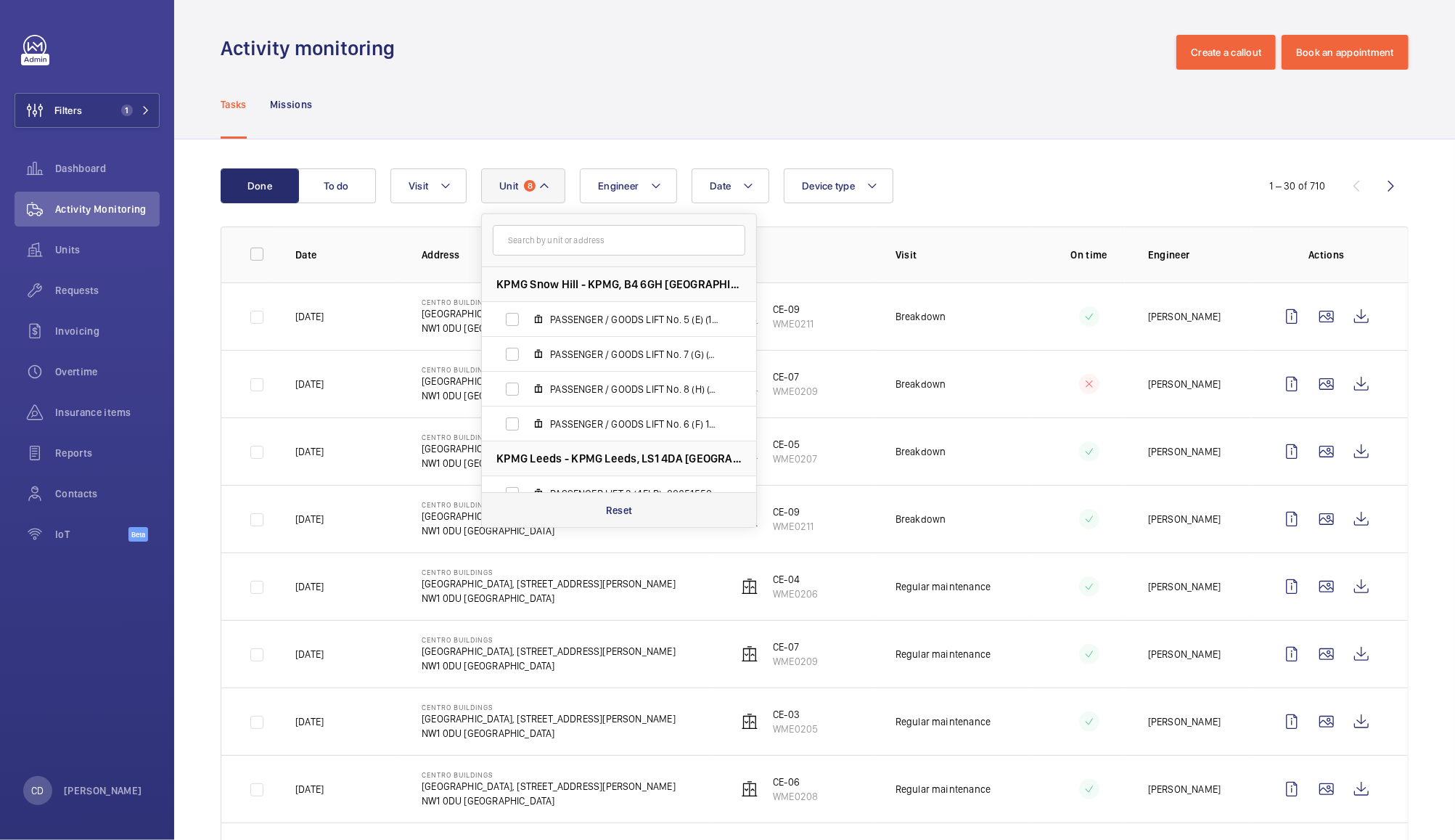
click at [637, 513] on div "Reset" at bounding box center [619, 509] width 274 height 35
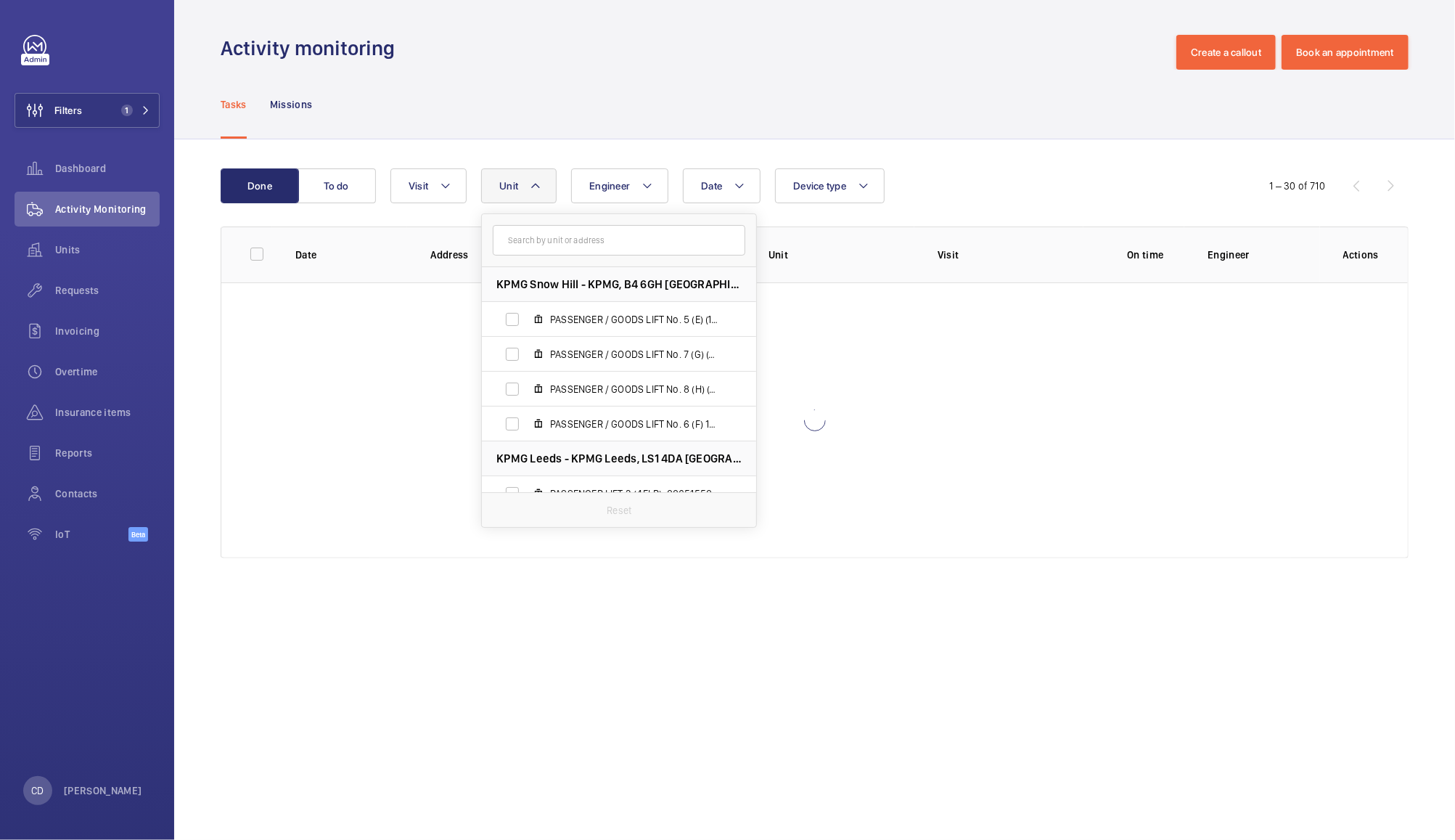
click at [894, 113] on div "Tasks Missions" at bounding box center [814, 104] width 1188 height 69
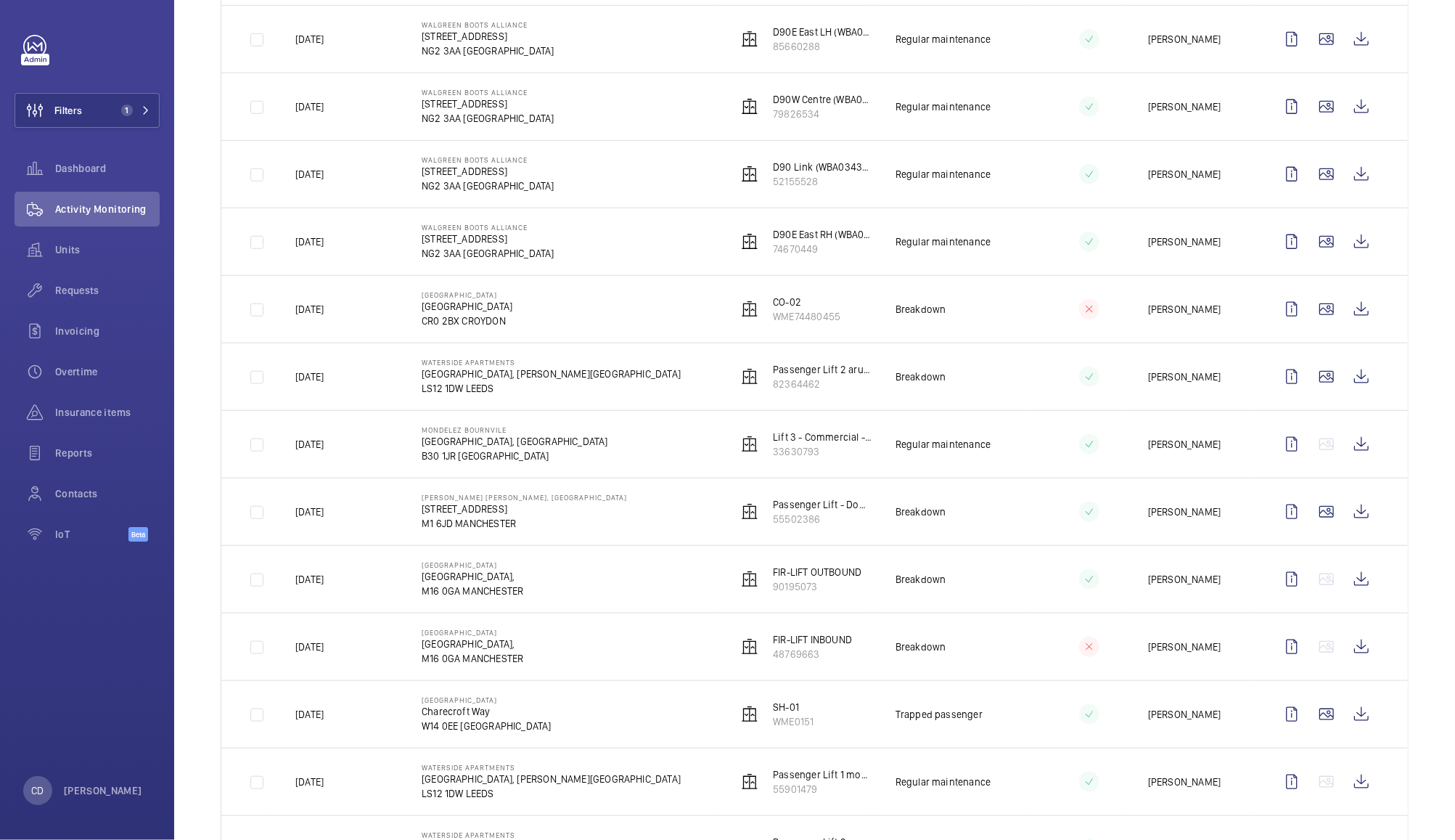
scroll to position [953, 0]
click at [90, 302] on div "Requests" at bounding box center [87, 291] width 145 height 35
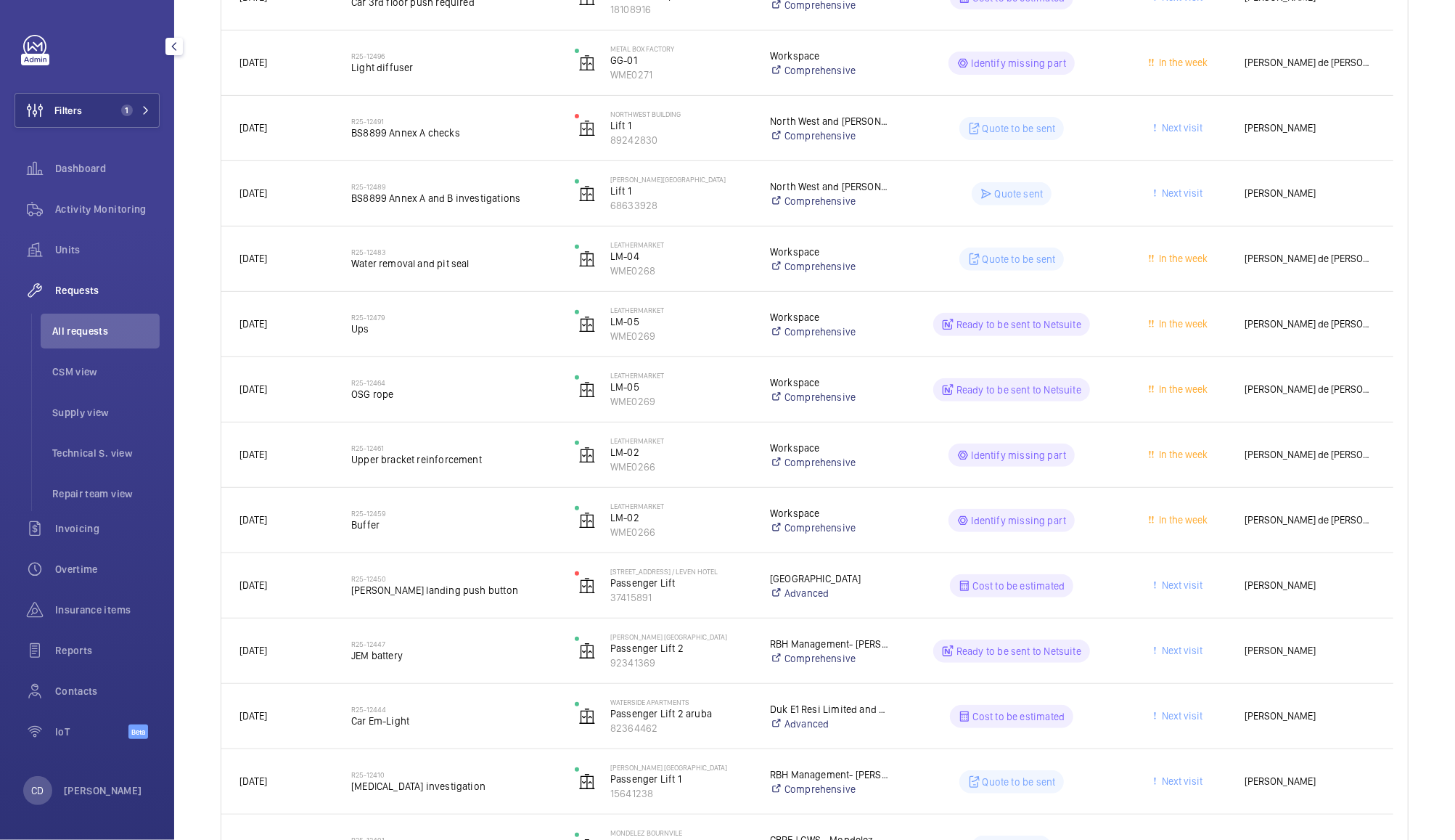
scroll to position [397, 0]
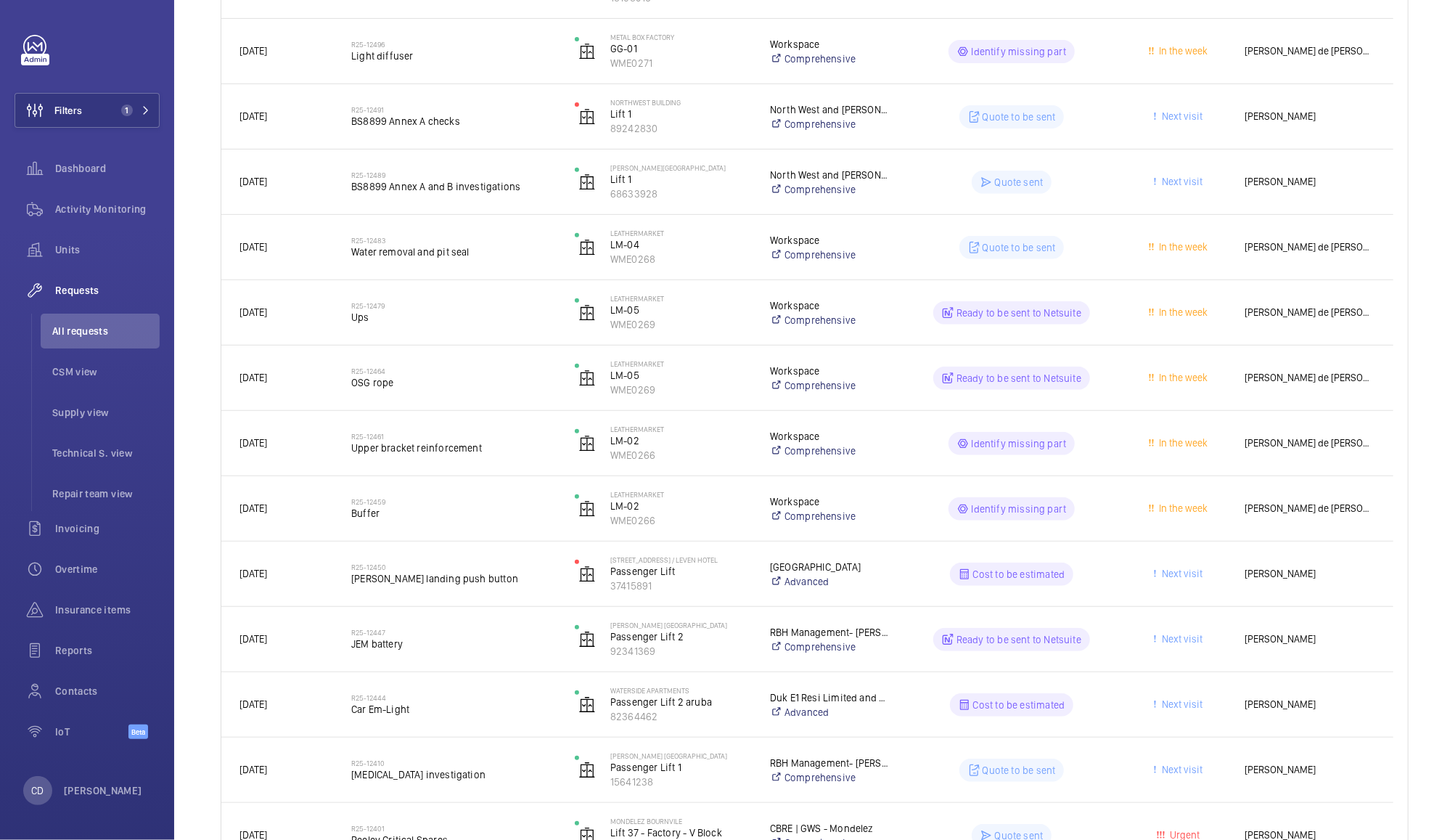
click at [1287, 587] on div "[PERSON_NAME]" at bounding box center [1311, 574] width 166 height 46
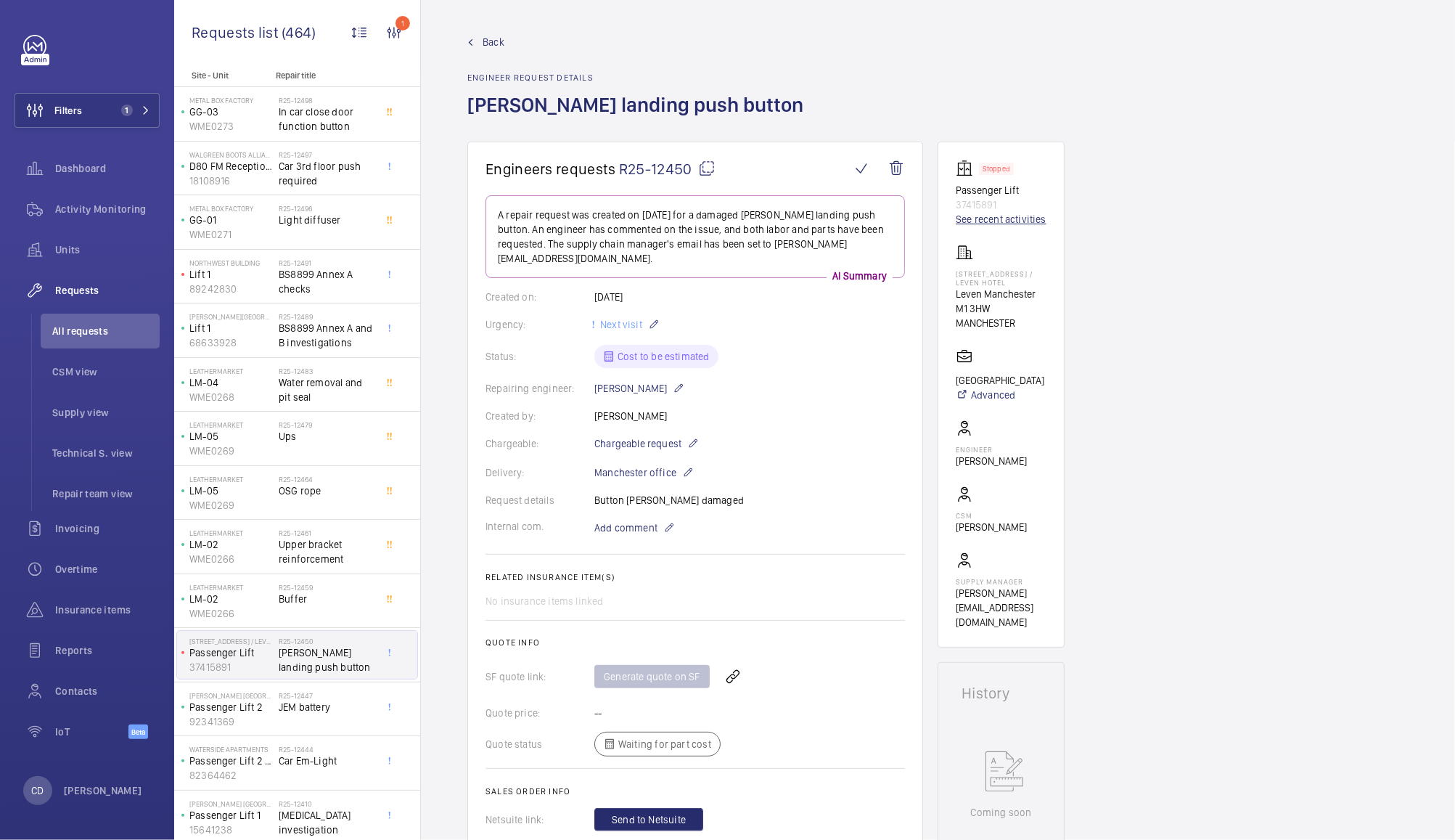
click at [1013, 220] on link "See recent activities" at bounding box center [1001, 218] width 90 height 14
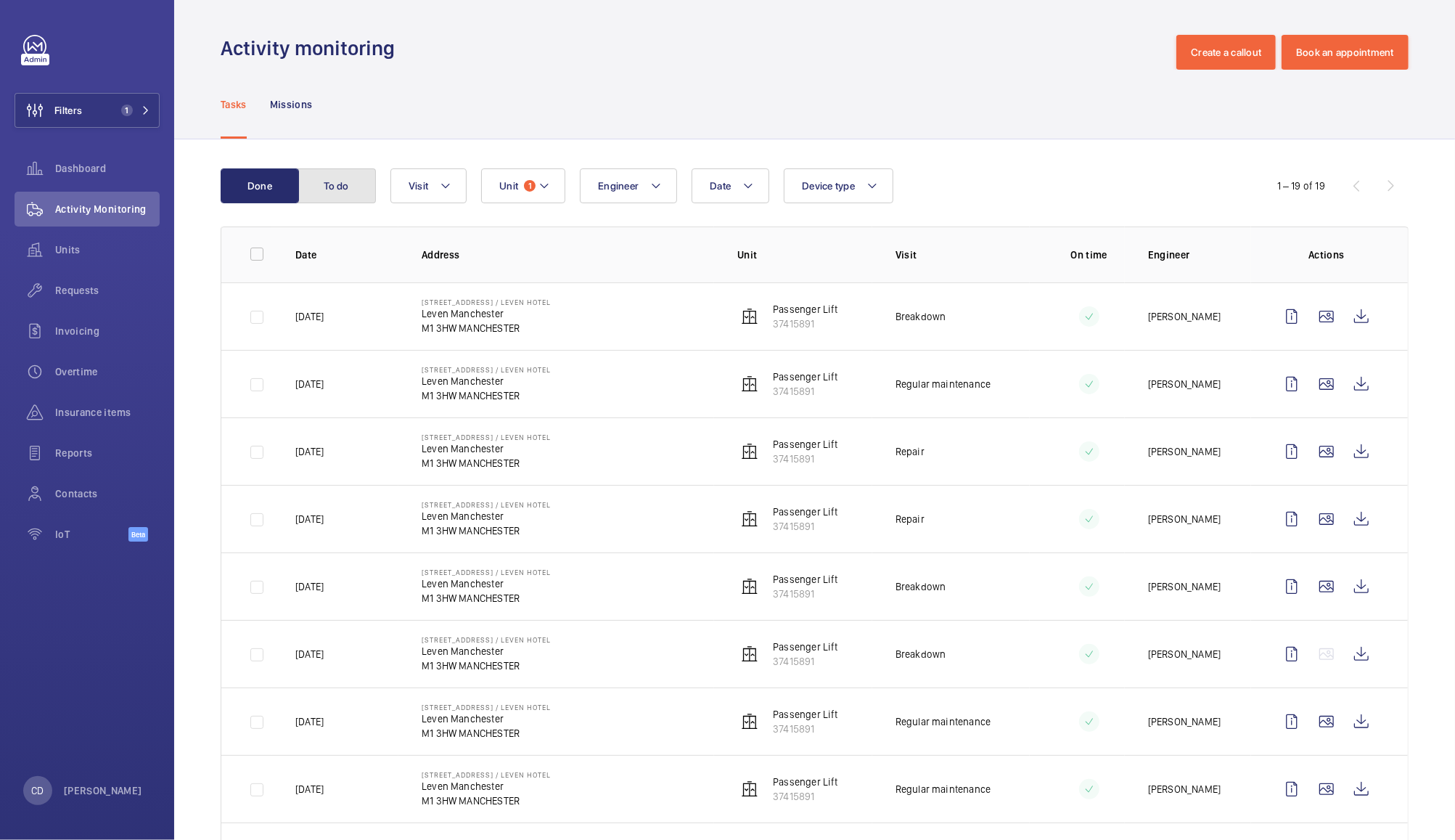
click at [329, 191] on button "To do" at bounding box center [336, 186] width 78 height 35
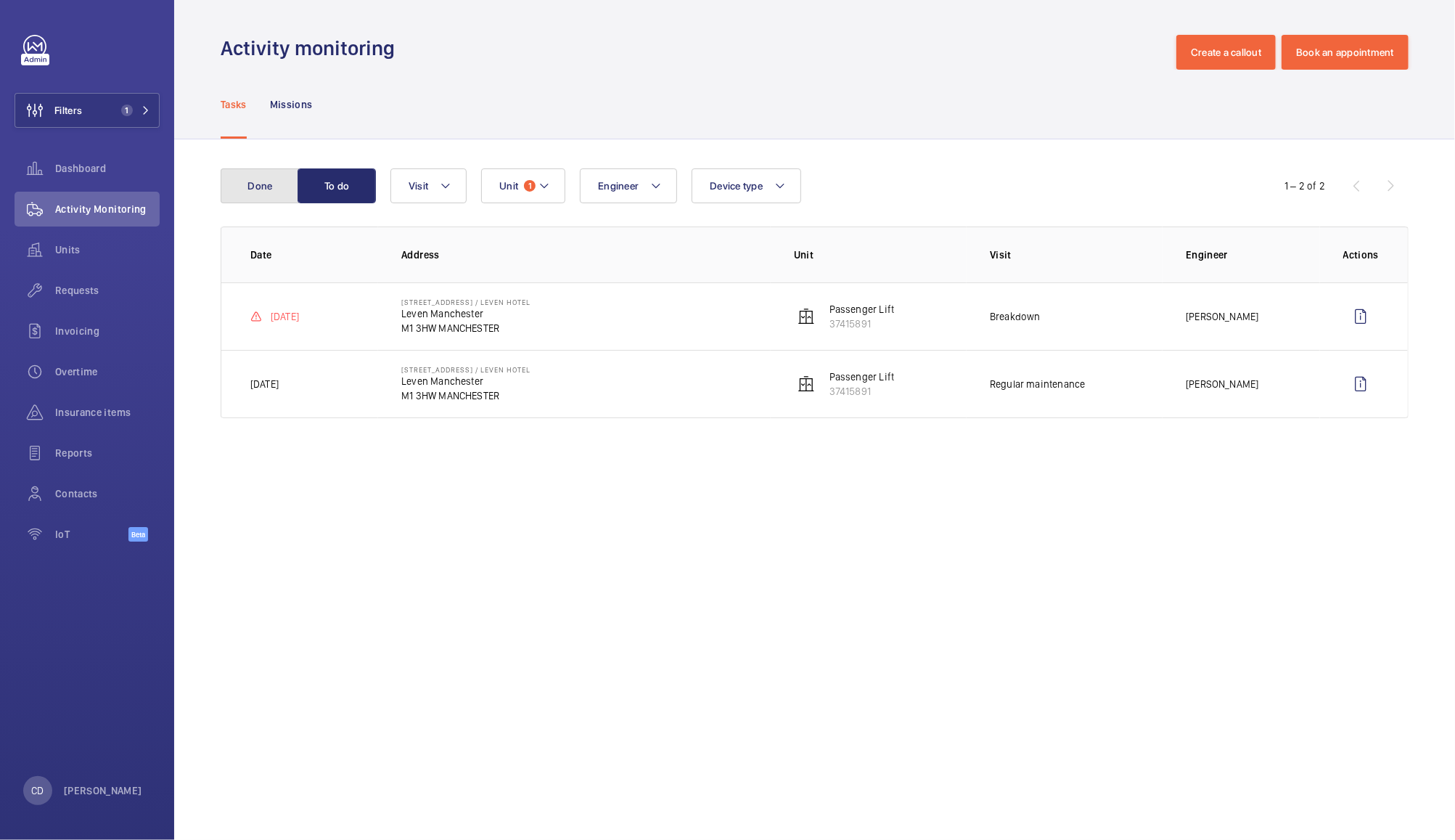
click at [259, 180] on button "Done" at bounding box center [259, 186] width 78 height 35
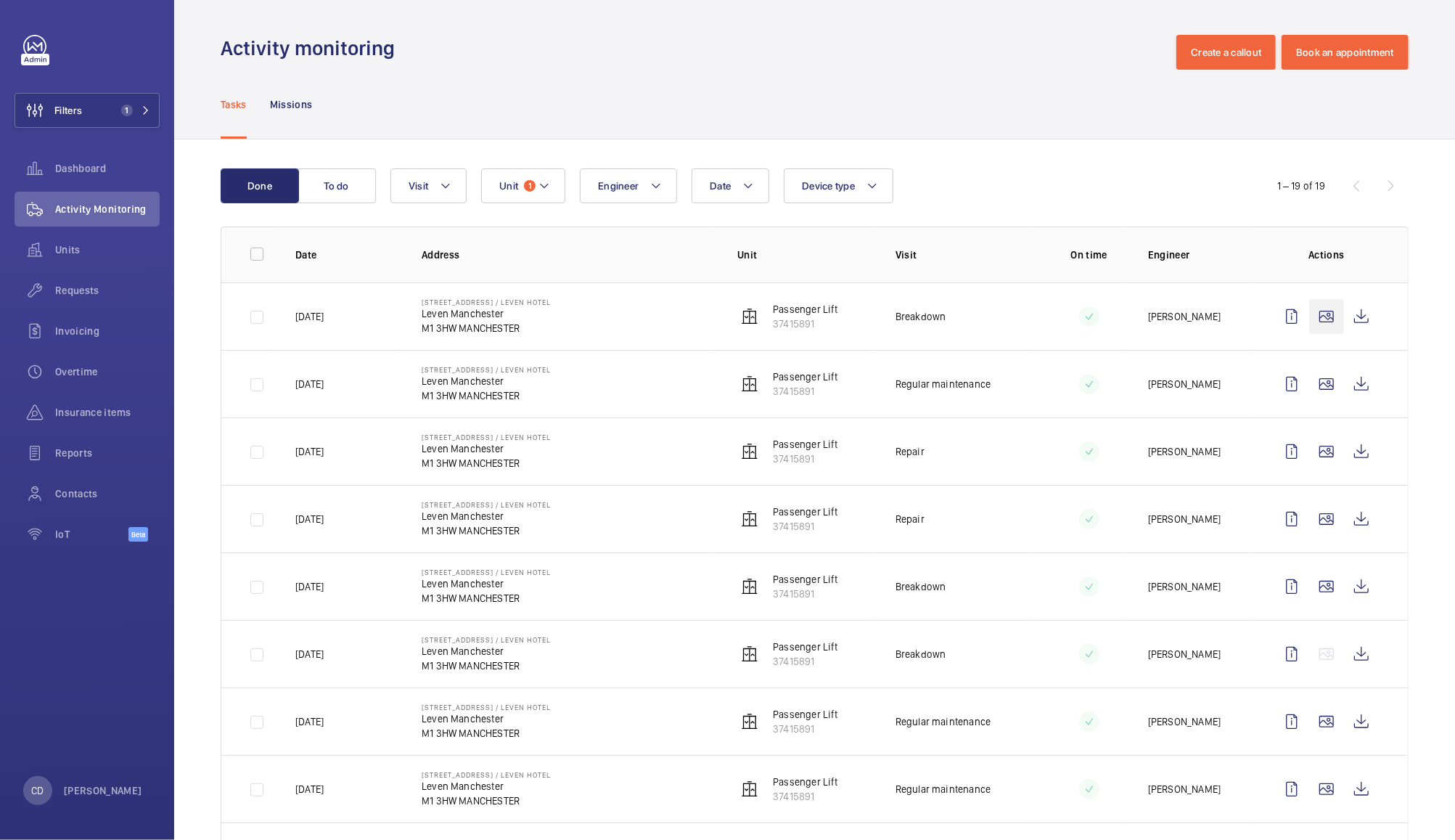
click at [1313, 322] on wm-front-icon-button at bounding box center [1327, 317] width 35 height 35
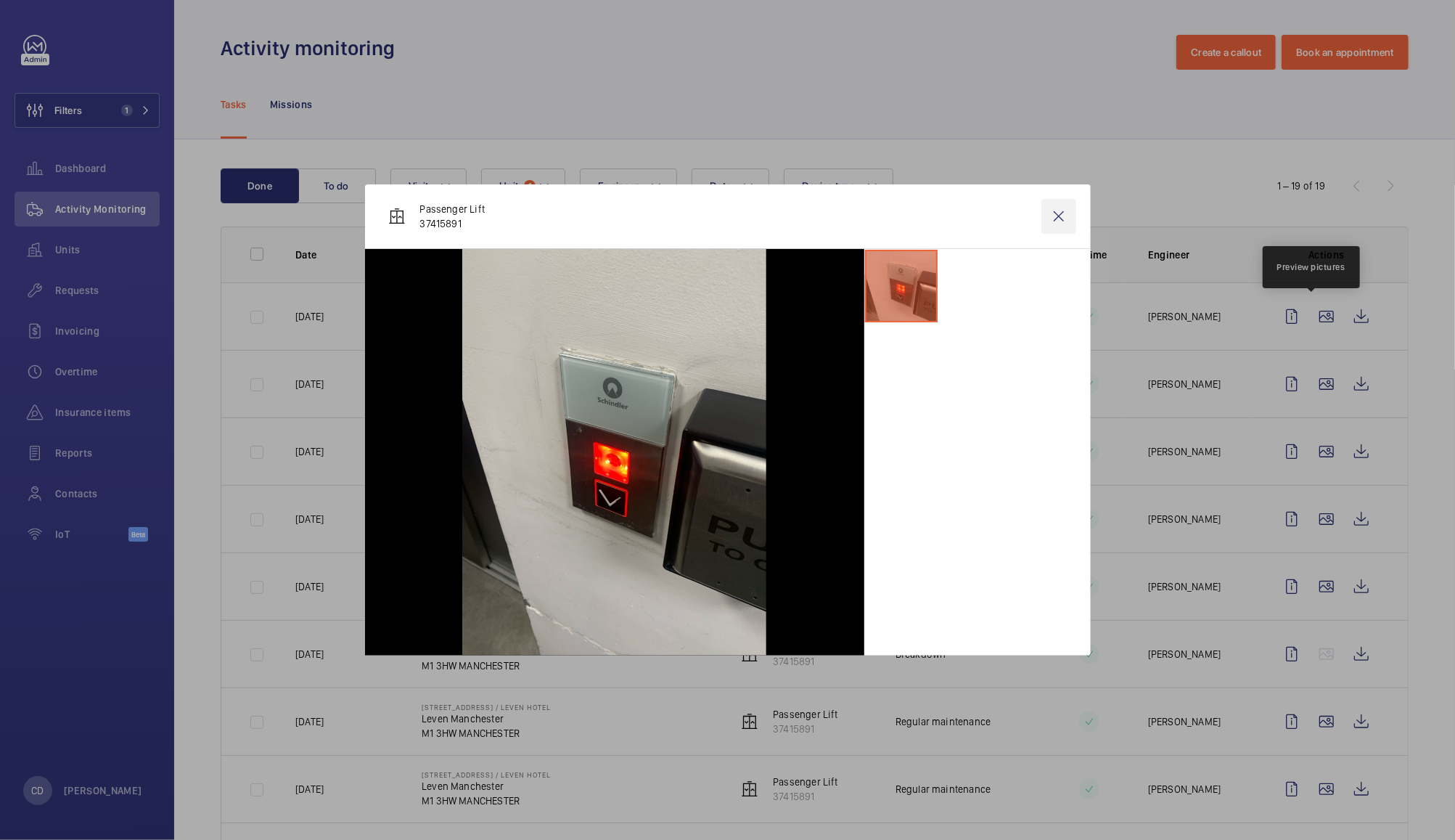
click at [1059, 216] on wm-front-icon-button at bounding box center [1059, 216] width 35 height 35
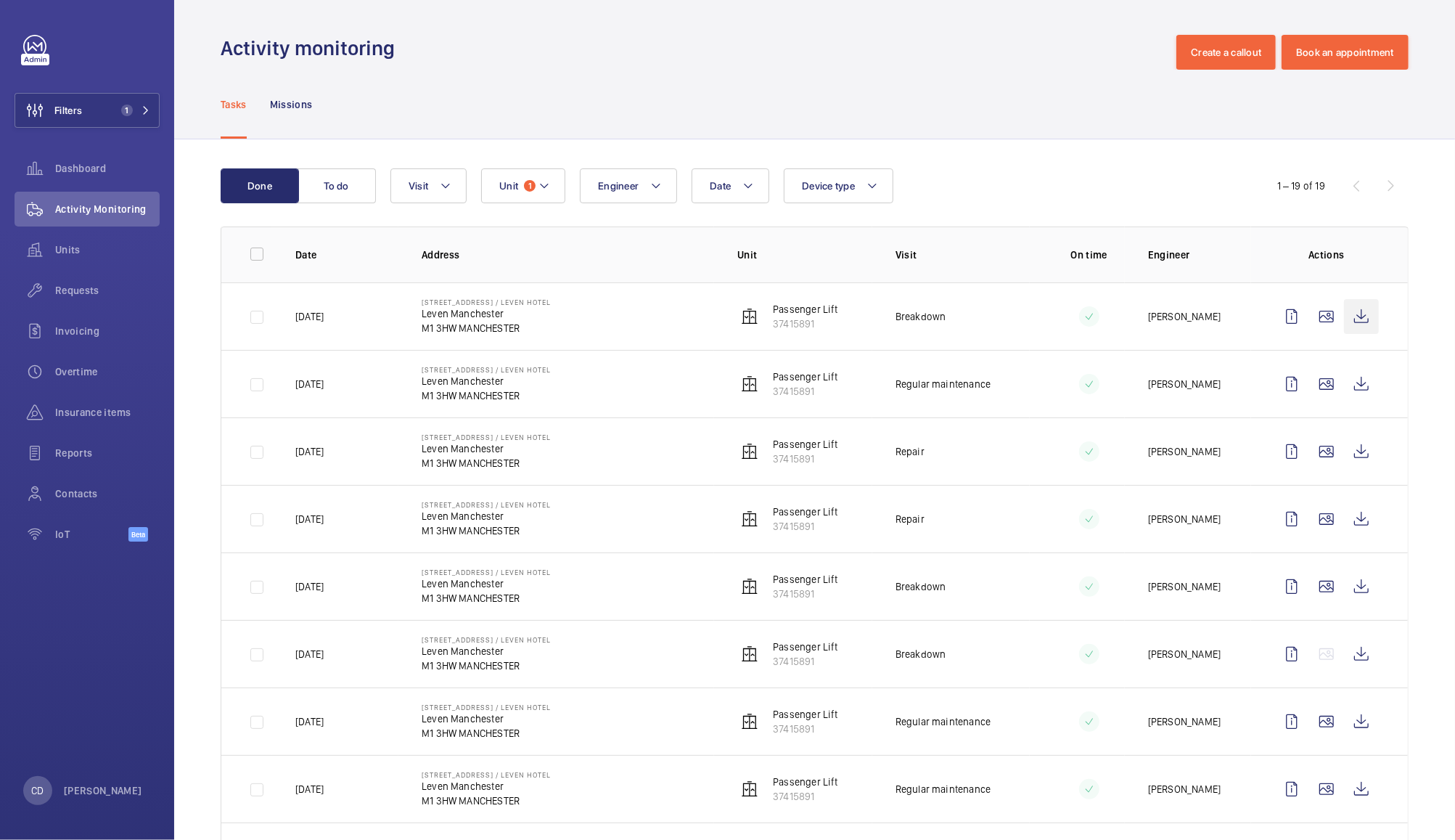
click at [1349, 316] on wm-front-icon-button at bounding box center [1362, 317] width 35 height 35
click at [72, 294] on span "Requests" at bounding box center [107, 290] width 105 height 14
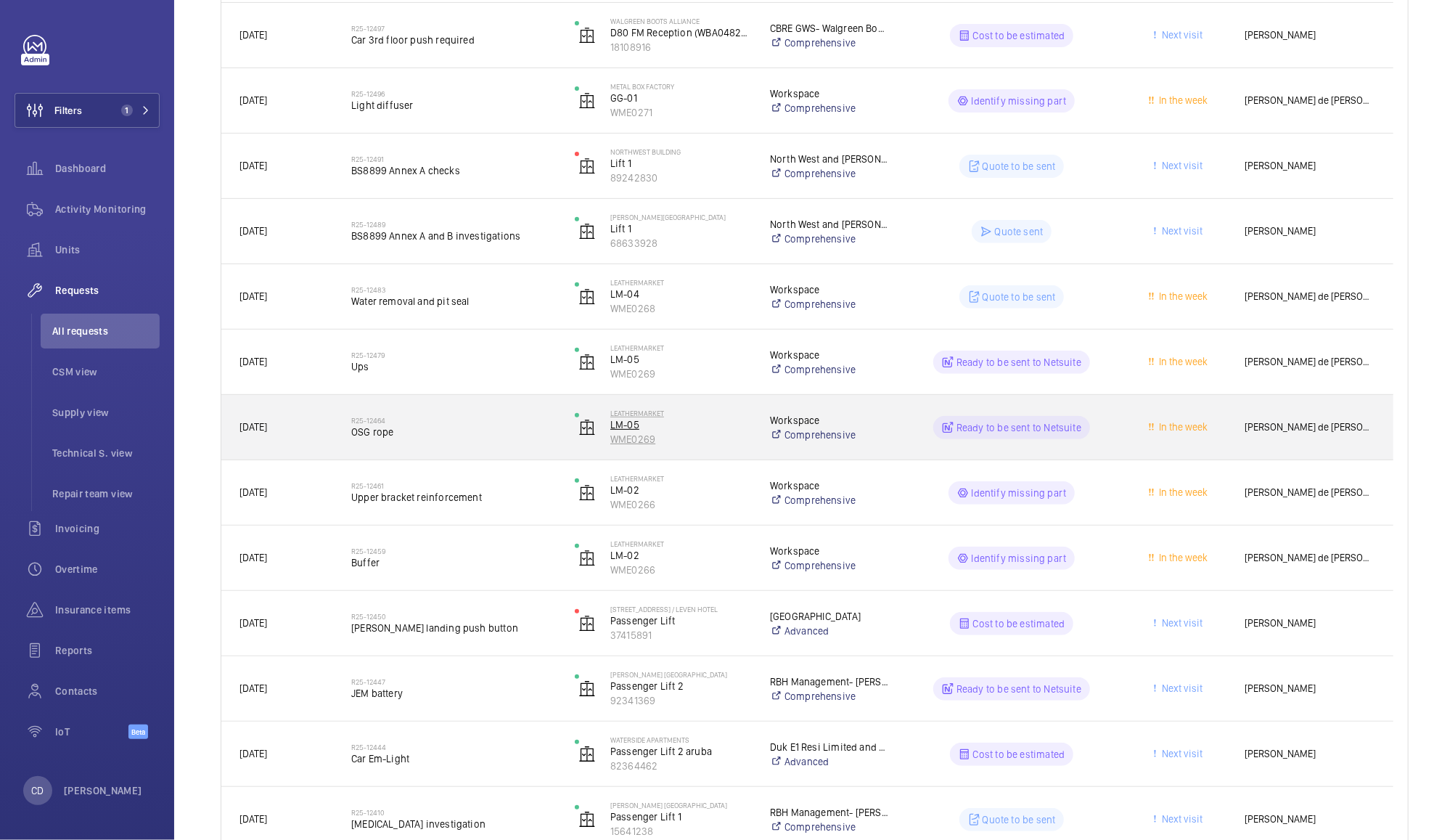
scroll to position [373, 0]
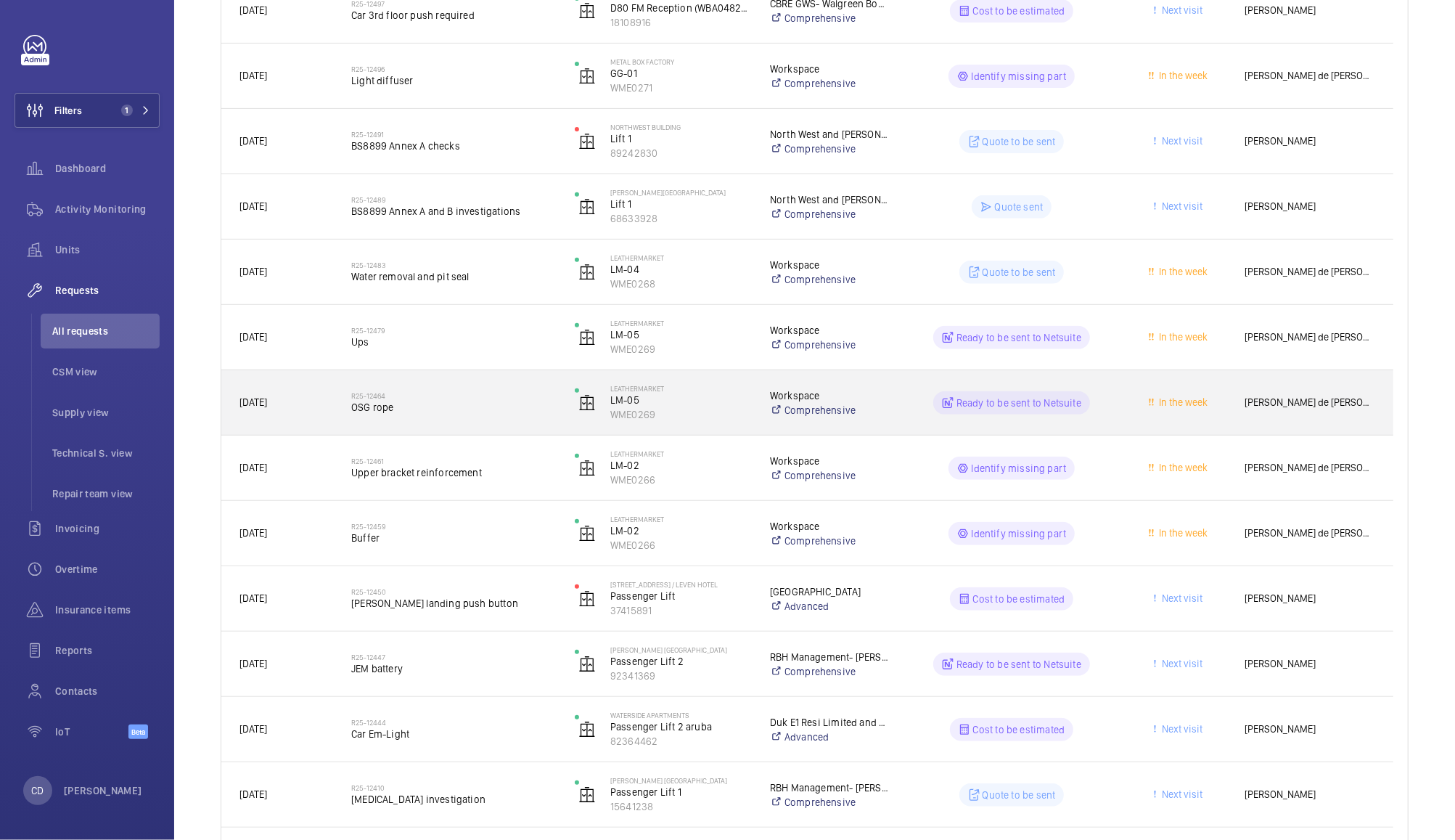
click at [460, 592] on h2 "R25-12450" at bounding box center [453, 591] width 205 height 9
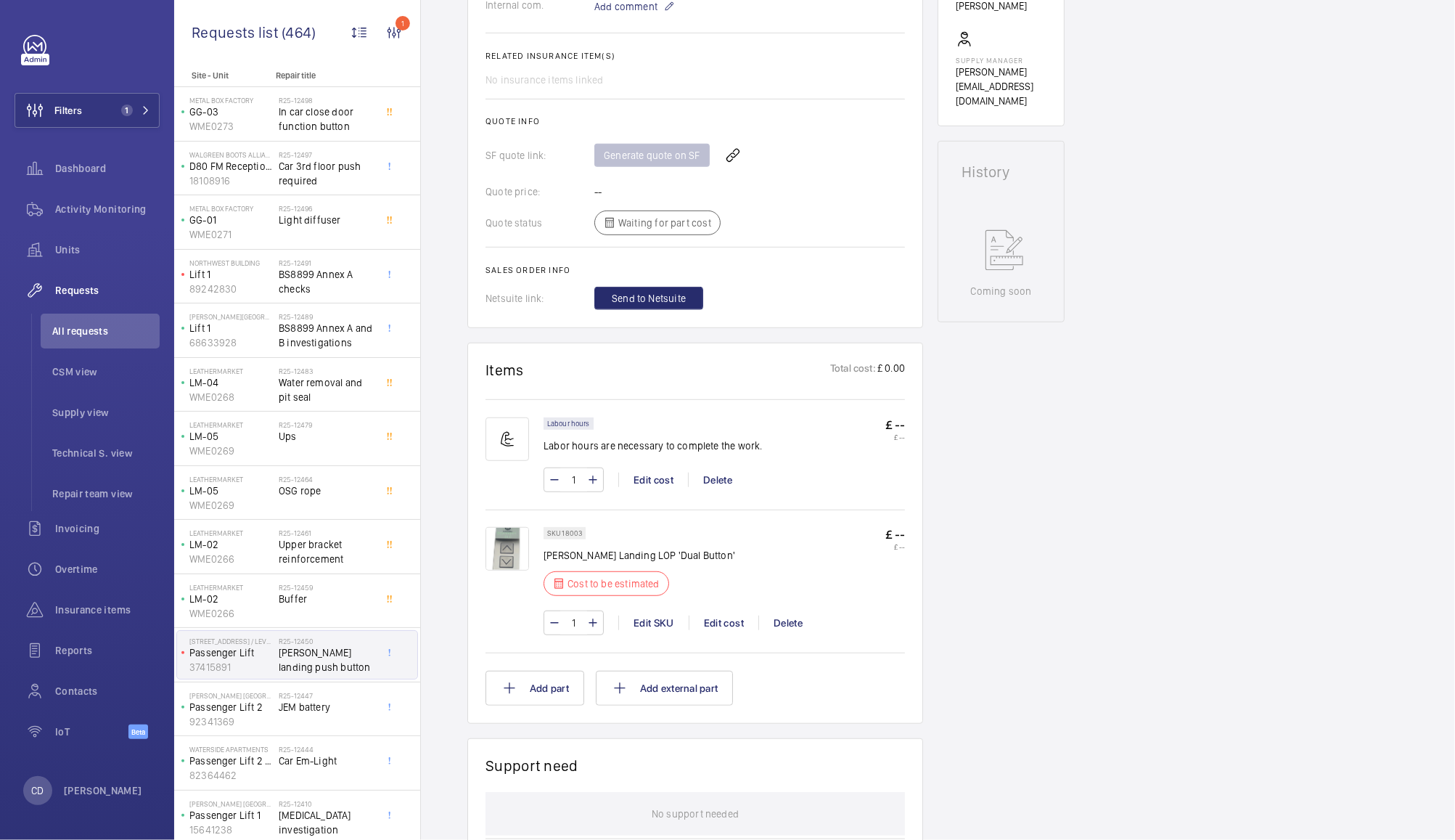
scroll to position [522, 0]
click at [570, 529] on p "SKU 18003" at bounding box center [565, 531] width 35 height 5
click at [88, 318] on li "All requests" at bounding box center [100, 331] width 119 height 35
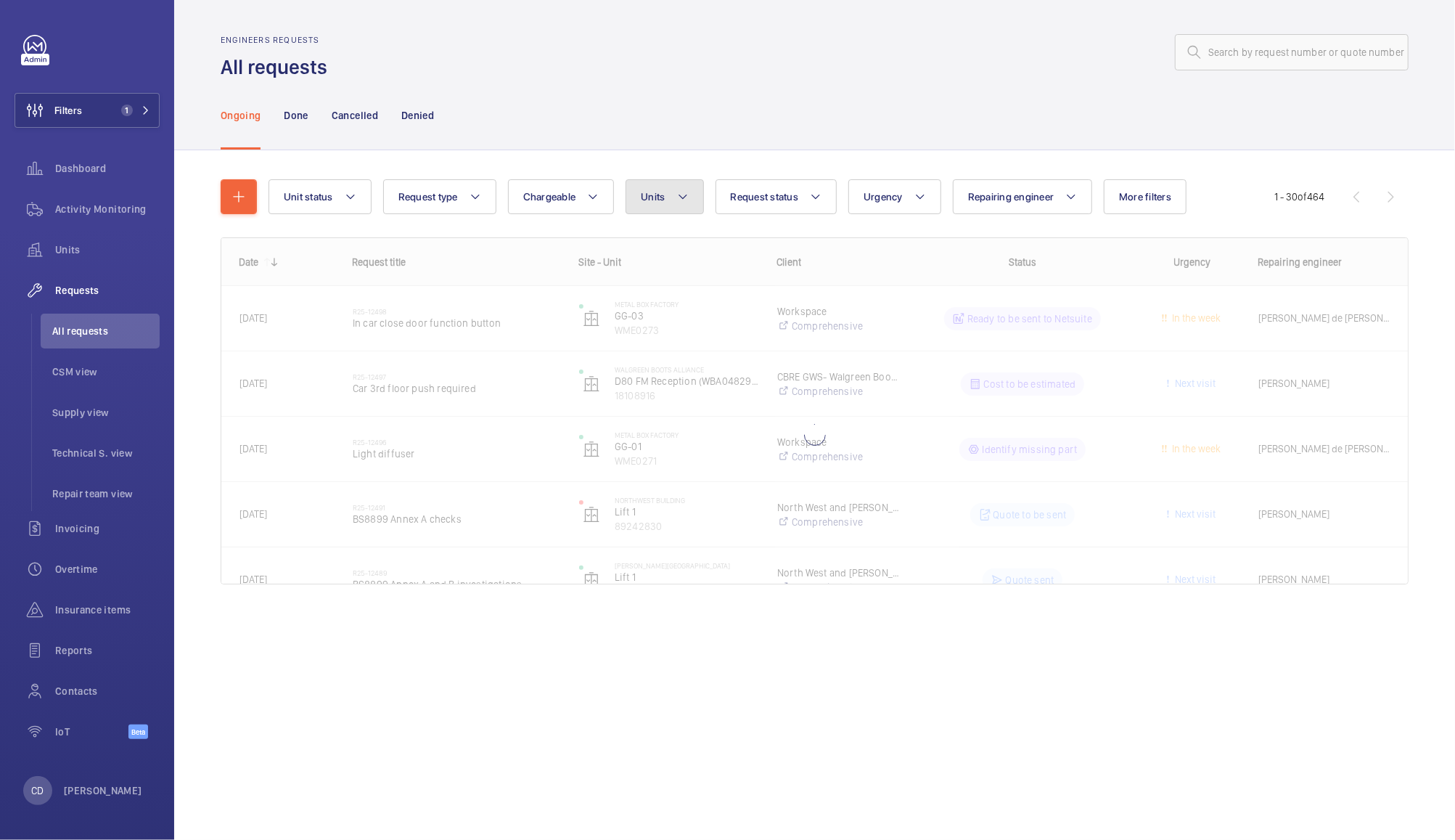
click at [668, 195] on button "Units" at bounding box center [664, 196] width 78 height 35
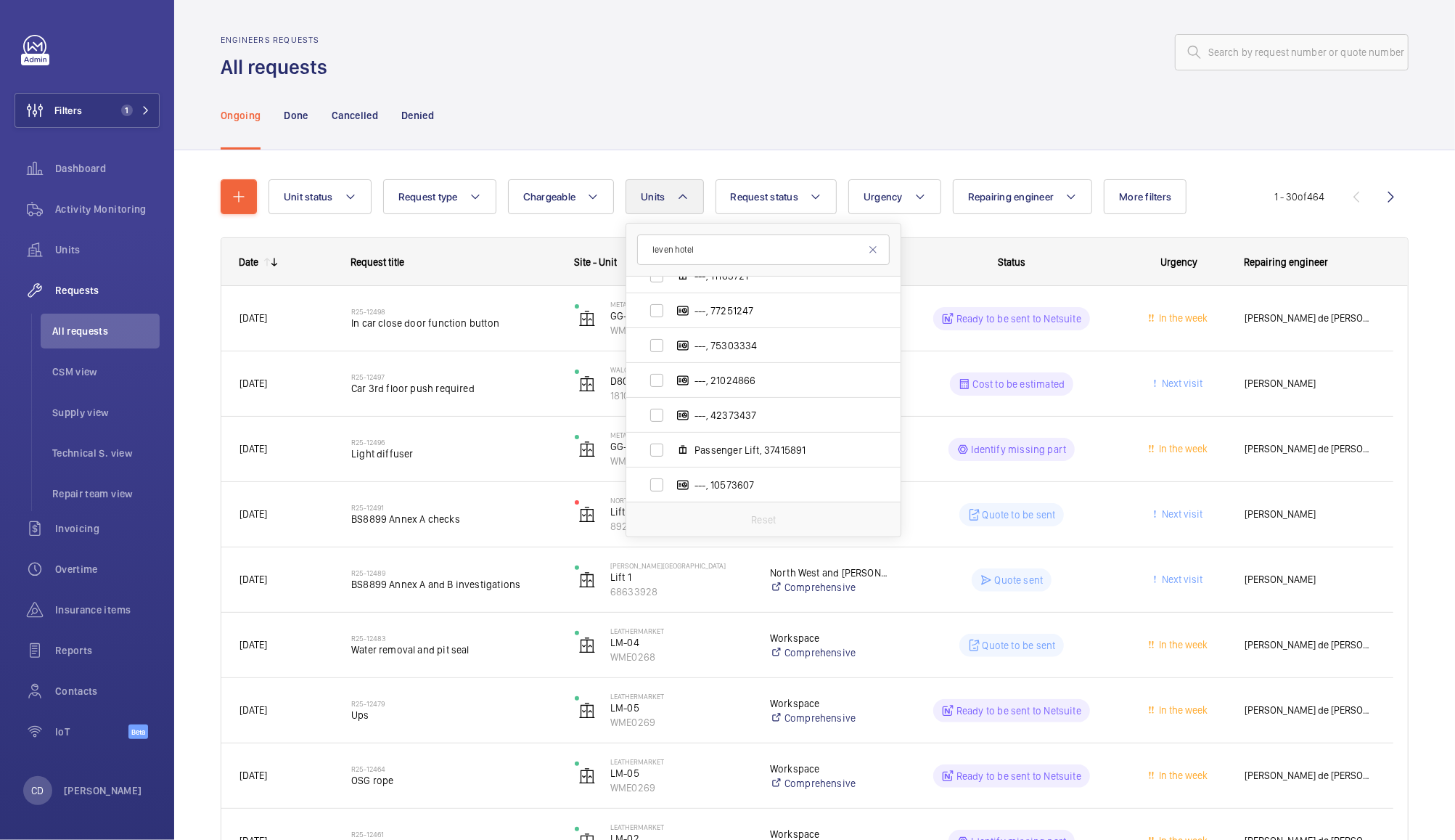
scroll to position [163, 0]
type input "leven hotel"
click at [657, 436] on input "Passenger Lift, 37415891" at bounding box center [657, 445] width 29 height 29
checkbox input "true"
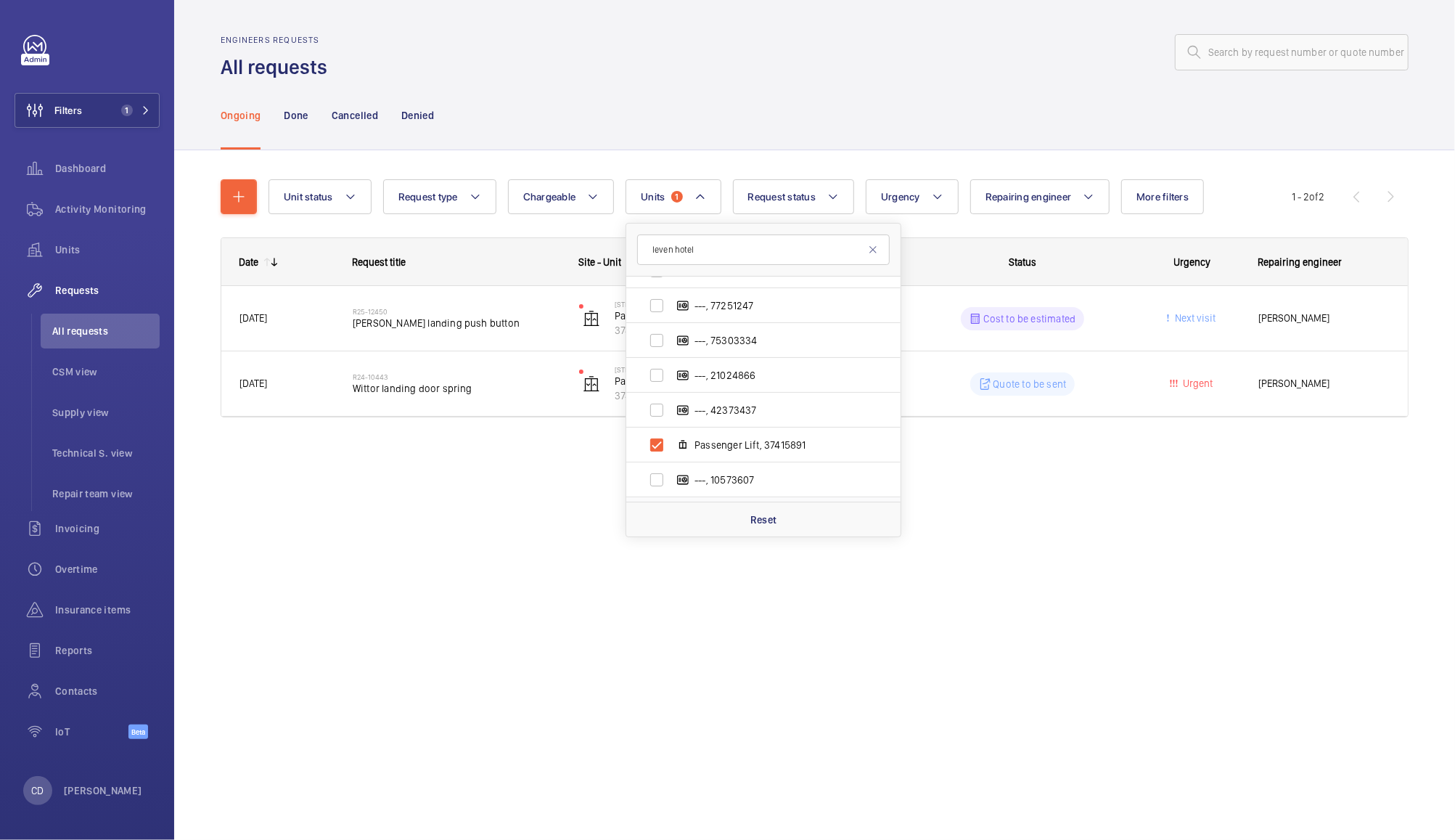
click at [992, 79] on div "Engineers requests All requests" at bounding box center [814, 58] width 1188 height 46
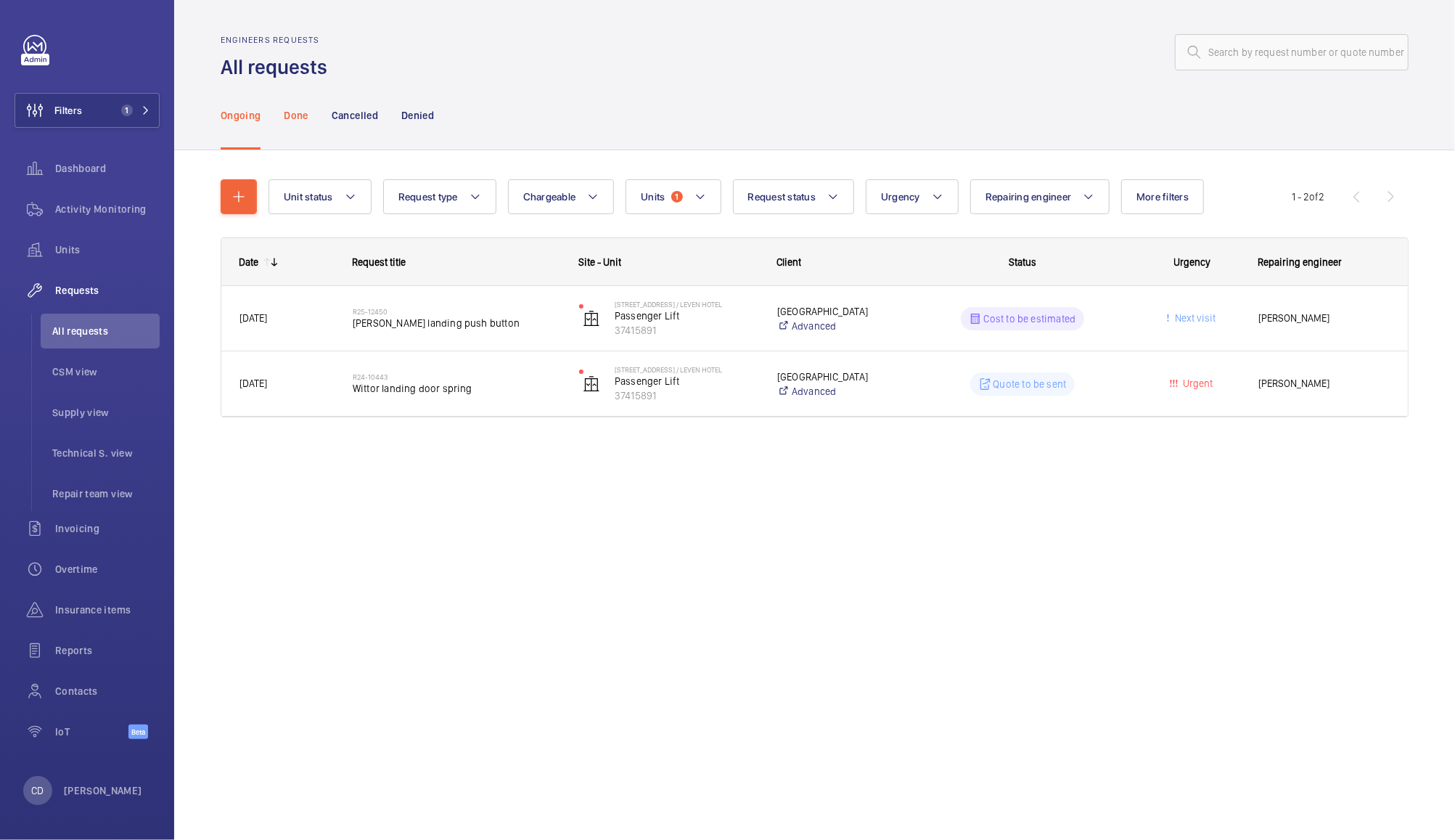
click at [301, 114] on p "Done" at bounding box center [295, 115] width 24 height 14
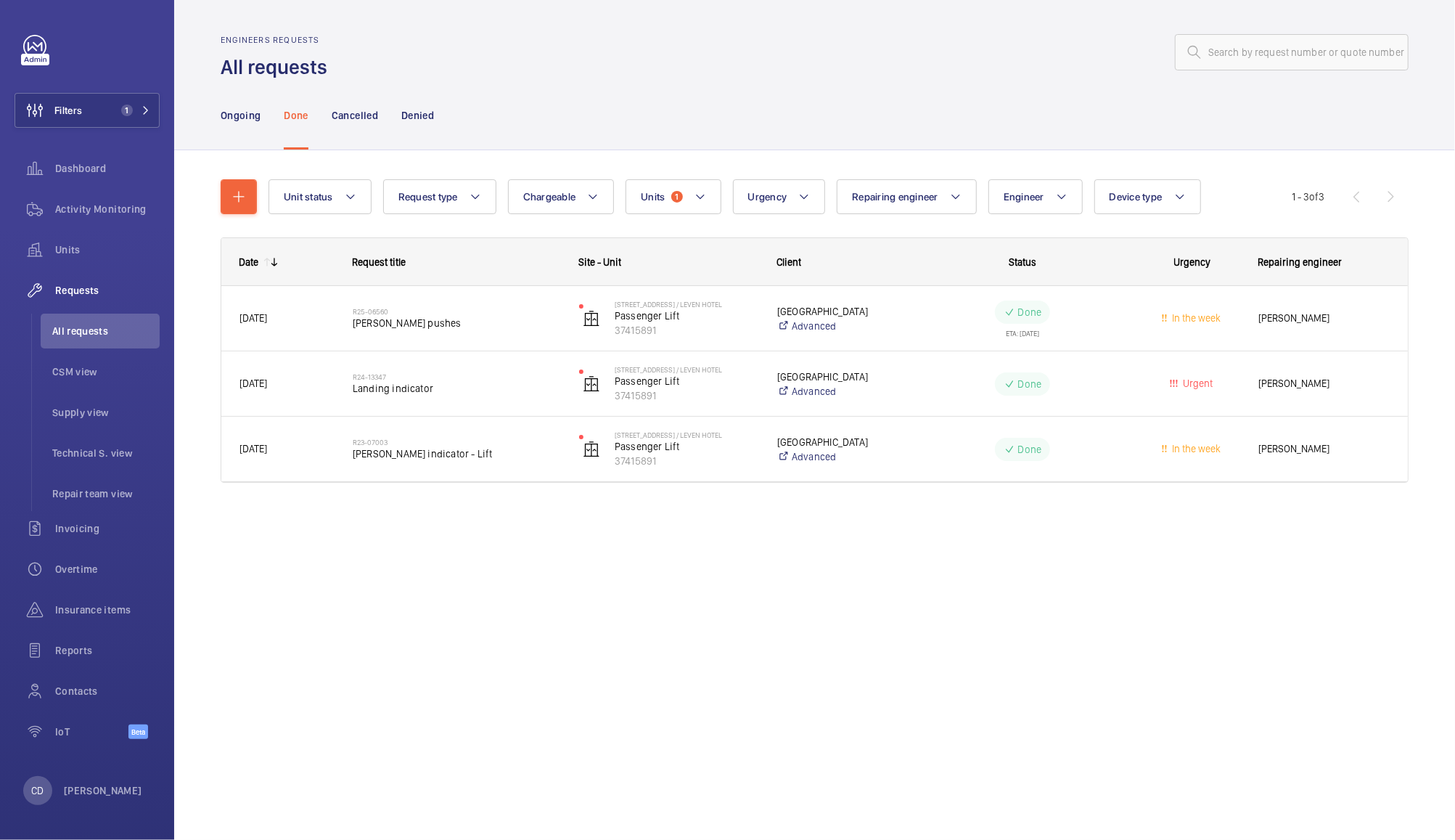
click at [393, 323] on span "schindler pushes" at bounding box center [457, 322] width 208 height 14
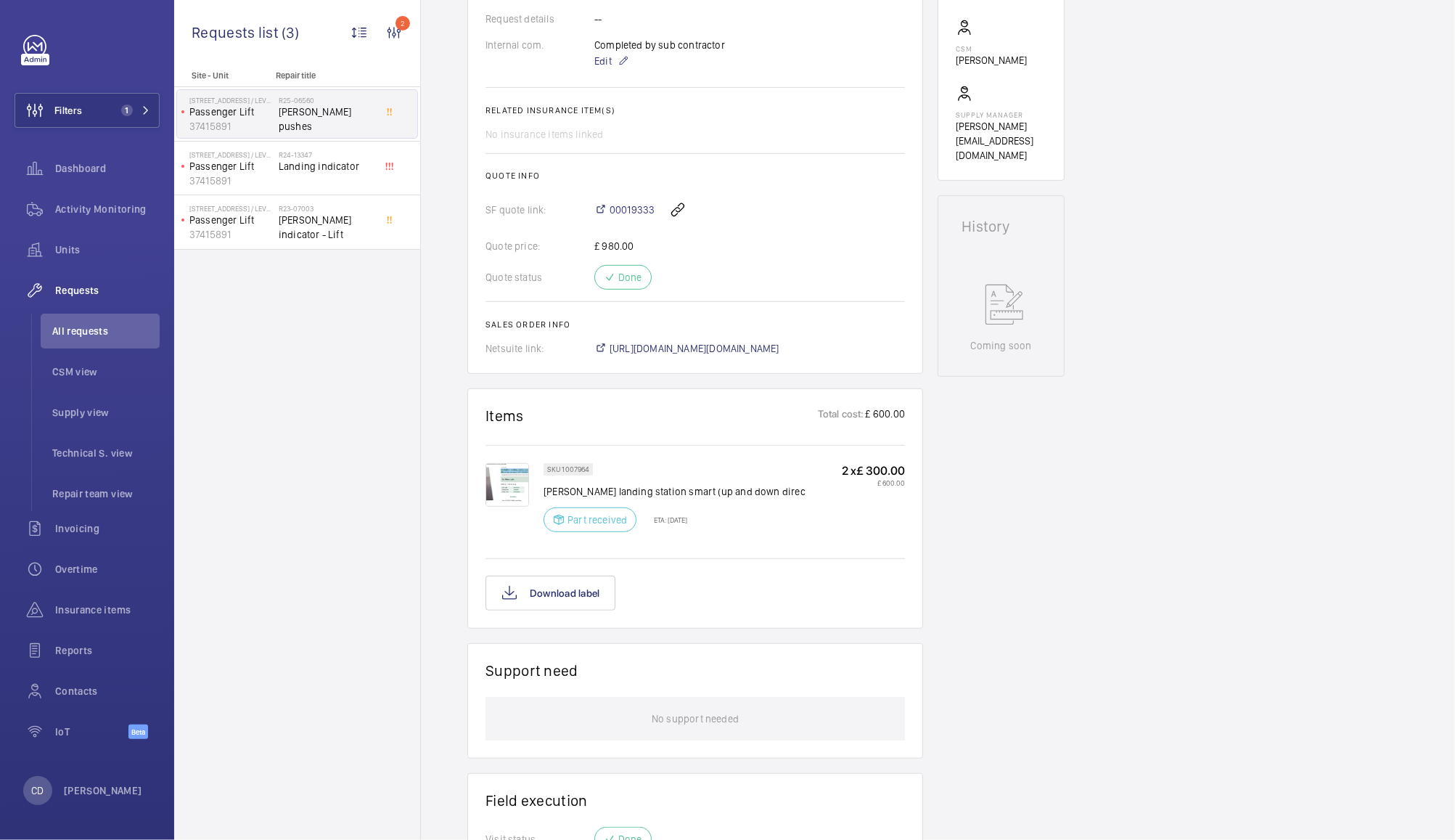
scroll to position [469, 0]
click at [627, 216] on span "00019333" at bounding box center [632, 208] width 45 height 14
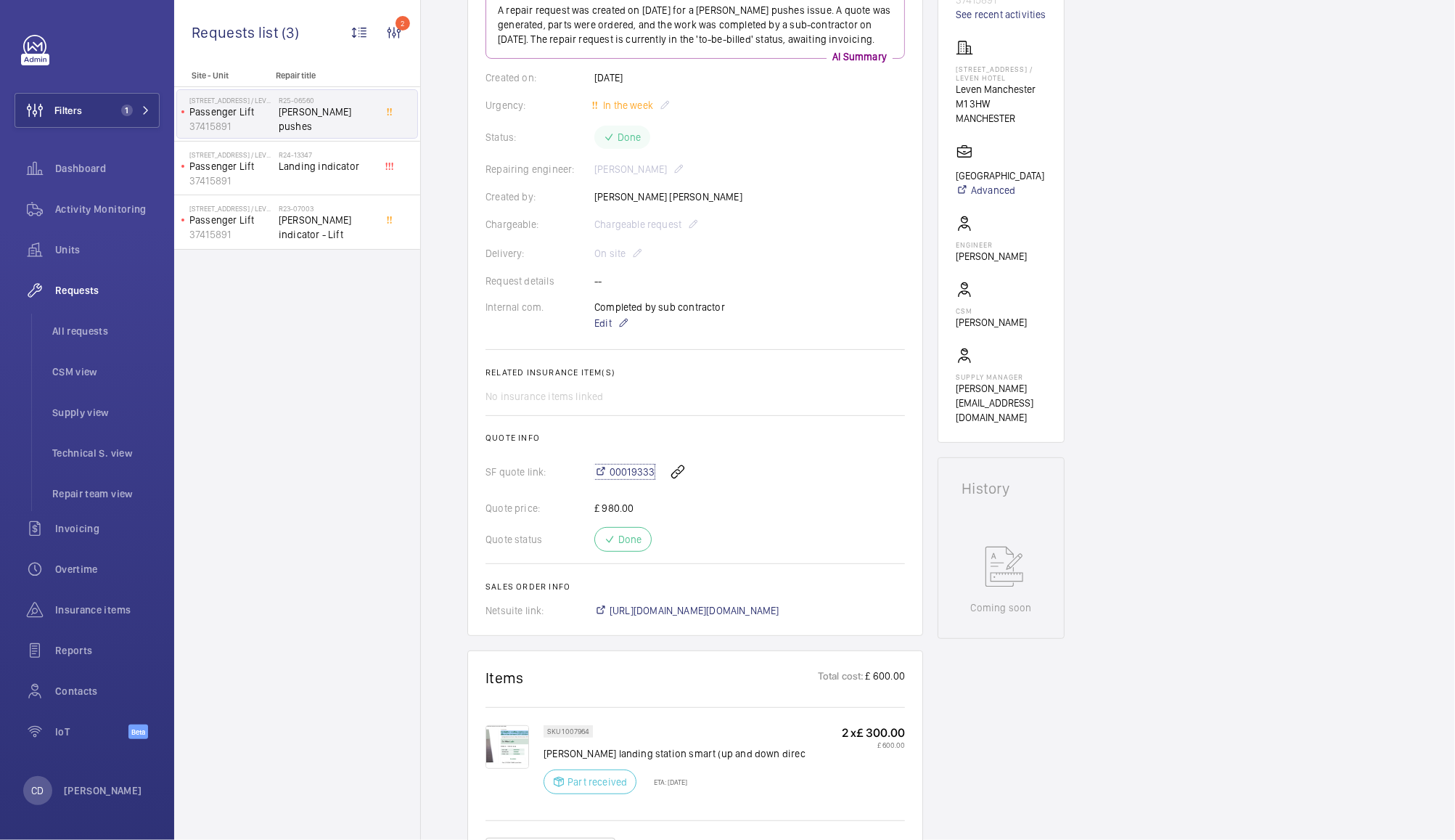
scroll to position [0, 0]
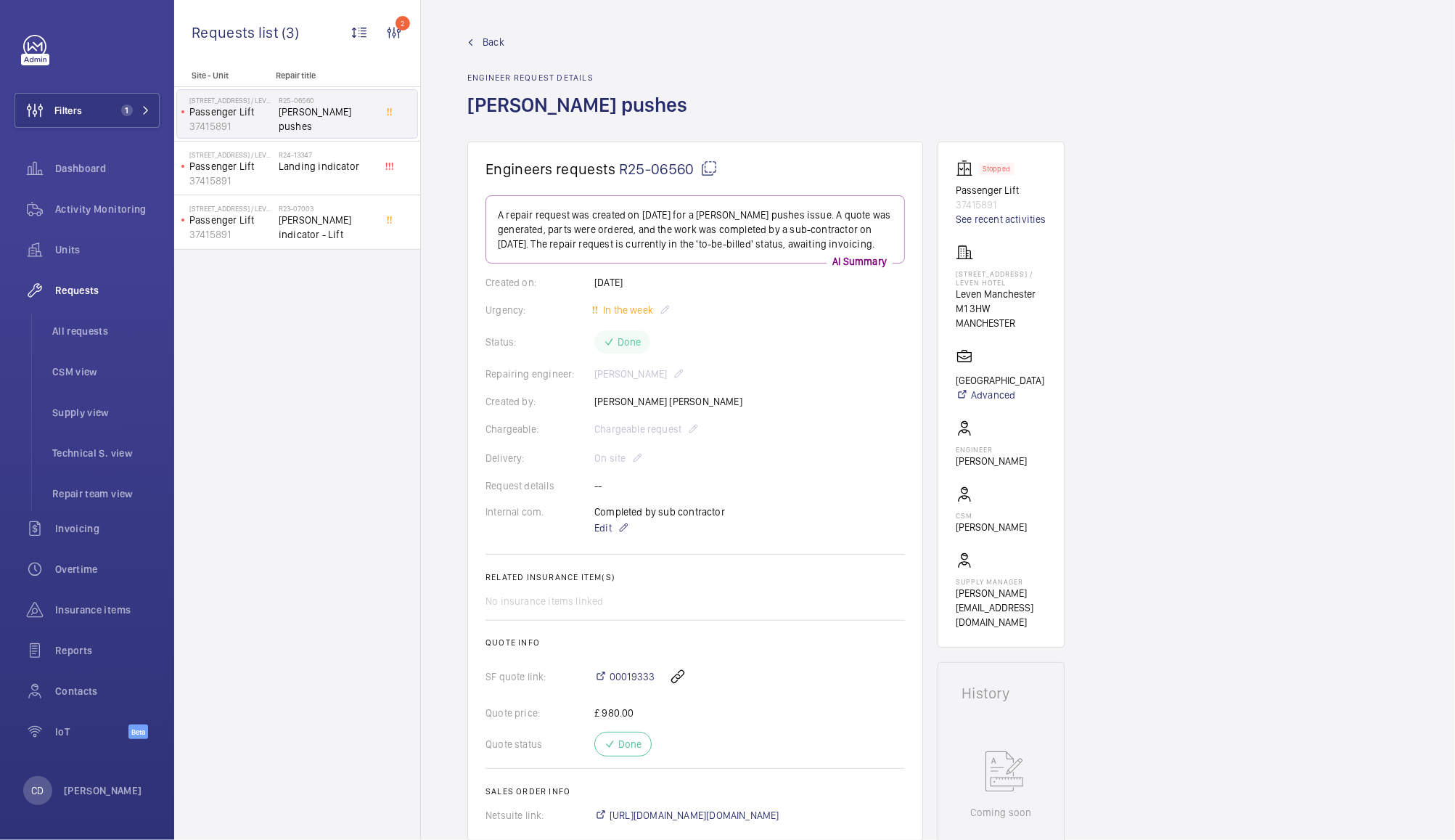
click at [497, 40] on span "Back" at bounding box center [494, 41] width 22 height 14
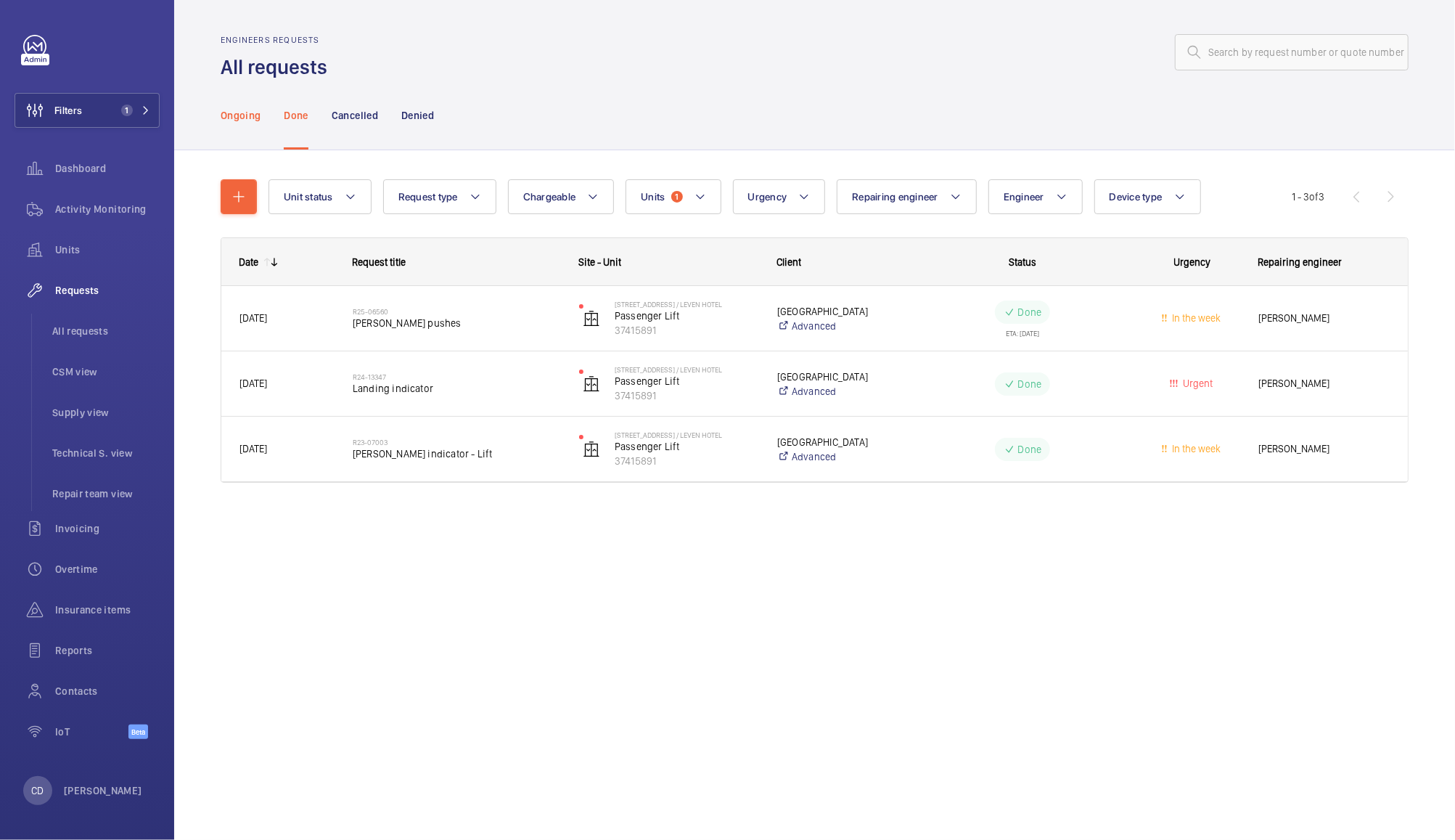
click at [249, 116] on p "Ongoing" at bounding box center [240, 115] width 39 height 14
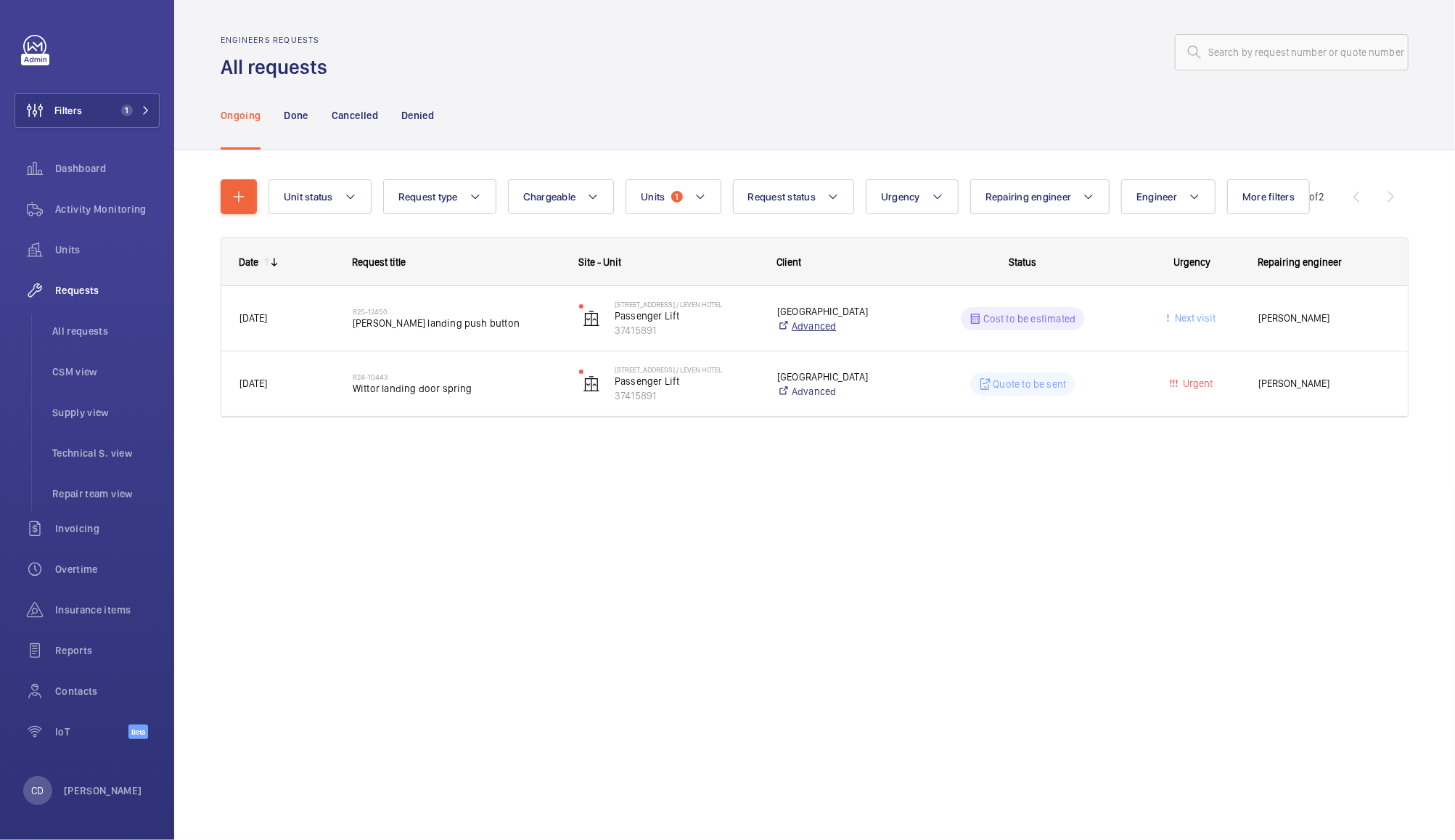
click at [839, 320] on link "Advanced" at bounding box center [838, 325] width 122 height 14
click at [1033, 318] on p "Cost to be estimated" at bounding box center [1031, 318] width 92 height 14
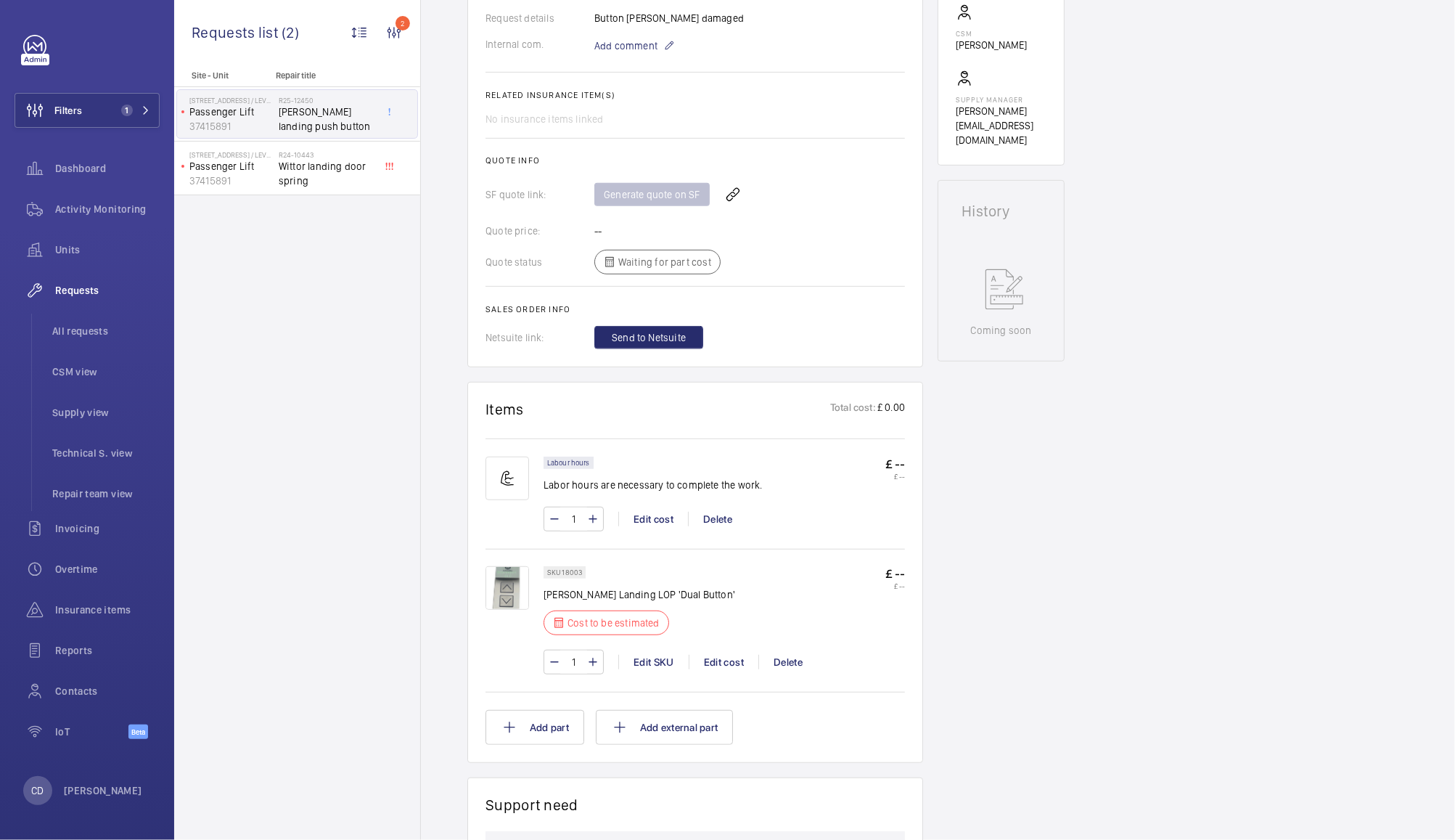
scroll to position [494, 0]
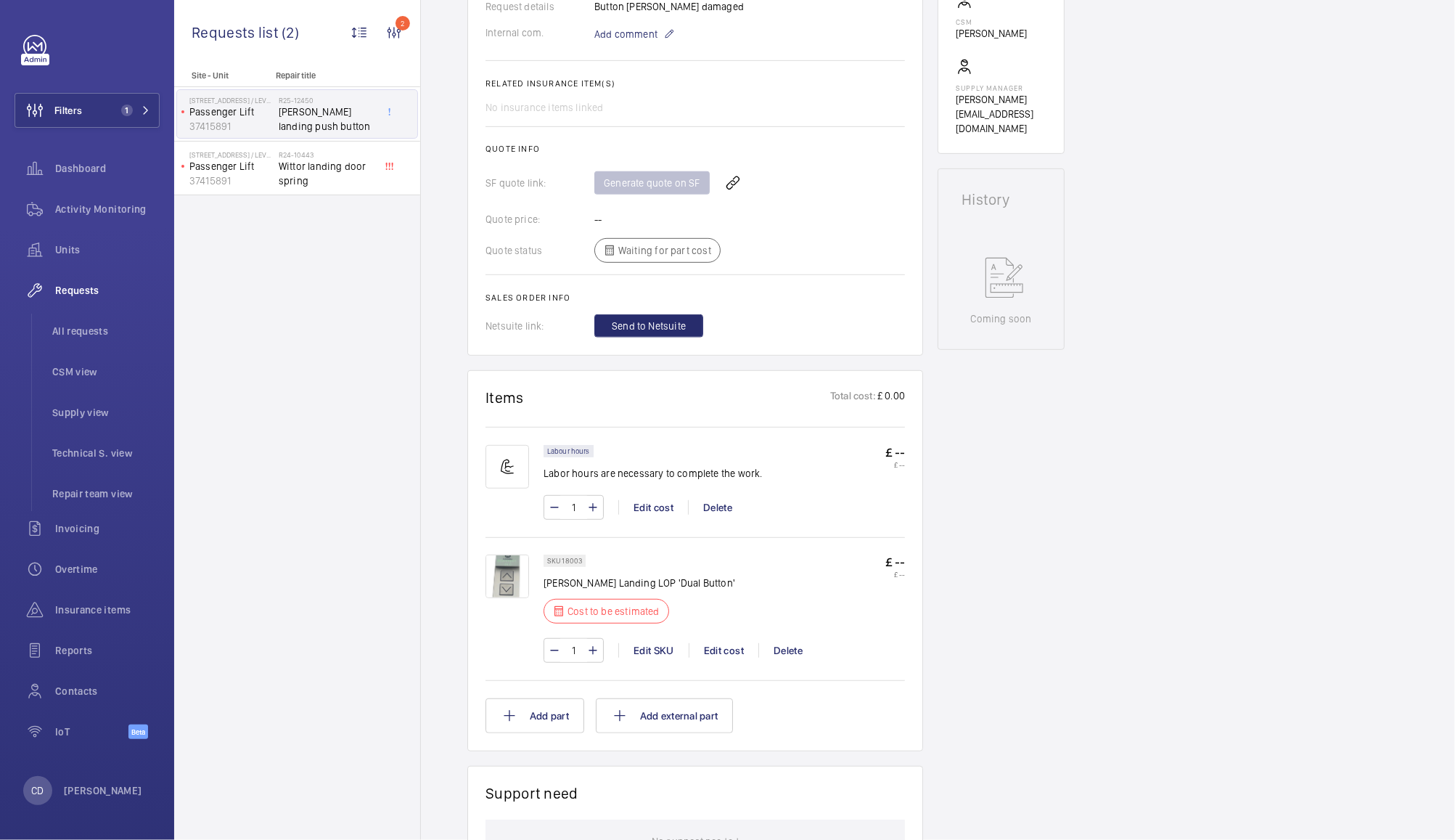
click at [518, 561] on img at bounding box center [507, 575] width 43 height 43
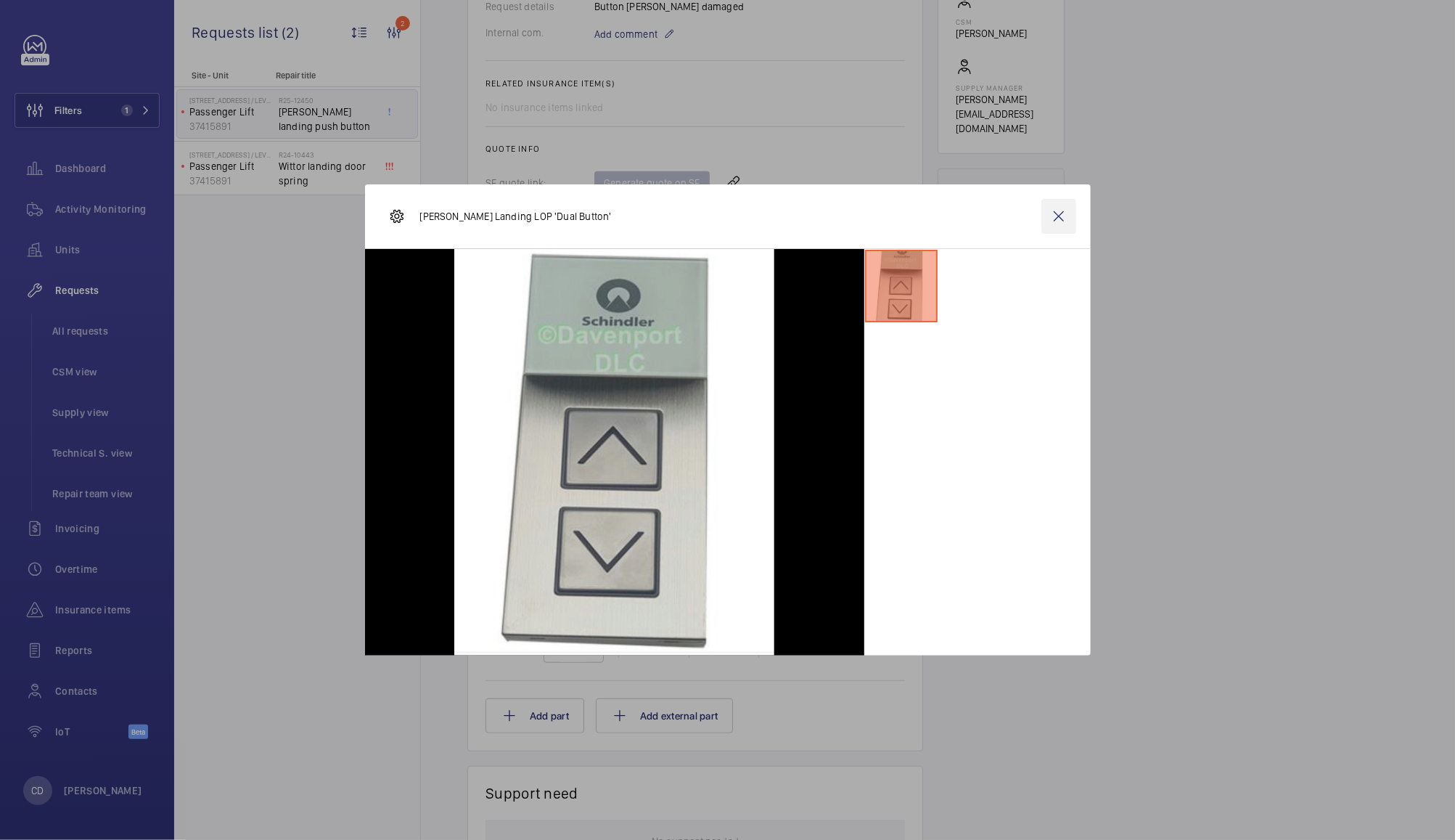
click at [1045, 215] on wm-front-icon-button at bounding box center [1059, 216] width 35 height 35
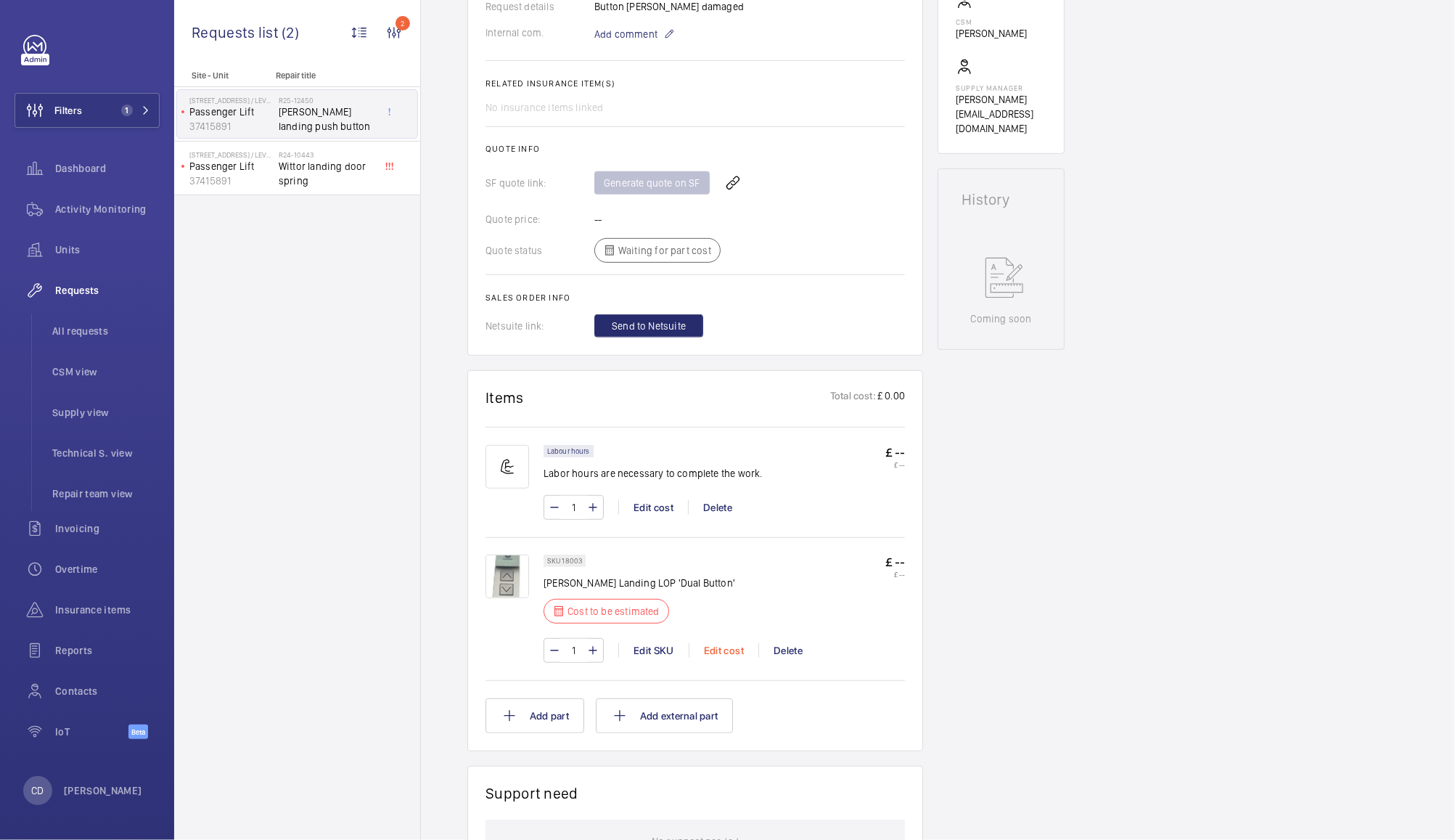
click at [731, 643] on div "Edit cost" at bounding box center [724, 649] width 69 height 14
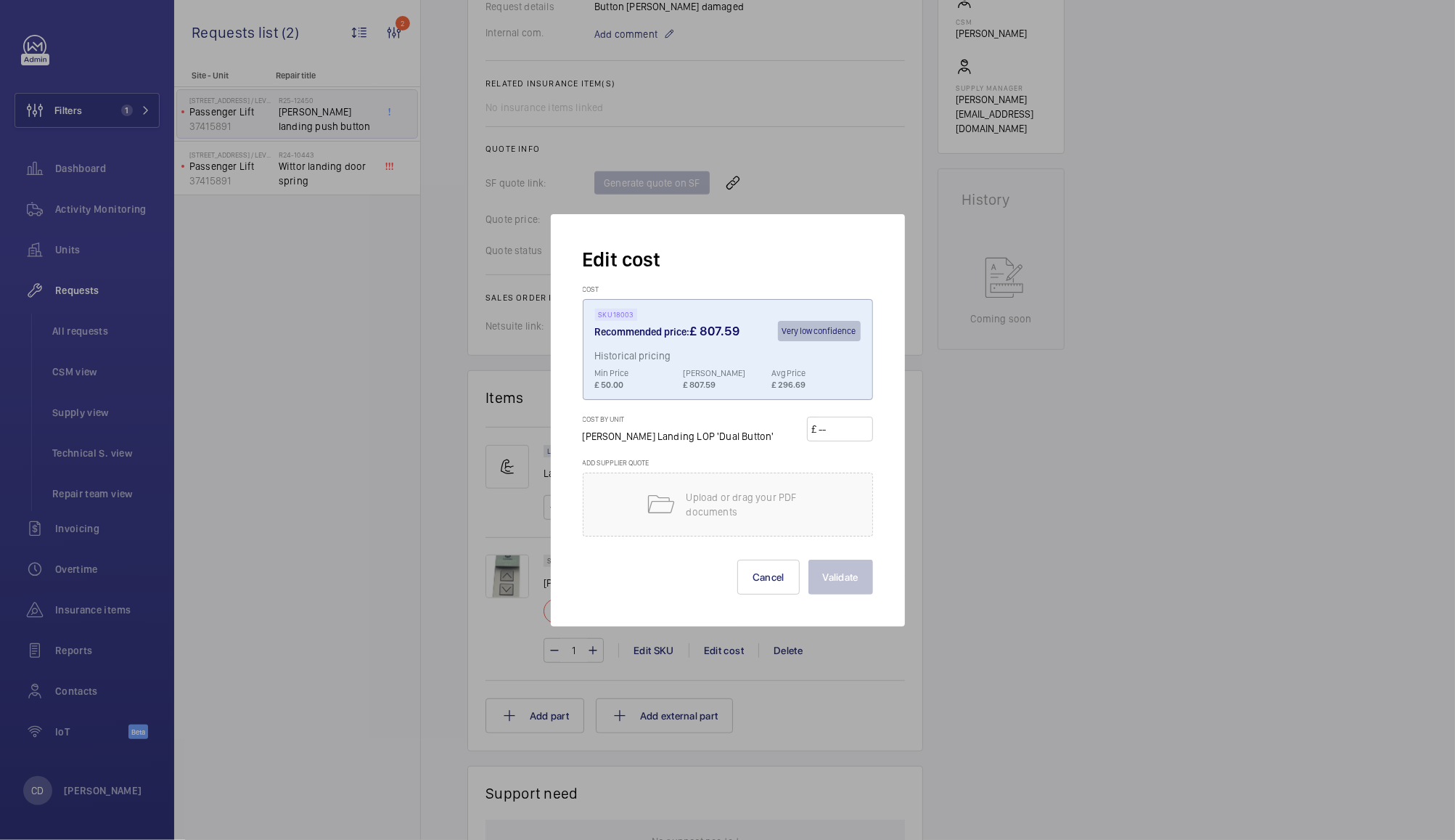
click at [1062, 453] on div at bounding box center [728, 420] width 1455 height 840
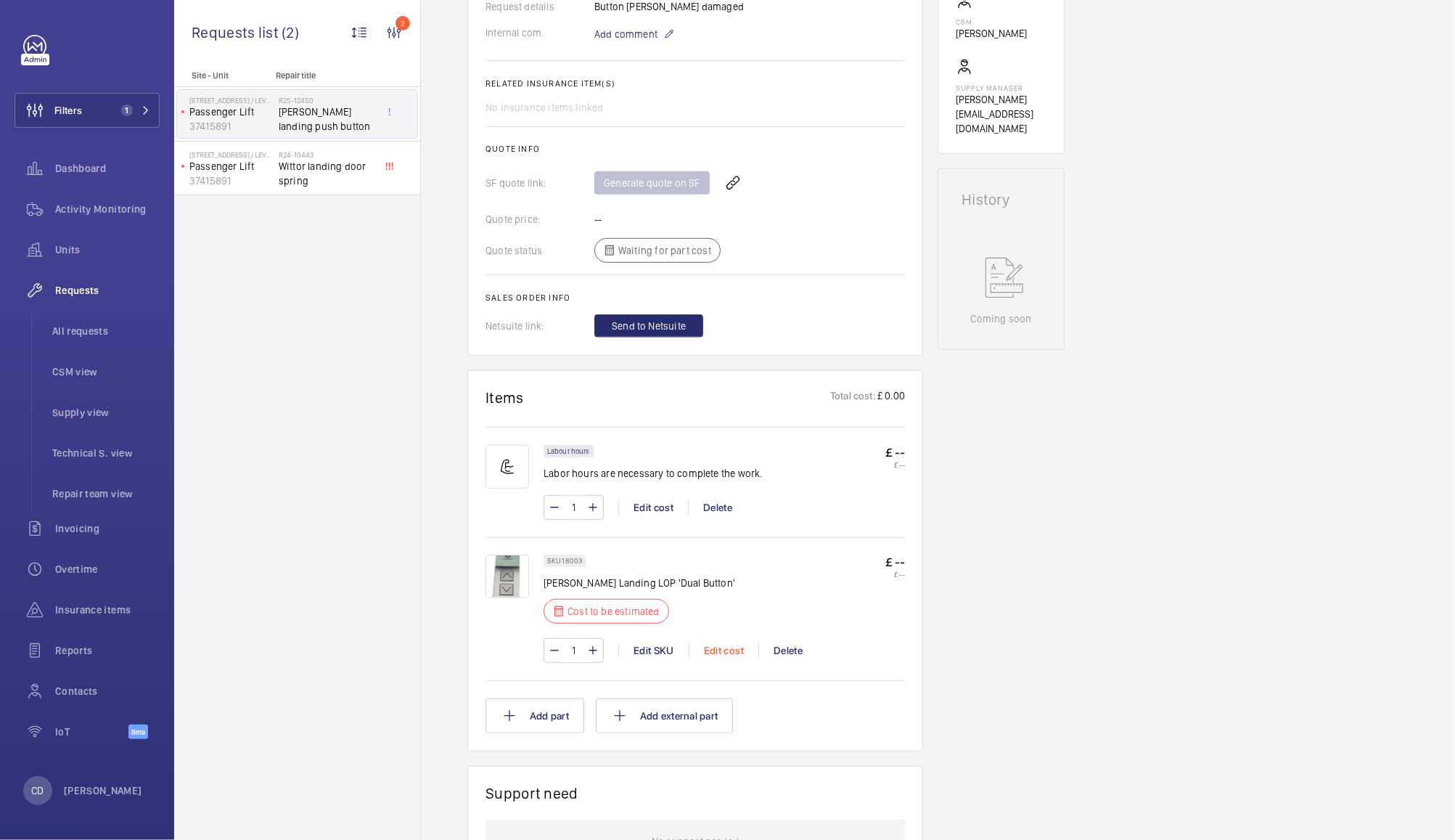
click at [725, 643] on div "Edit cost" at bounding box center [724, 649] width 69 height 14
click at [737, 633] on div at bounding box center [728, 420] width 1455 height 840
click at [720, 643] on div "Edit cost" at bounding box center [724, 649] width 69 height 14
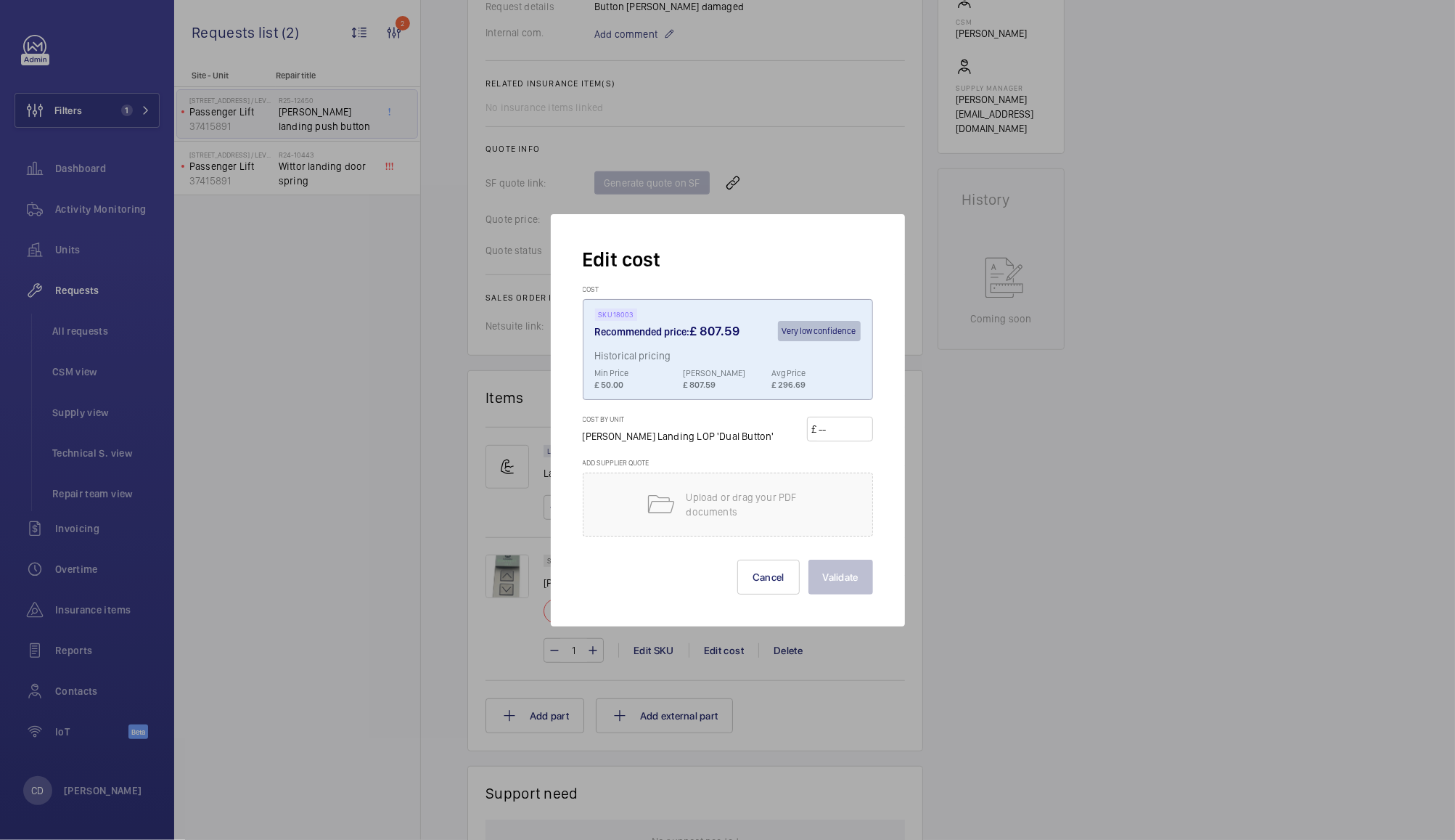
click at [844, 426] on input "number" at bounding box center [842, 429] width 51 height 23
type input "908"
click at [840, 577] on button "Validate" at bounding box center [840, 577] width 64 height 35
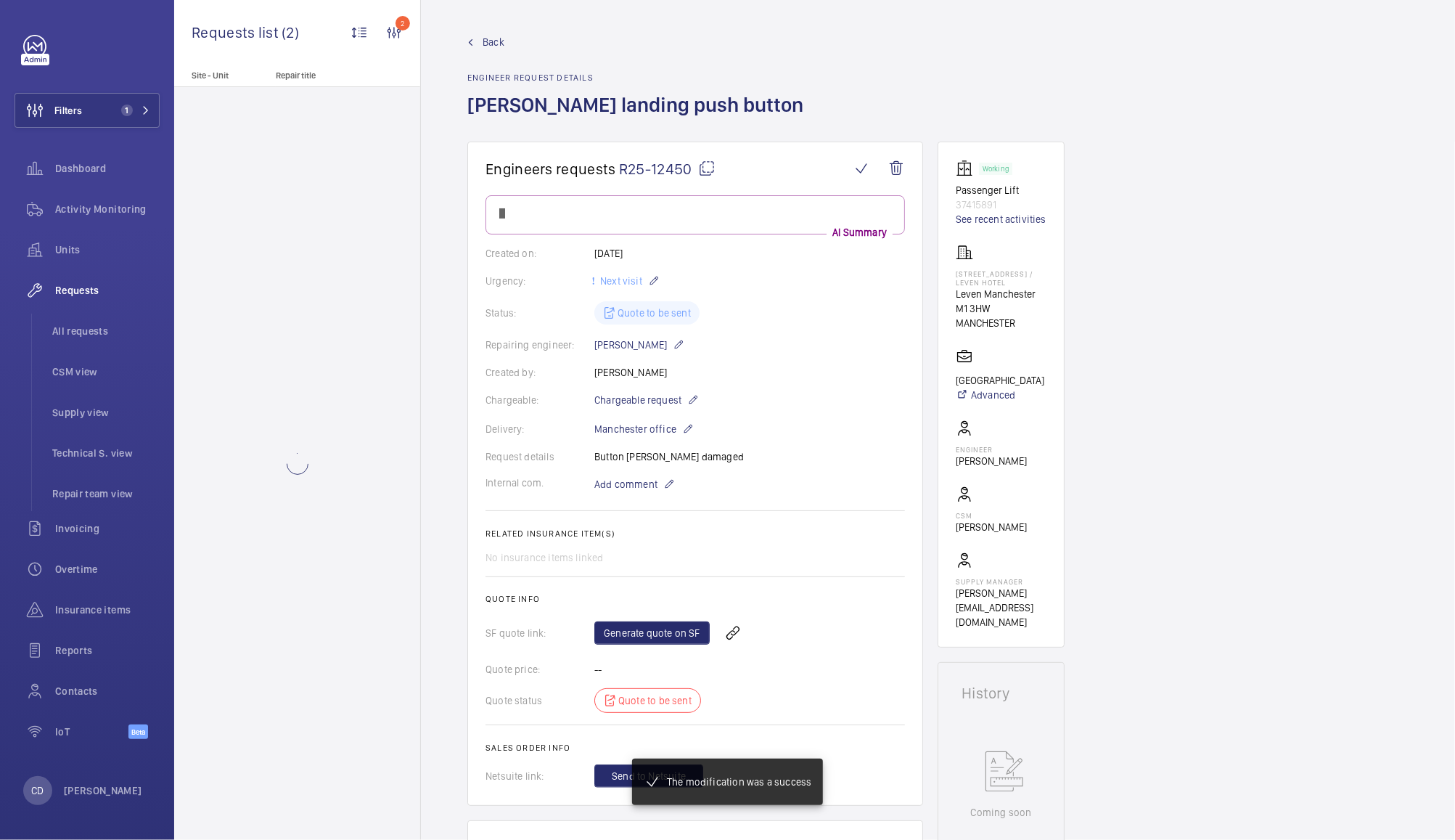
click at [663, 628] on wm-front-card-body "AI Summary Created on: 18/09/2025 Urgency: Next visit Status: Quote to be sent …" at bounding box center [696, 492] width 420 height 593
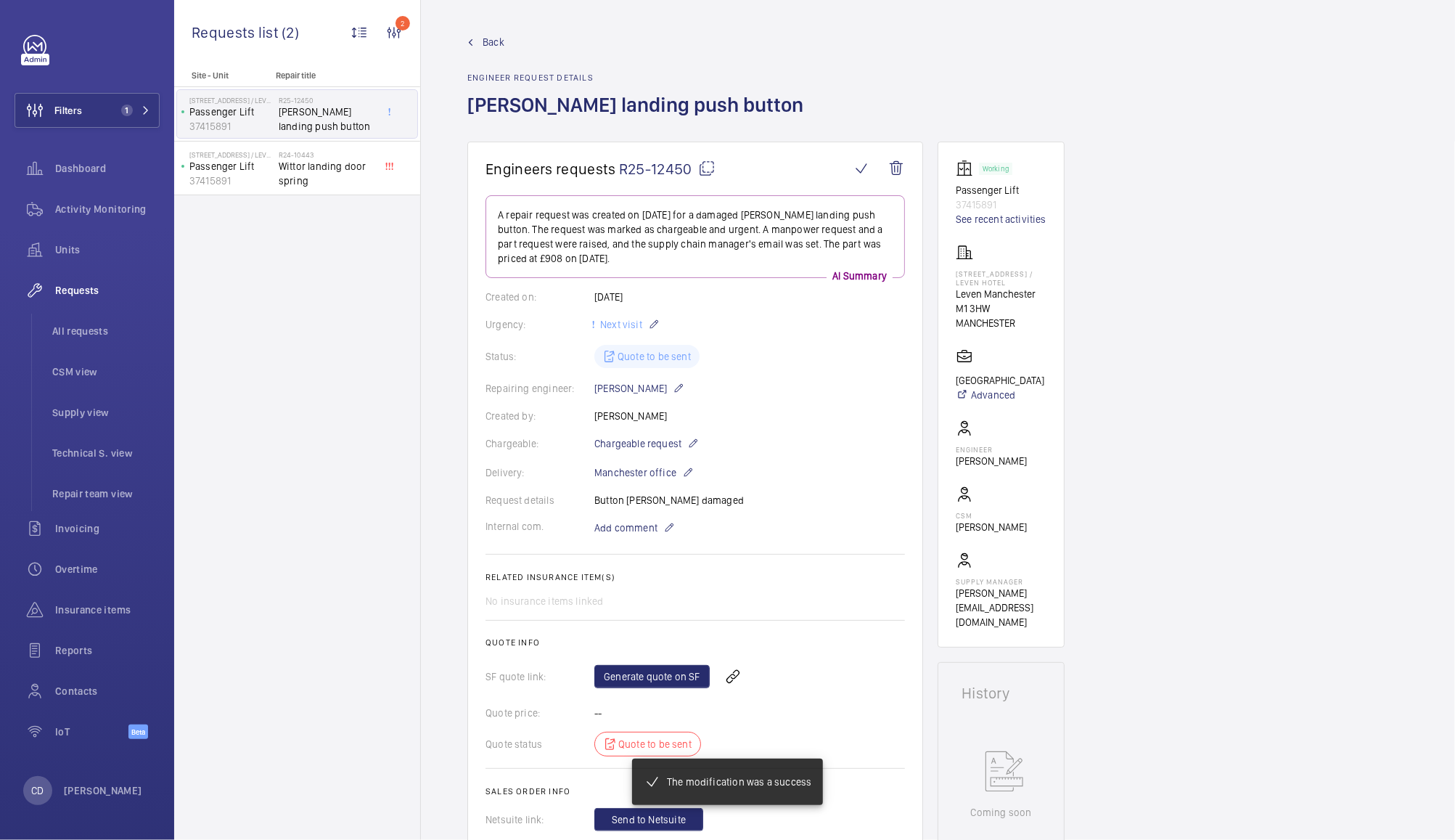
scroll to position [489, 0]
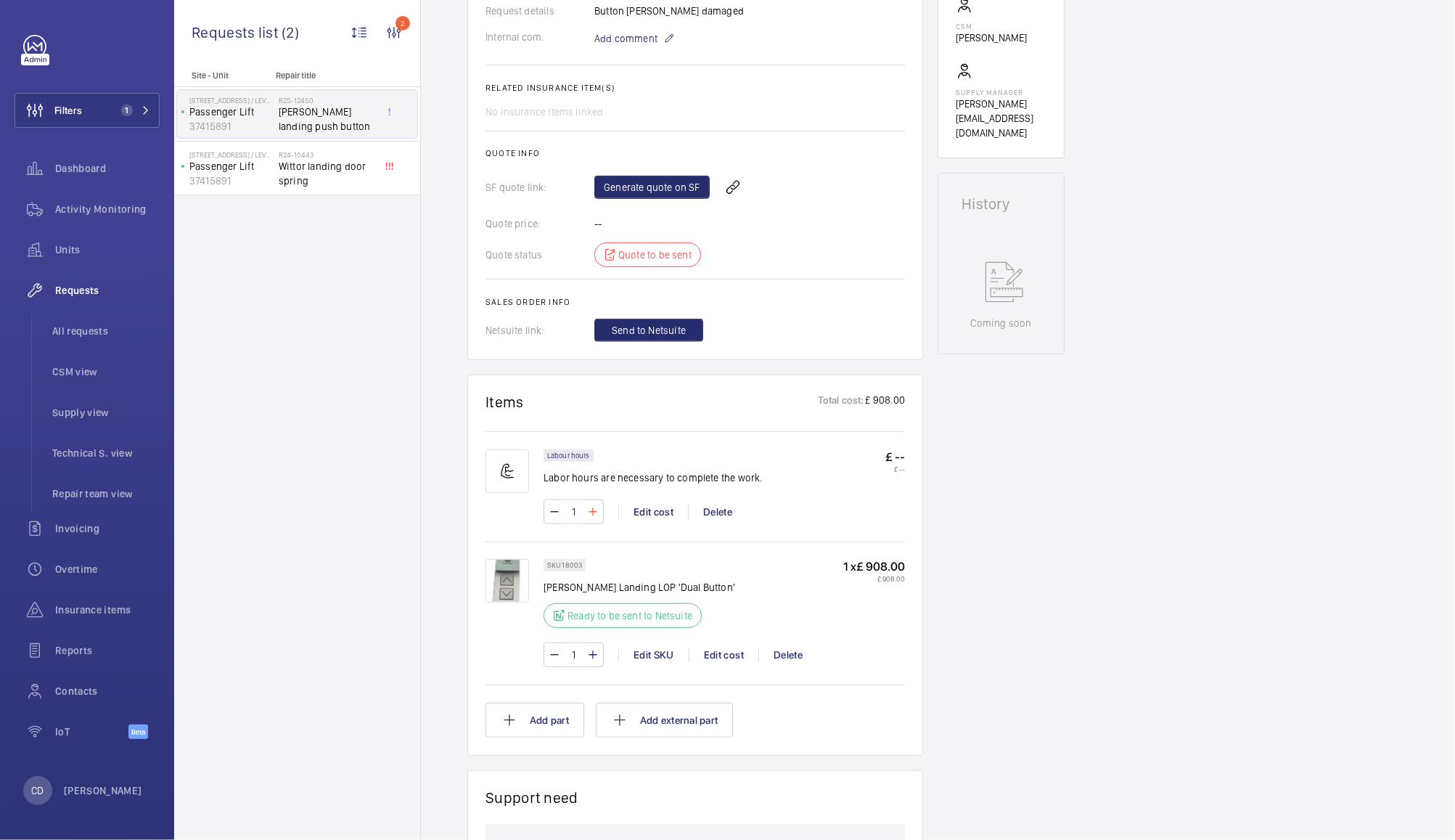
click at [593, 512] on mat-icon at bounding box center [593, 512] width 12 height 17
type input "2"
click at [649, 179] on link "Generate quote on SF" at bounding box center [652, 188] width 115 height 23
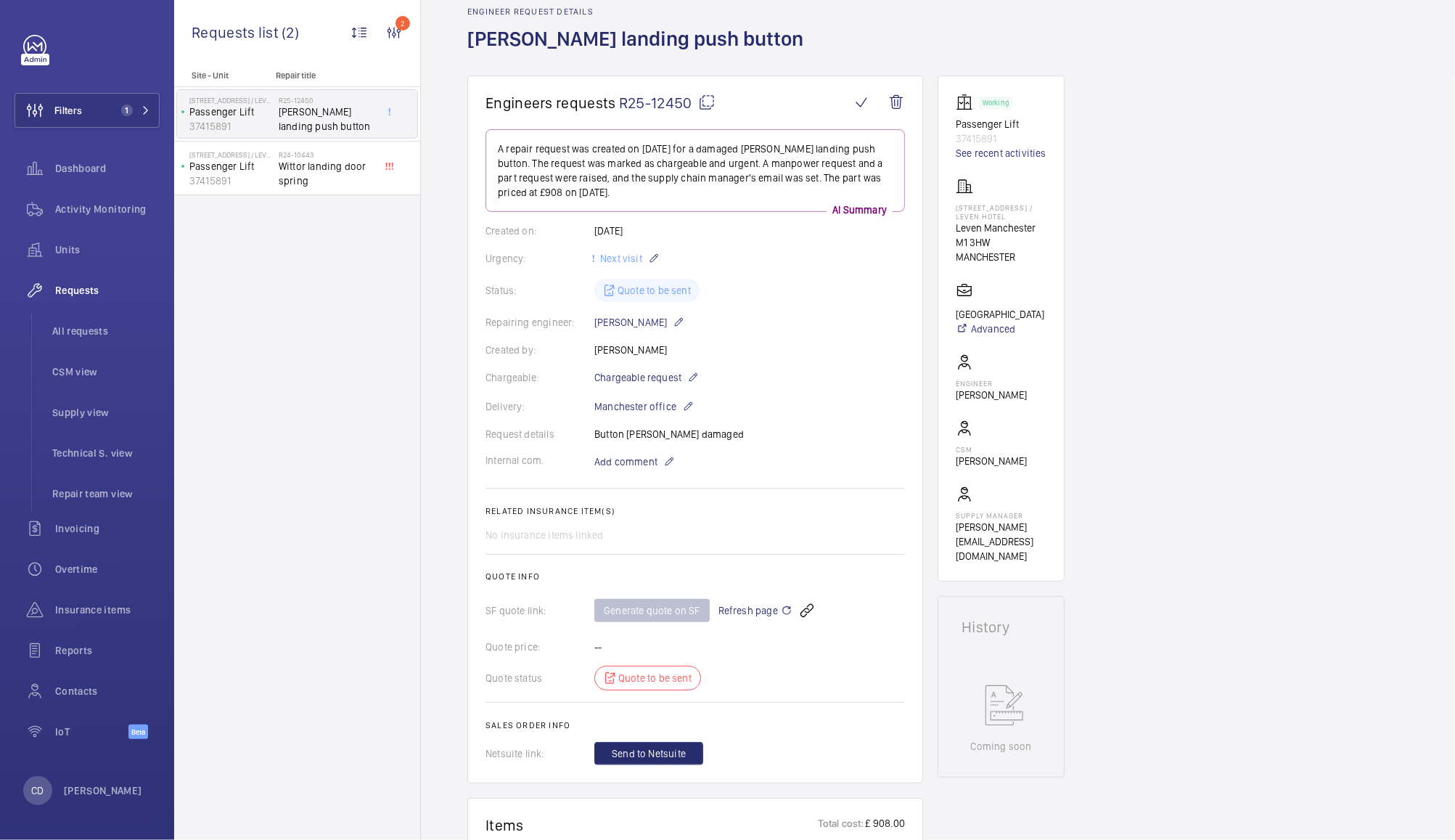
scroll to position [0, 0]
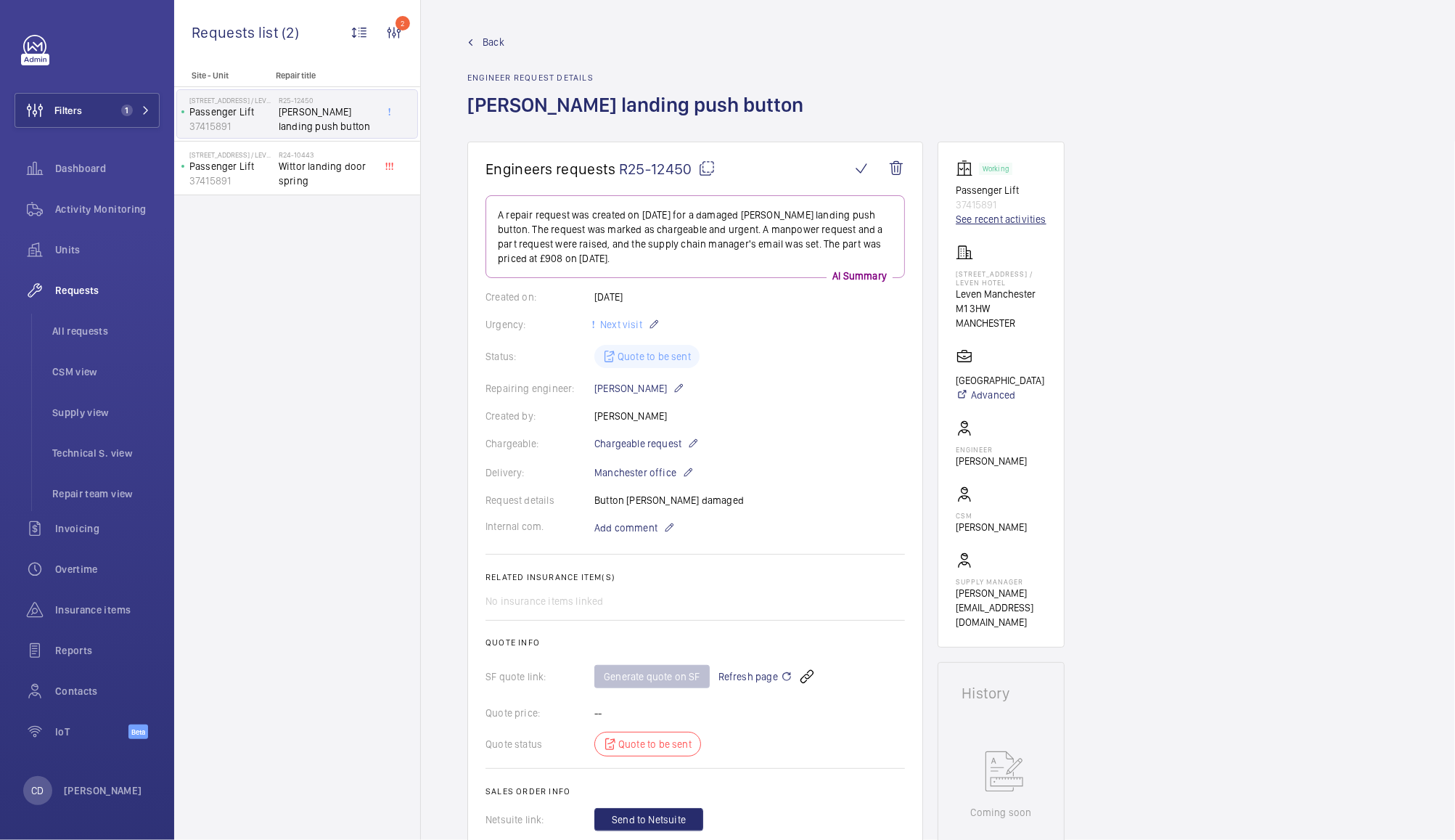
click at [1011, 218] on link "See recent activities" at bounding box center [1001, 218] width 90 height 14
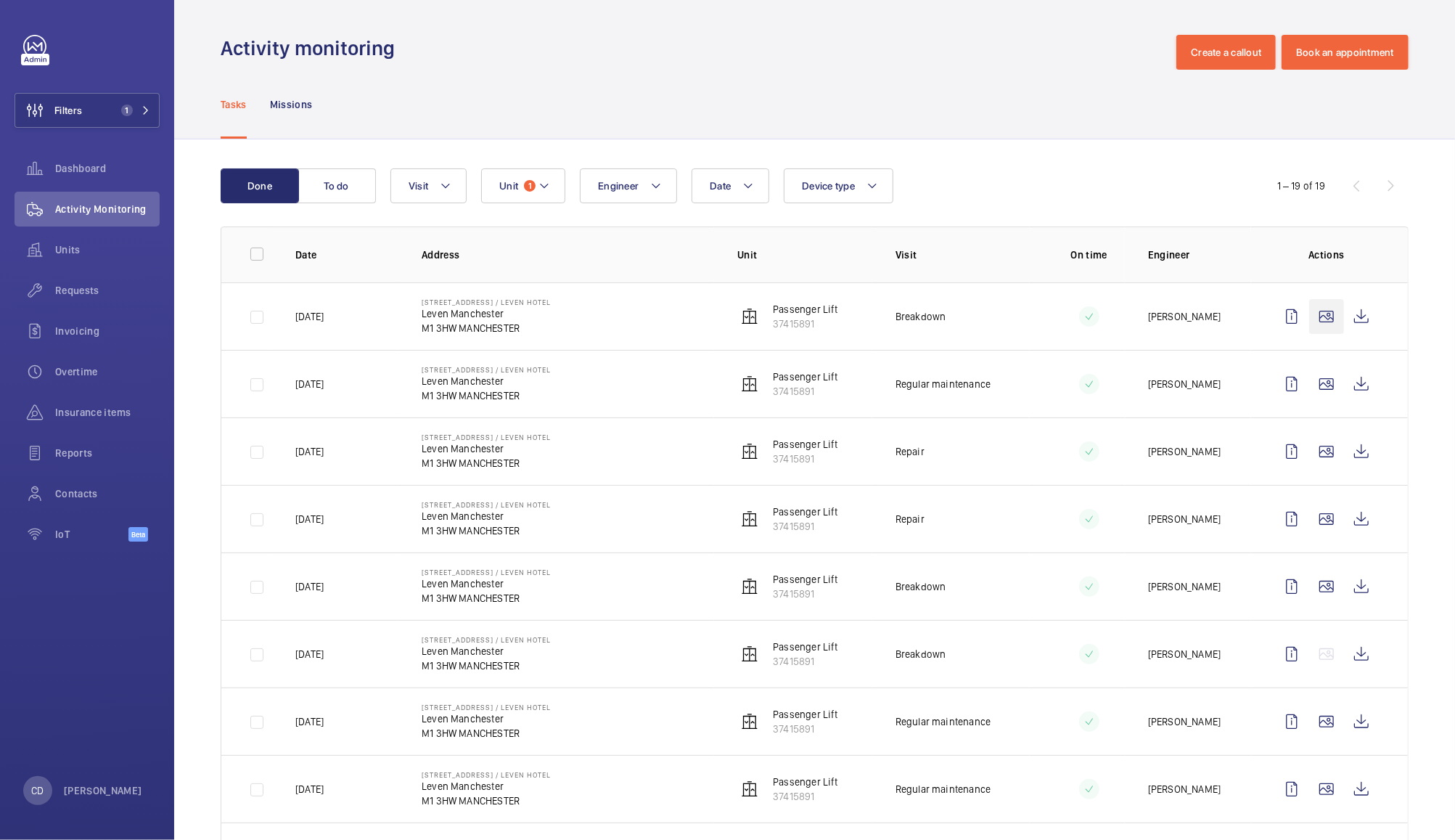
click at [1310, 315] on wm-front-icon-button at bounding box center [1327, 317] width 35 height 35
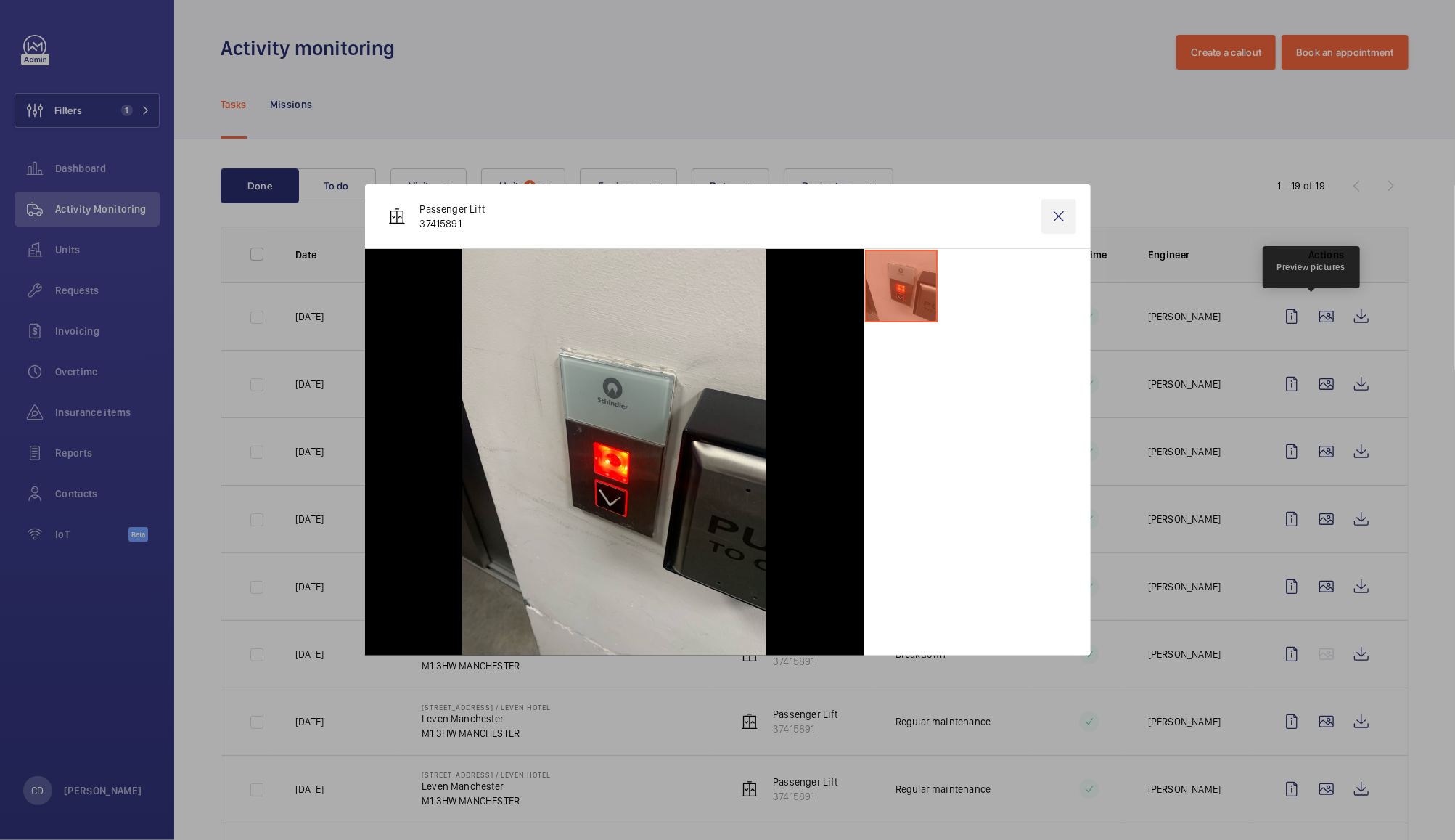
click at [1055, 220] on wm-front-icon-button at bounding box center [1059, 216] width 35 height 35
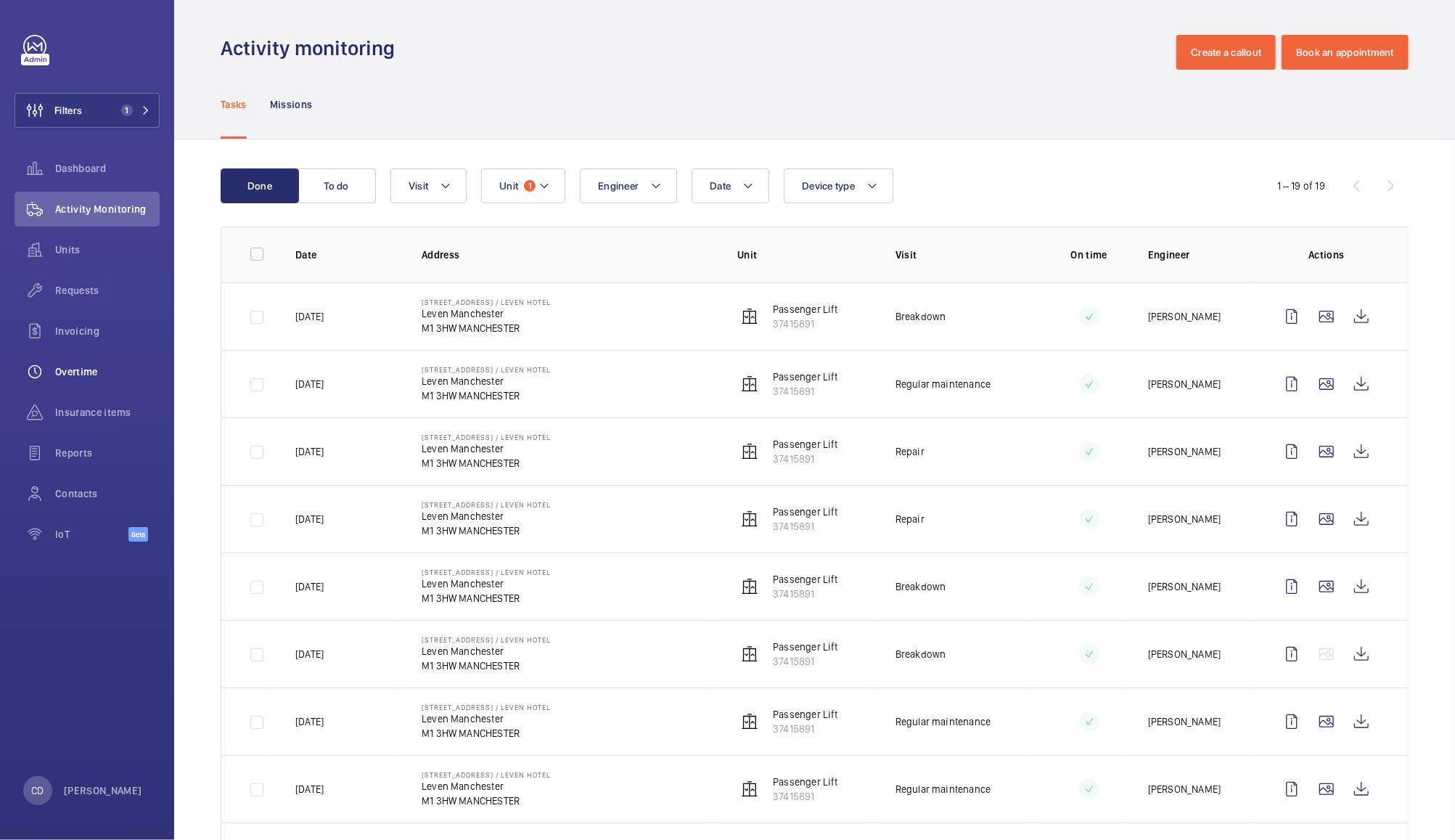
click at [53, 375] on wm-front-icon-button at bounding box center [35, 371] width 40 height 35
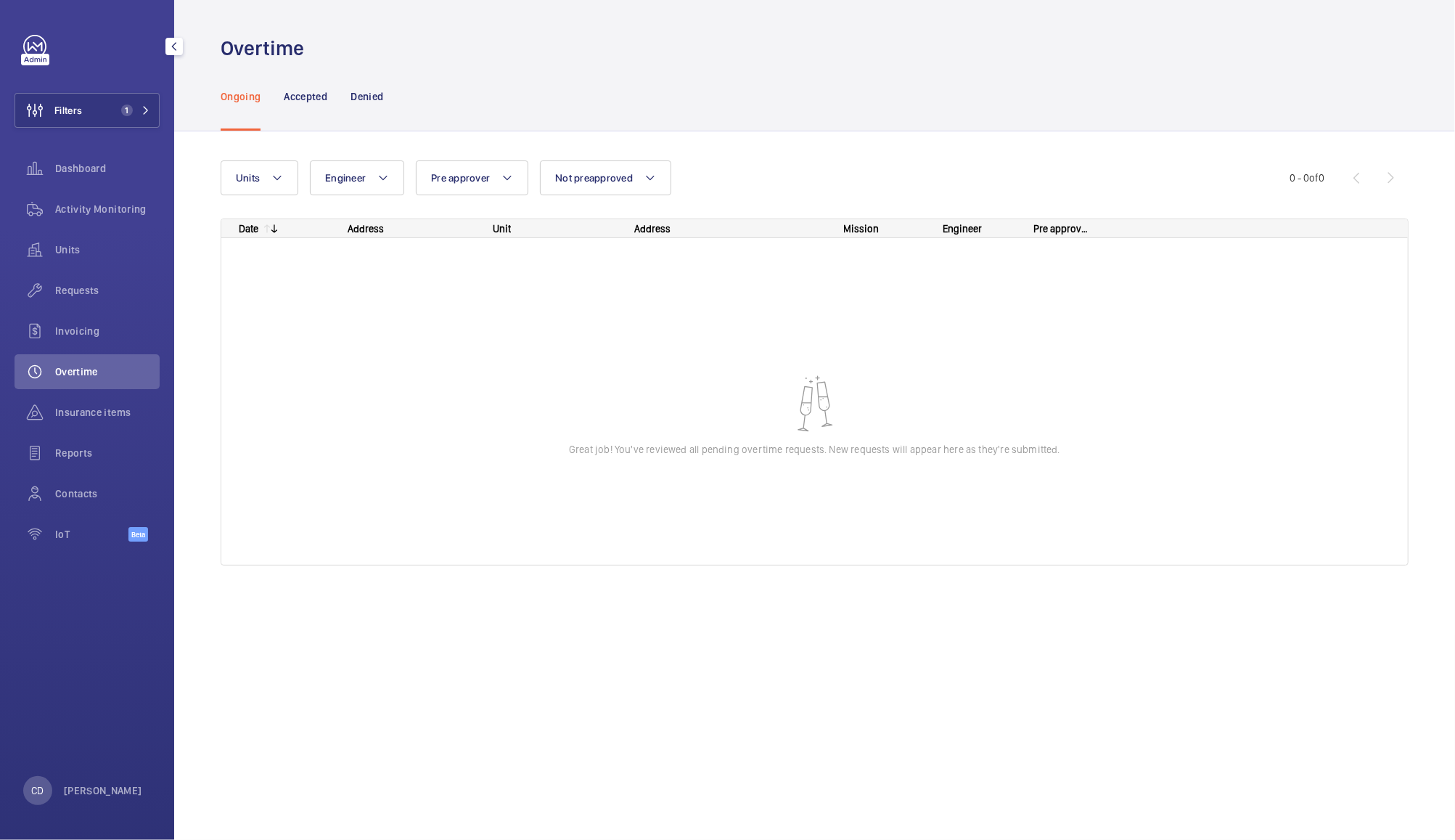
click at [70, 373] on span "Overtime" at bounding box center [107, 371] width 105 height 14
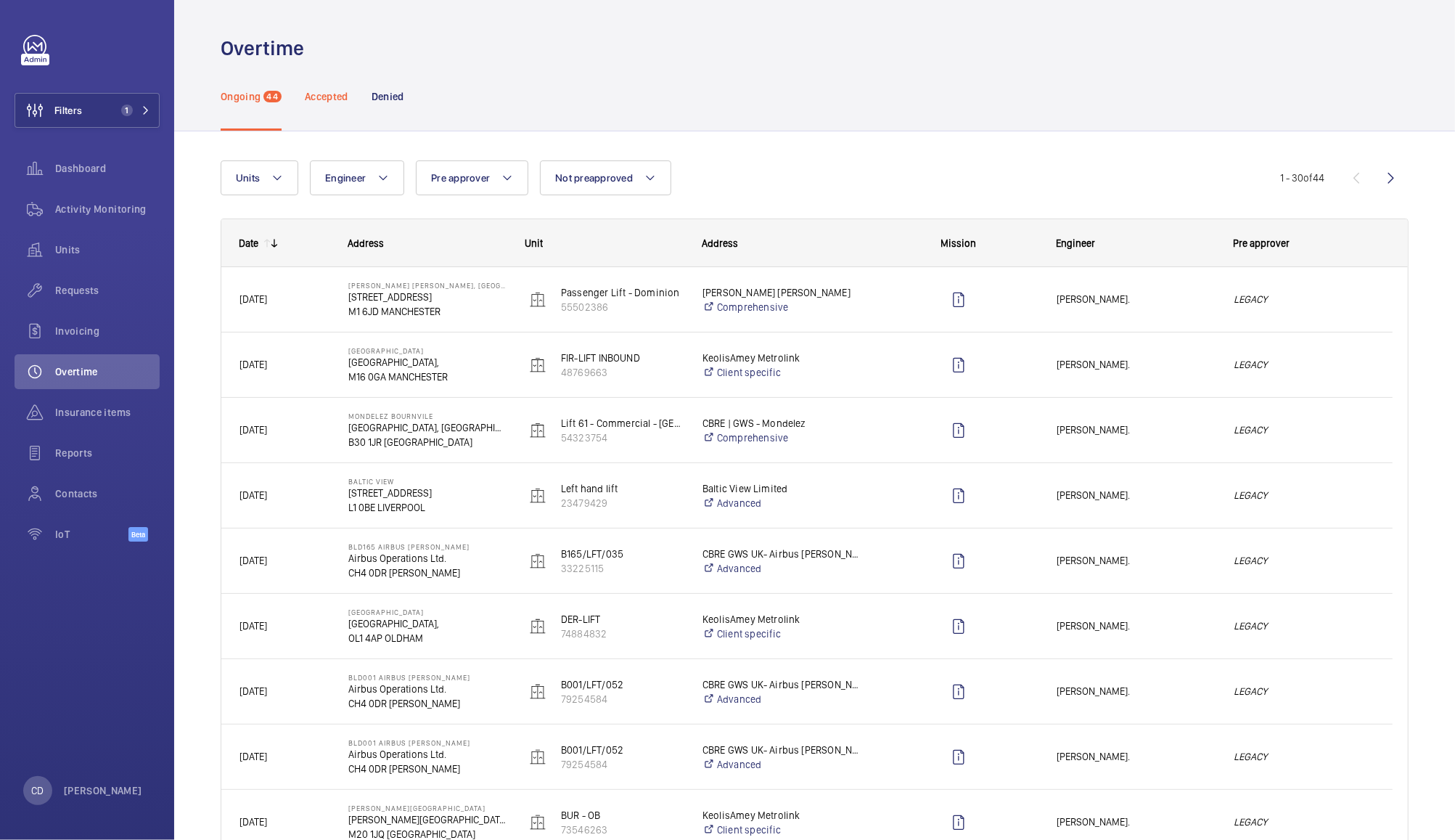
click at [334, 101] on p "Accepted" at bounding box center [326, 96] width 43 height 14
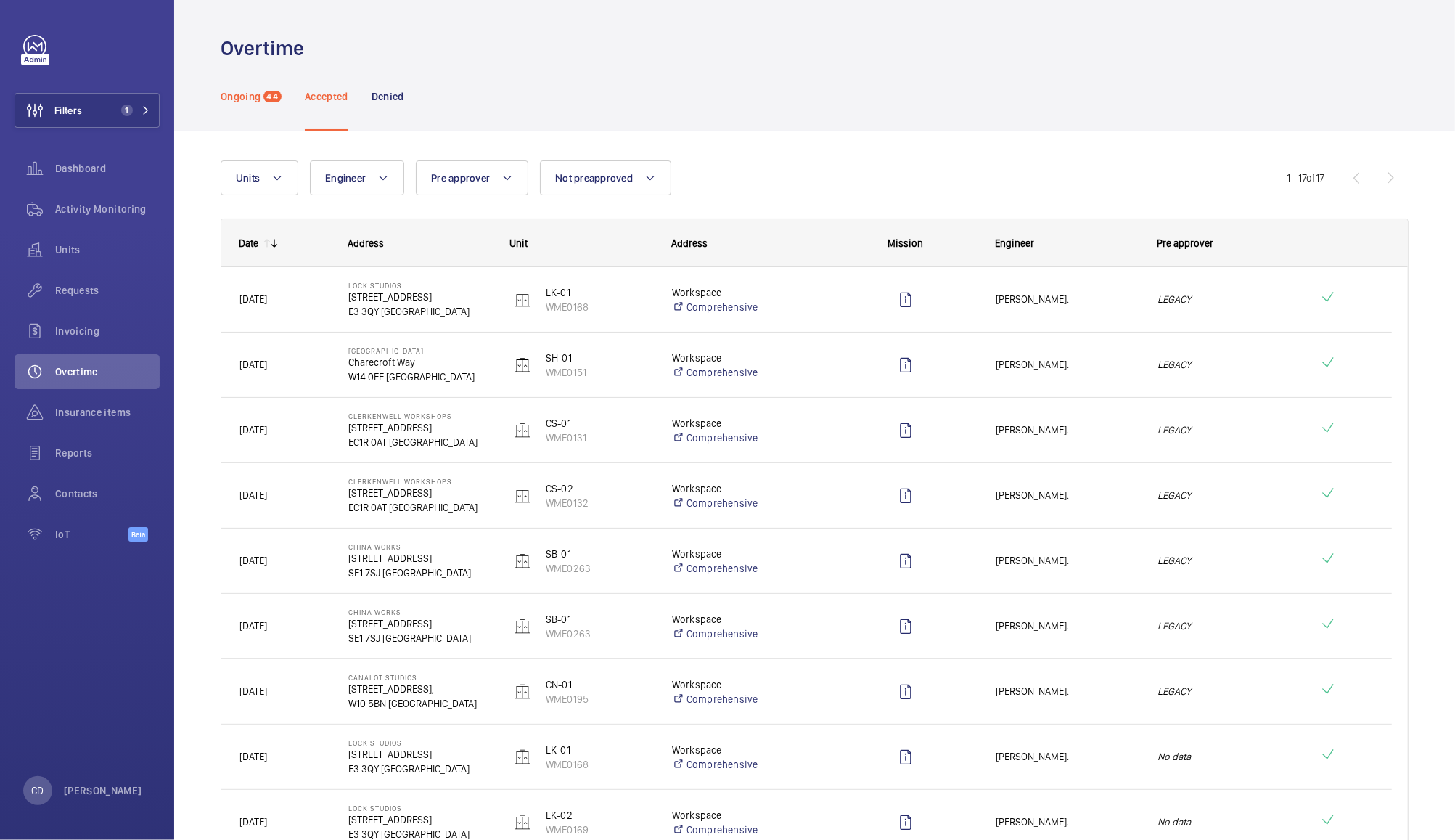
click at [240, 102] on p "Ongoing" at bounding box center [240, 96] width 39 height 14
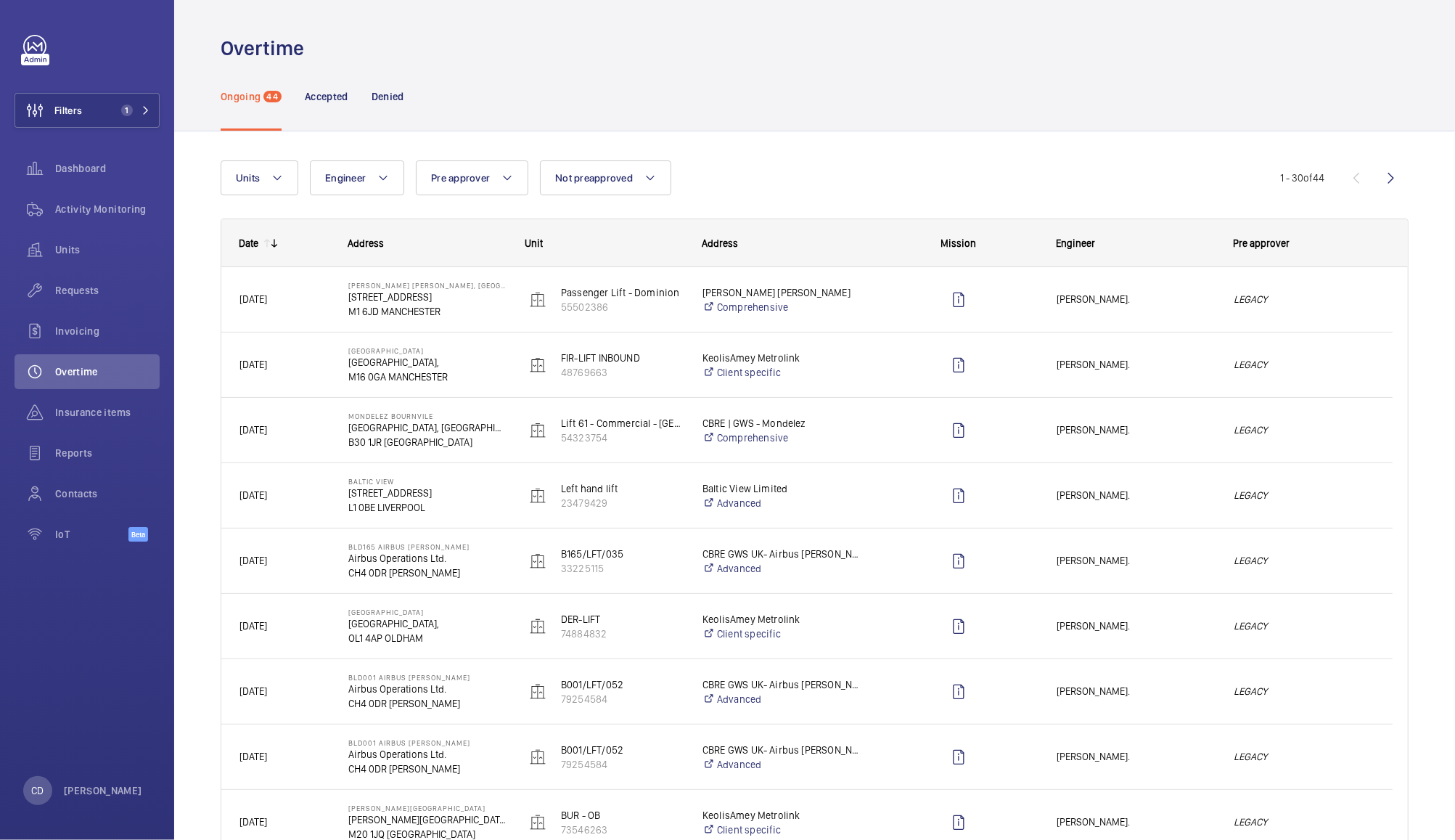
click at [391, 307] on p "M1 6JD MANCHESTER" at bounding box center [427, 311] width 158 height 14
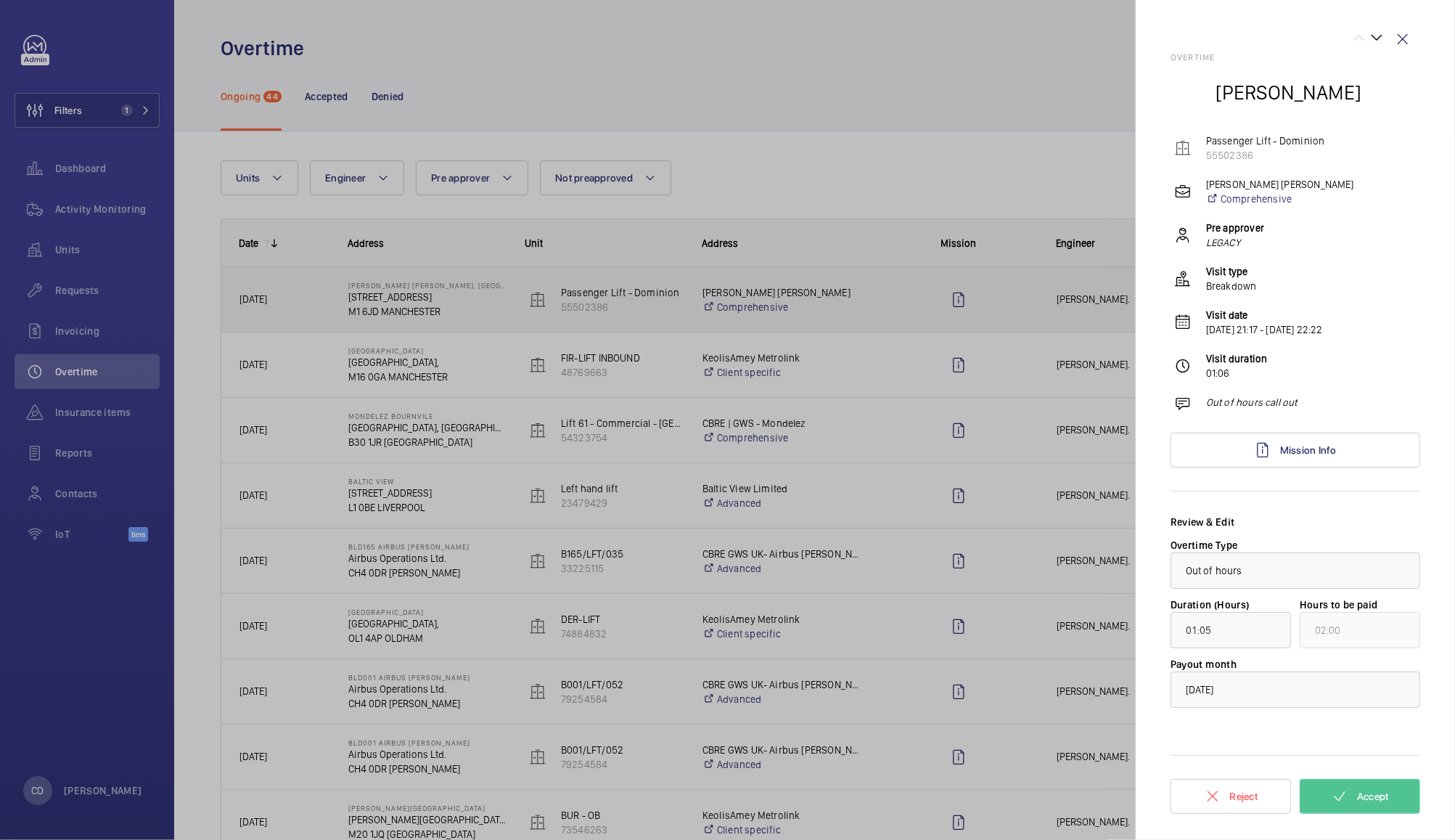
click at [390, 302] on div at bounding box center [728, 420] width 1455 height 840
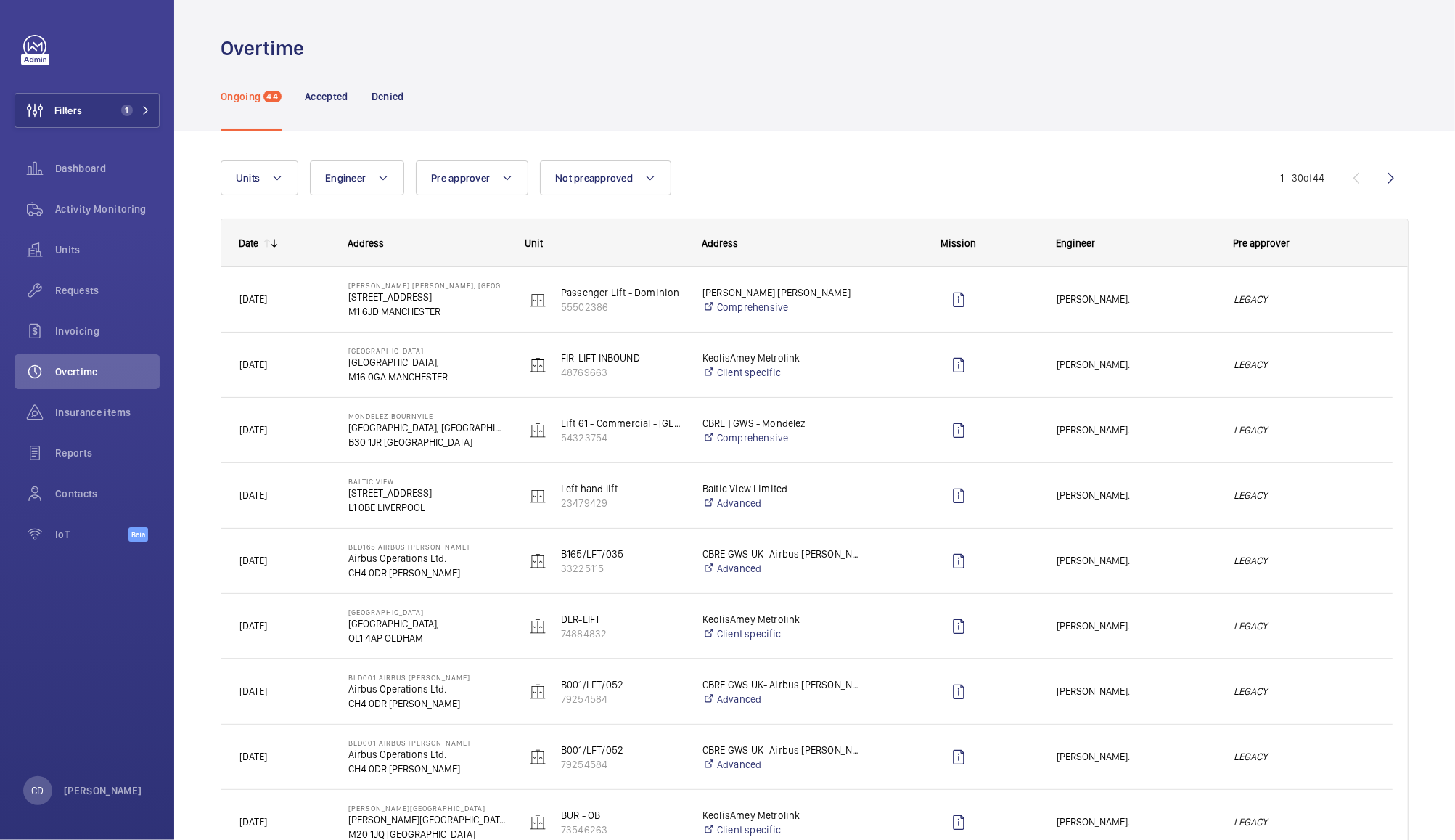
click at [297, 436] on span "[DATE]" at bounding box center [285, 429] width 90 height 16
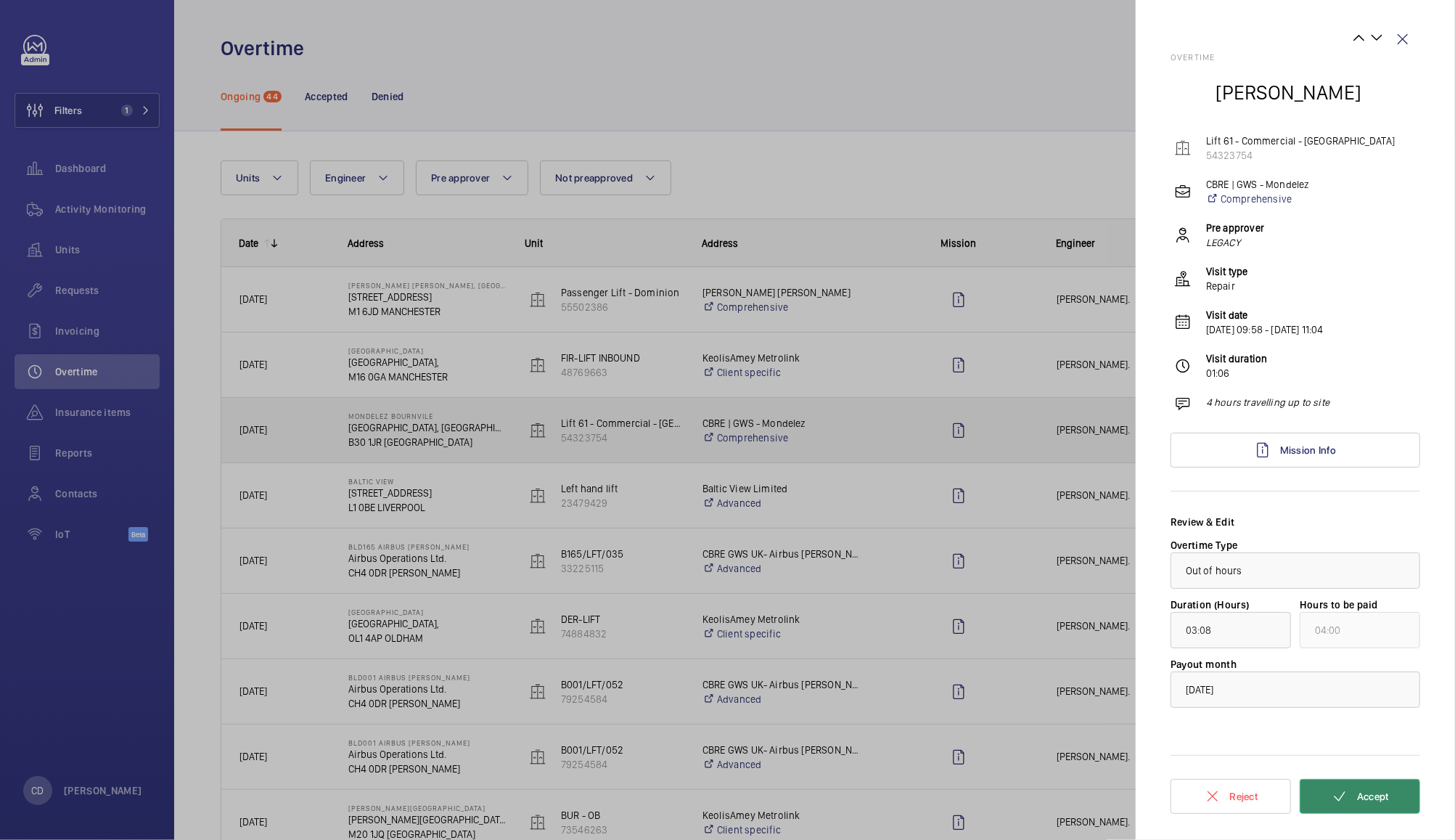
click at [1384, 800] on span "Accept" at bounding box center [1373, 796] width 32 height 12
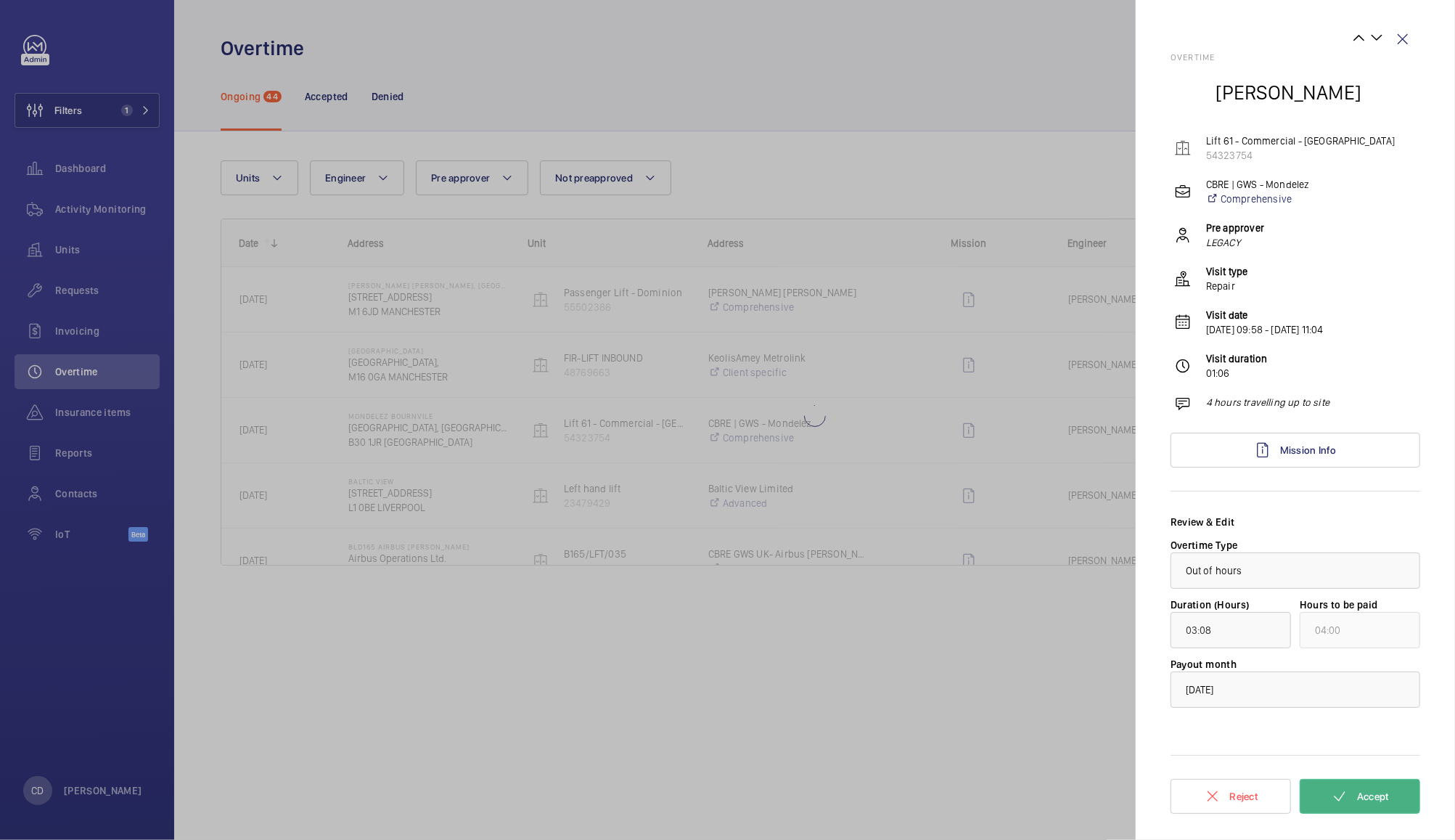
type input "00:50"
type input "01:00"
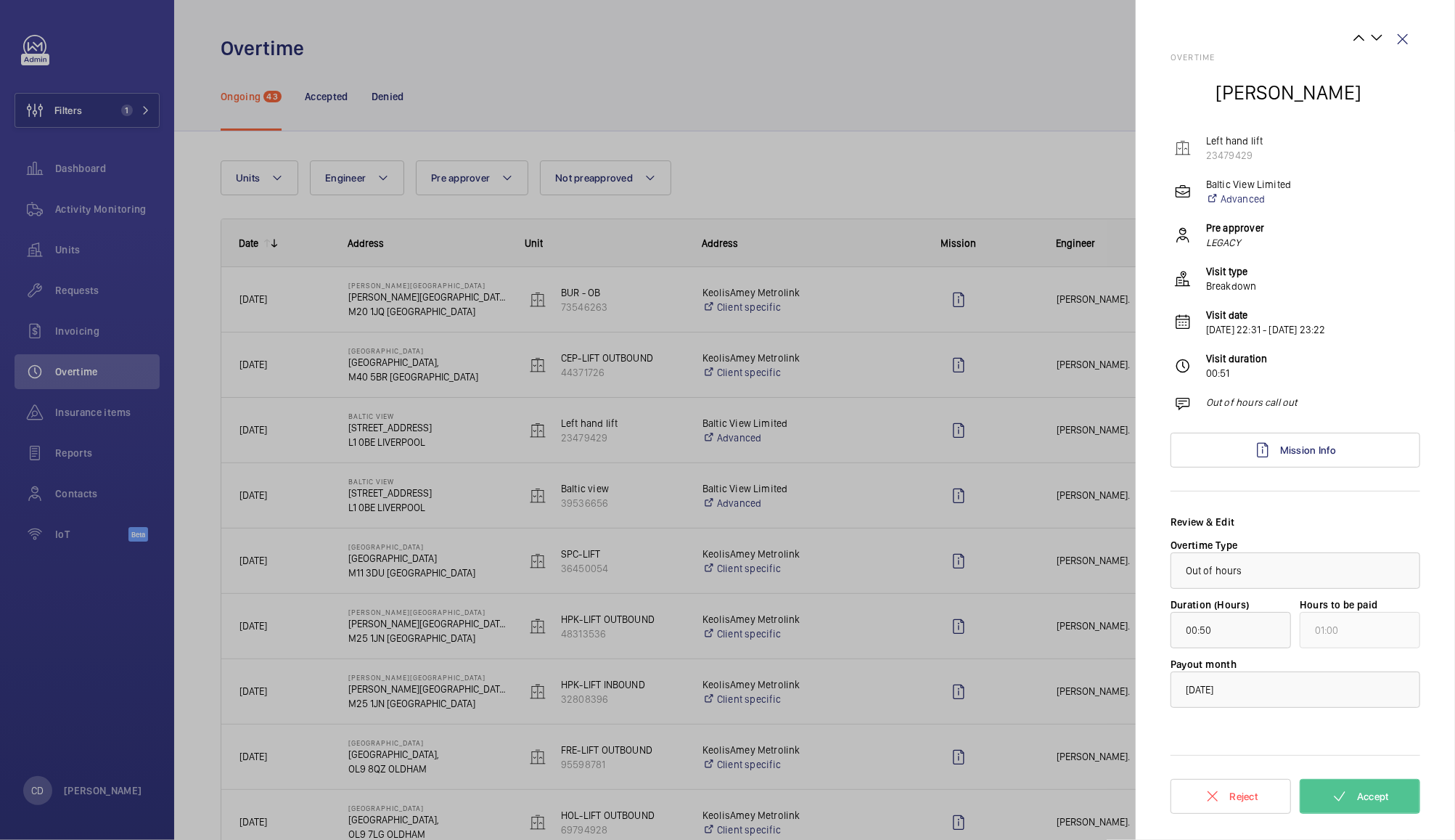
click at [922, 161] on div at bounding box center [728, 420] width 1455 height 840
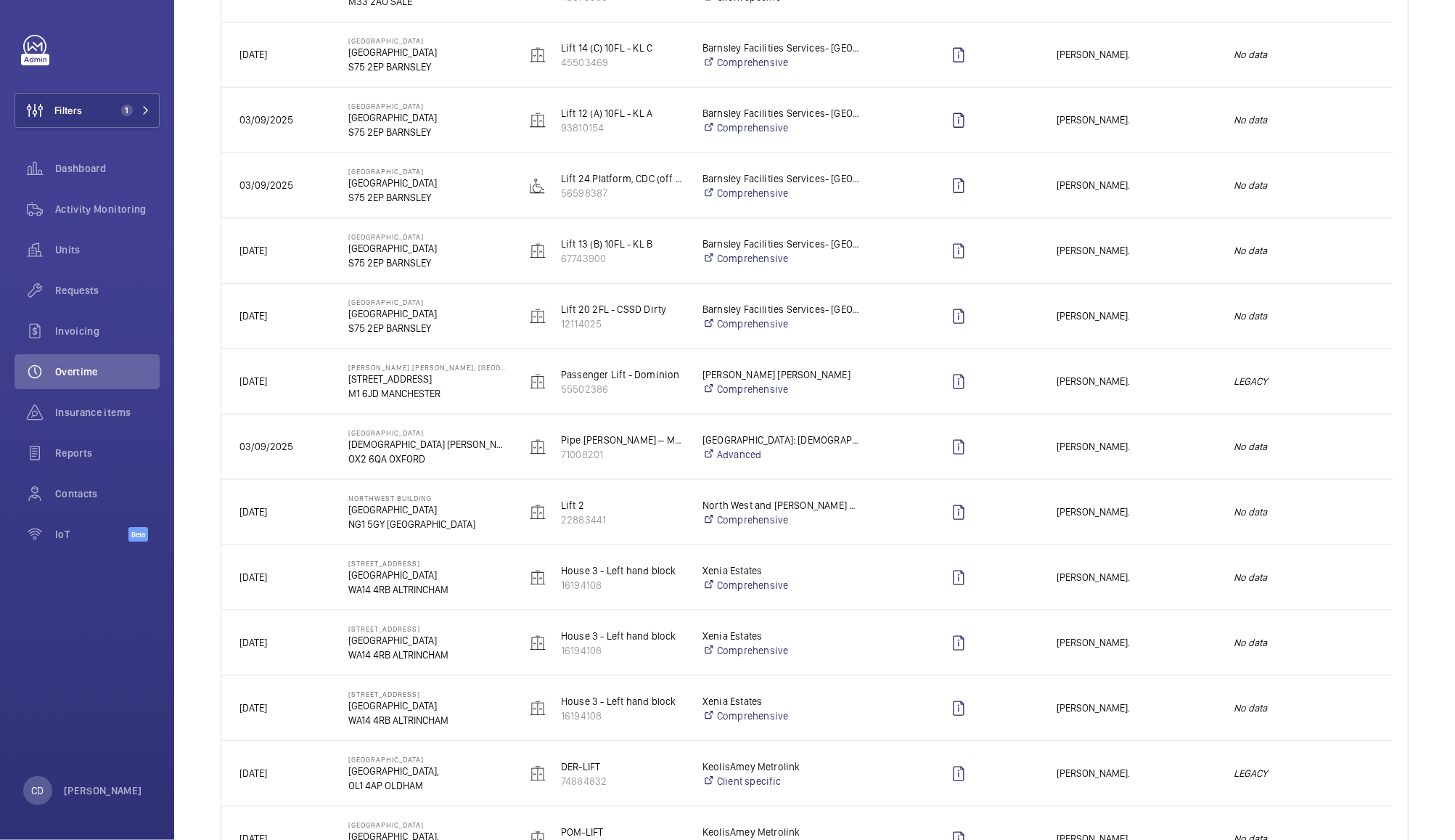
scroll to position [966, 0]
click at [1308, 504] on em "No data" at bounding box center [1304, 509] width 140 height 16
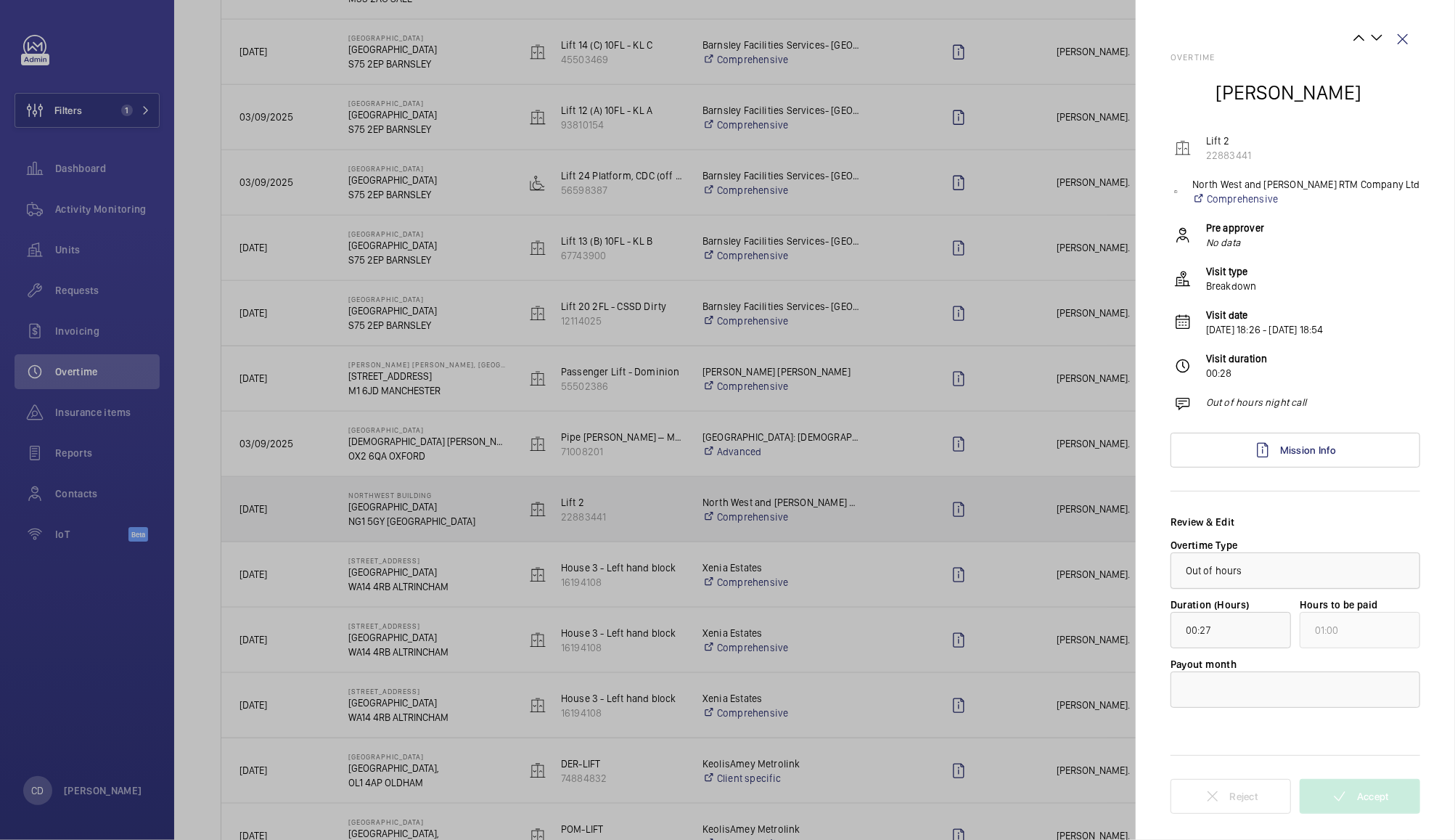
click at [1382, 560] on div at bounding box center [1296, 571] width 248 height 35
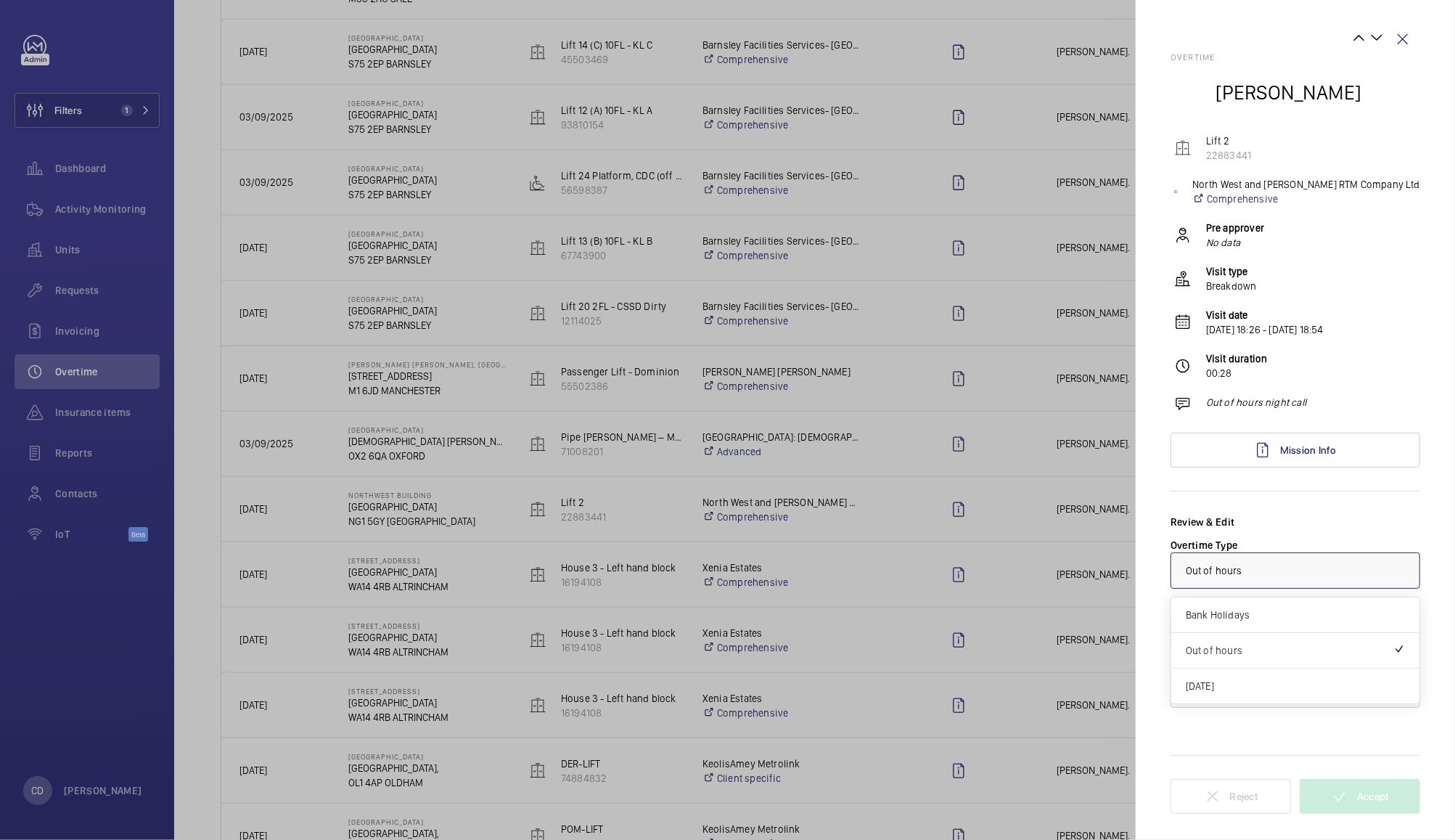
click at [1391, 571] on div at bounding box center [1296, 571] width 248 height 35
click at [1009, 574] on div at bounding box center [728, 420] width 1455 height 840
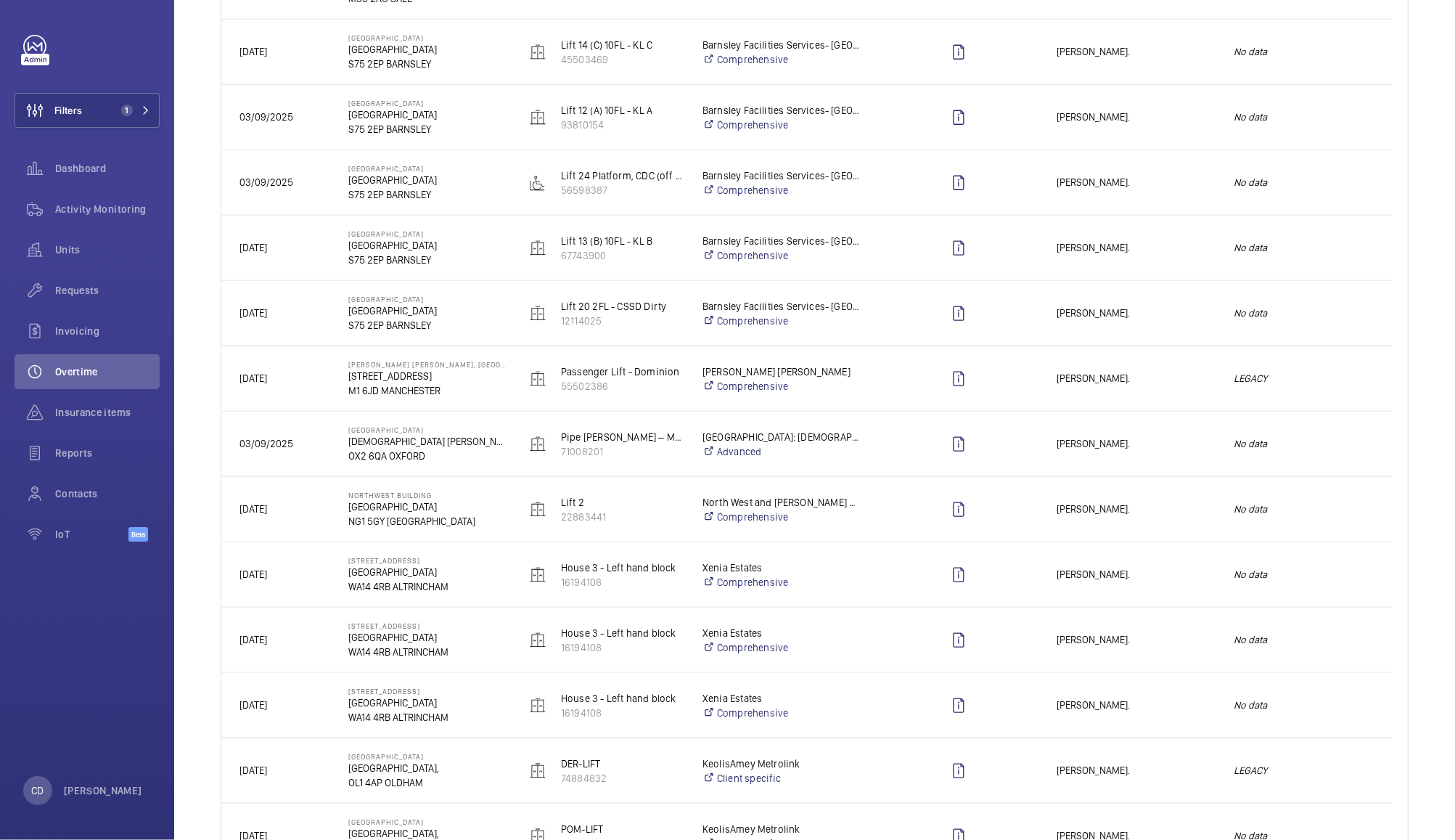
click at [1321, 584] on div "No data" at bounding box center [1304, 574] width 176 height 46
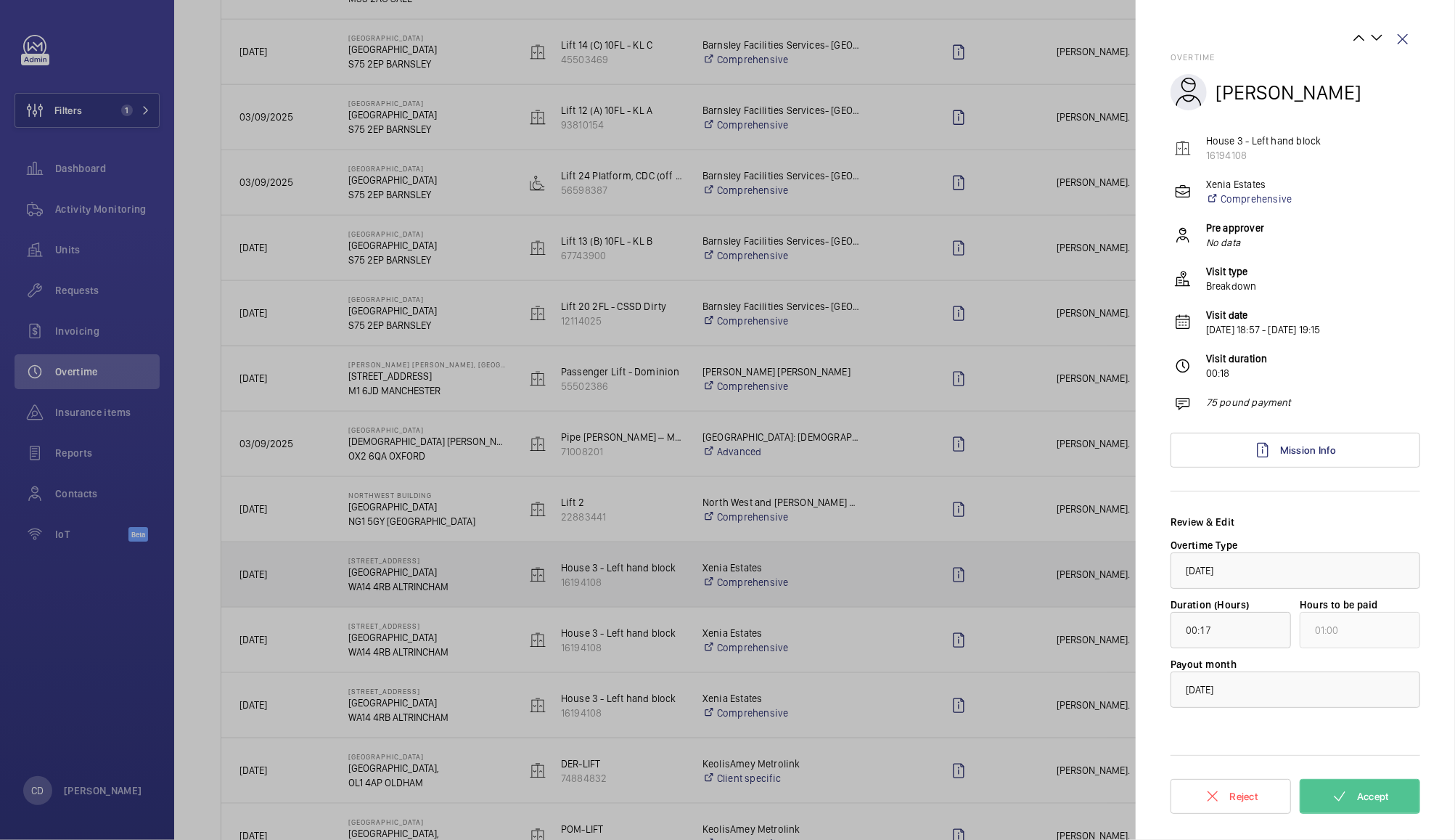
click at [1011, 585] on div at bounding box center [728, 420] width 1455 height 840
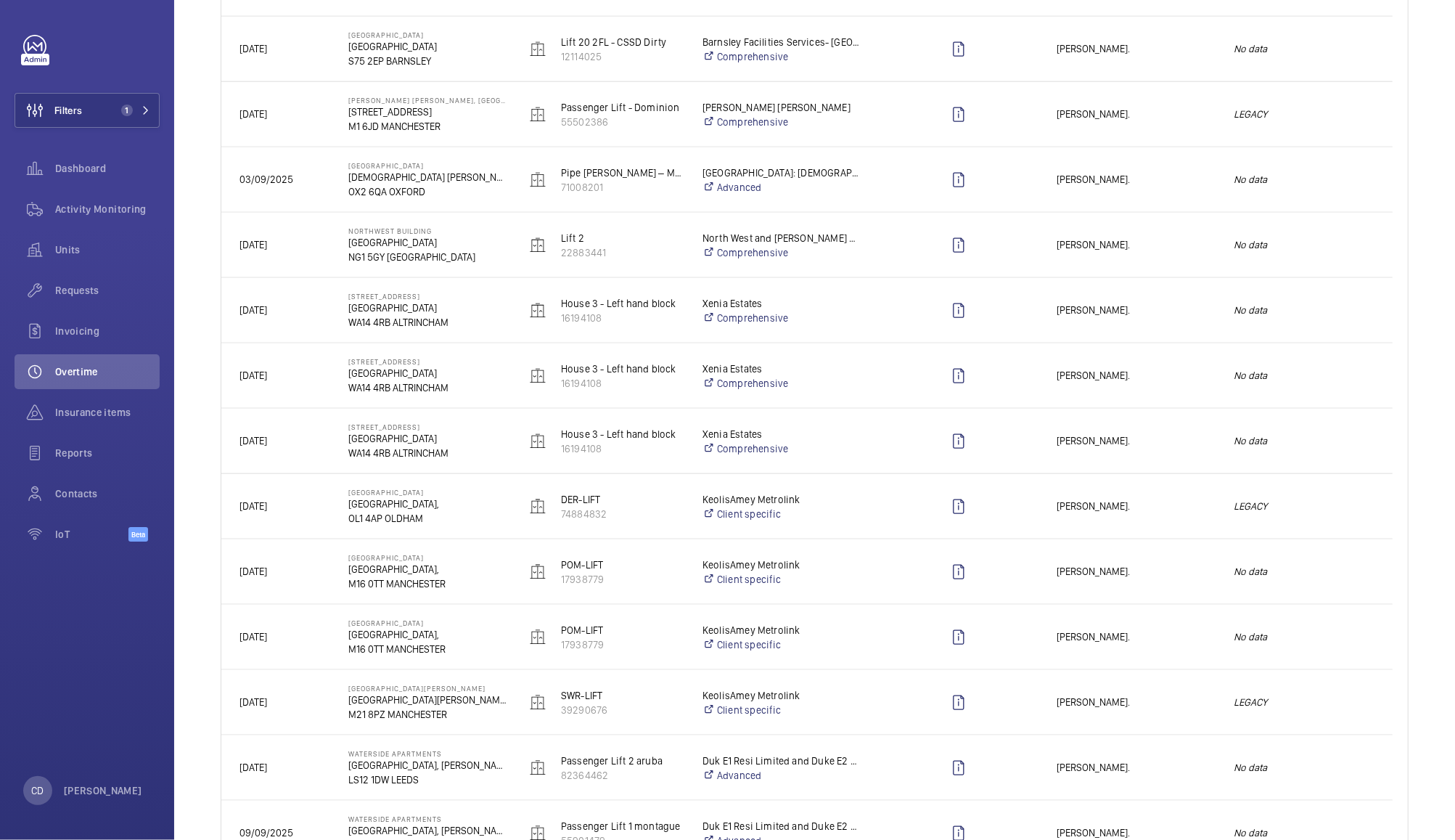
scroll to position [1232, 0]
click at [1301, 325] on div "No data" at bounding box center [1304, 309] width 176 height 46
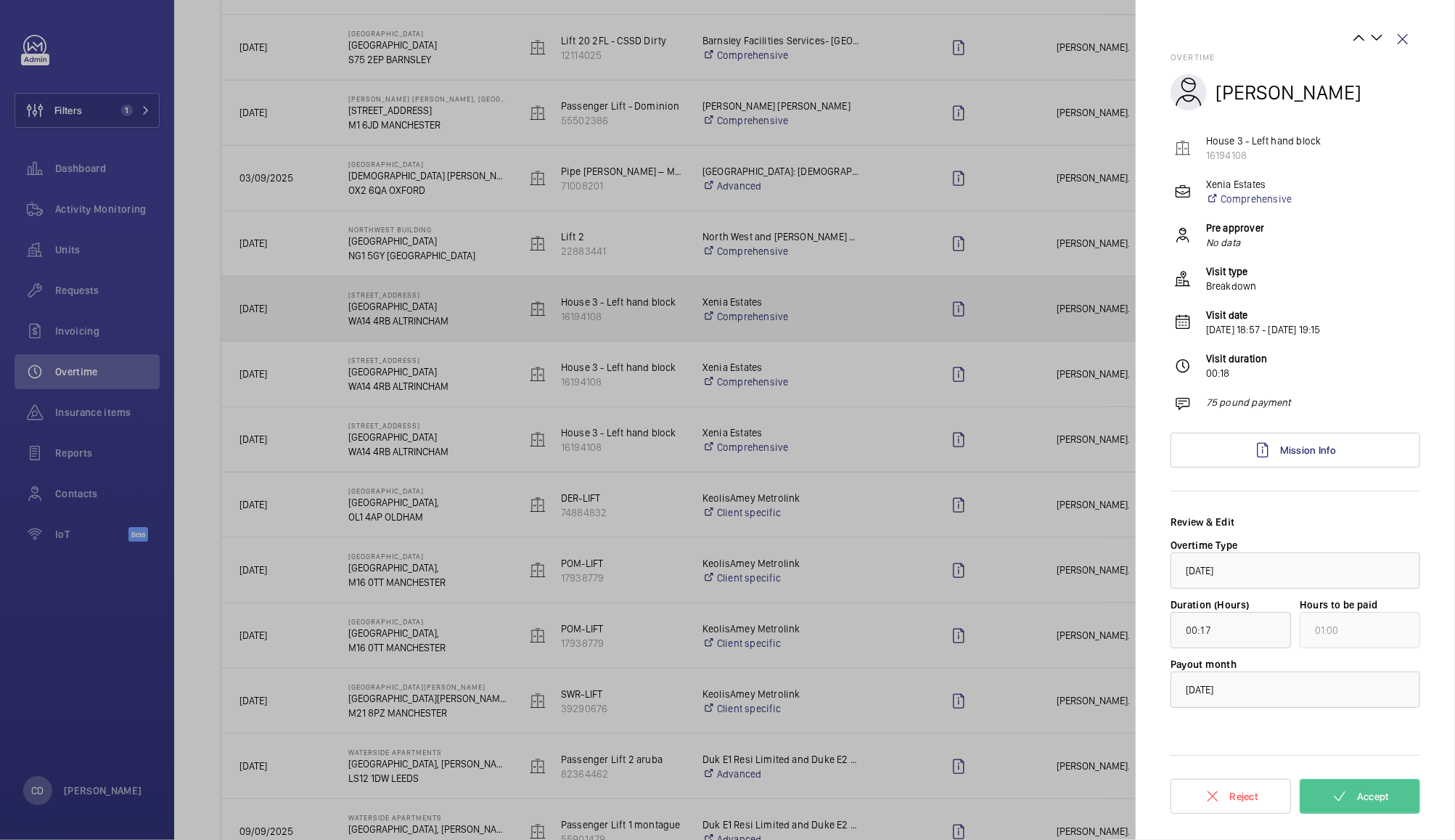
click at [1057, 312] on div at bounding box center [728, 420] width 1455 height 840
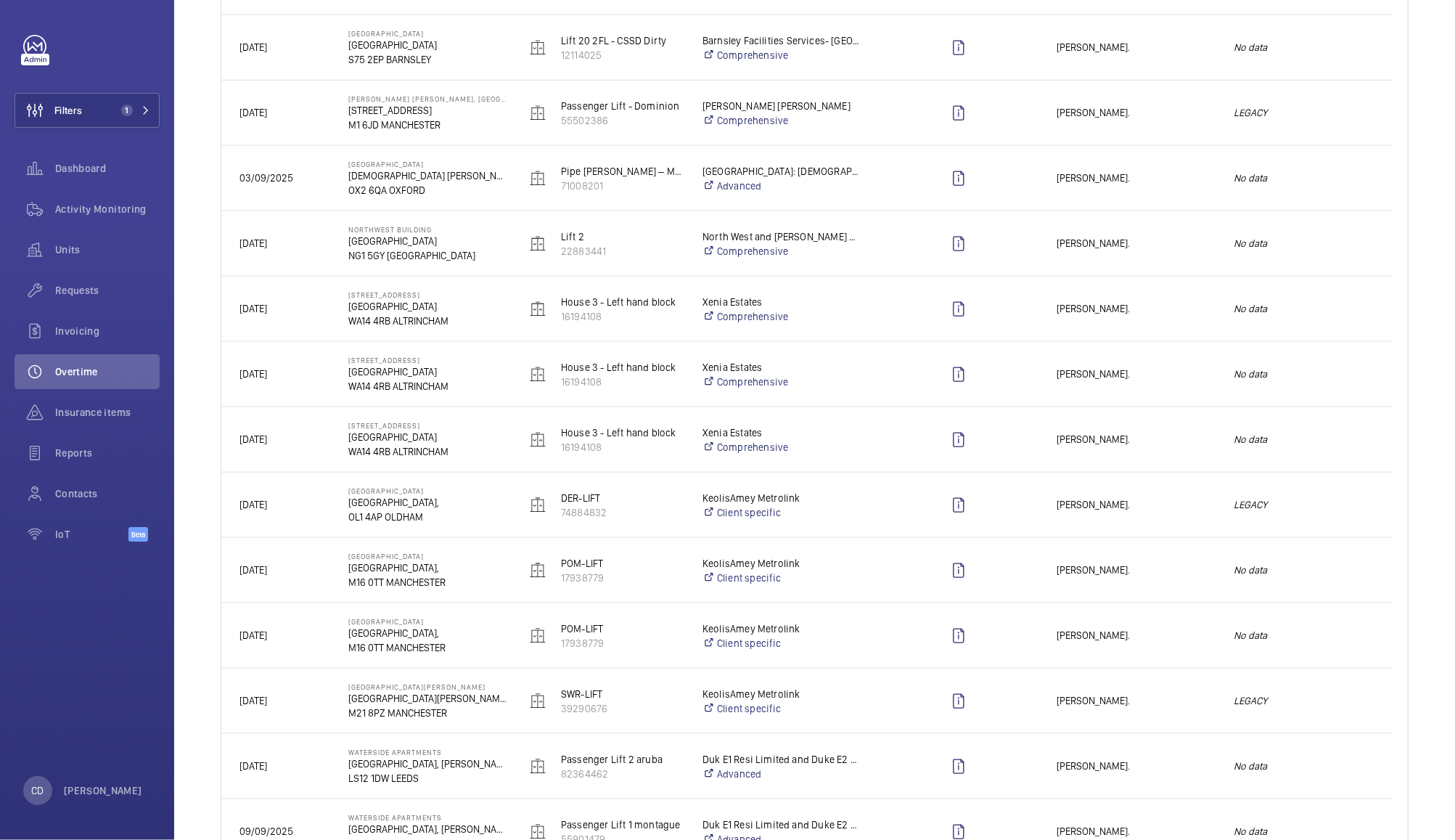
click at [1204, 391] on div "[PERSON_NAME]." at bounding box center [1127, 374] width 176 height 46
